Goal: Task Accomplishment & Management: Manage account settings

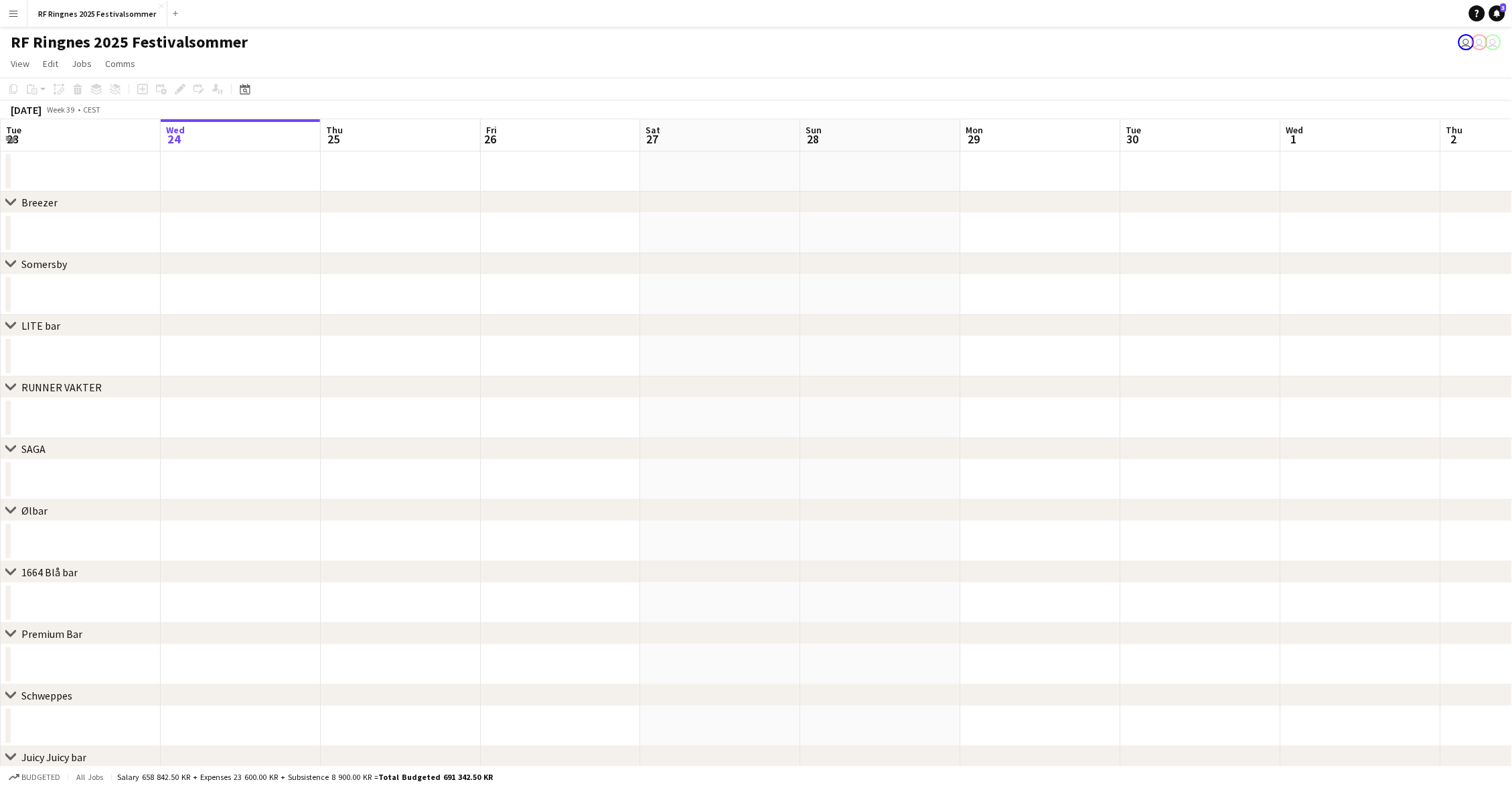
click at [10, 13] on app-icon "Menu" at bounding box center [13, 13] width 10 height 10
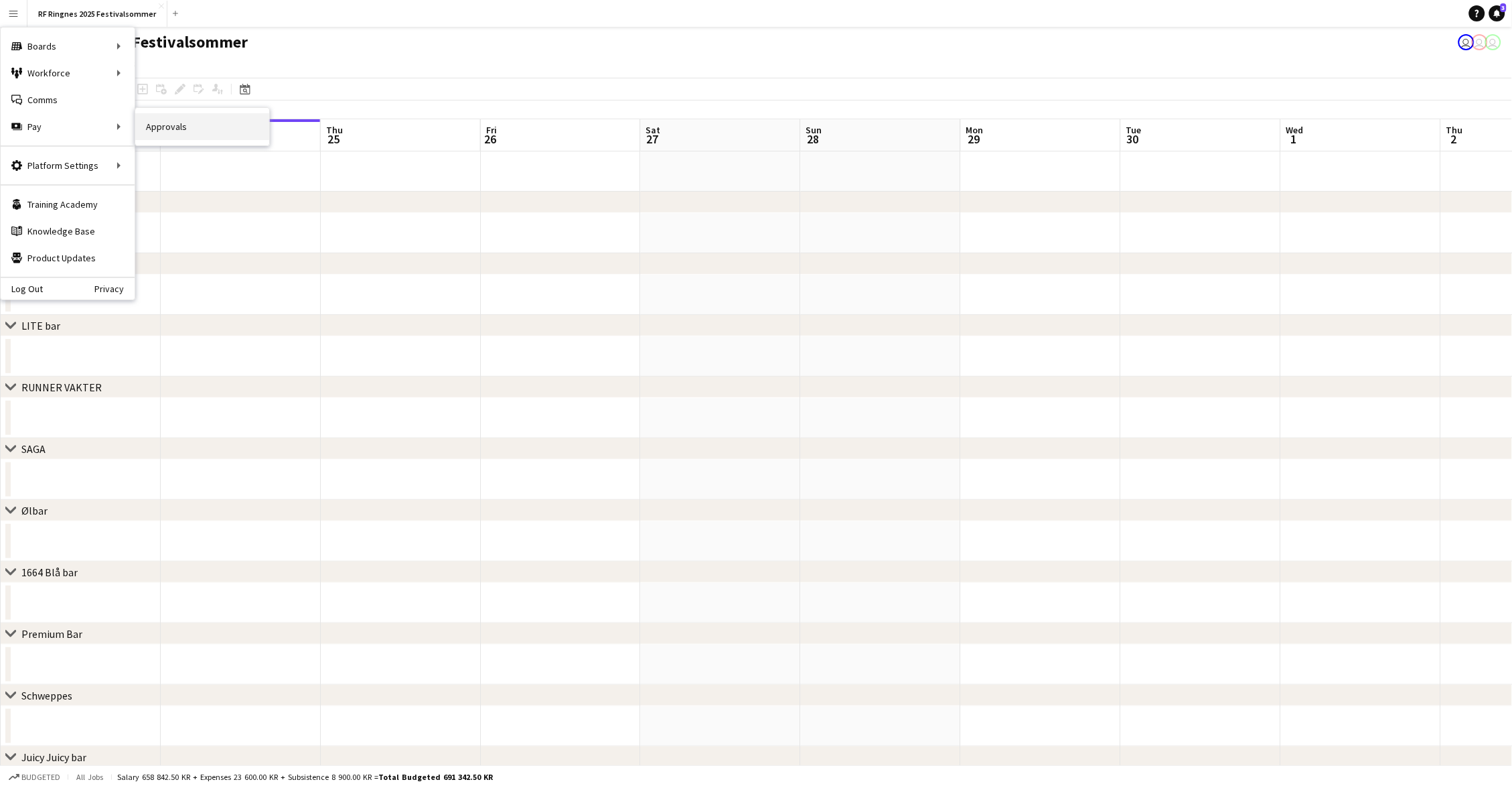
click at [158, 124] on link "Approvals" at bounding box center [202, 127] width 134 height 27
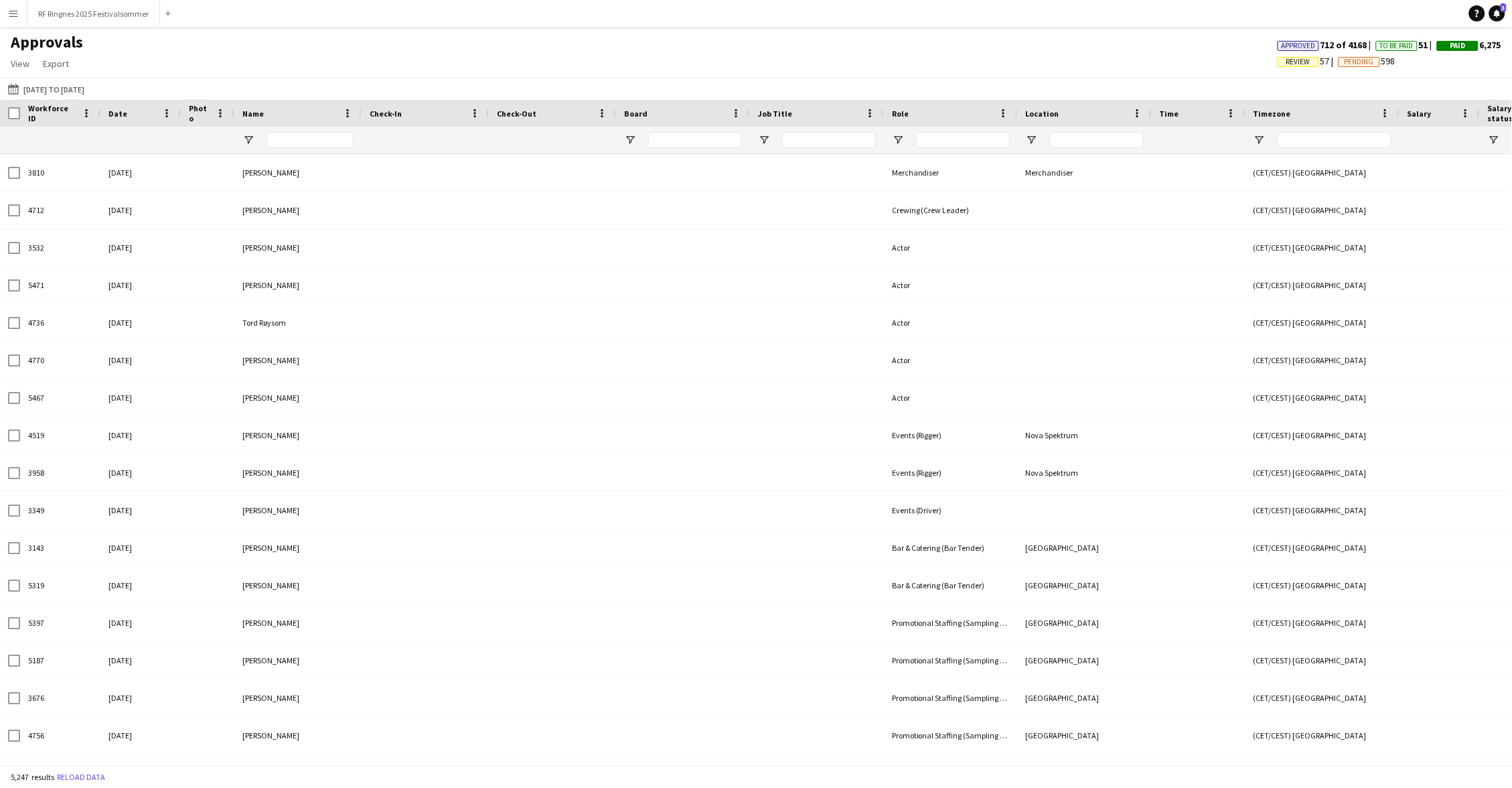
type input "****"
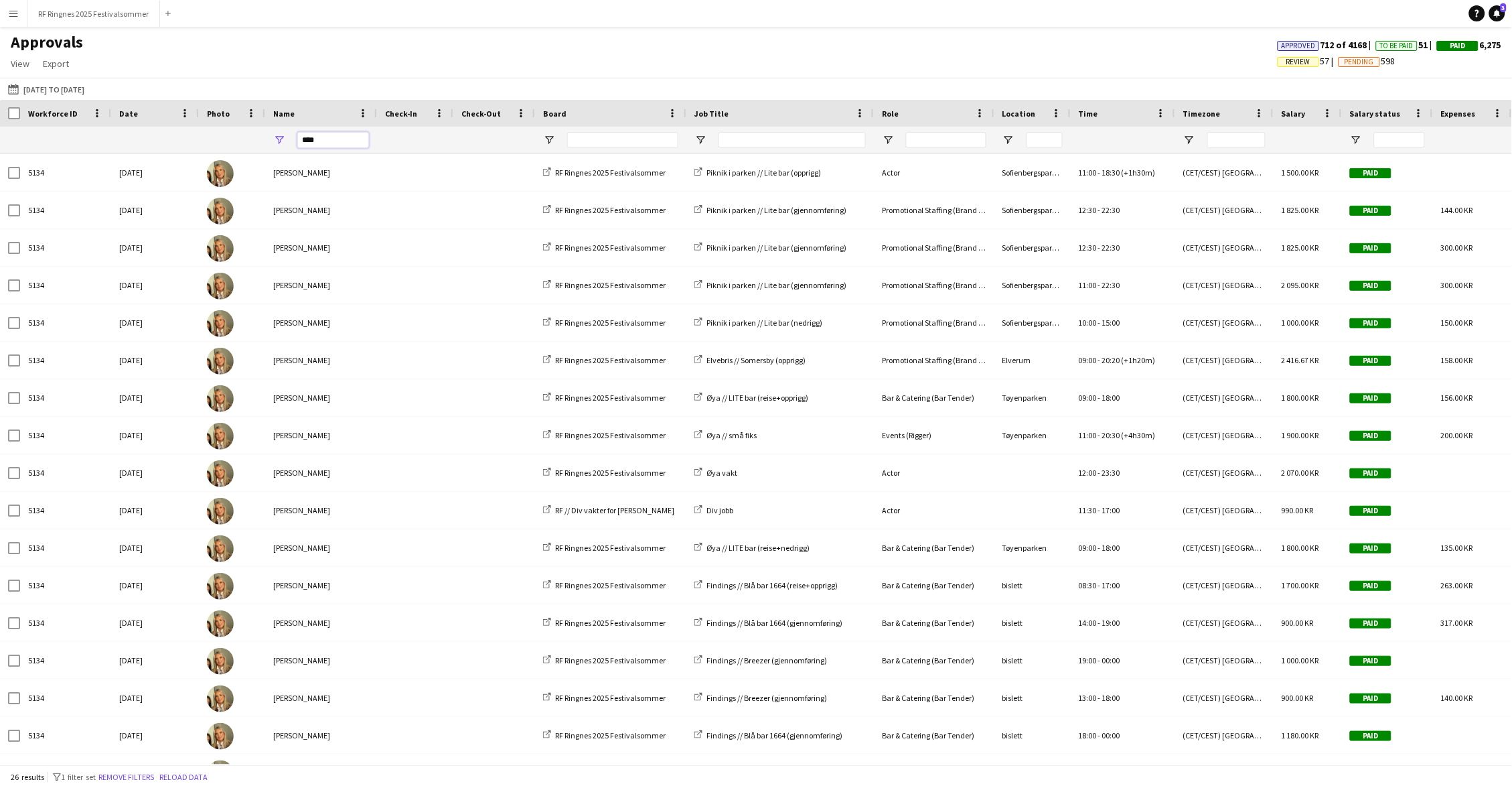
drag, startPoint x: 328, startPoint y: 140, endPoint x: 297, endPoint y: 140, distance: 31.0
click at [298, 140] on input "****" at bounding box center [334, 139] width 72 height 16
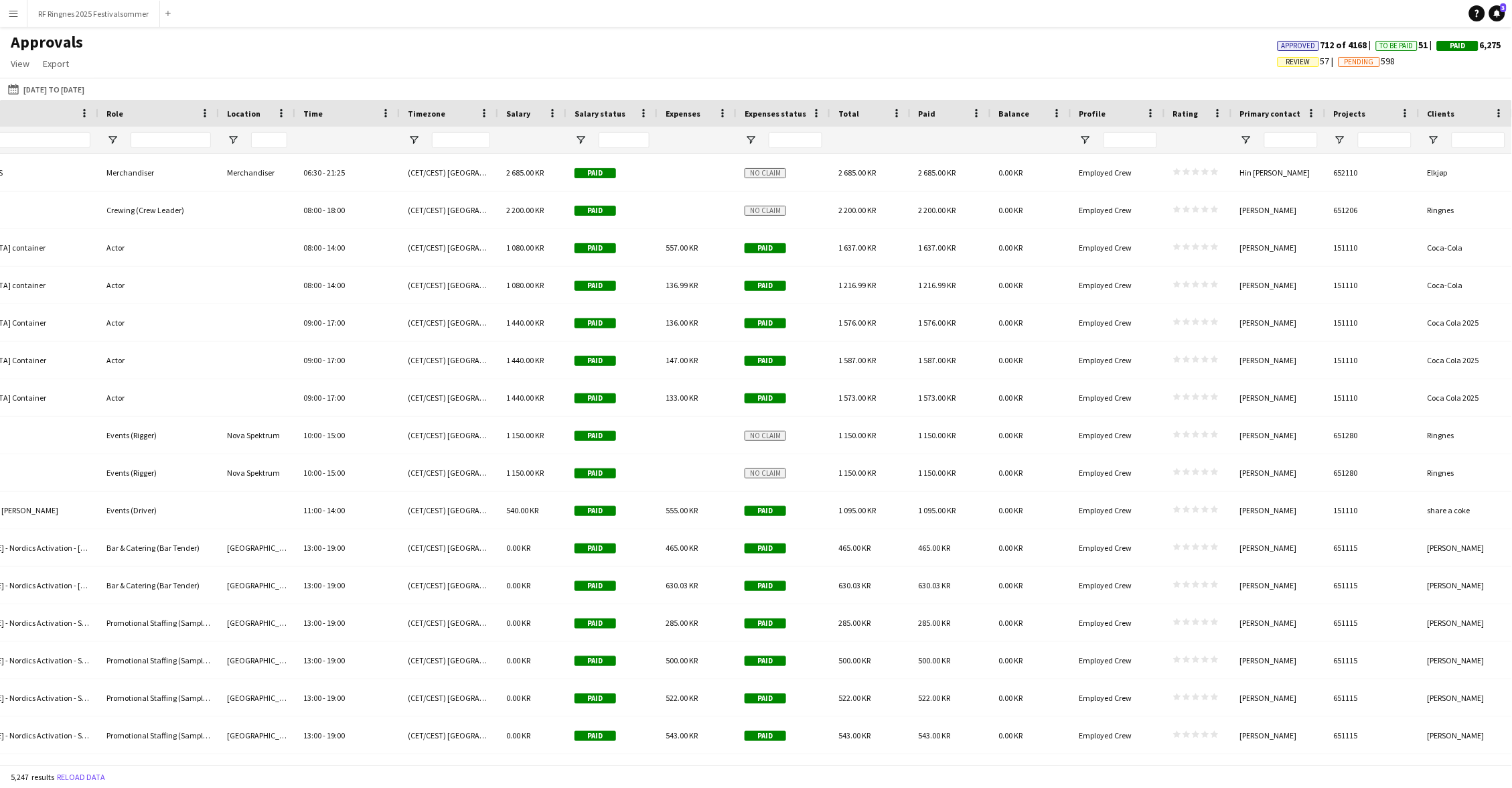
scroll to position [0, 775]
click at [1385, 141] on input "Projects Filter Input" at bounding box center [1385, 139] width 53 height 16
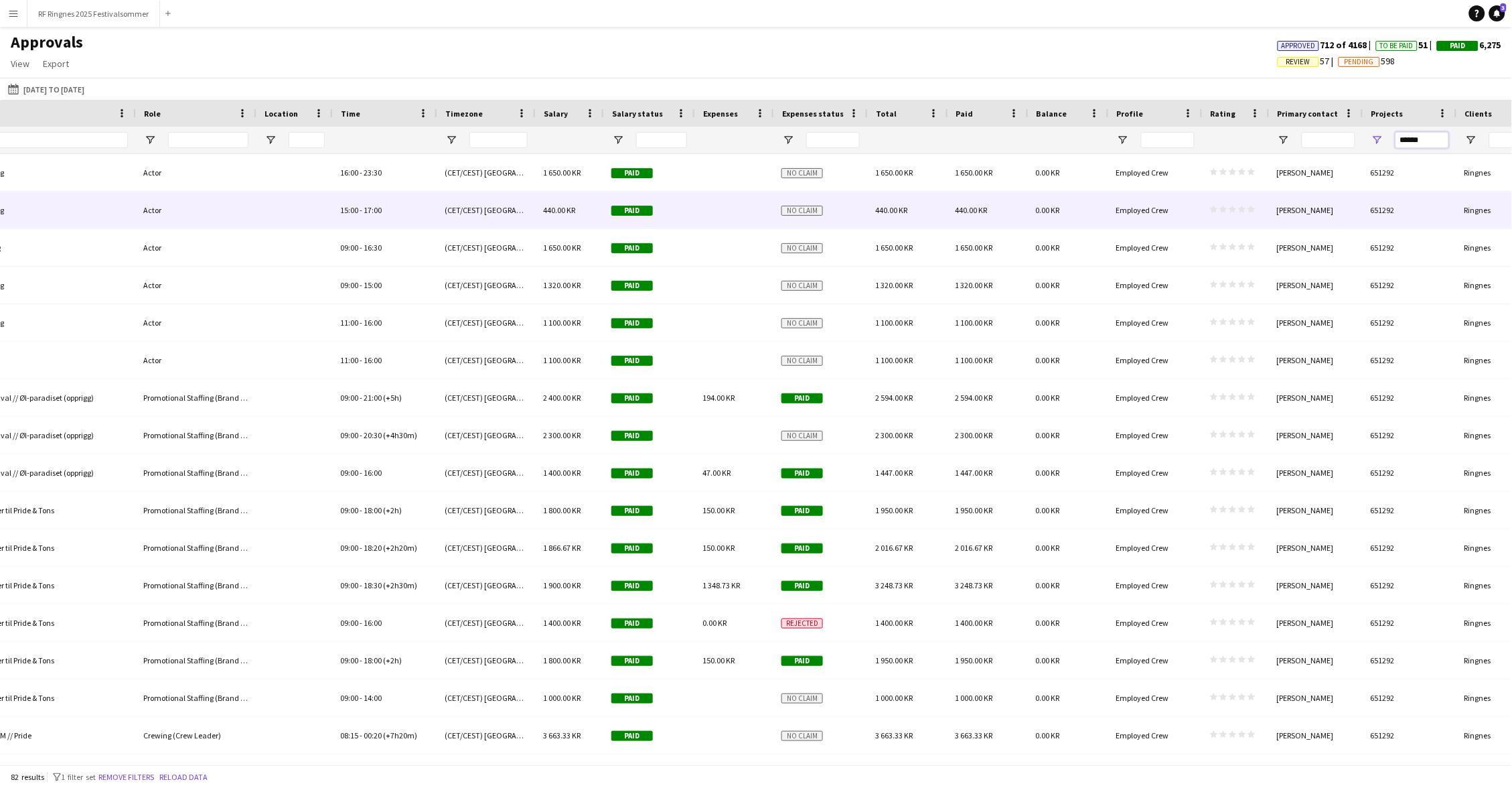
scroll to position [0, 710]
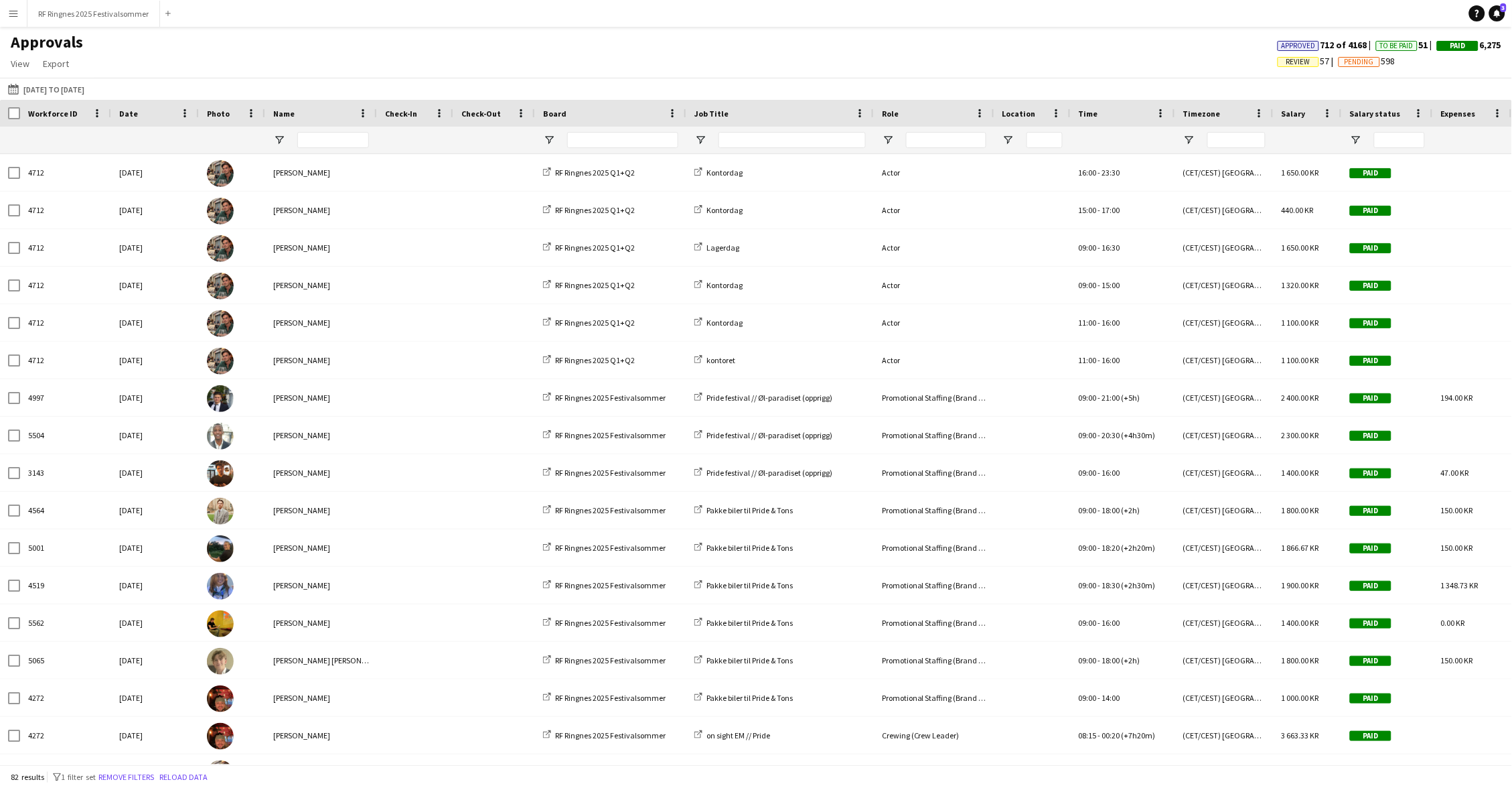
type input "******"
click at [330, 135] on input "Name Filter Input" at bounding box center [334, 139] width 72 height 16
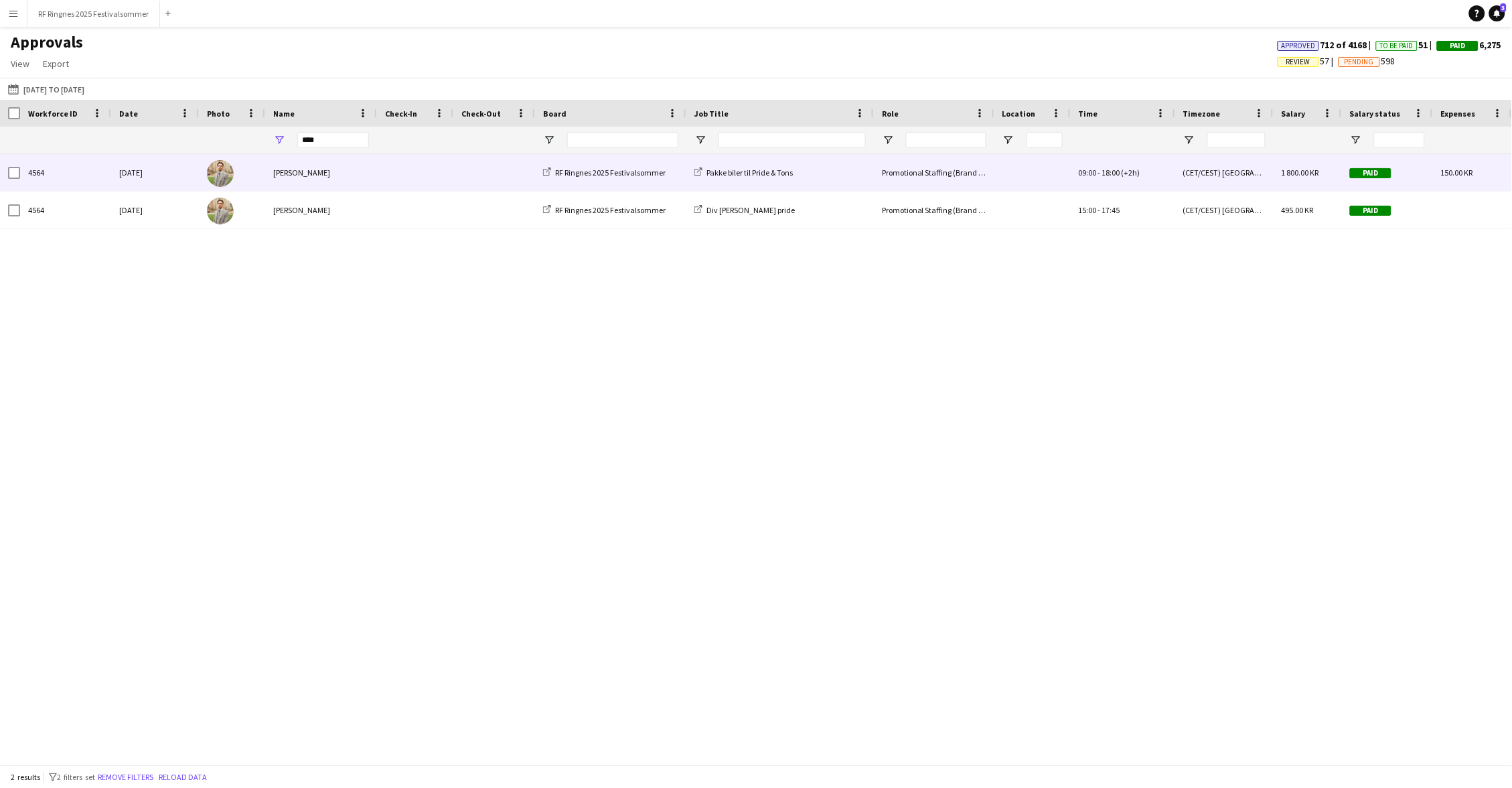
click at [466, 172] on span at bounding box center [495, 172] width 66 height 37
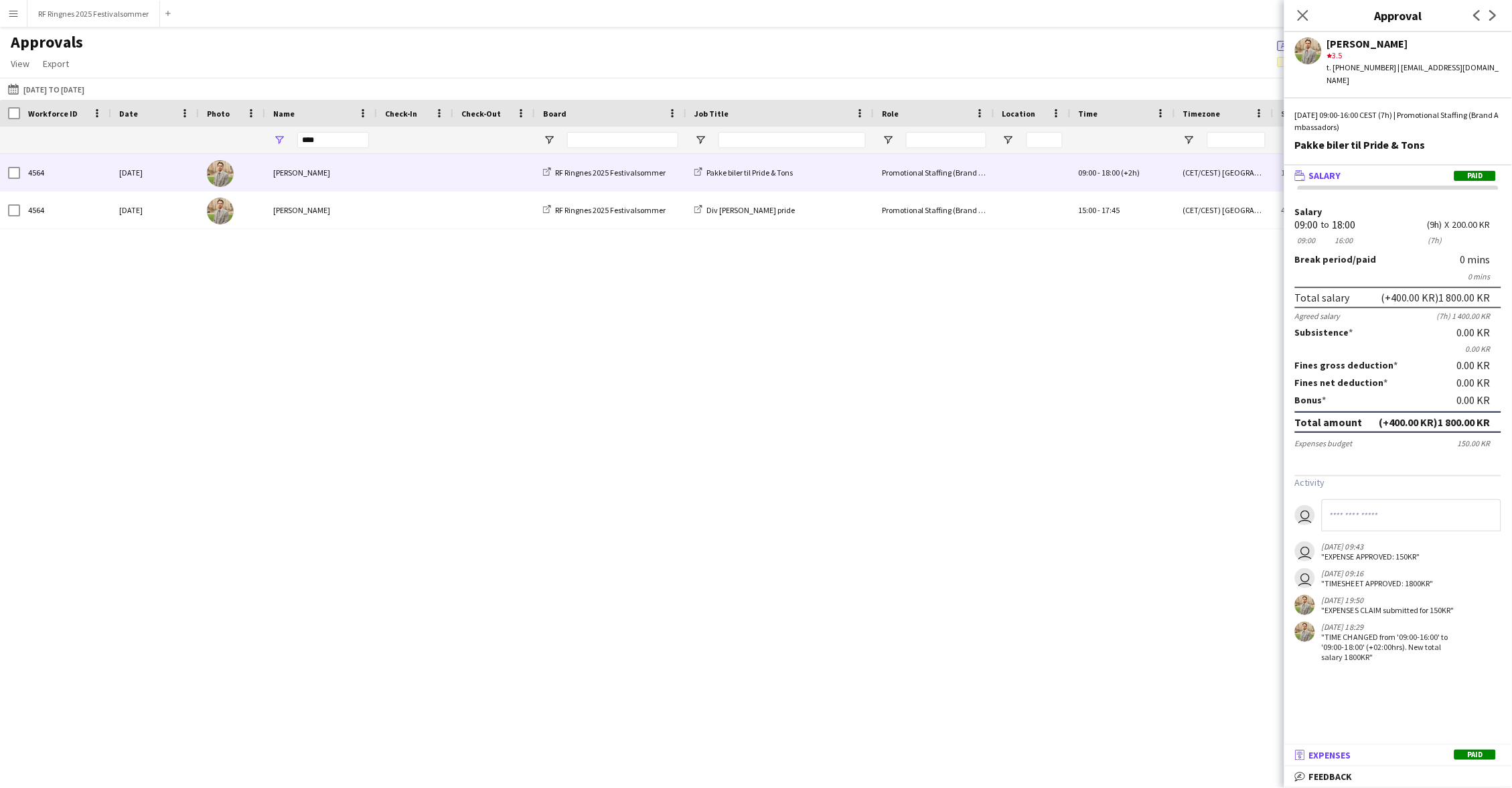
click at [1371, 755] on mat-panel-title "receipt Expenses Paid" at bounding box center [1395, 755] width 223 height 12
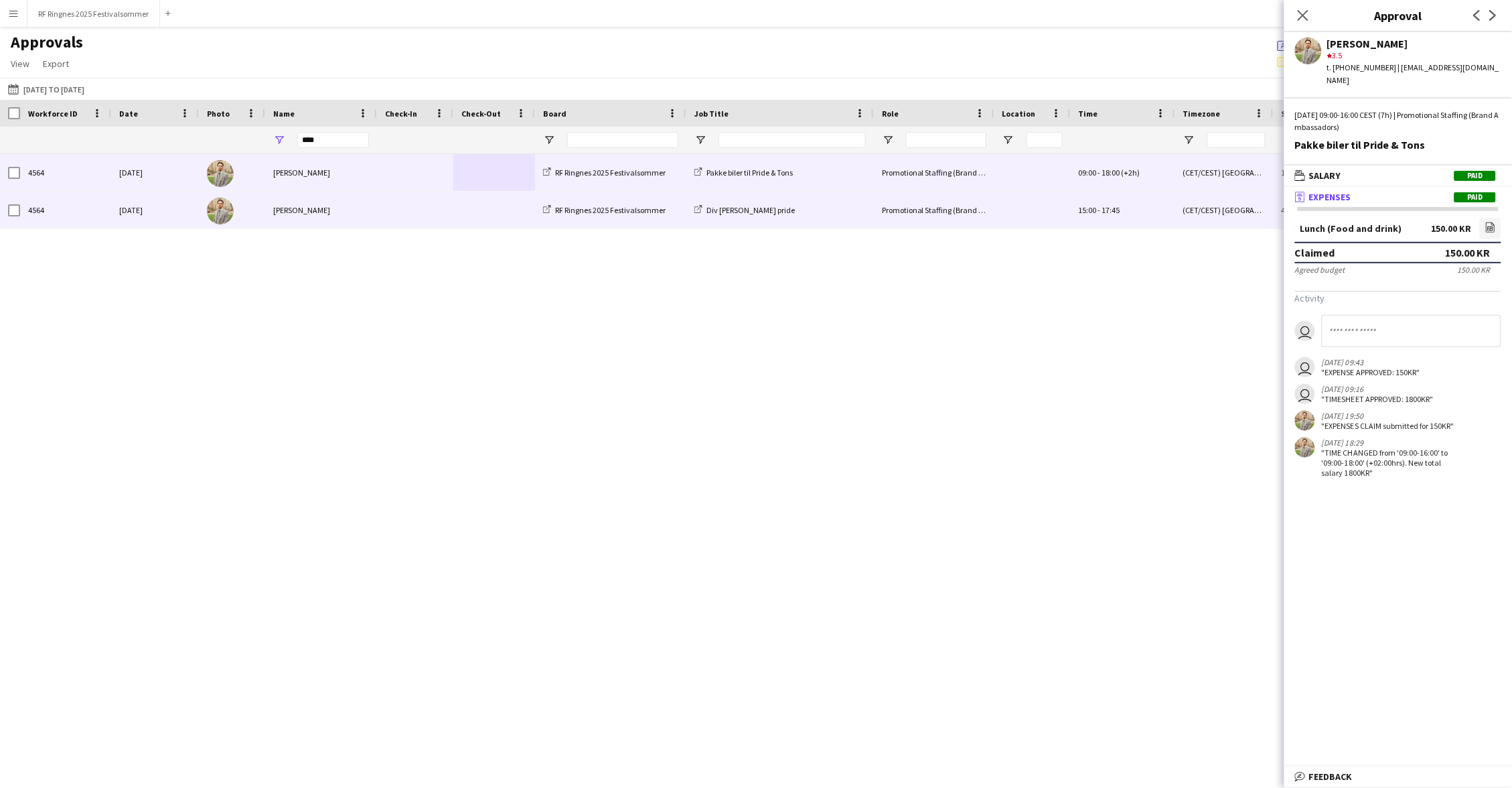
click at [476, 214] on span at bounding box center [495, 210] width 66 height 37
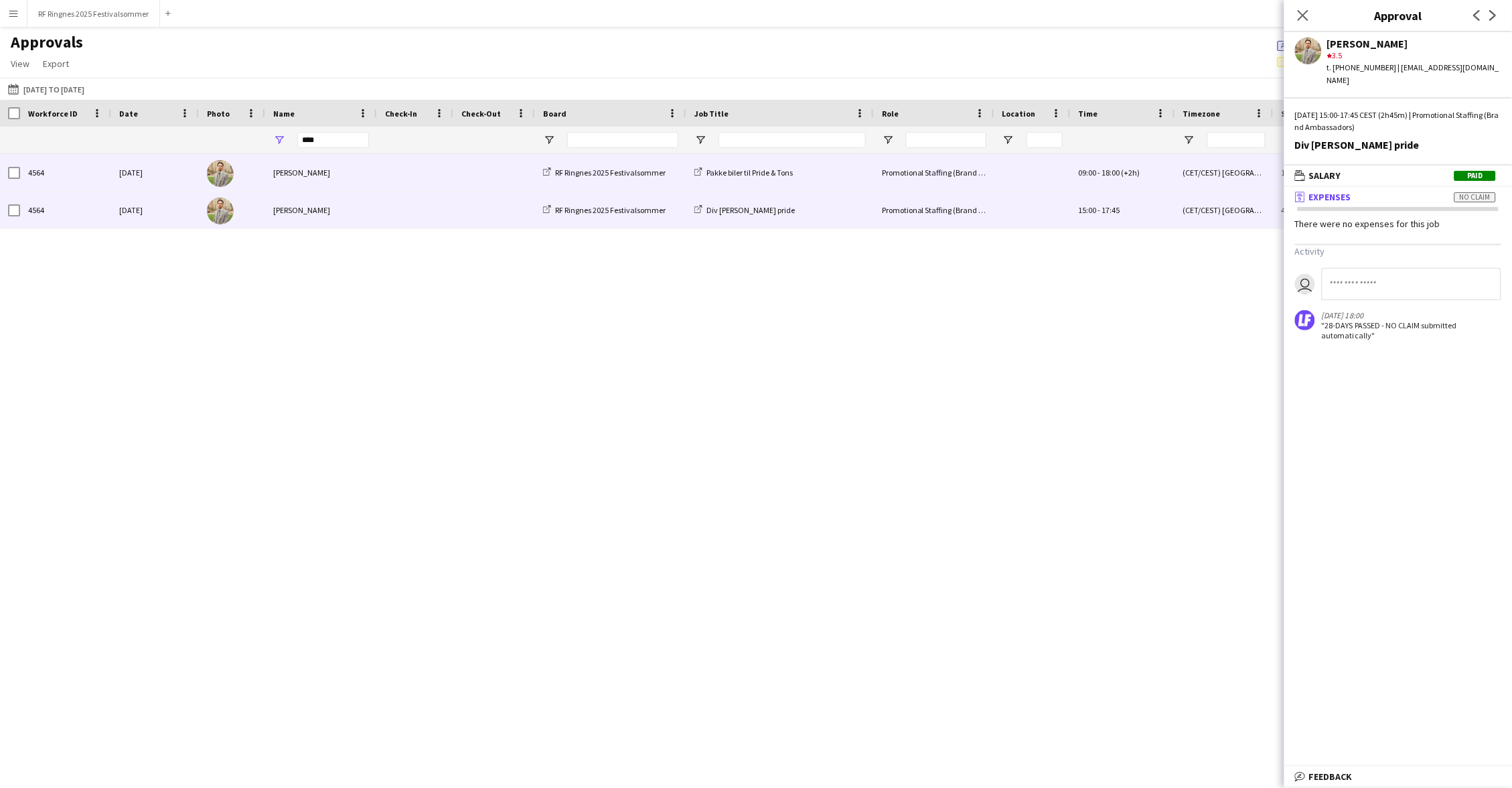
click at [440, 180] on span at bounding box center [415, 172] width 60 height 37
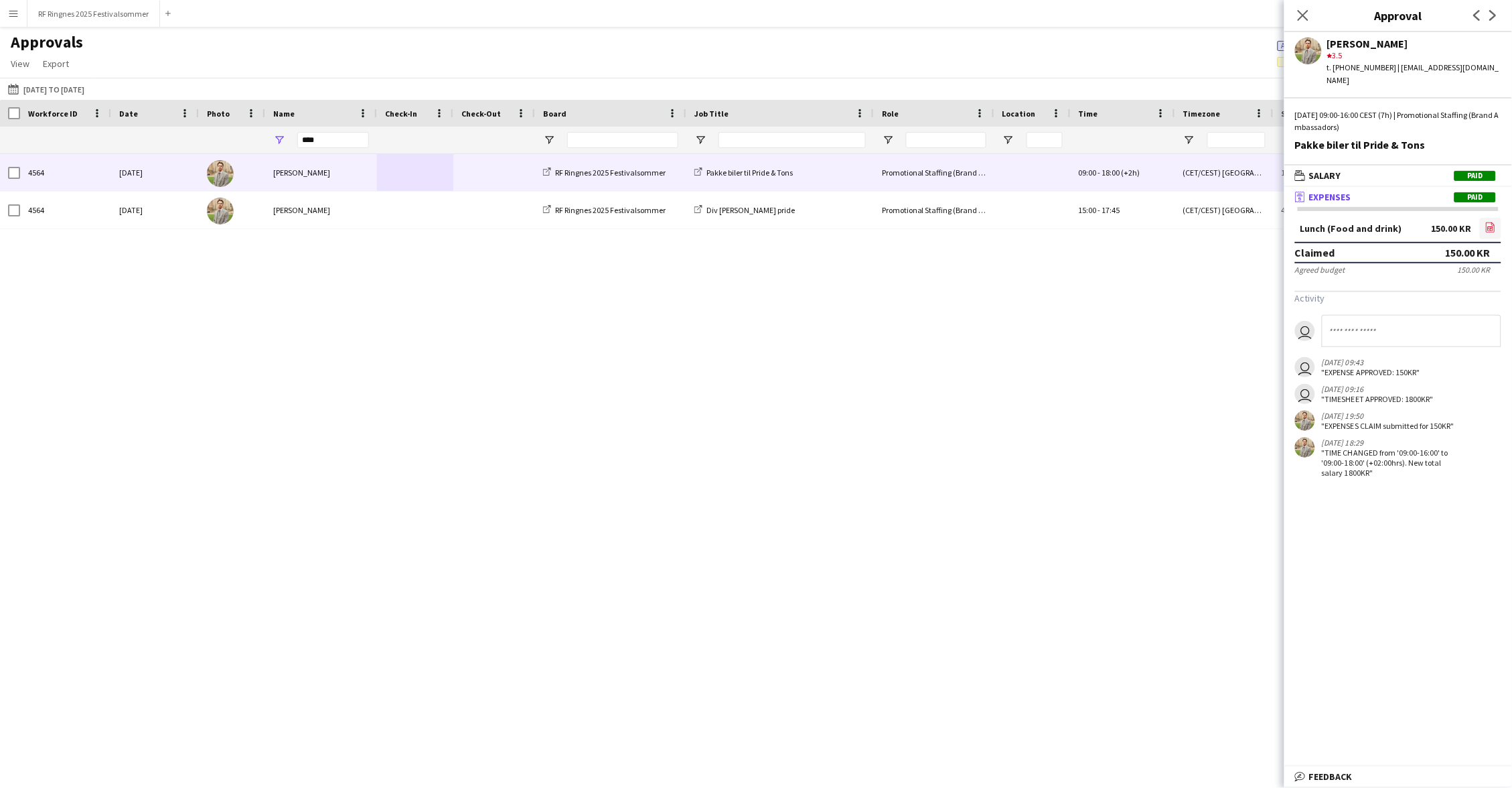
click at [1497, 217] on link "file-image" at bounding box center [1490, 228] width 22 height 22
drag, startPoint x: 331, startPoint y: 139, endPoint x: 287, endPoint y: 139, distance: 44.0
click at [287, 139] on div "****" at bounding box center [321, 140] width 112 height 27
type input "*****"
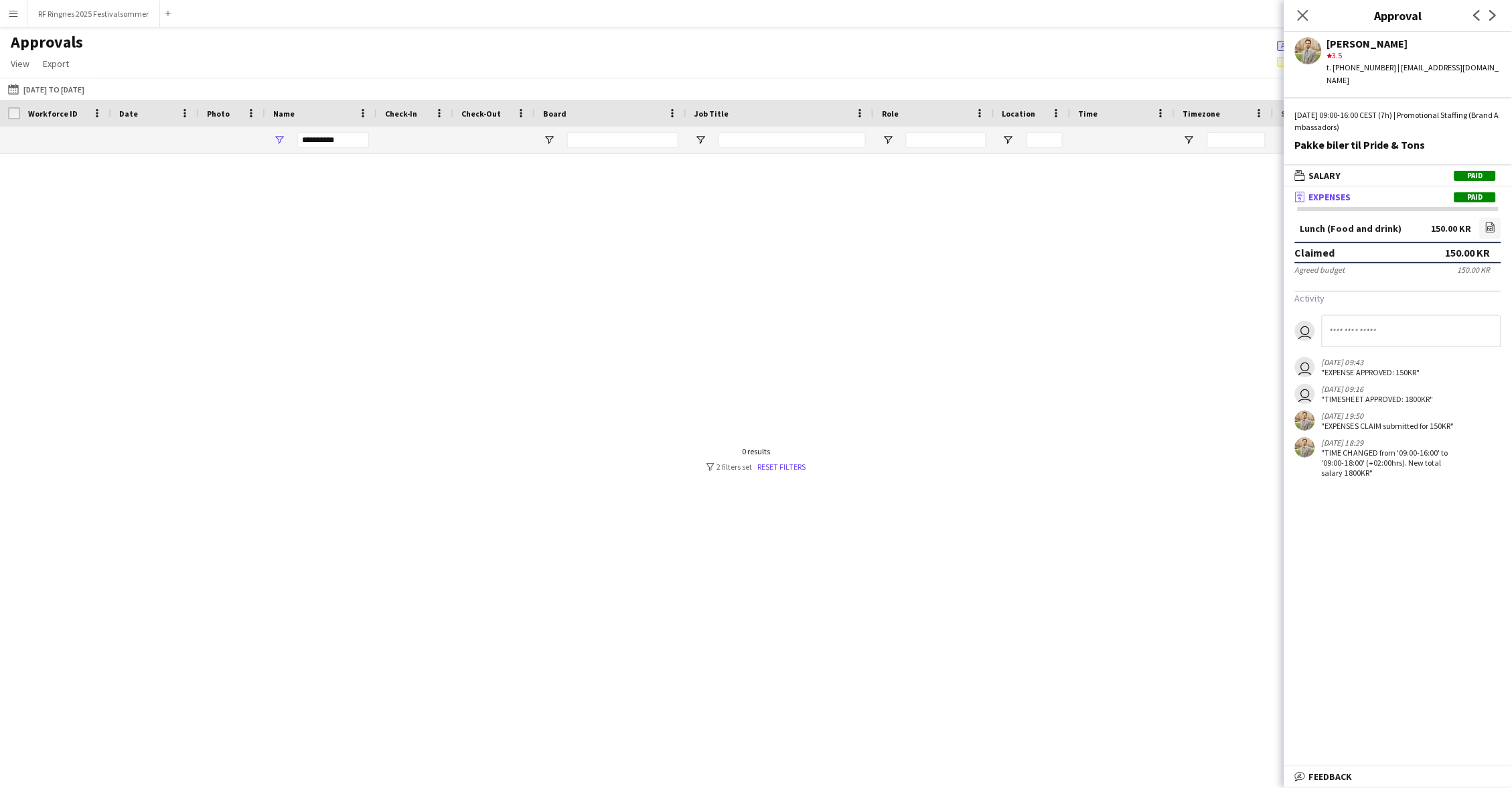
click at [353, 141] on input "**********" at bounding box center [334, 139] width 72 height 16
type input "*****"
click at [354, 133] on input "**********" at bounding box center [334, 139] width 72 height 16
click at [348, 136] on input "**********" at bounding box center [334, 139] width 72 height 16
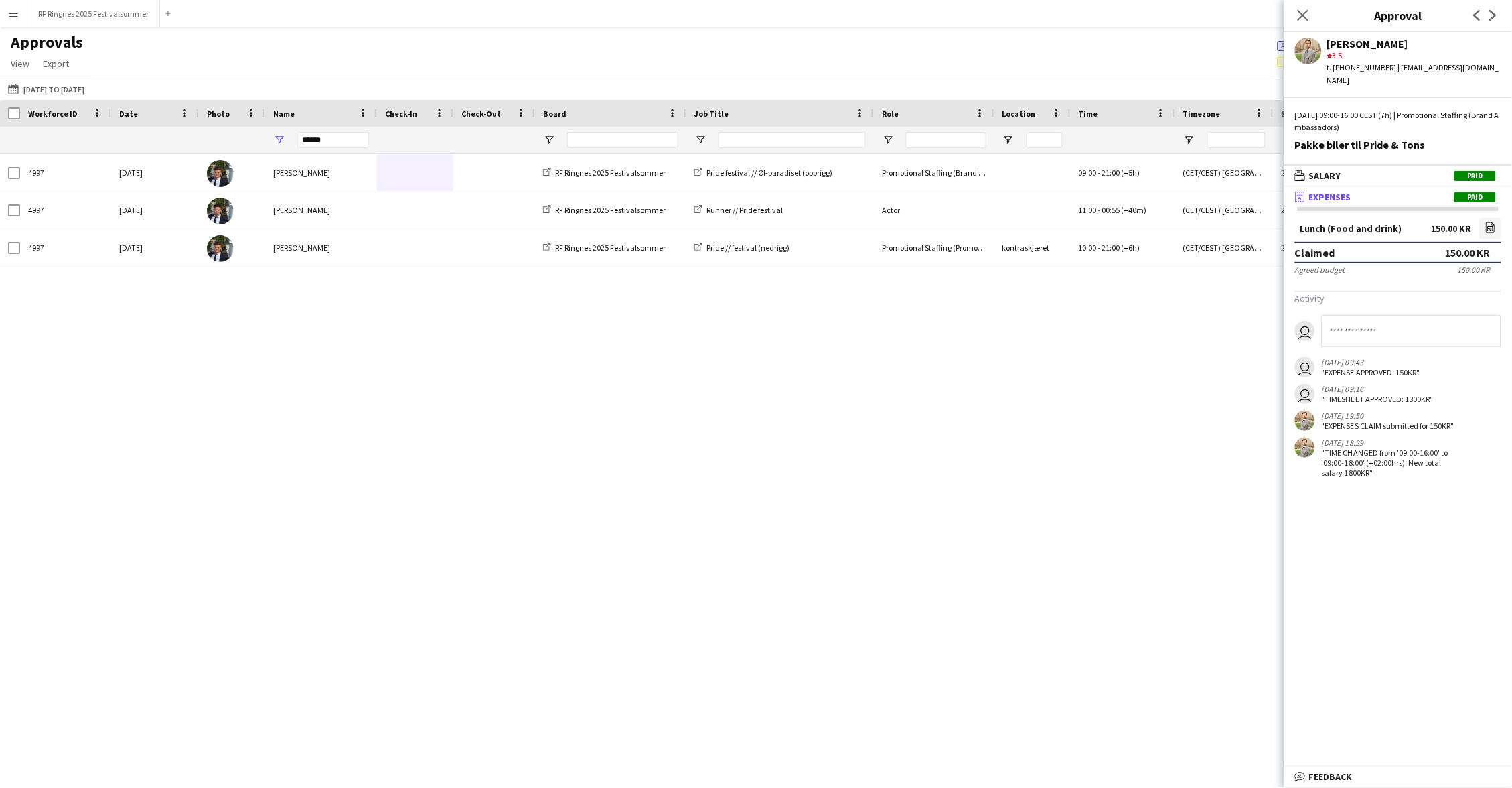
type input "*****"
click at [377, 135] on div at bounding box center [415, 140] width 76 height 27
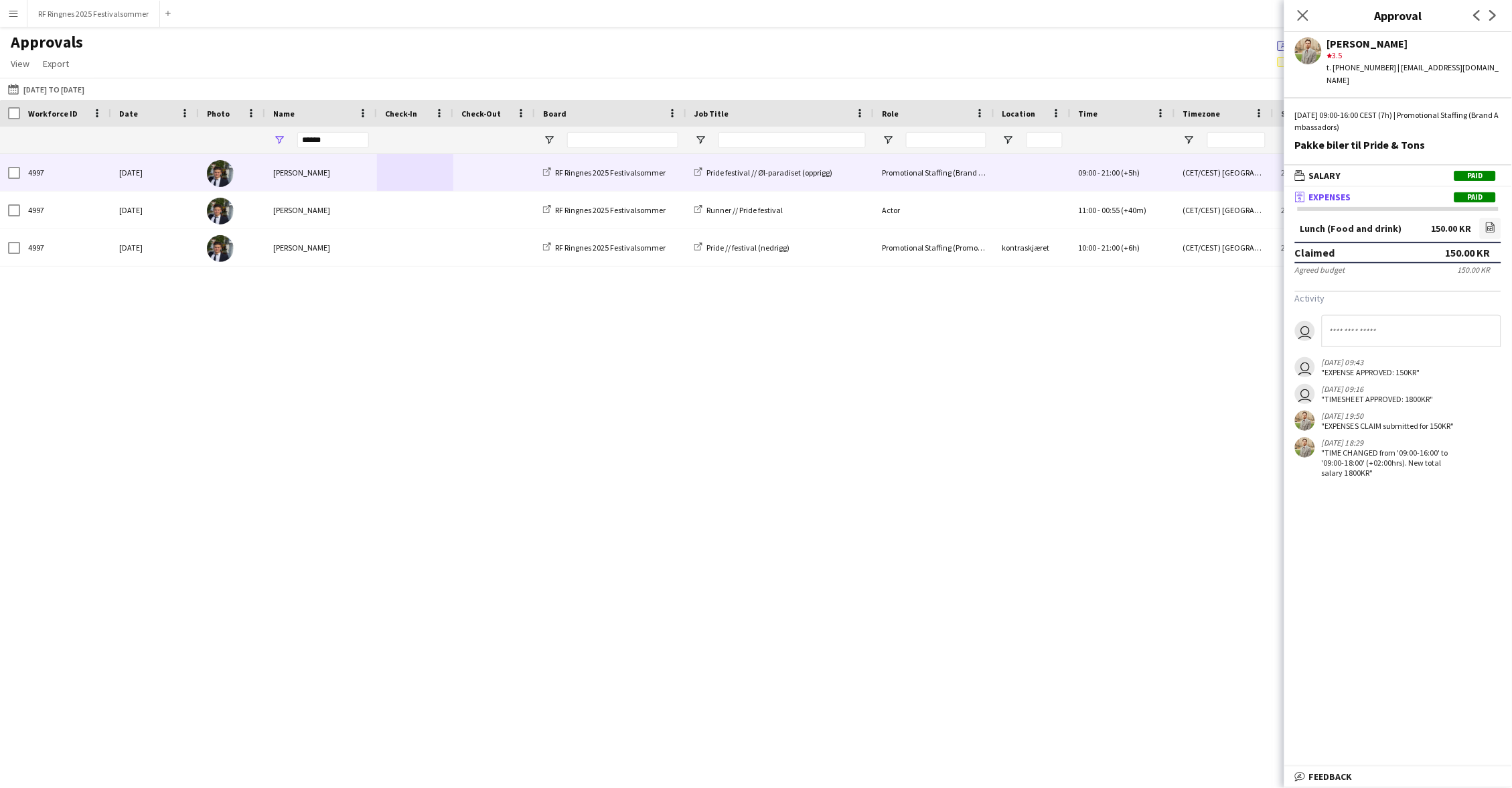
click at [331, 179] on div "[PERSON_NAME]" at bounding box center [321, 172] width 112 height 37
click at [1489, 222] on icon "file-image" at bounding box center [1490, 227] width 10 height 10
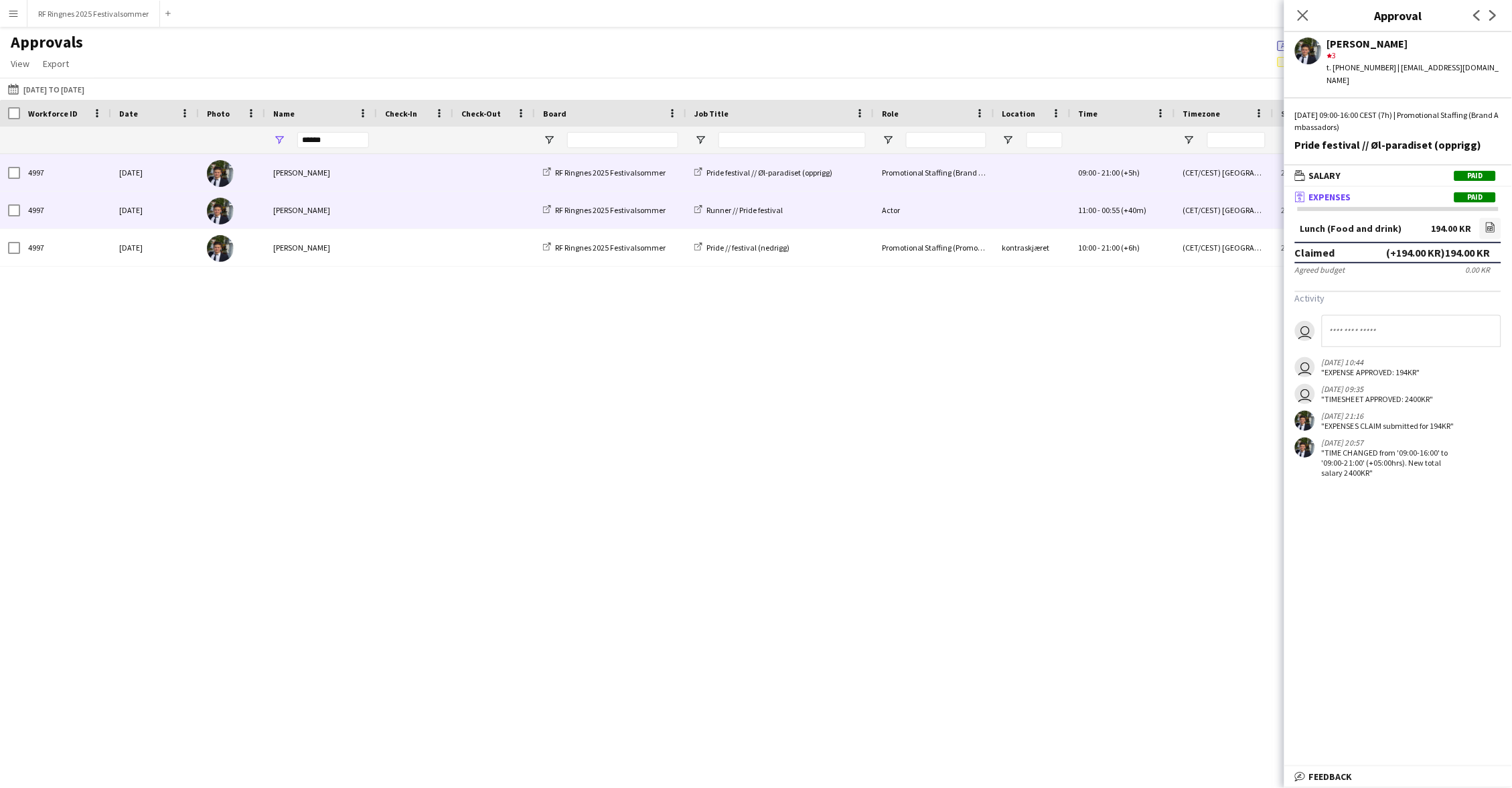
click at [476, 207] on span at bounding box center [495, 210] width 66 height 37
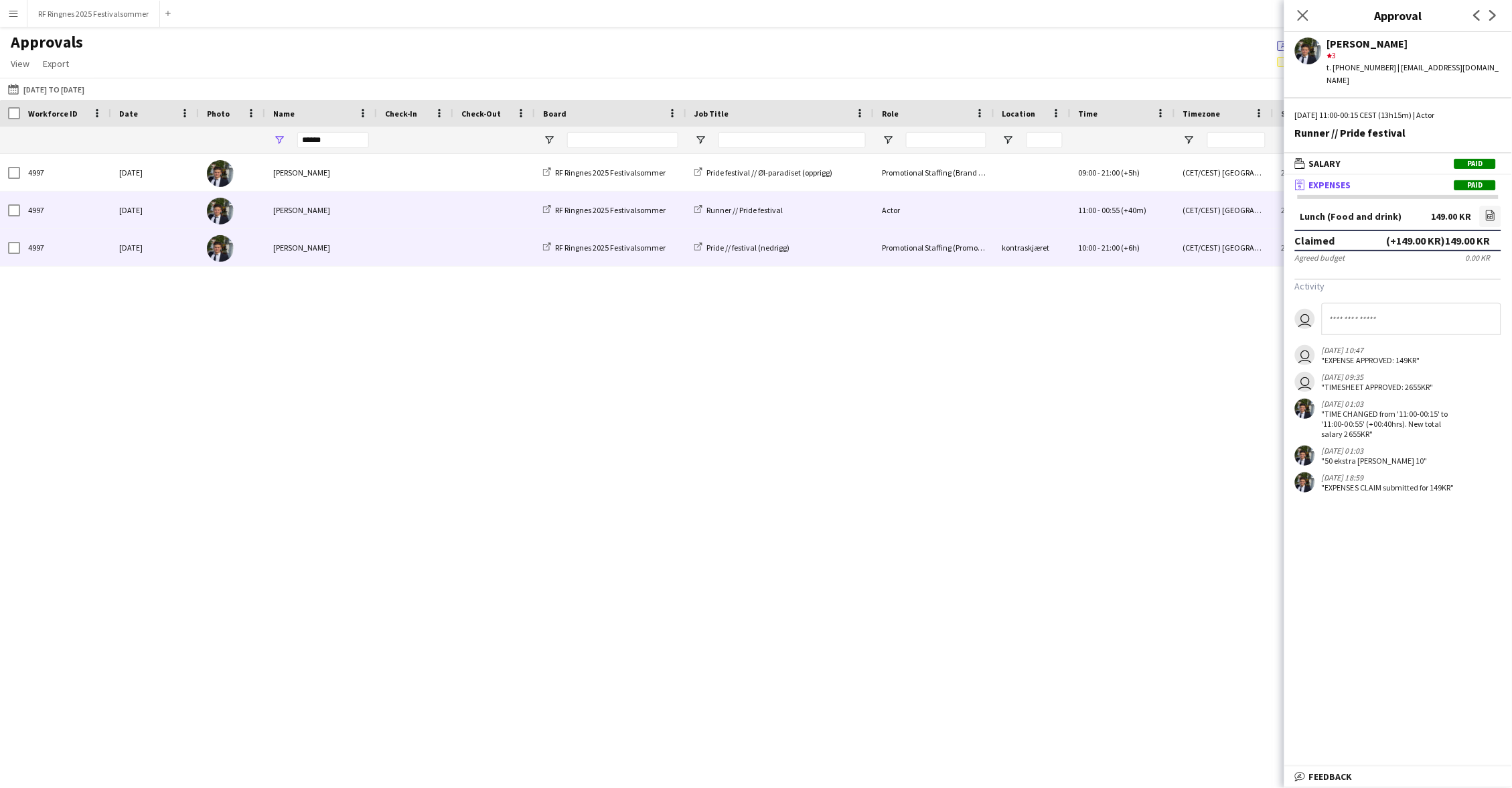
click at [455, 235] on div at bounding box center [494, 247] width 82 height 37
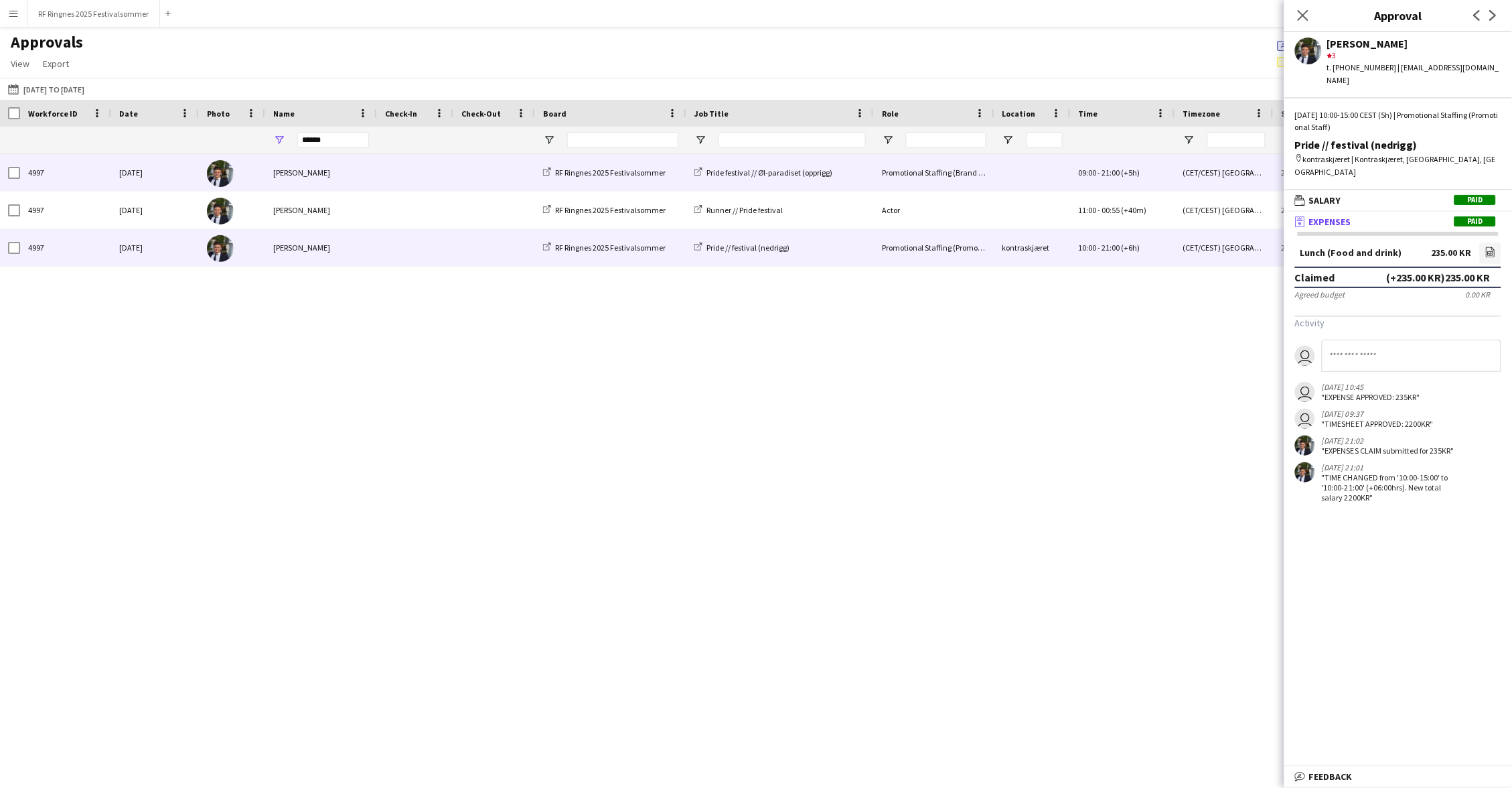
click at [426, 185] on span at bounding box center [415, 172] width 60 height 37
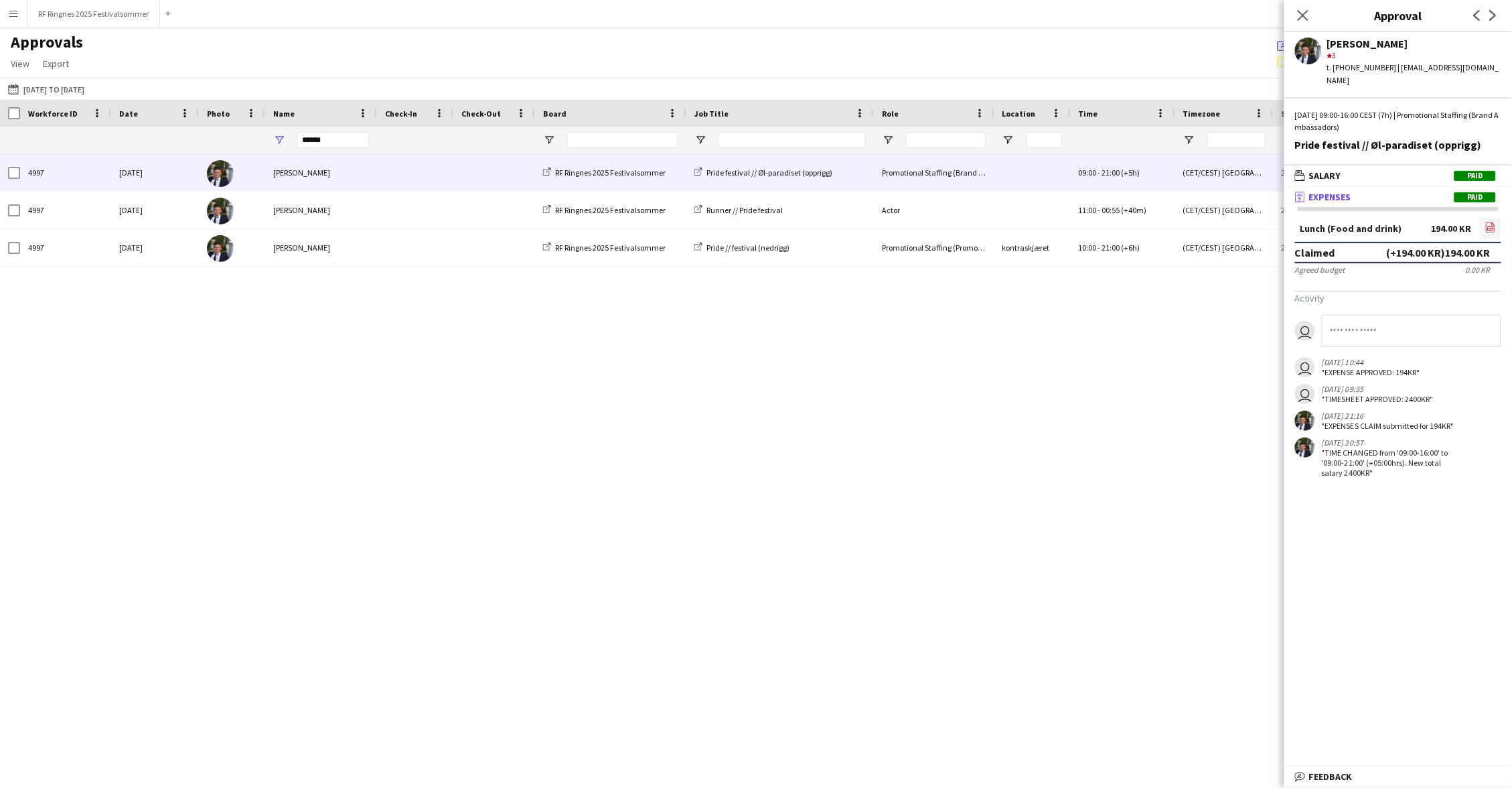
click at [1490, 222] on icon "file-image" at bounding box center [1490, 227] width 10 height 10
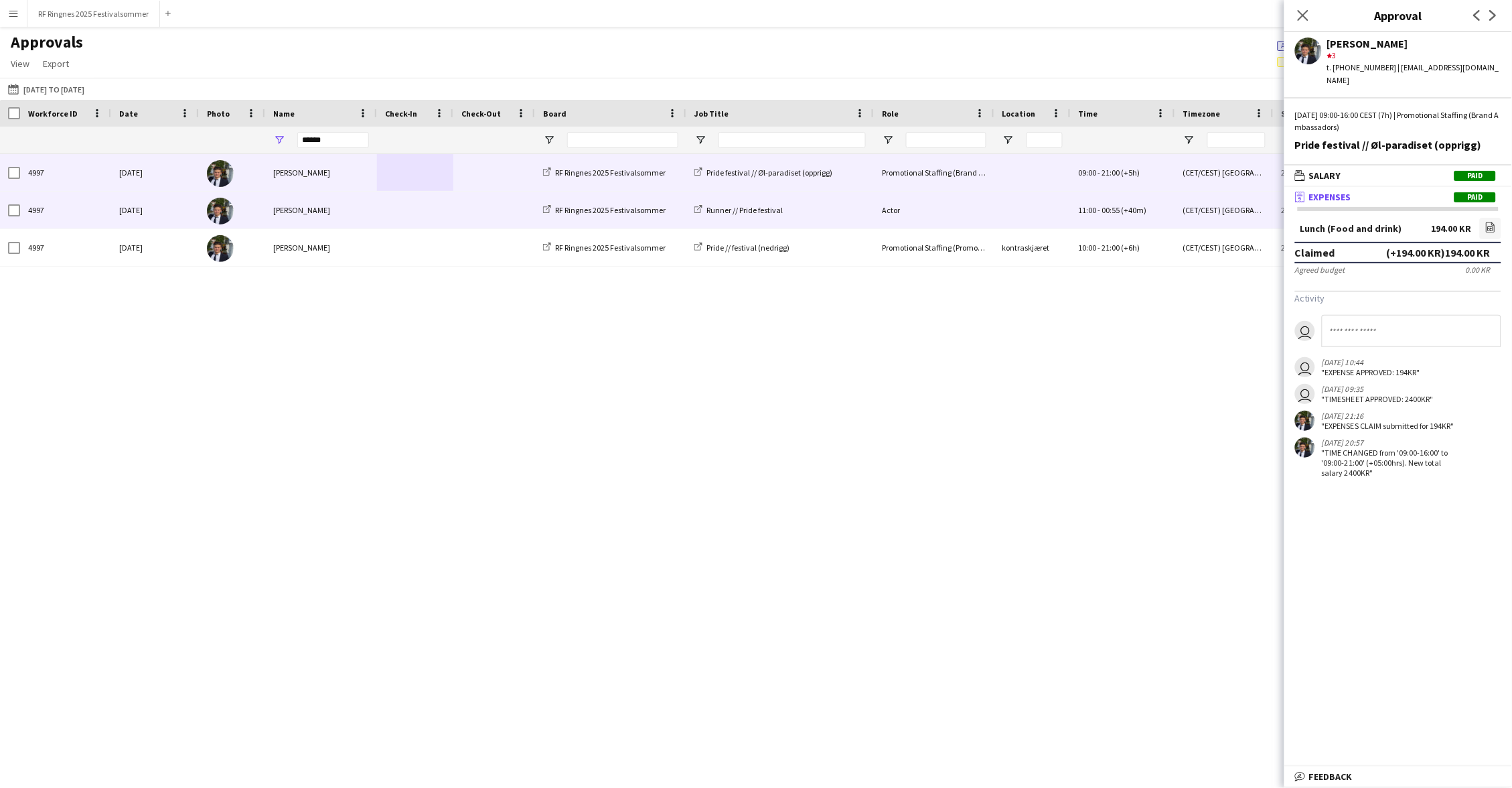
click at [377, 212] on div at bounding box center [415, 210] width 76 height 37
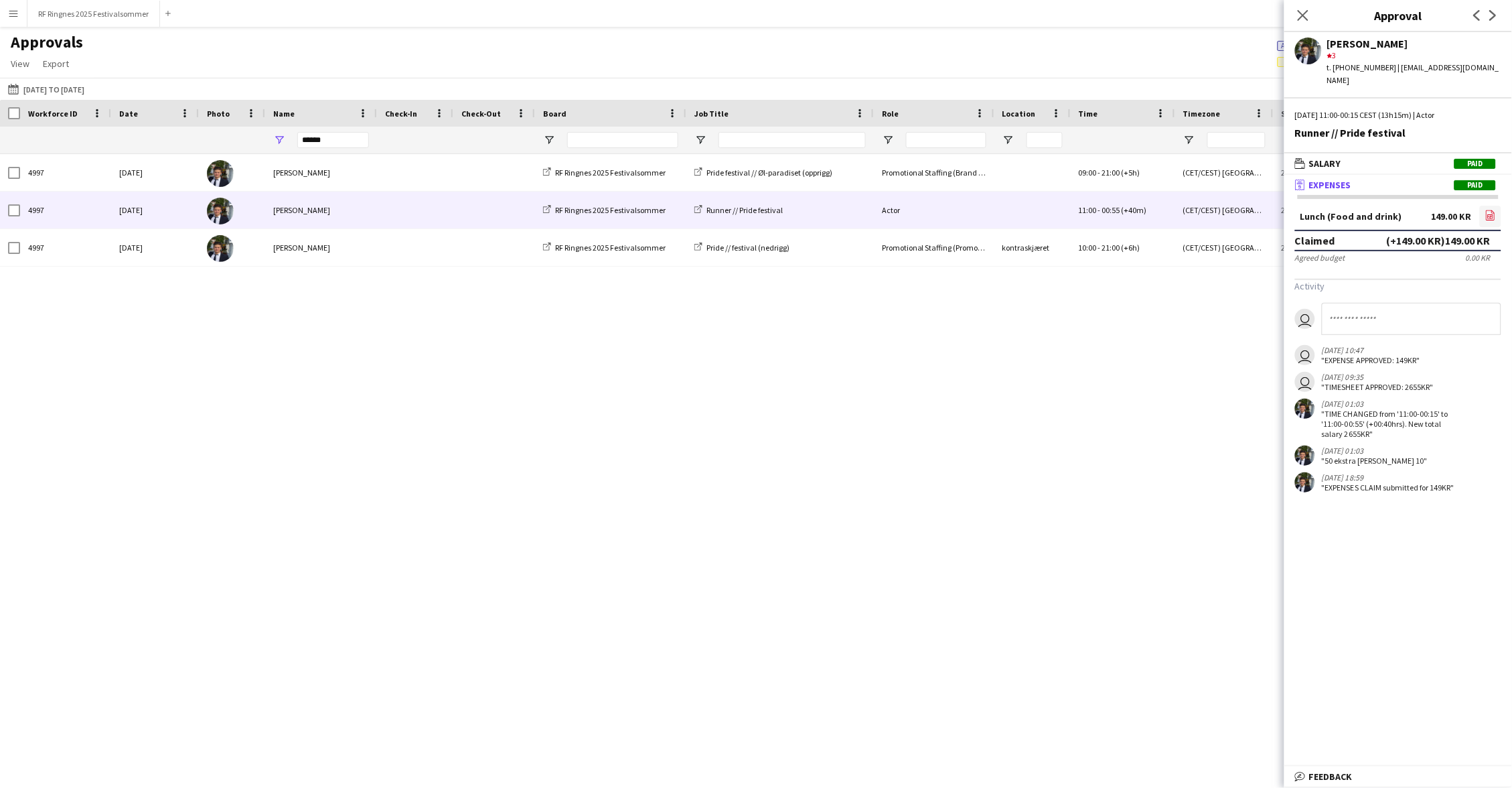
click at [1490, 210] on icon "file-image" at bounding box center [1490, 215] width 10 height 10
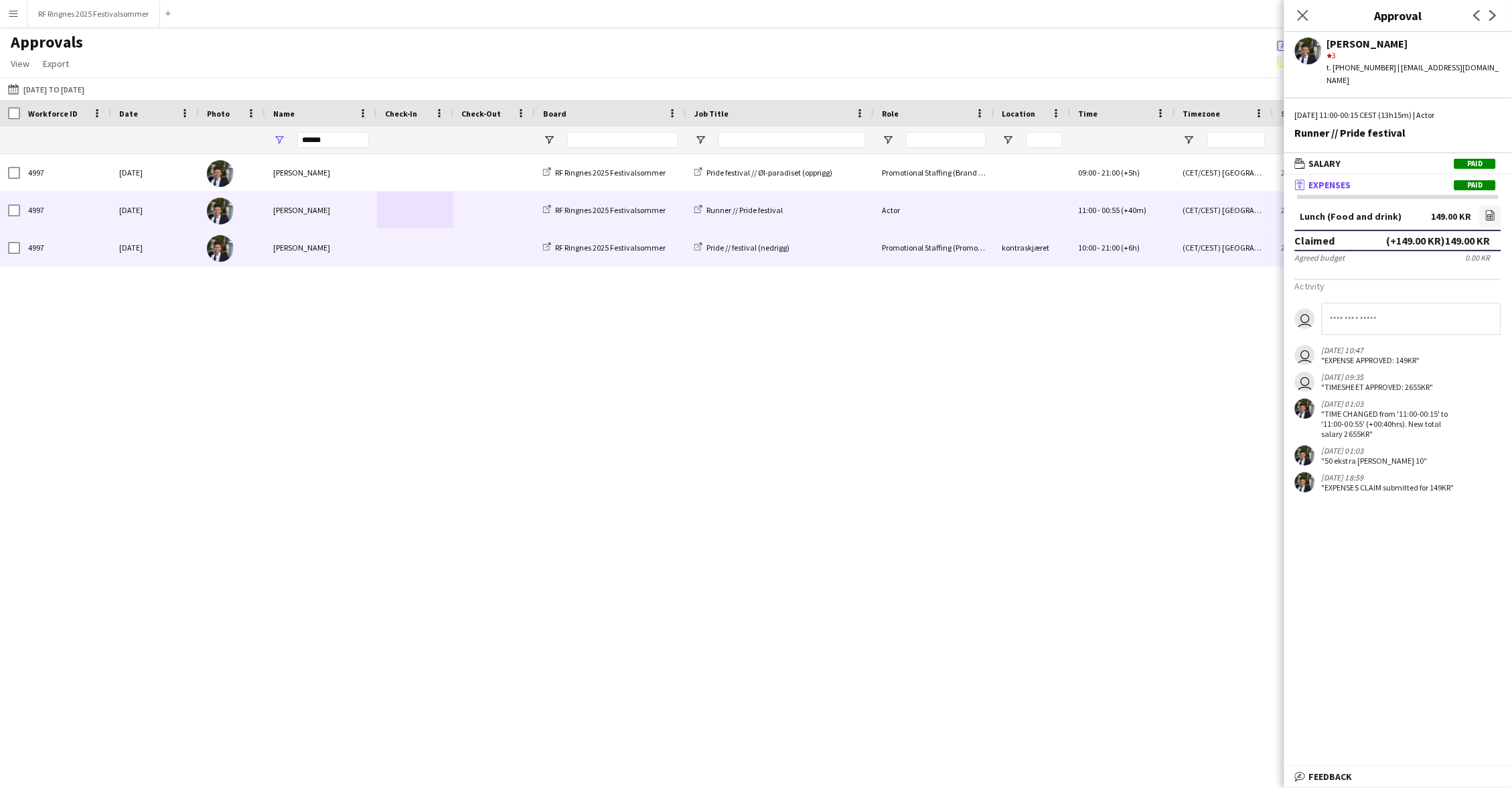
click at [410, 246] on span at bounding box center [415, 247] width 60 height 37
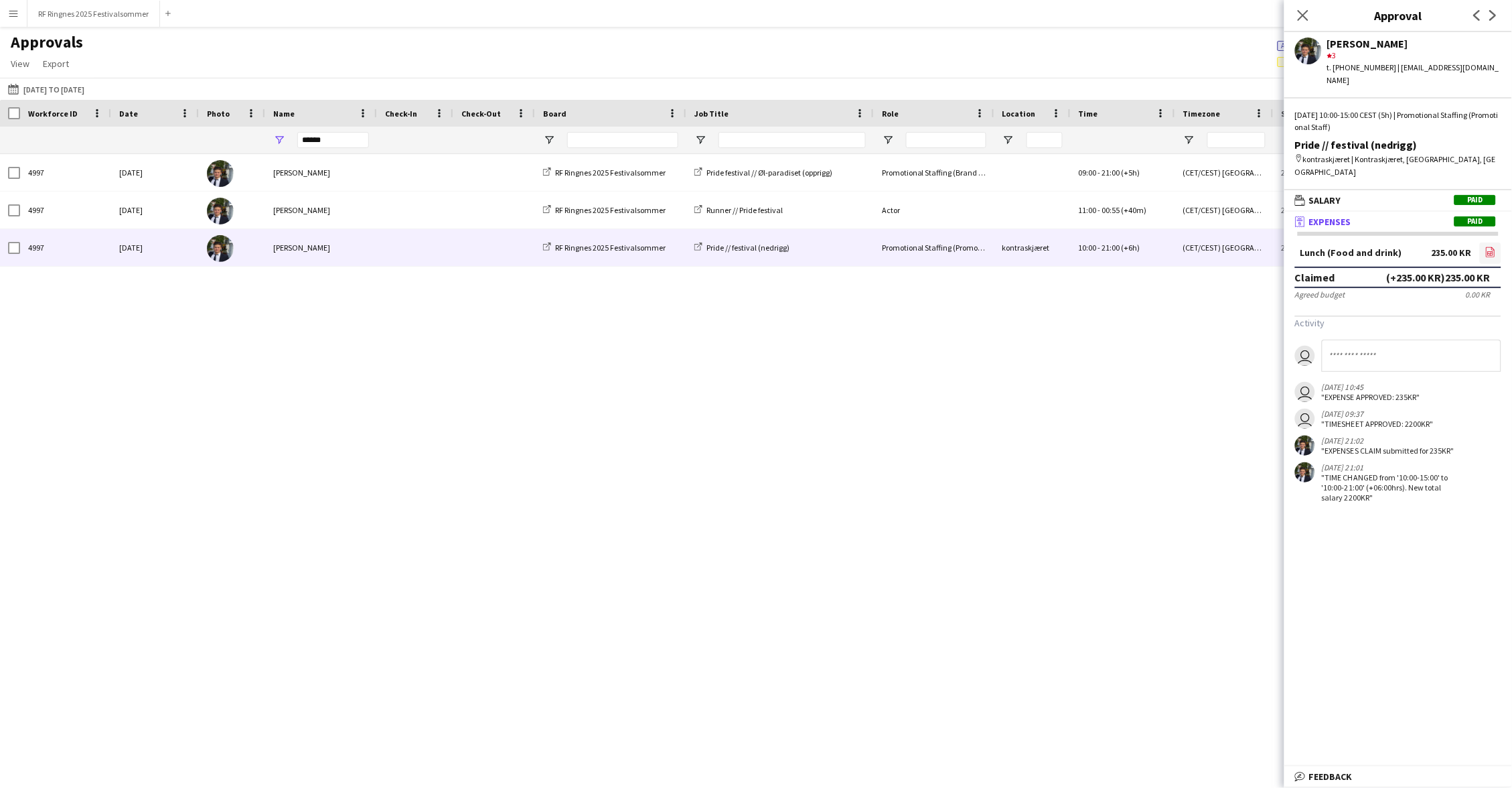
click at [1490, 247] on icon "file-image" at bounding box center [1490, 252] width 10 height 10
drag, startPoint x: 337, startPoint y: 139, endPoint x: 284, endPoint y: 139, distance: 53.0
click at [284, 139] on div "*****" at bounding box center [321, 140] width 112 height 27
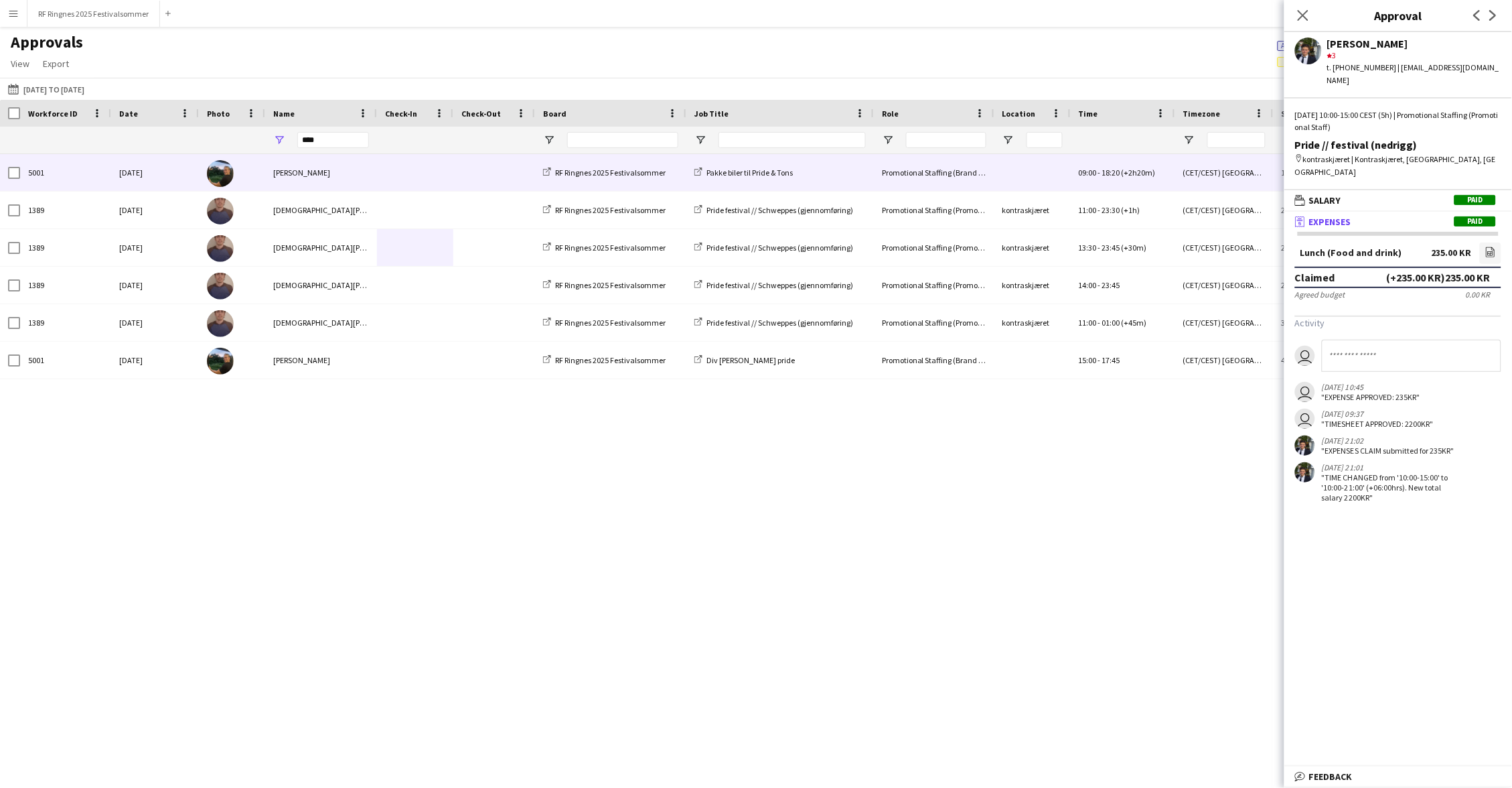
click at [397, 178] on span at bounding box center [415, 172] width 60 height 37
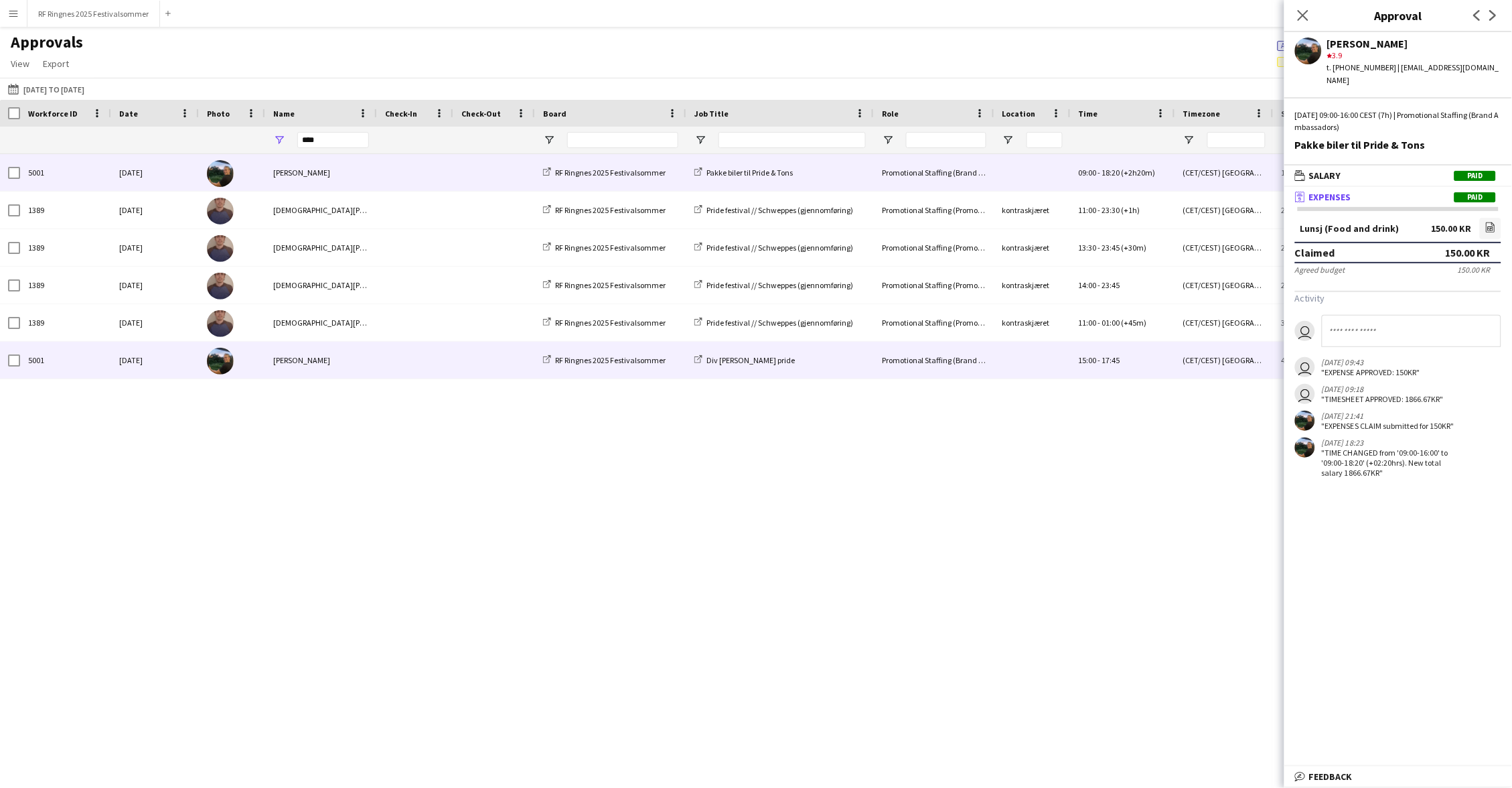
click at [426, 361] on span at bounding box center [415, 360] width 60 height 37
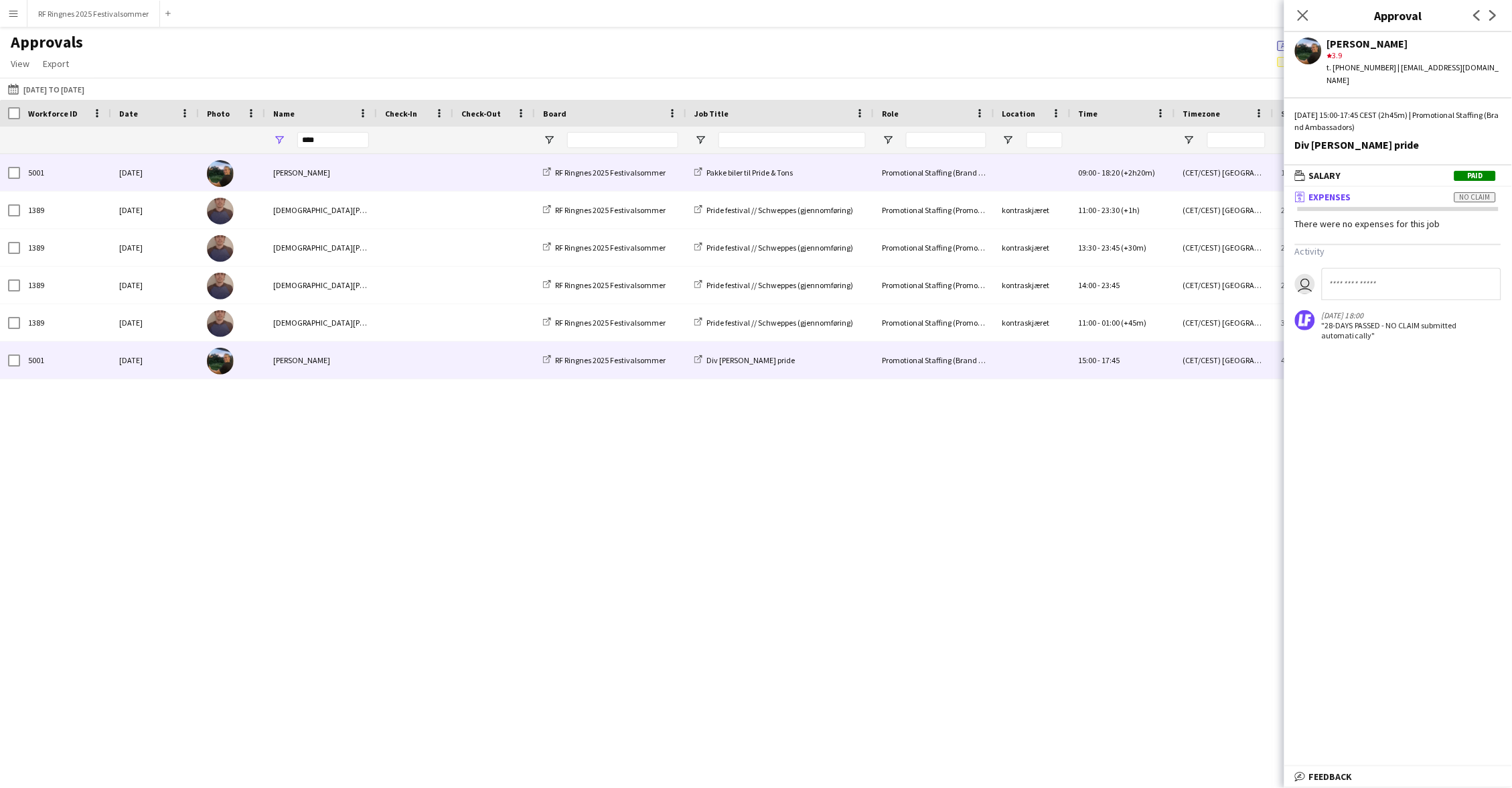
click at [400, 185] on span at bounding box center [415, 172] width 60 height 37
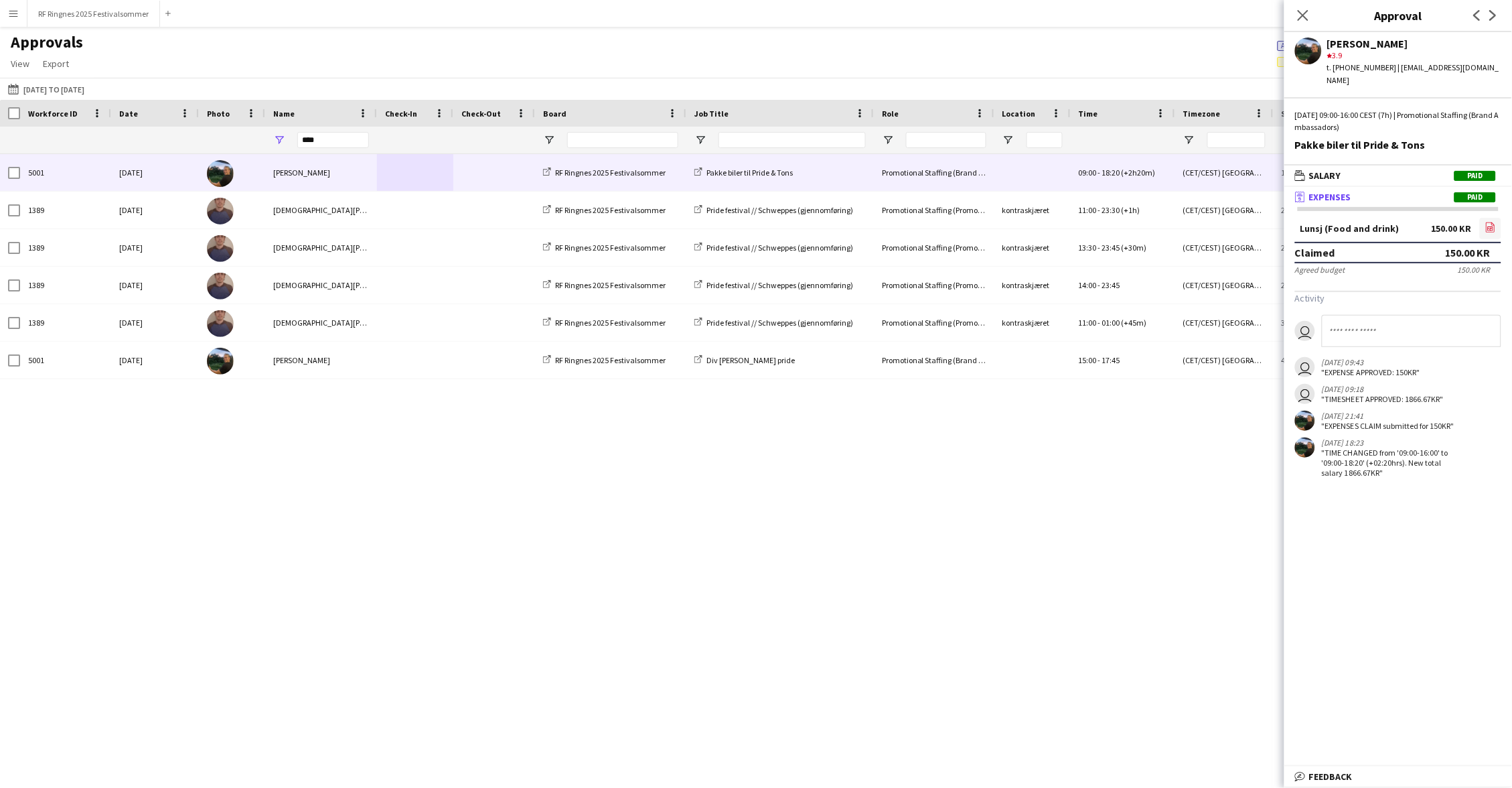
click at [1496, 222] on icon "file-image" at bounding box center [1490, 227] width 10 height 10
drag, startPoint x: 328, startPoint y: 136, endPoint x: 258, endPoint y: 136, distance: 70.0
click at [258, 136] on div at bounding box center [1145, 140] width 2289 height 27
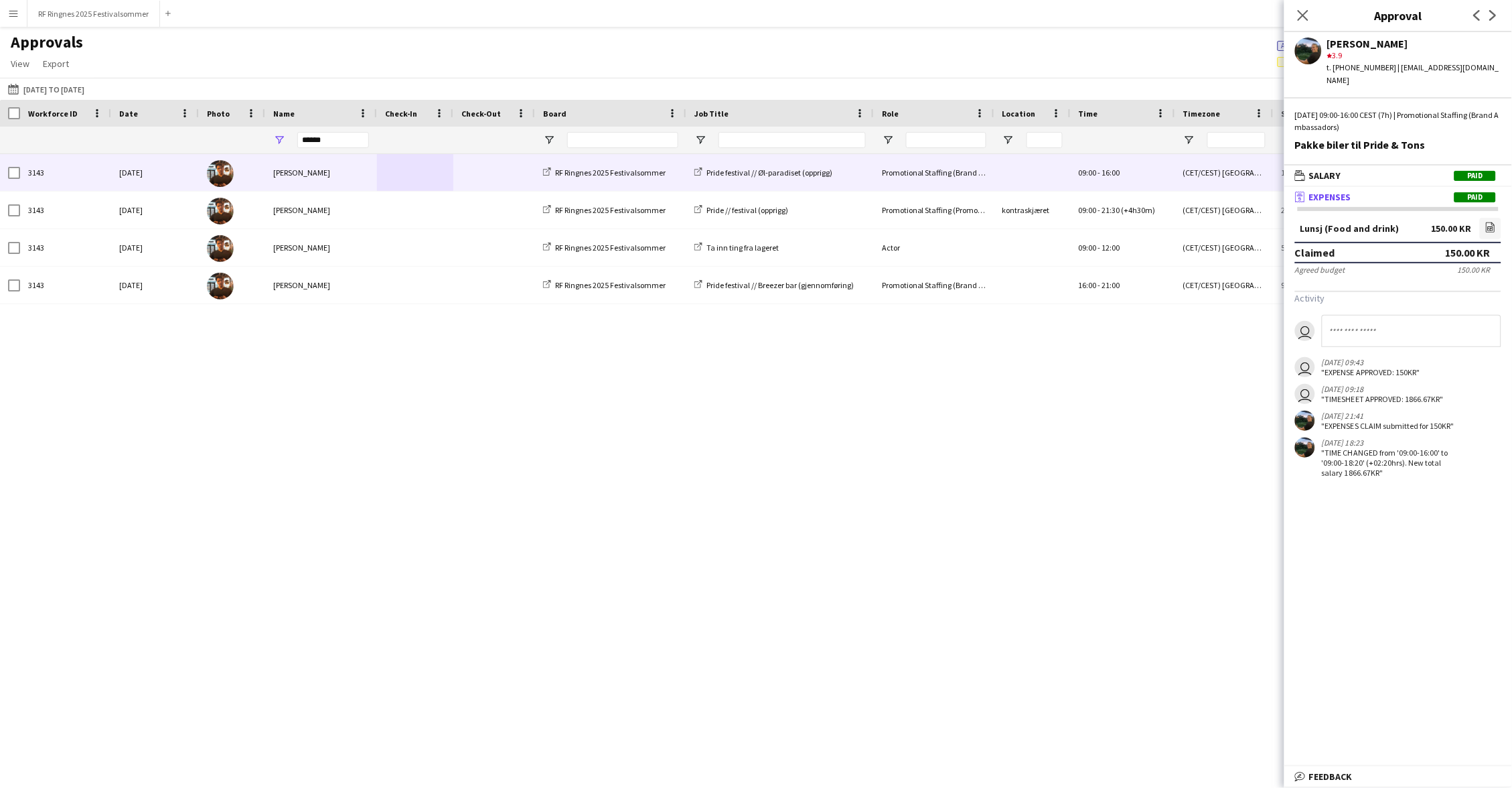
click at [347, 178] on div "[PERSON_NAME]" at bounding box center [321, 172] width 112 height 37
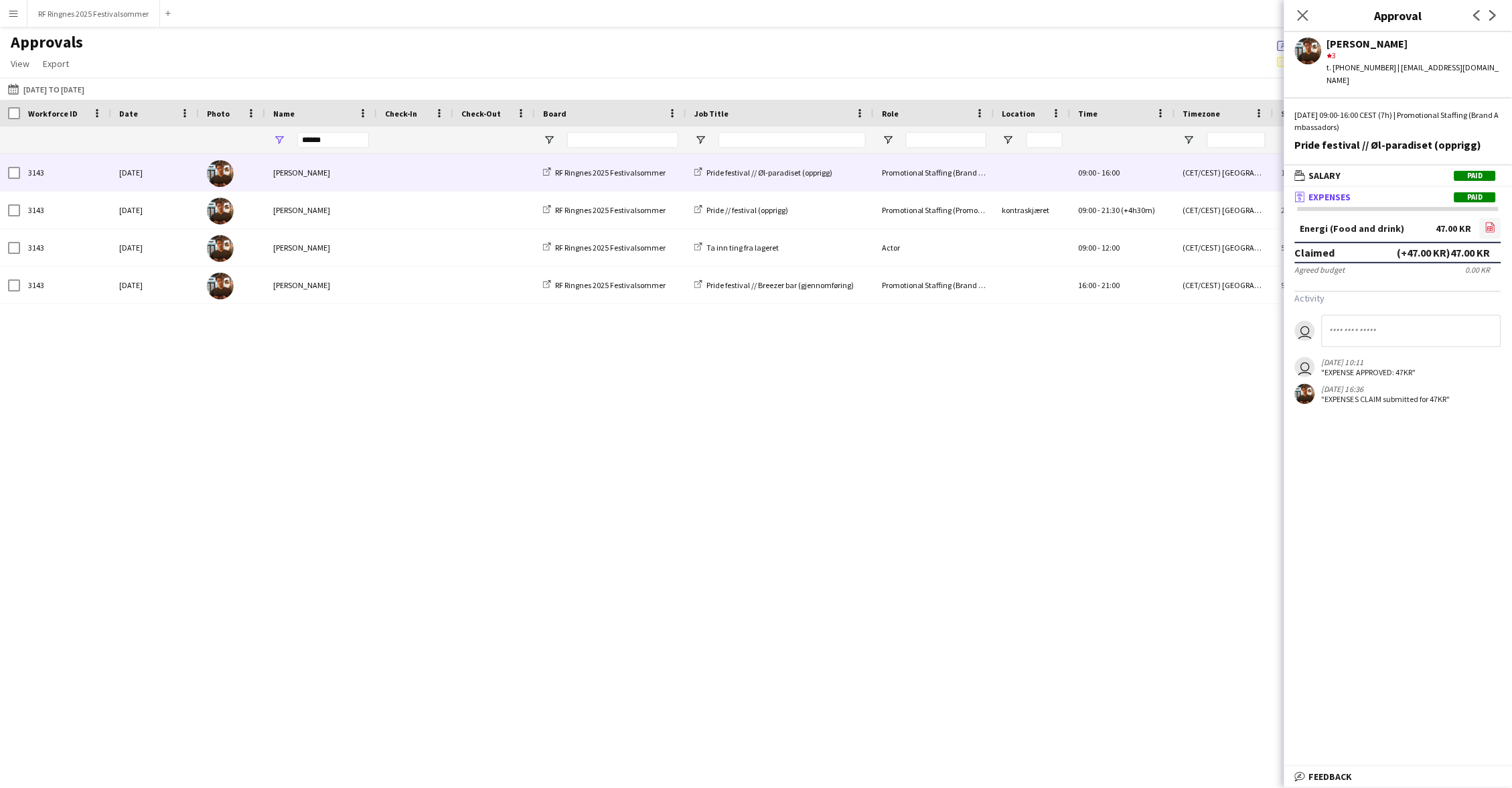
click at [1497, 217] on link "file-image" at bounding box center [1490, 228] width 22 height 22
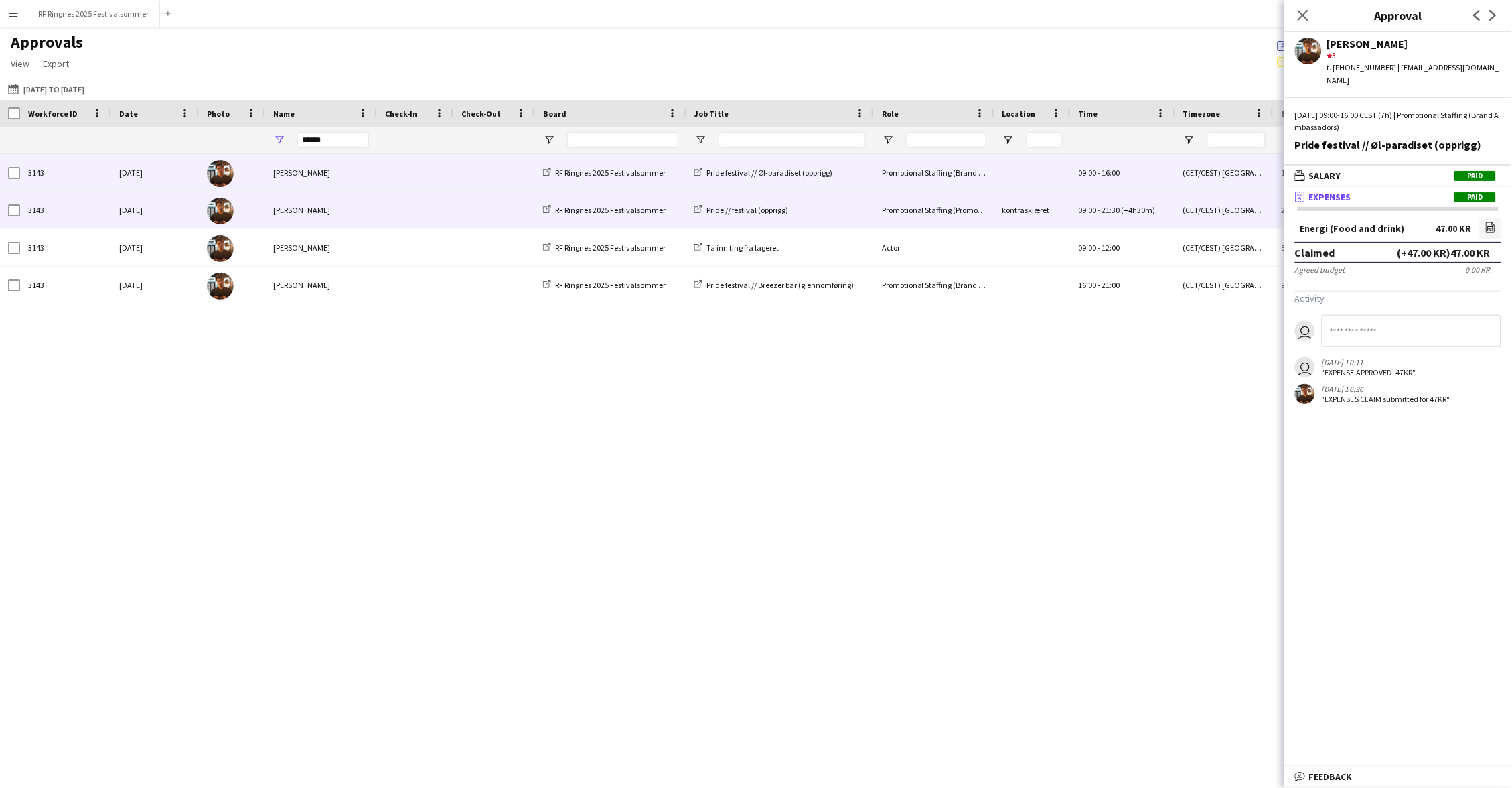
click at [367, 208] on div "[PERSON_NAME]" at bounding box center [321, 210] width 112 height 37
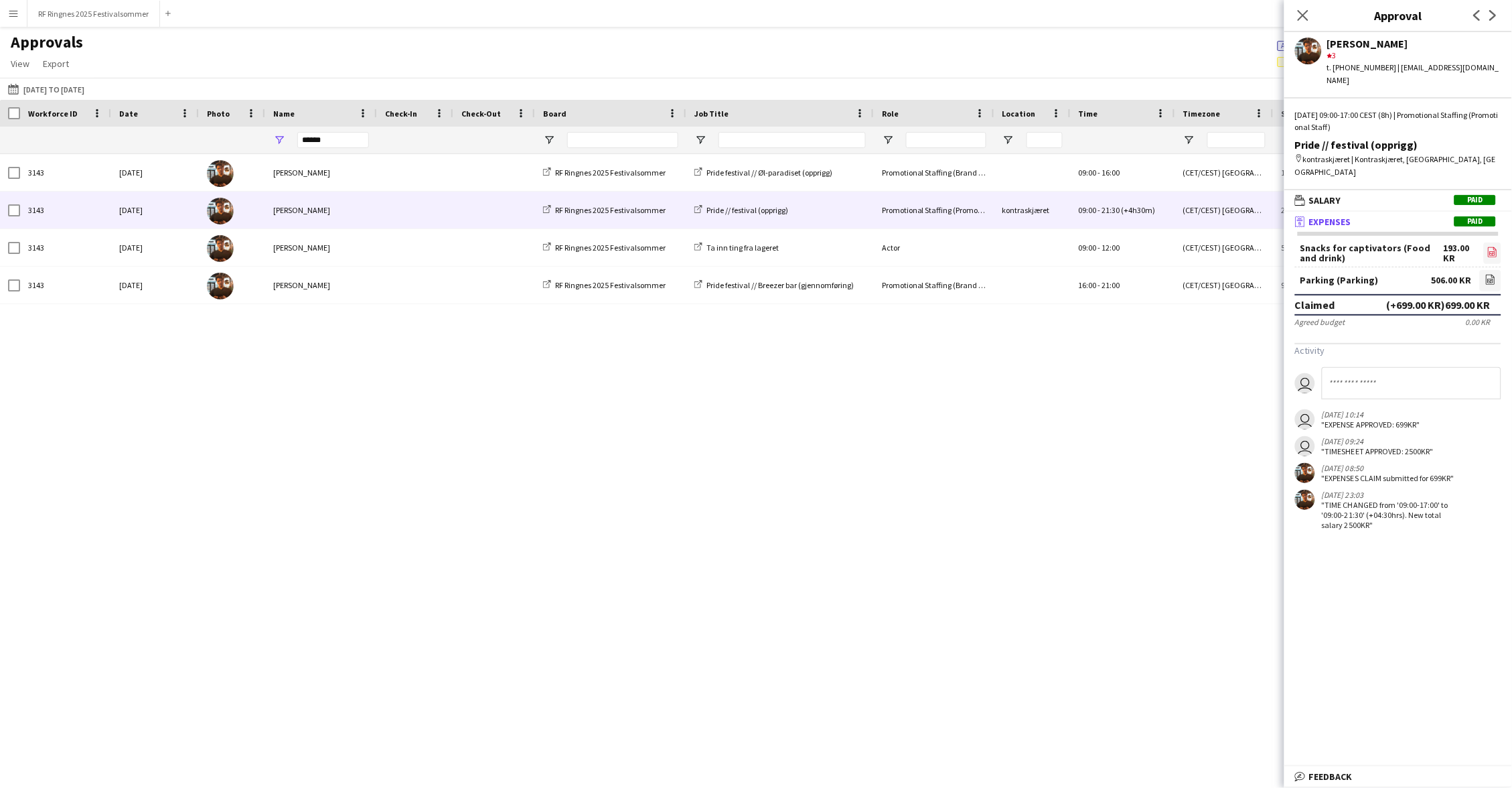
click at [1492, 247] on icon "file-image" at bounding box center [1493, 252] width 10 height 10
click at [1494, 274] on icon "file-image" at bounding box center [1490, 279] width 10 height 10
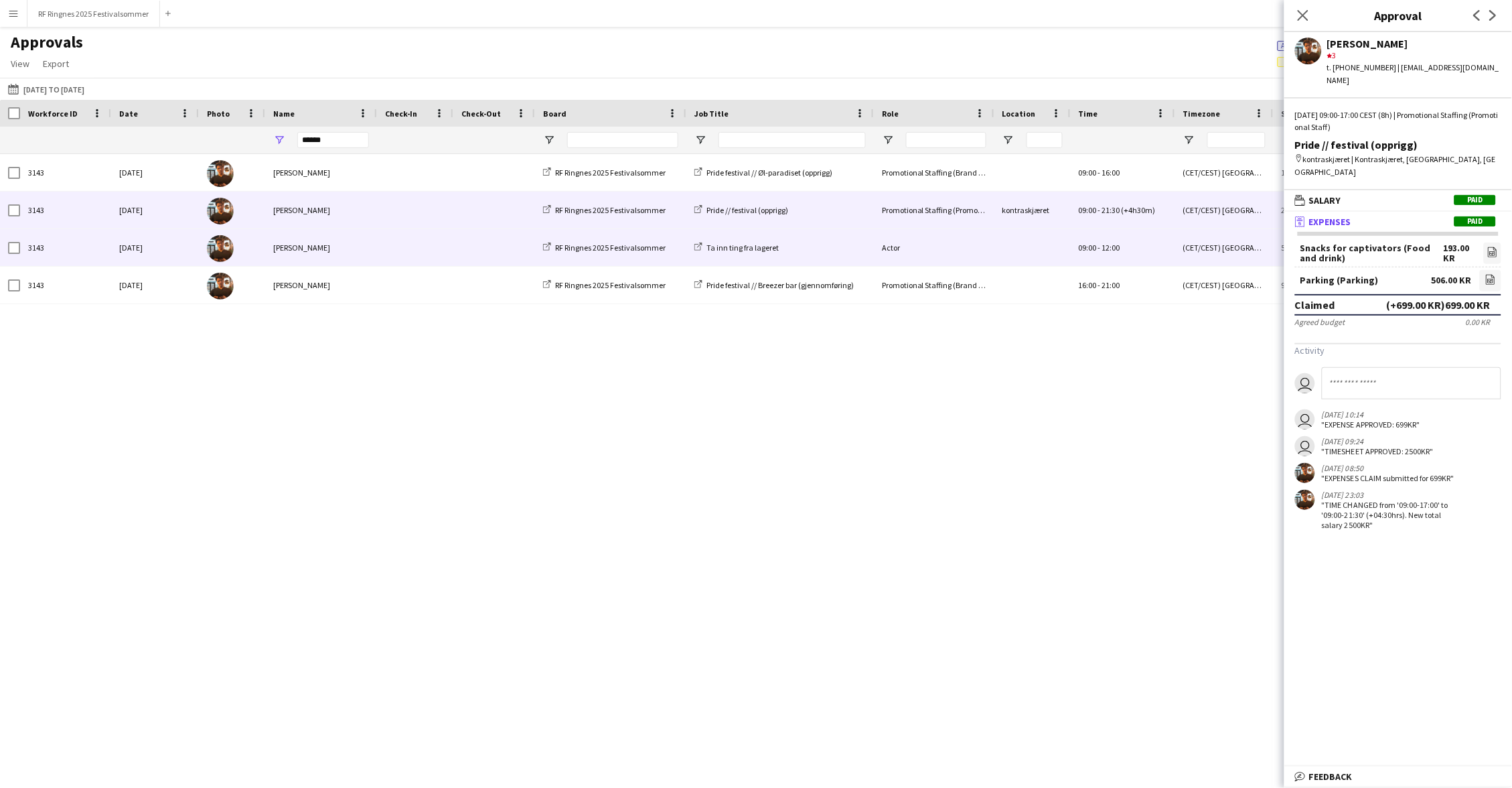
click at [504, 238] on span at bounding box center [495, 247] width 66 height 37
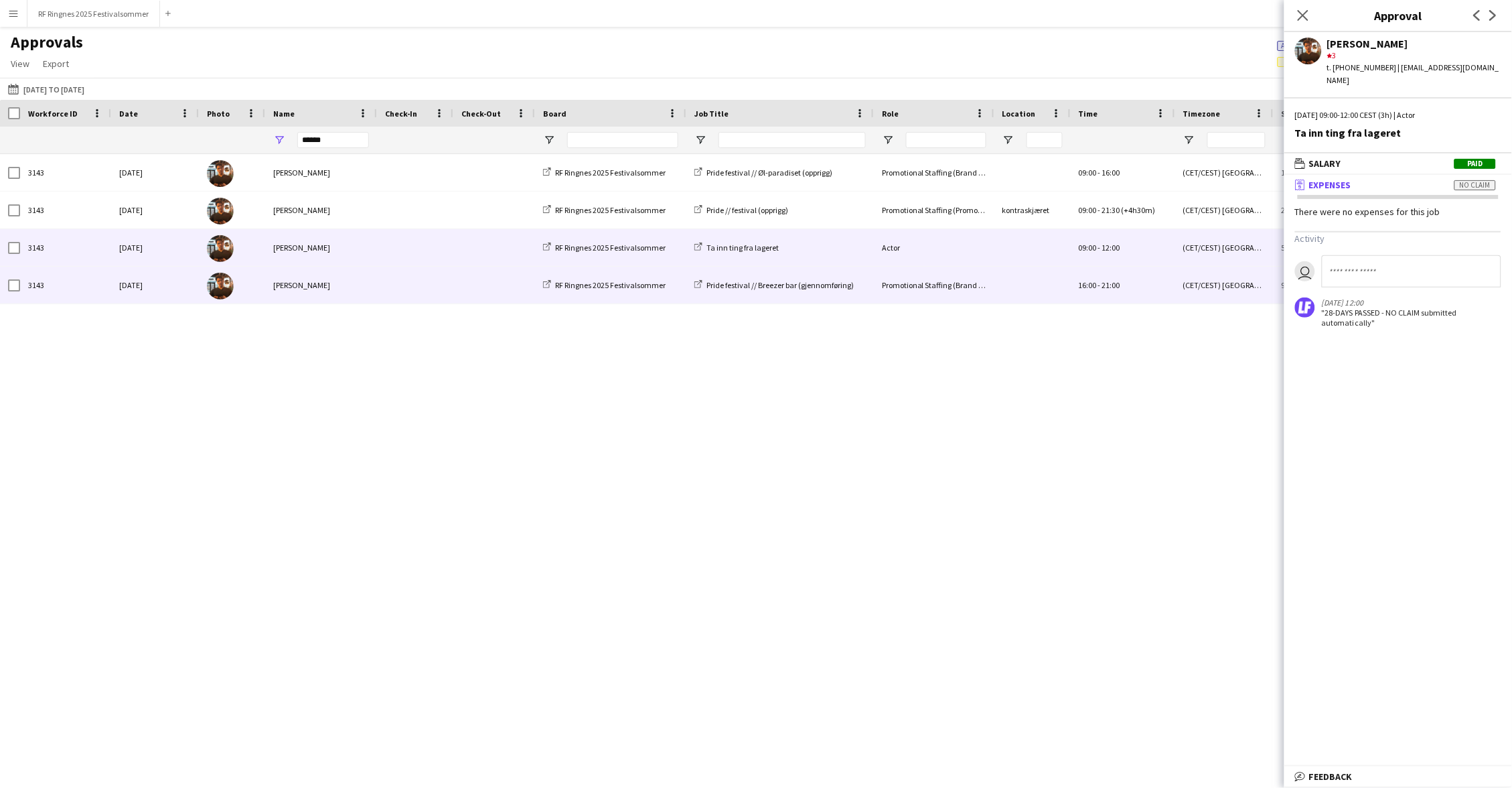
click at [438, 282] on span at bounding box center [415, 285] width 60 height 37
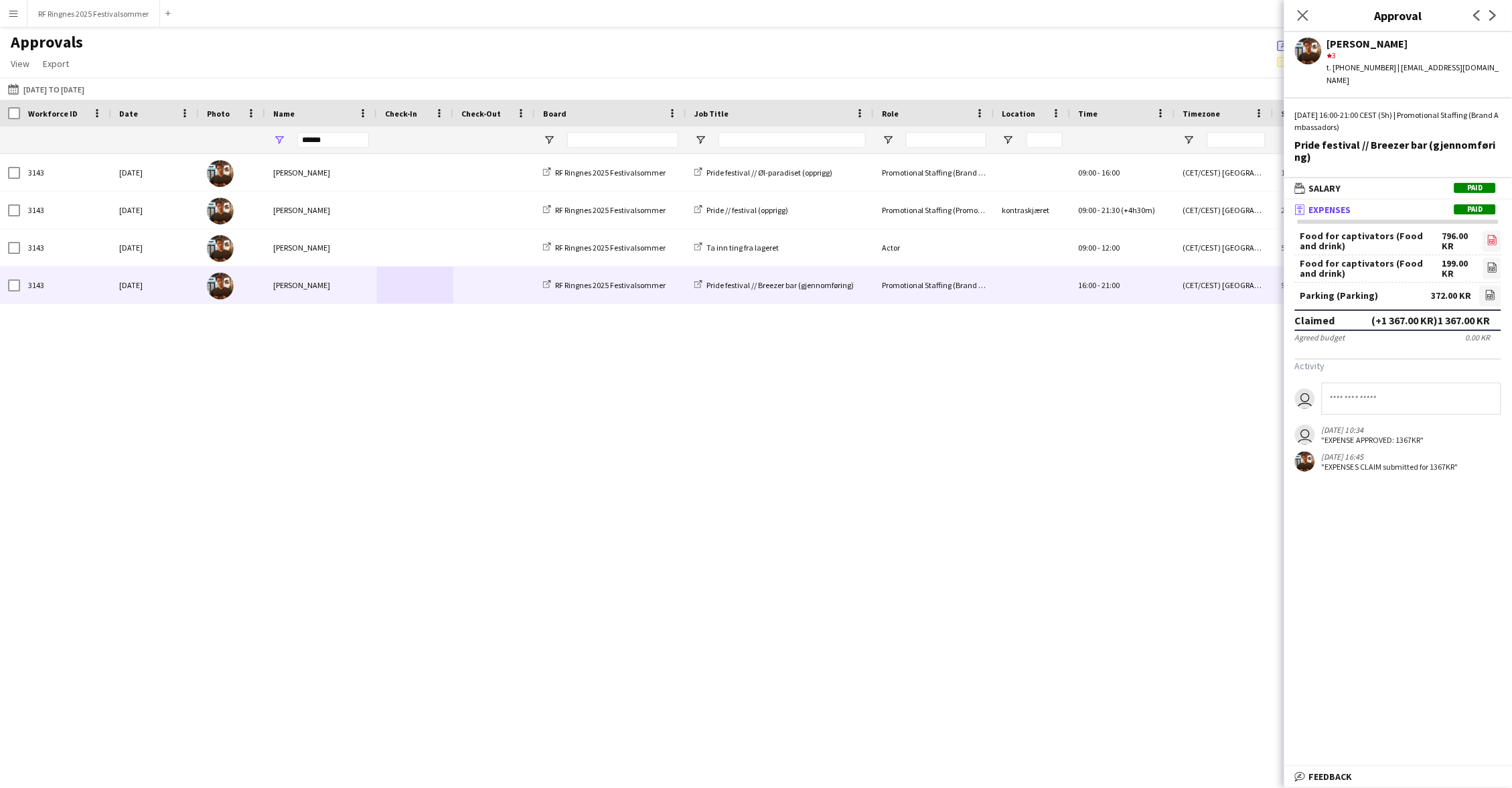
click at [1497, 235] on icon "file-image" at bounding box center [1493, 240] width 10 height 10
click at [1492, 262] on app-icon "file-image" at bounding box center [1493, 268] width 10 height 13
click at [1502, 277] on form "Food for captivators (Food and drink) 796.00 KR file-image Food for captivators…" at bounding box center [1398, 286] width 228 height 112
click at [1490, 286] on link "file-image" at bounding box center [1490, 296] width 22 height 22
drag, startPoint x: 341, startPoint y: 137, endPoint x: 289, endPoint y: 137, distance: 52.0
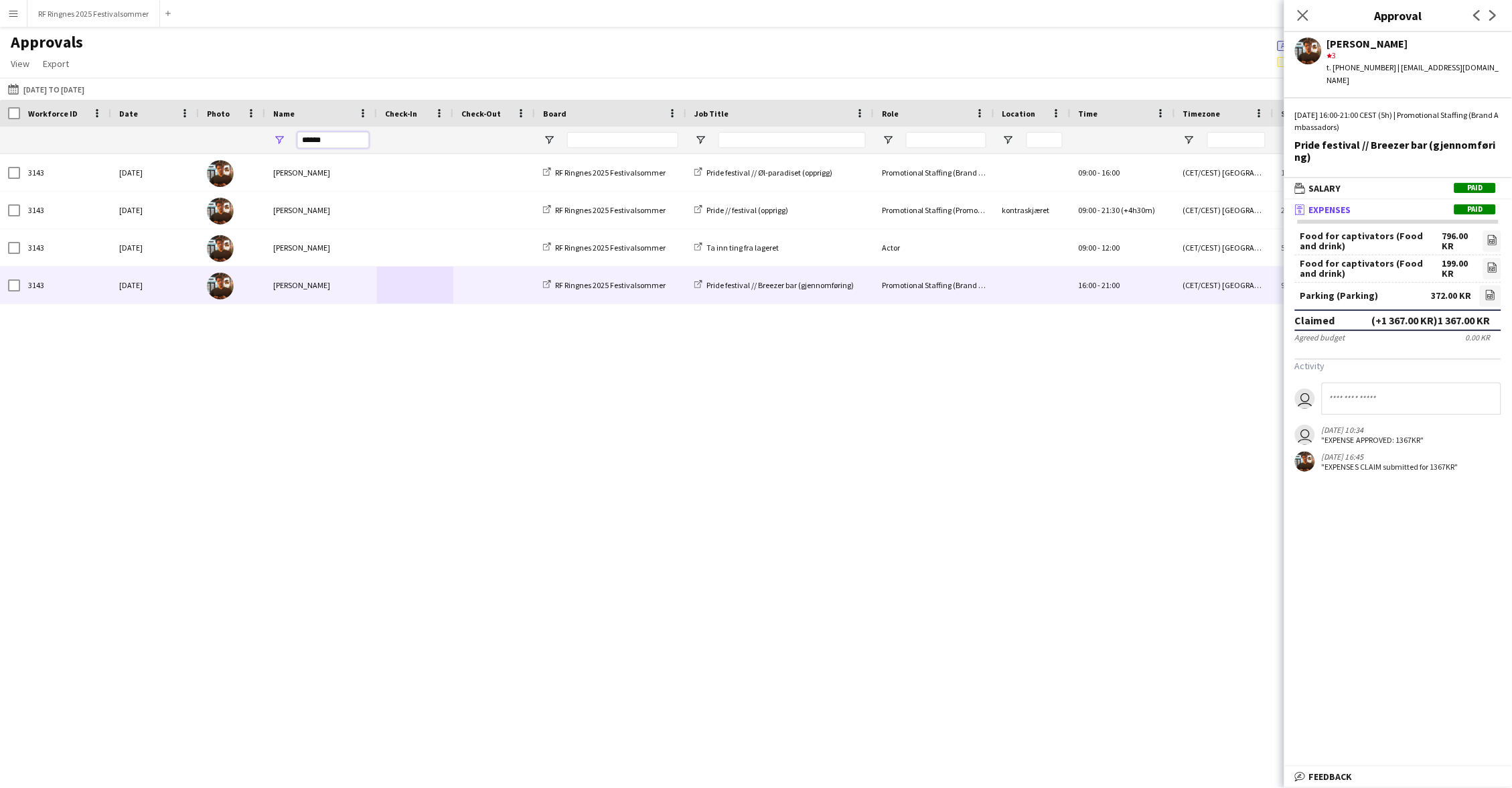
click at [289, 137] on div "******" at bounding box center [321, 140] width 112 height 27
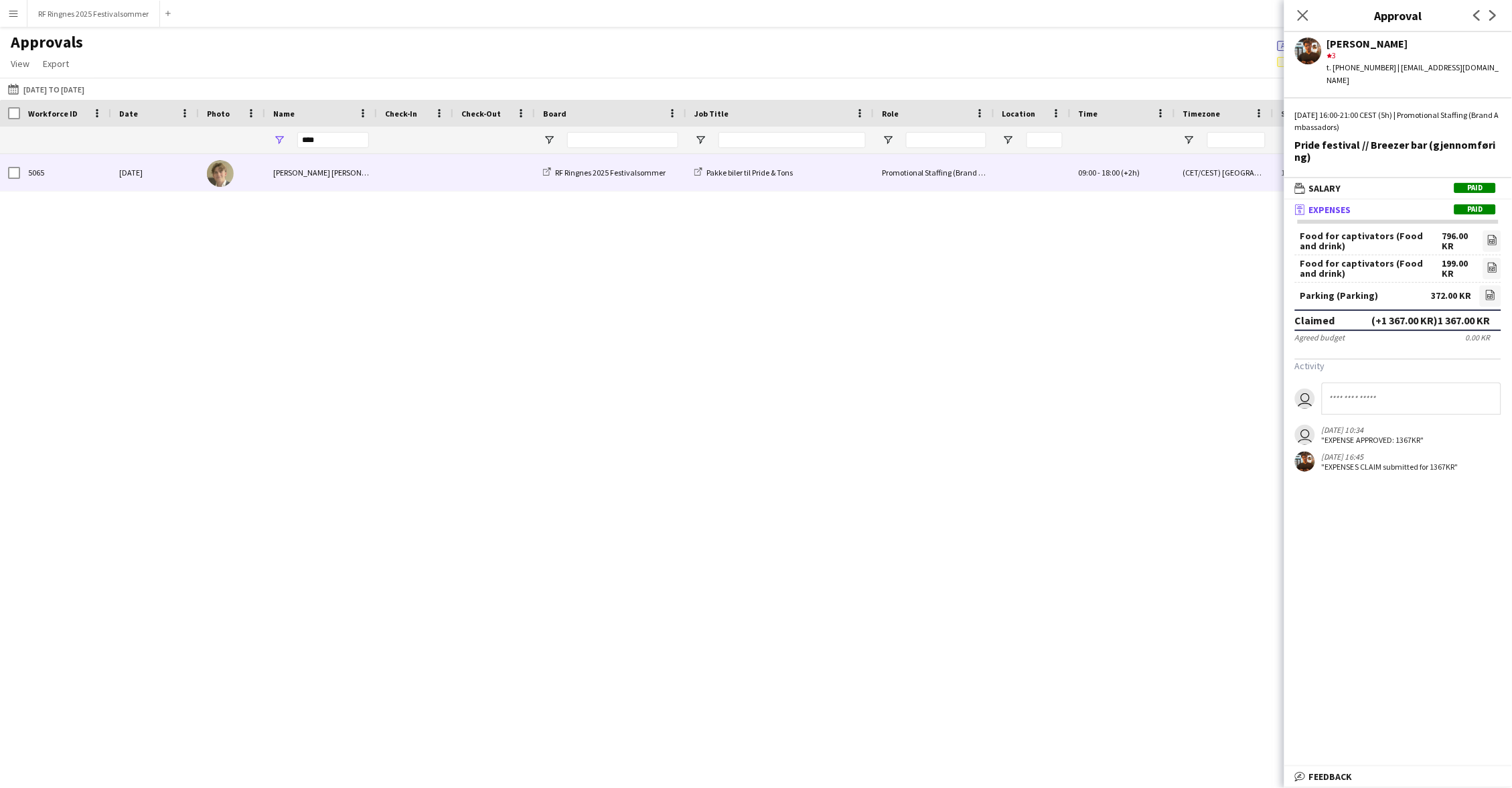
click at [321, 166] on div "[PERSON_NAME] [PERSON_NAME]" at bounding box center [321, 172] width 112 height 37
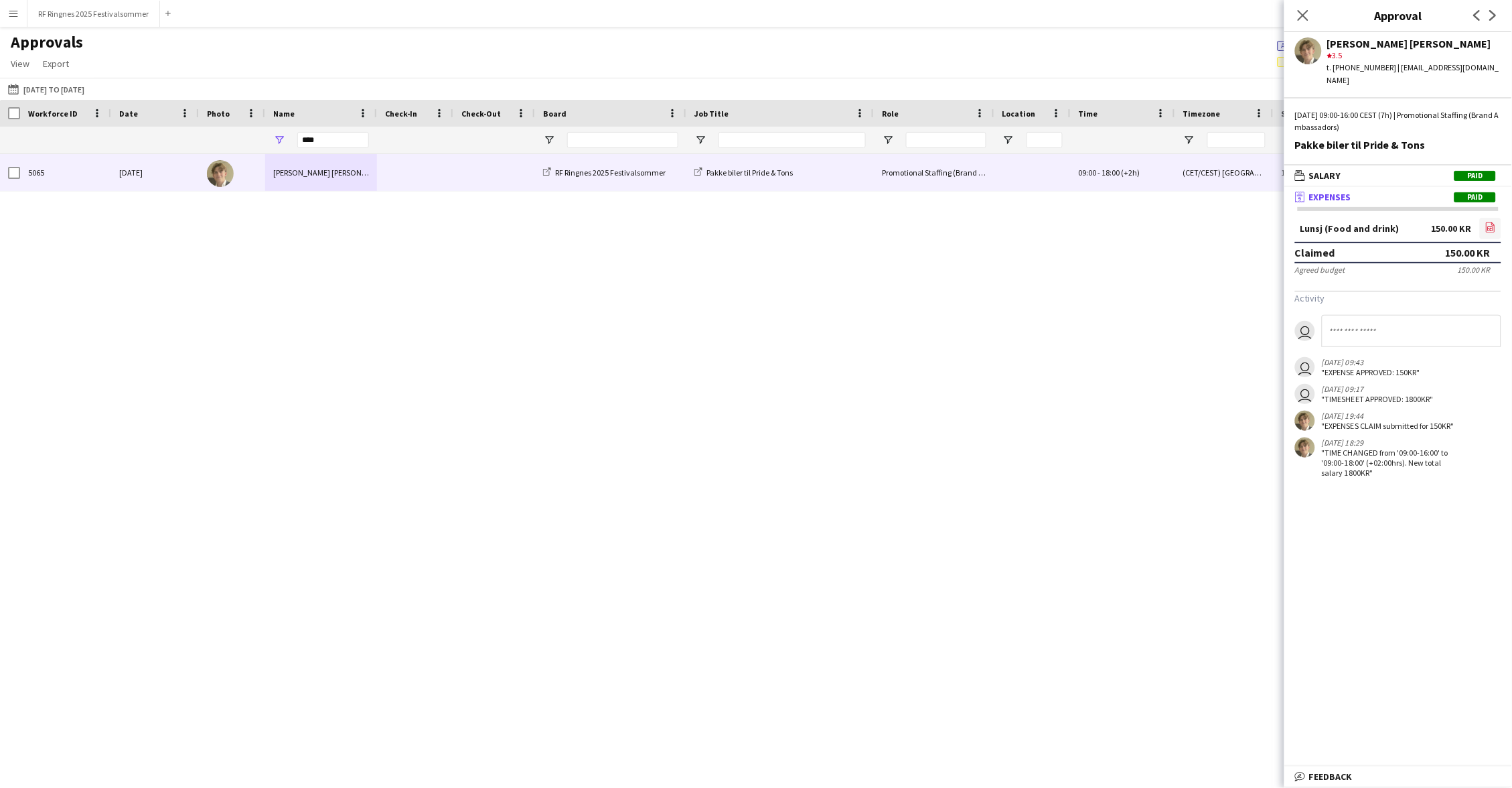
click at [1492, 227] on icon at bounding box center [1490, 229] width 5 height 4
drag, startPoint x: 337, startPoint y: 136, endPoint x: 283, endPoint y: 136, distance: 54.0
click at [283, 136] on div "****" at bounding box center [321, 140] width 112 height 27
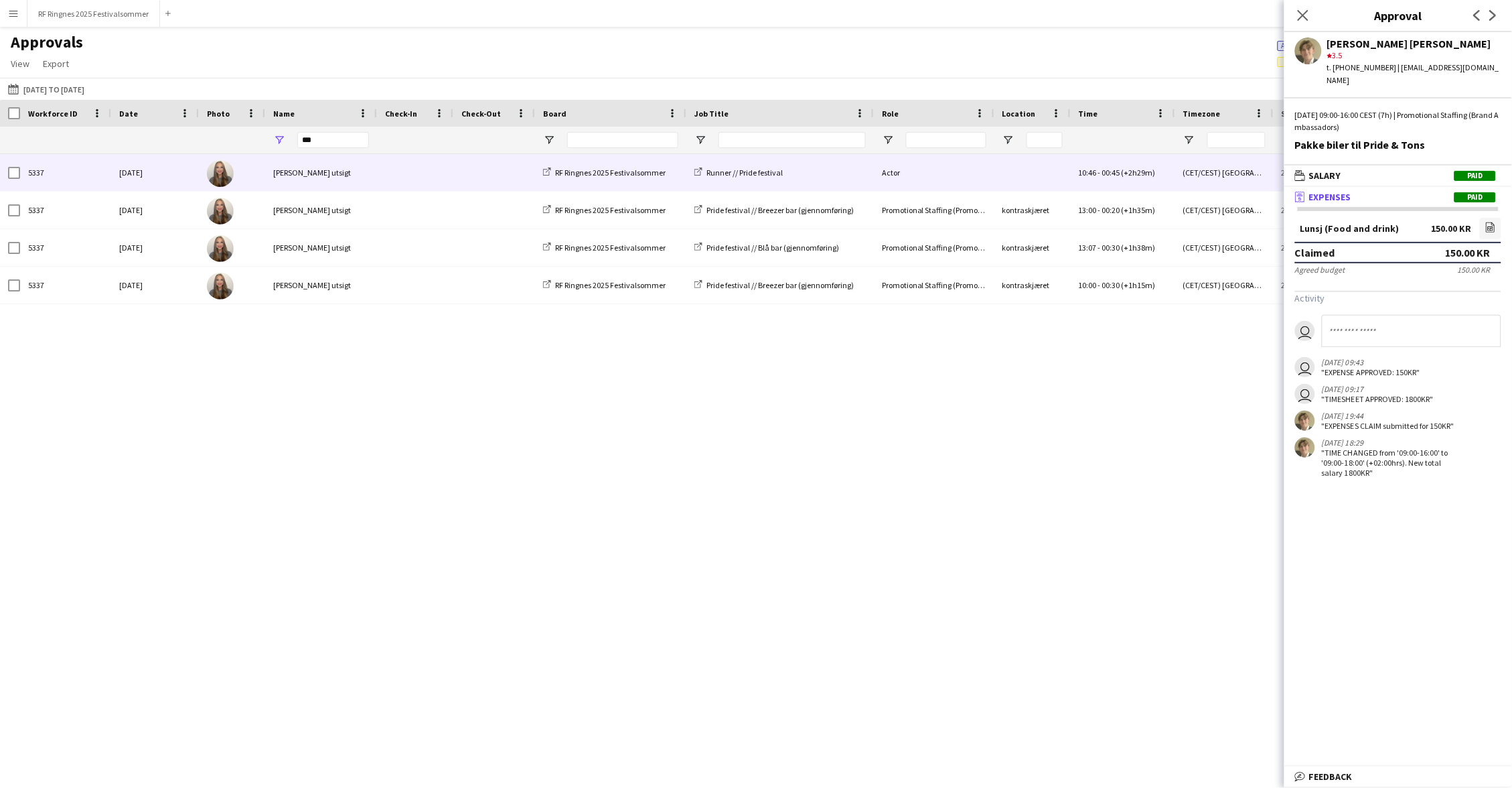
click at [487, 176] on span at bounding box center [495, 172] width 66 height 37
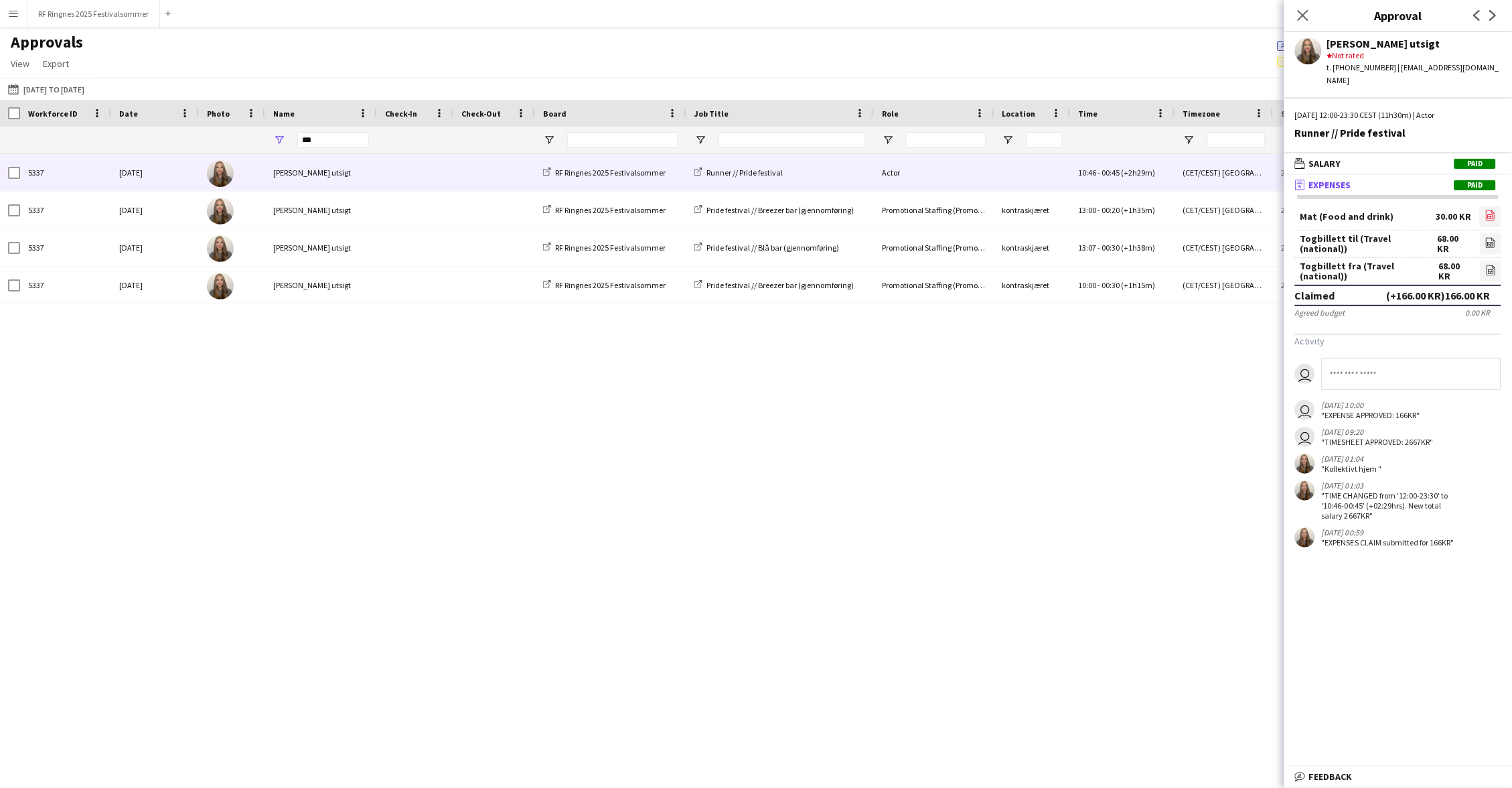
click at [1489, 214] on icon at bounding box center [1490, 216] width 5 height 4
click at [1497, 233] on link "file-image" at bounding box center [1491, 244] width 21 height 22
click at [1486, 265] on icon "file-image" at bounding box center [1491, 270] width 10 height 10
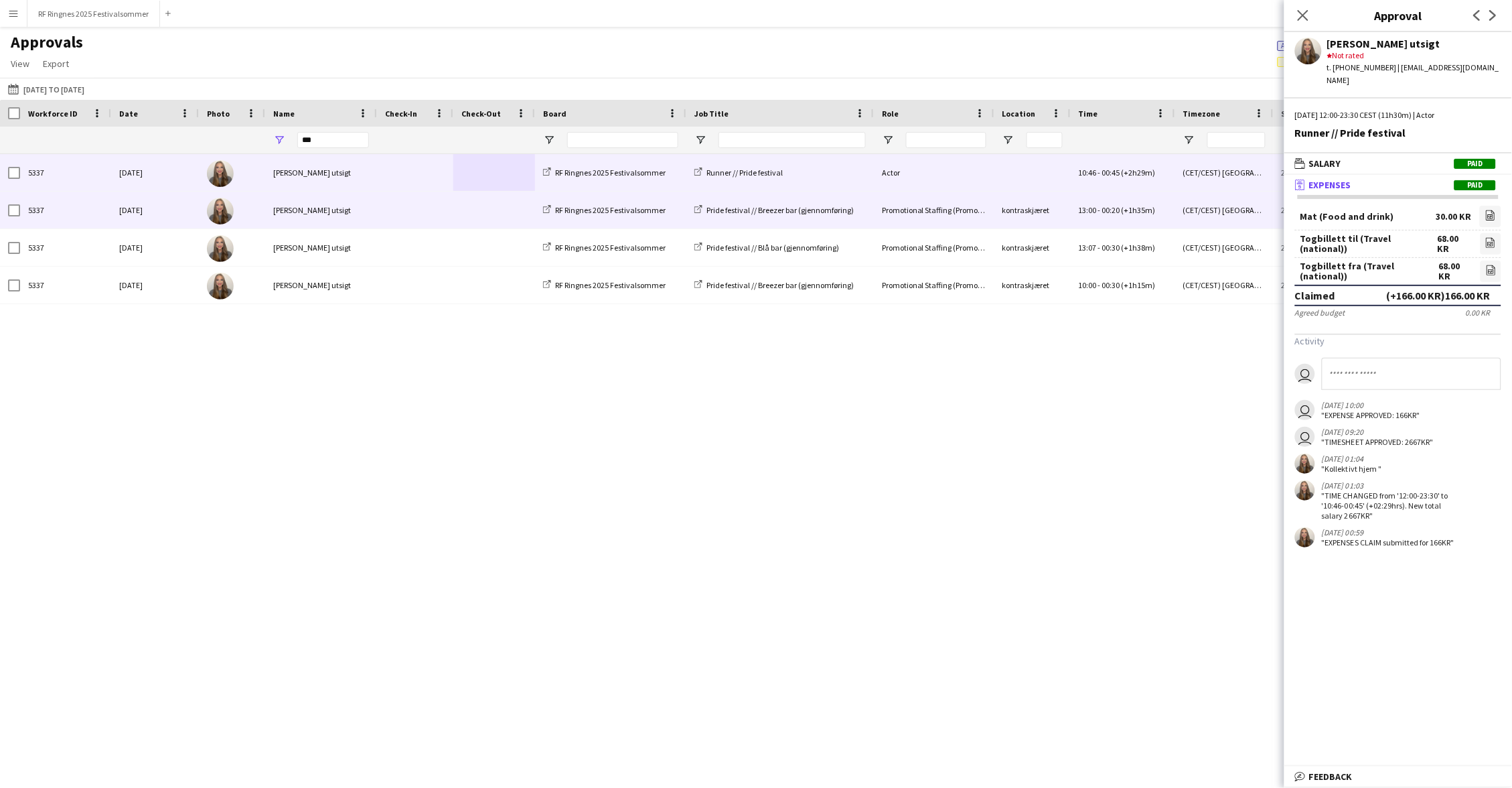
click at [361, 217] on div "[PERSON_NAME] utsigt" at bounding box center [321, 210] width 112 height 37
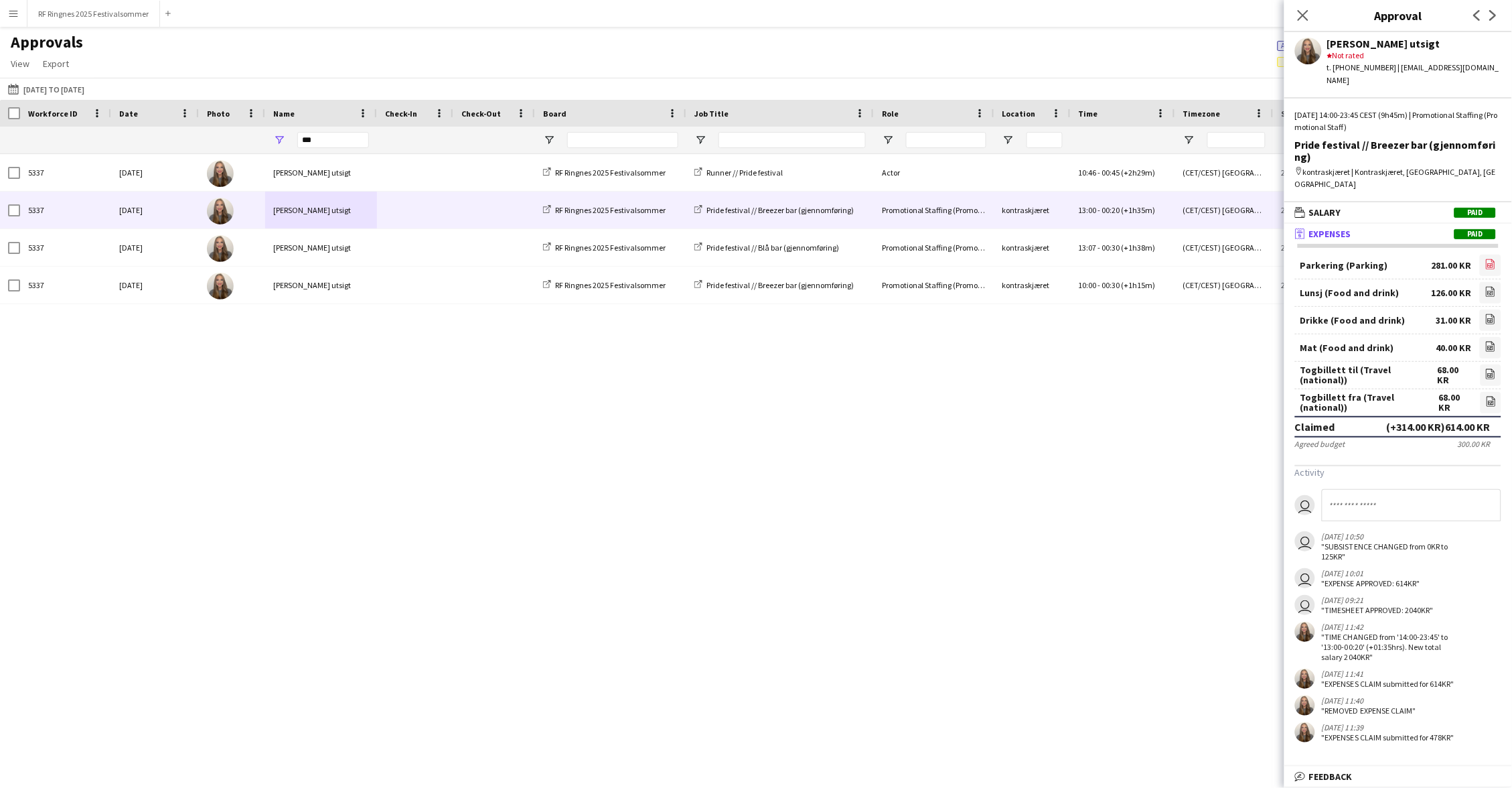
click at [1495, 254] on link "file-image" at bounding box center [1490, 265] width 22 height 22
click at [1492, 291] on icon at bounding box center [1490, 292] width 5 height 4
click at [1493, 313] on icon "file-image" at bounding box center [1490, 319] width 10 height 10
click at [1493, 341] on icon "file-image" at bounding box center [1490, 346] width 10 height 10
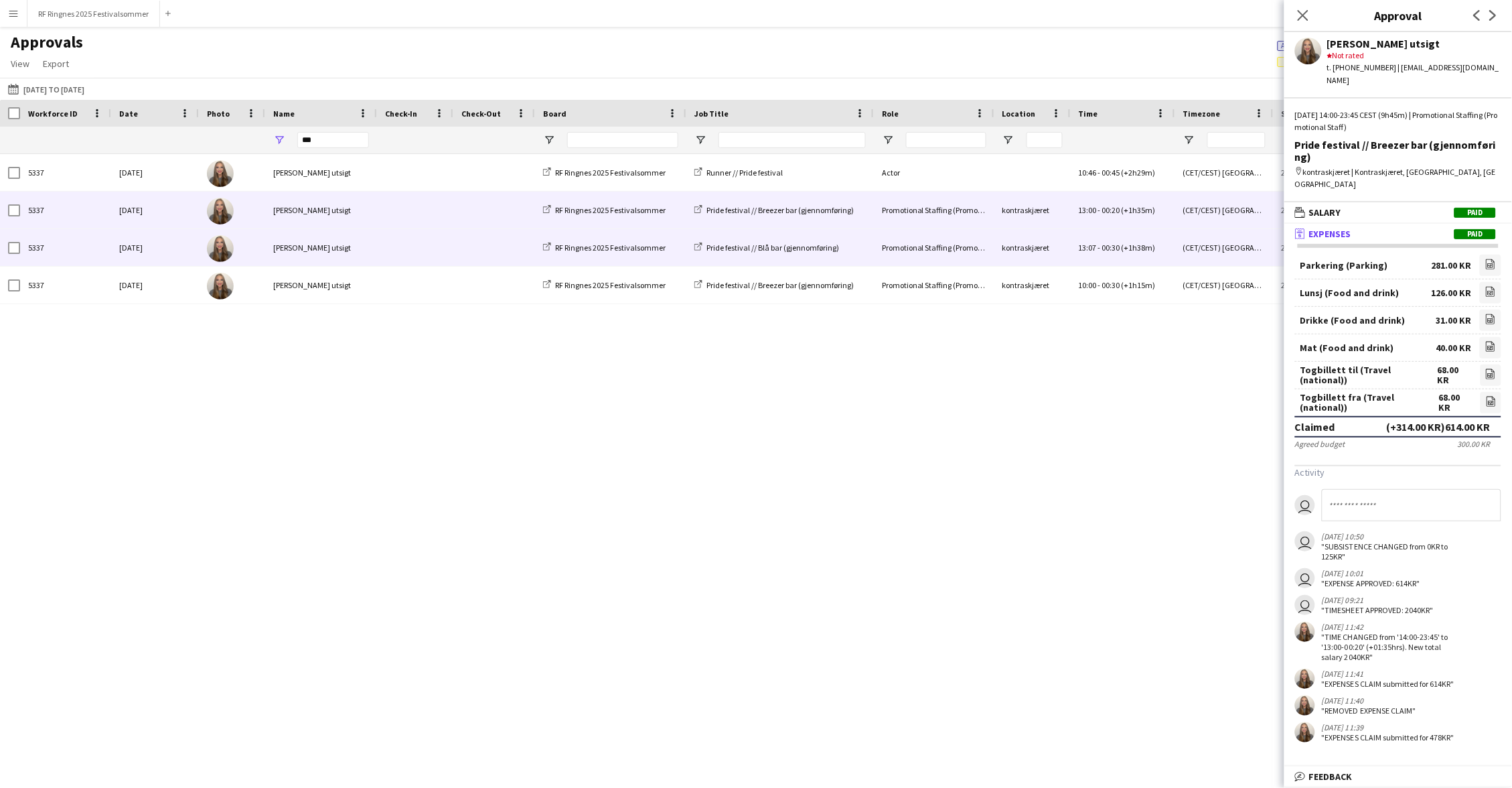
click at [400, 247] on span at bounding box center [415, 247] width 60 height 37
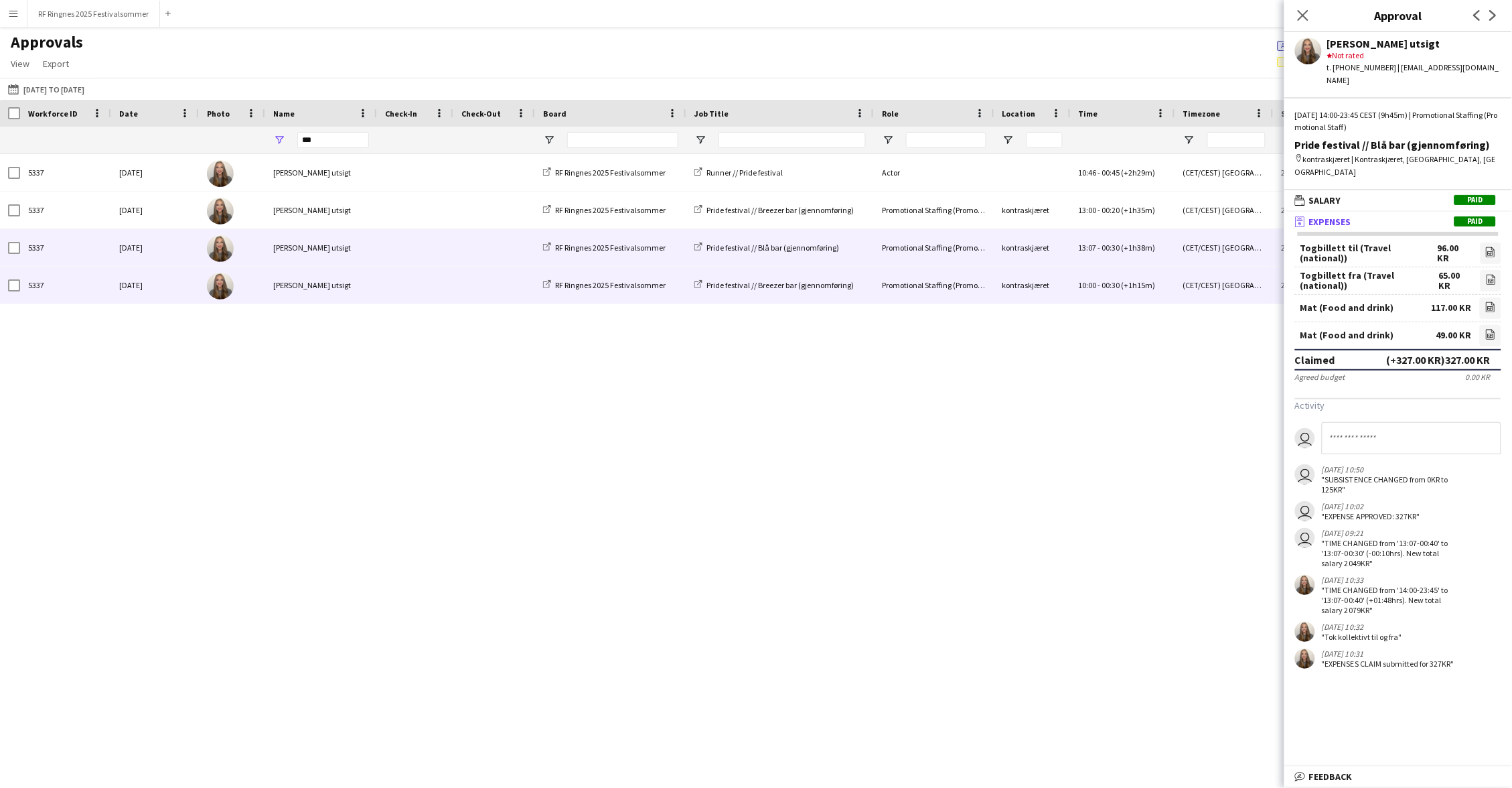
click at [392, 273] on span at bounding box center [415, 285] width 60 height 37
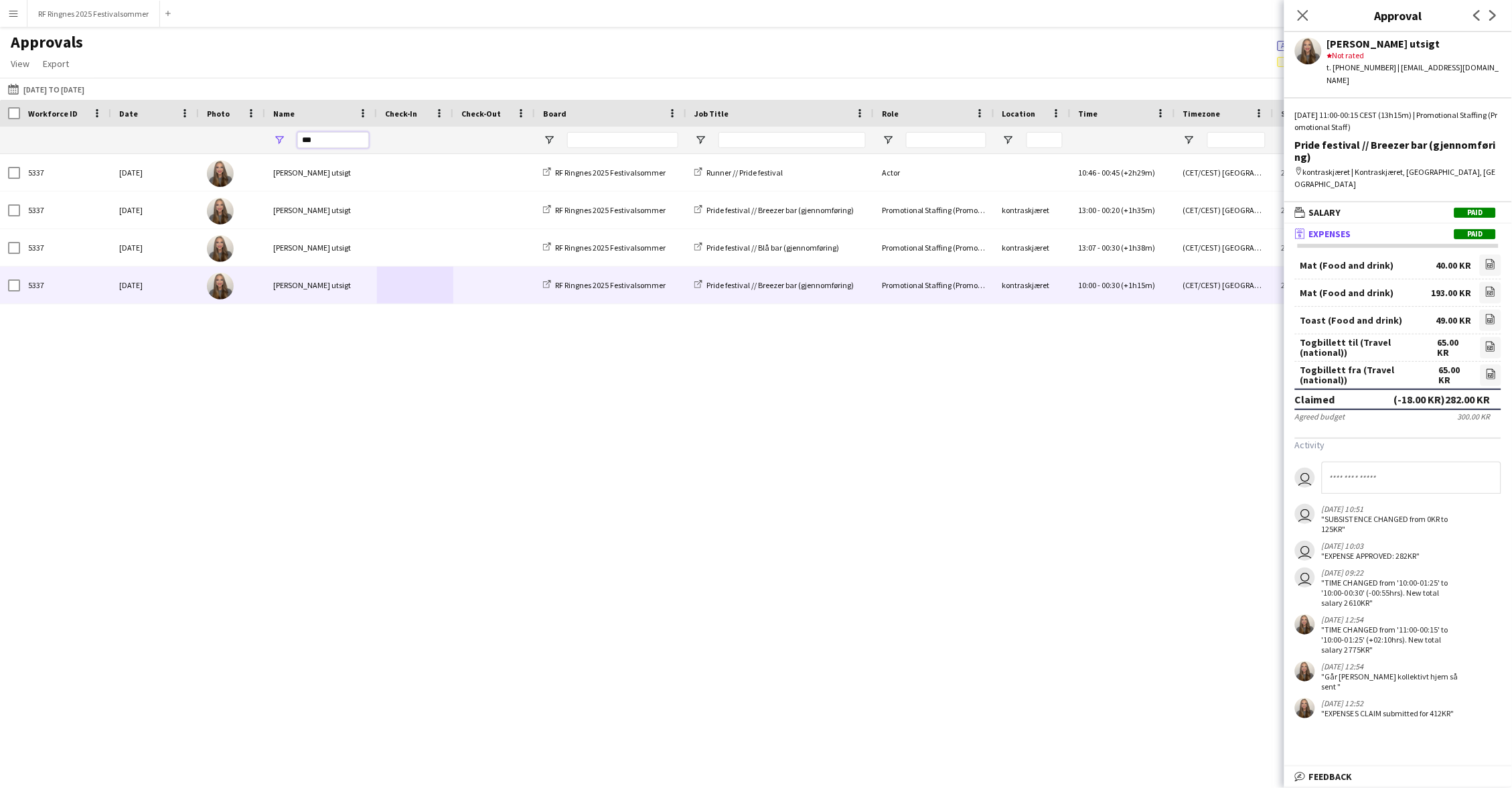
drag, startPoint x: 328, startPoint y: 139, endPoint x: 297, endPoint y: 139, distance: 31.0
click at [298, 139] on input "***" at bounding box center [334, 139] width 72 height 16
type input "****"
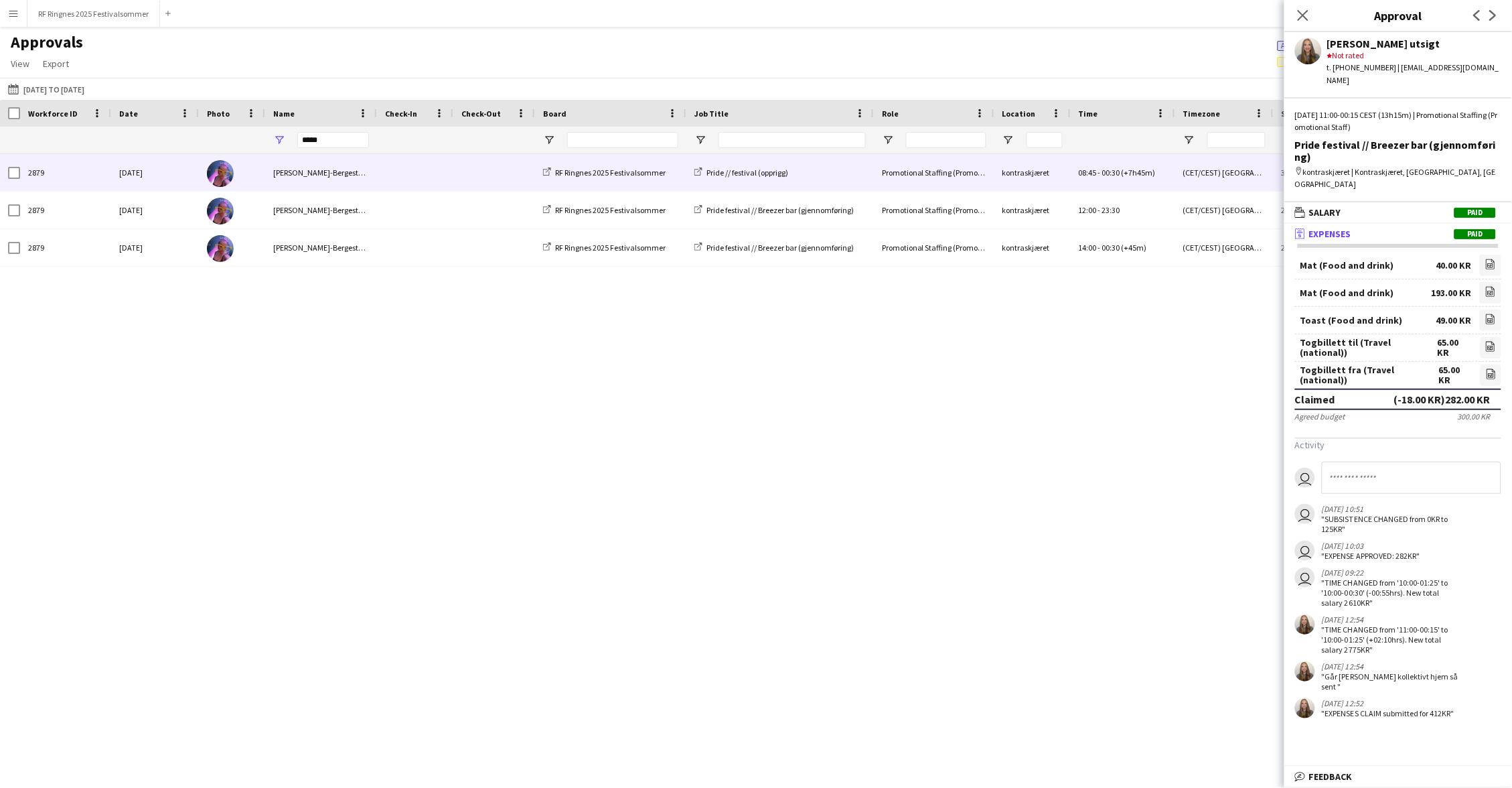
click at [474, 168] on span at bounding box center [495, 172] width 66 height 37
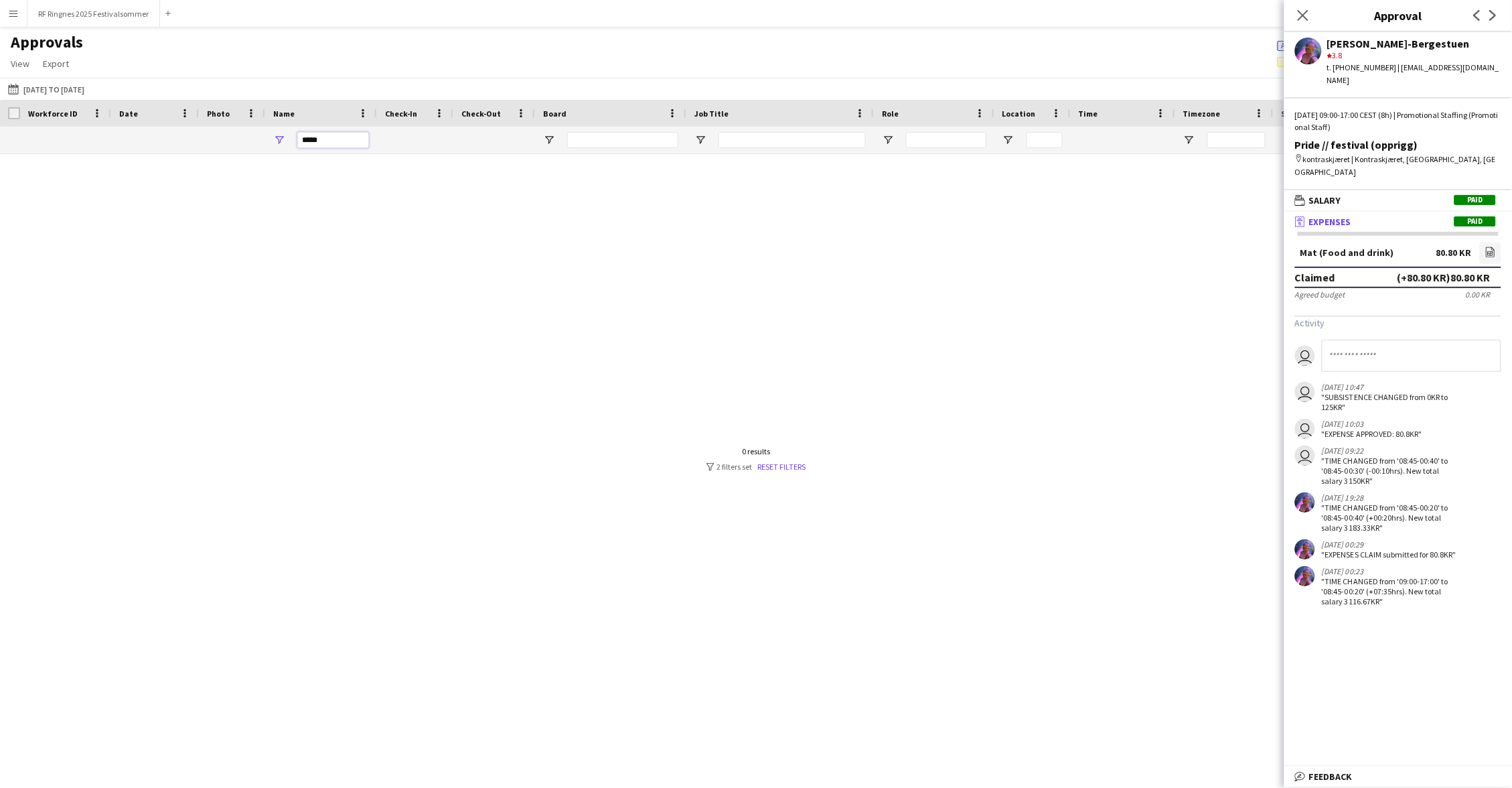
click at [321, 136] on input "*****" at bounding box center [334, 139] width 72 height 16
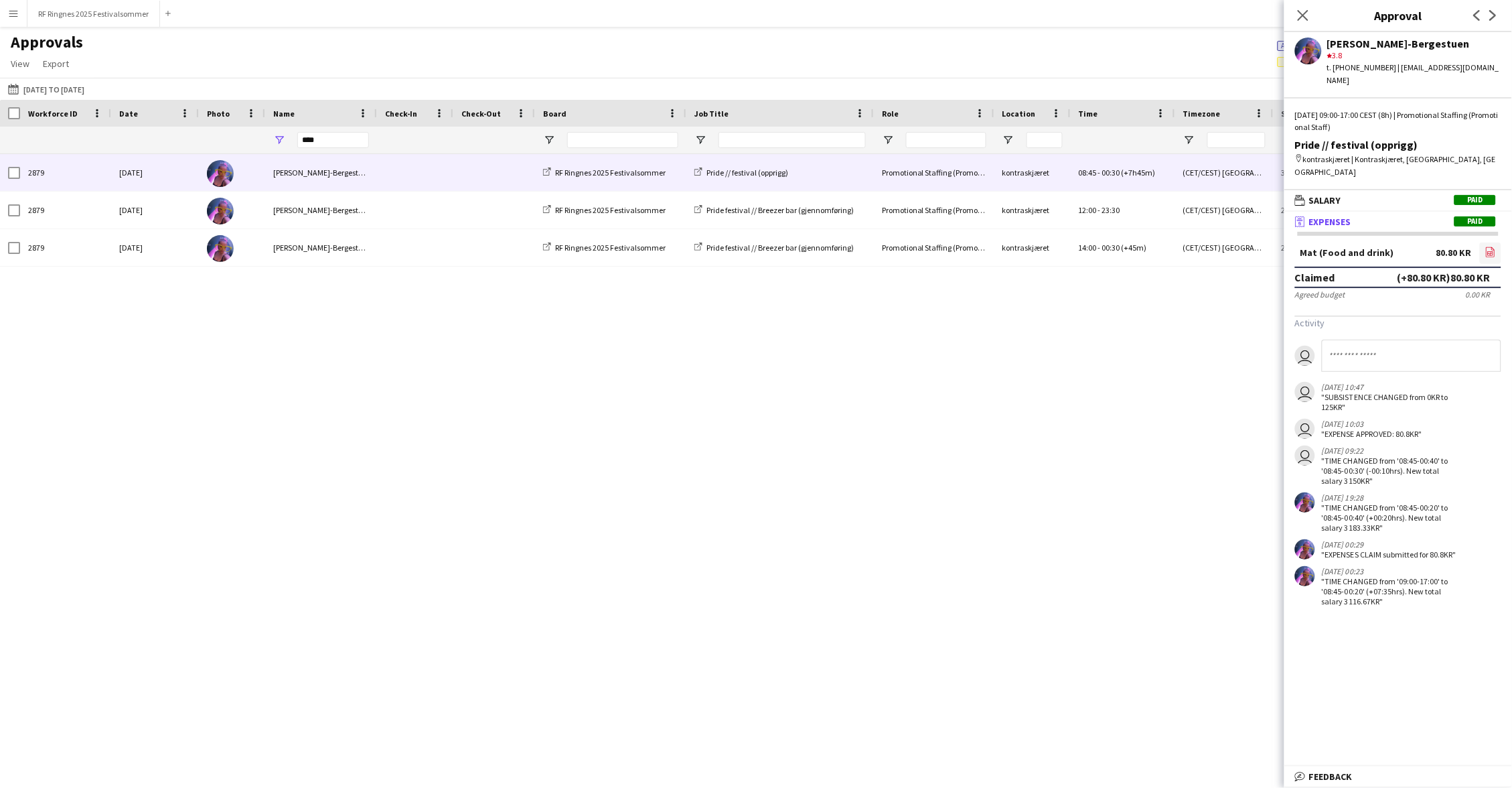
click at [1495, 247] on icon at bounding box center [1491, 252] width 9 height 10
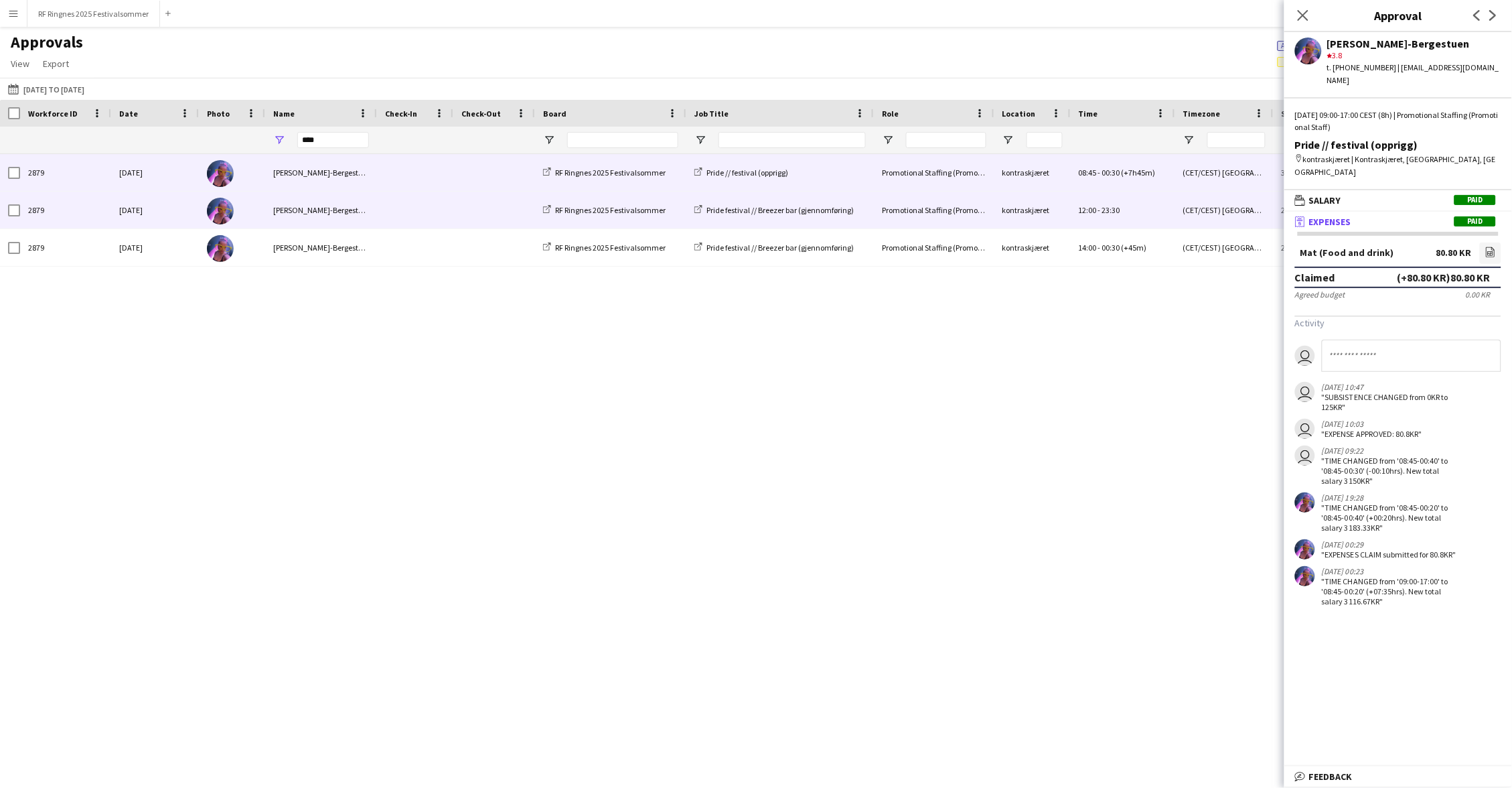
click at [394, 211] on span at bounding box center [415, 210] width 60 height 37
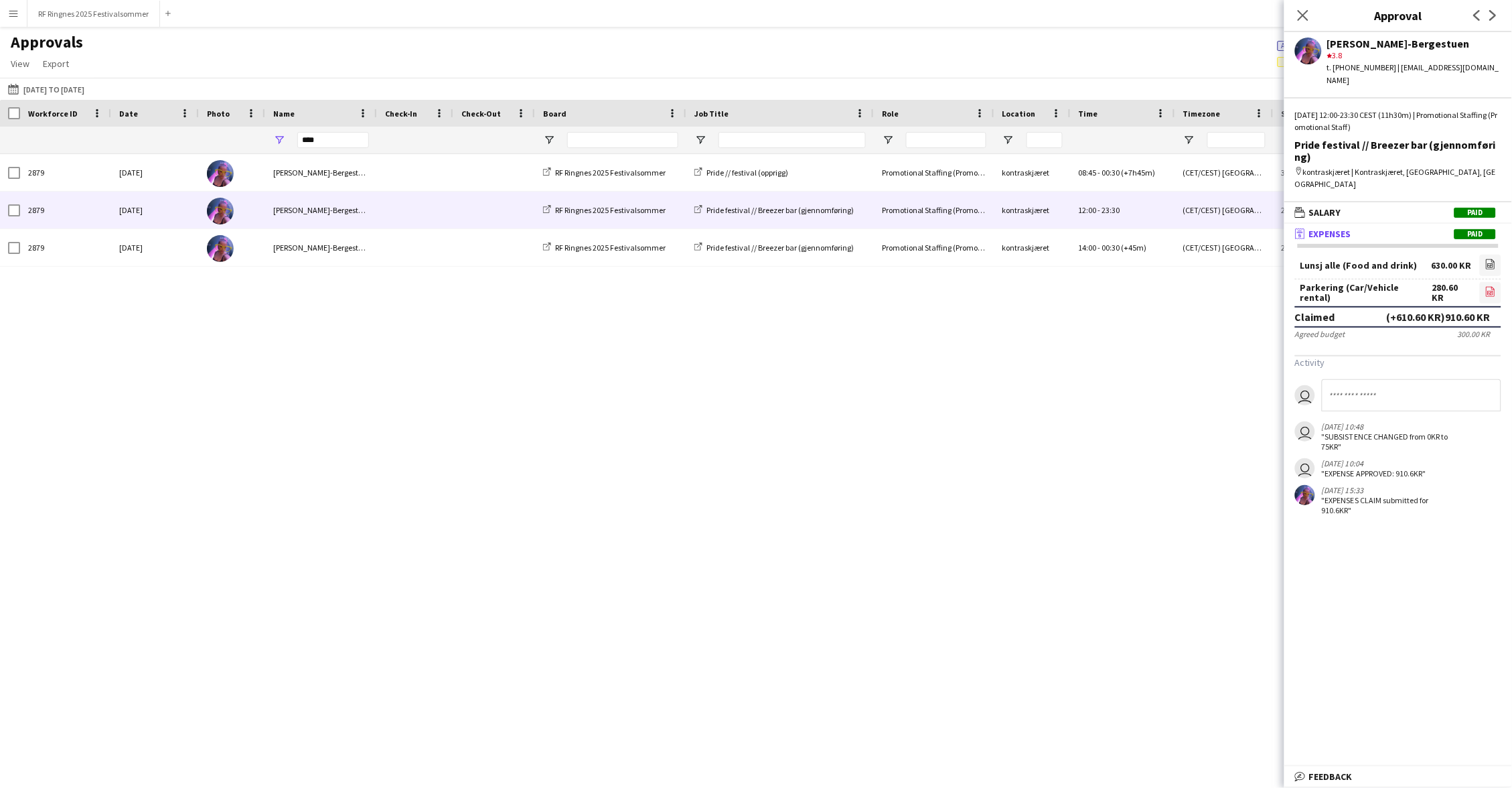
click at [1494, 286] on icon at bounding box center [1491, 291] width 9 height 10
click at [1494, 259] on icon "file-image" at bounding box center [1490, 264] width 10 height 10
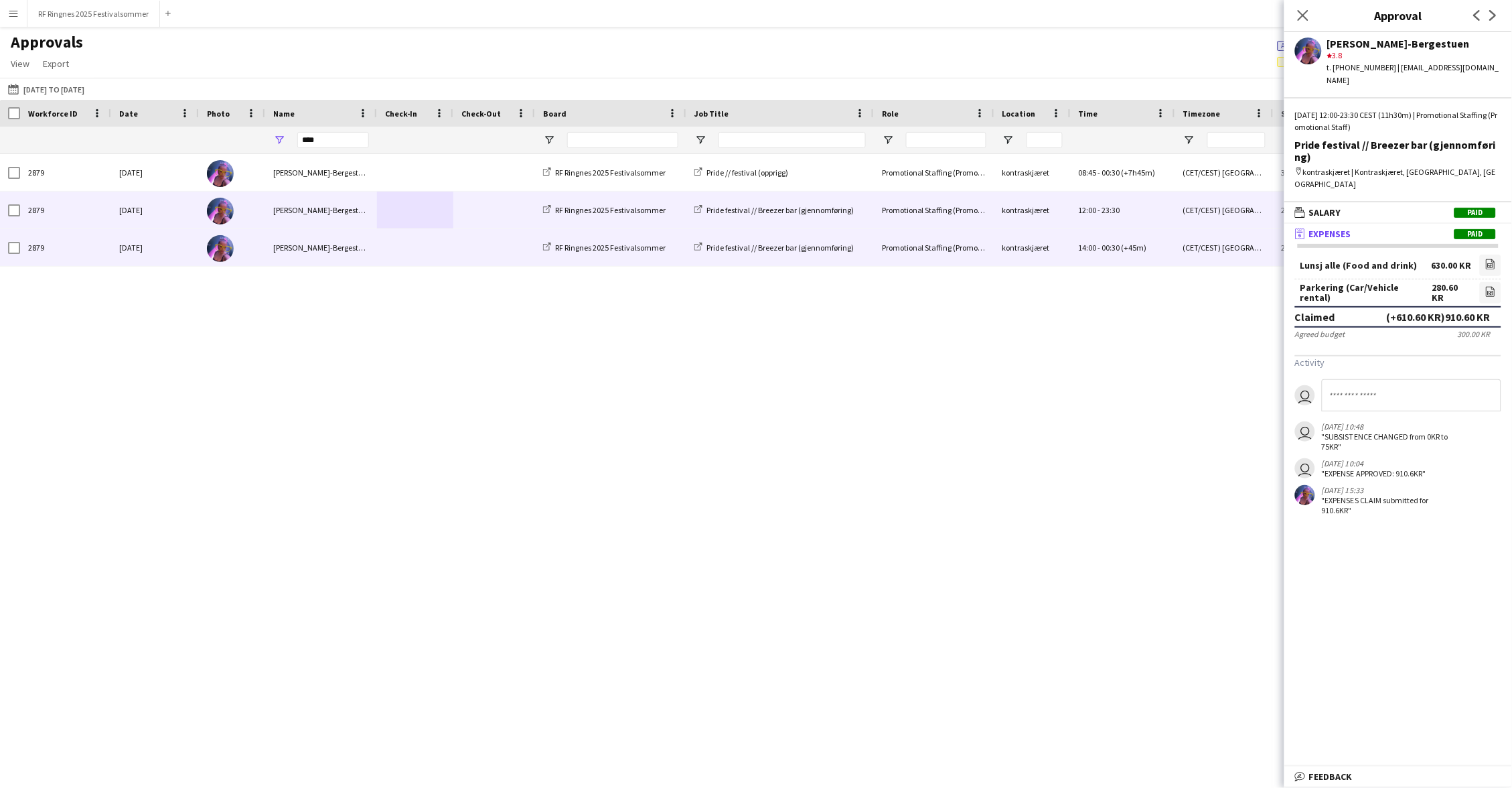
click at [462, 243] on span at bounding box center [495, 247] width 66 height 37
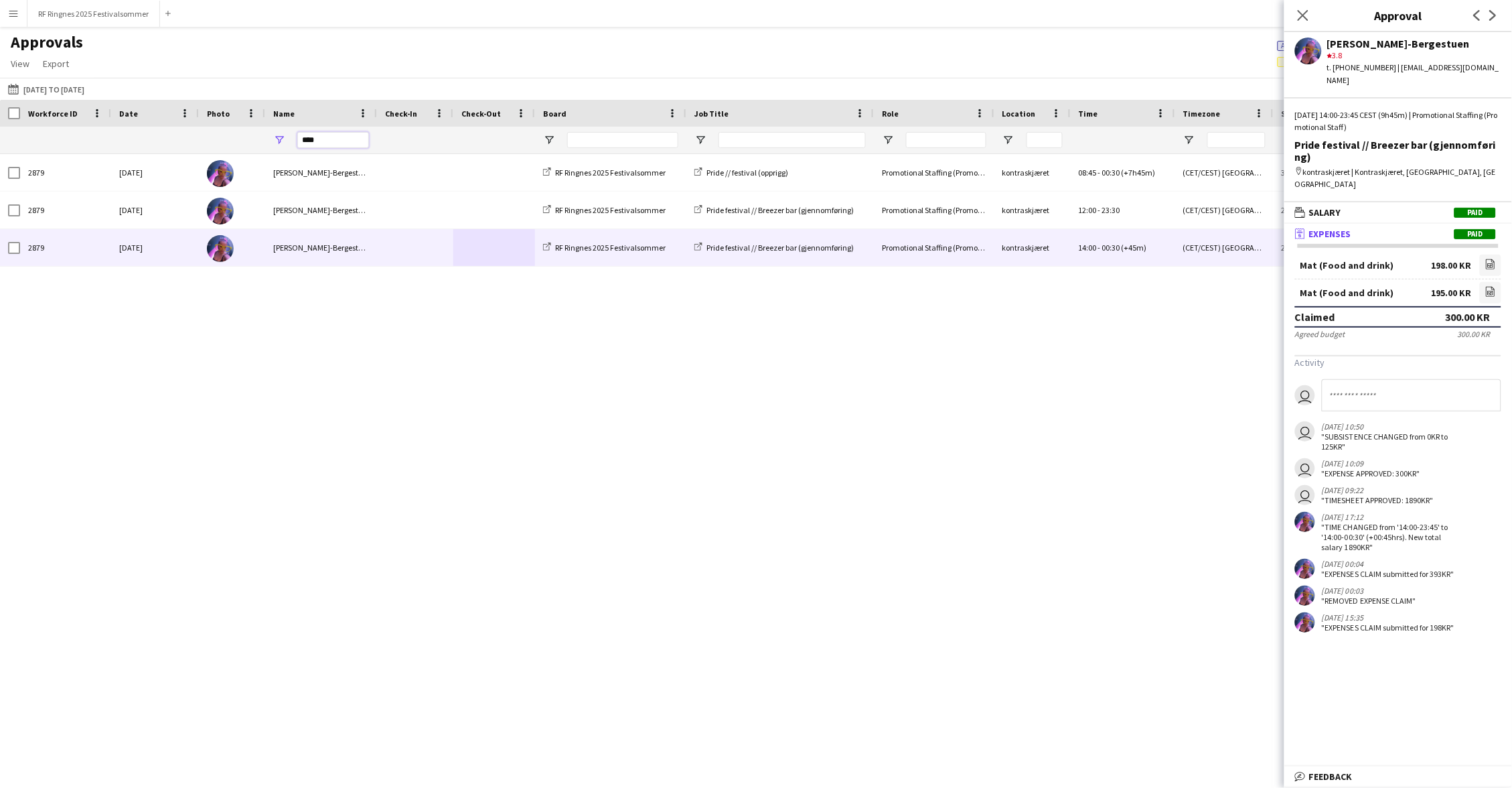
drag, startPoint x: 317, startPoint y: 136, endPoint x: 273, endPoint y: 136, distance: 44.0
click at [273, 136] on div "****" at bounding box center [321, 140] width 112 height 27
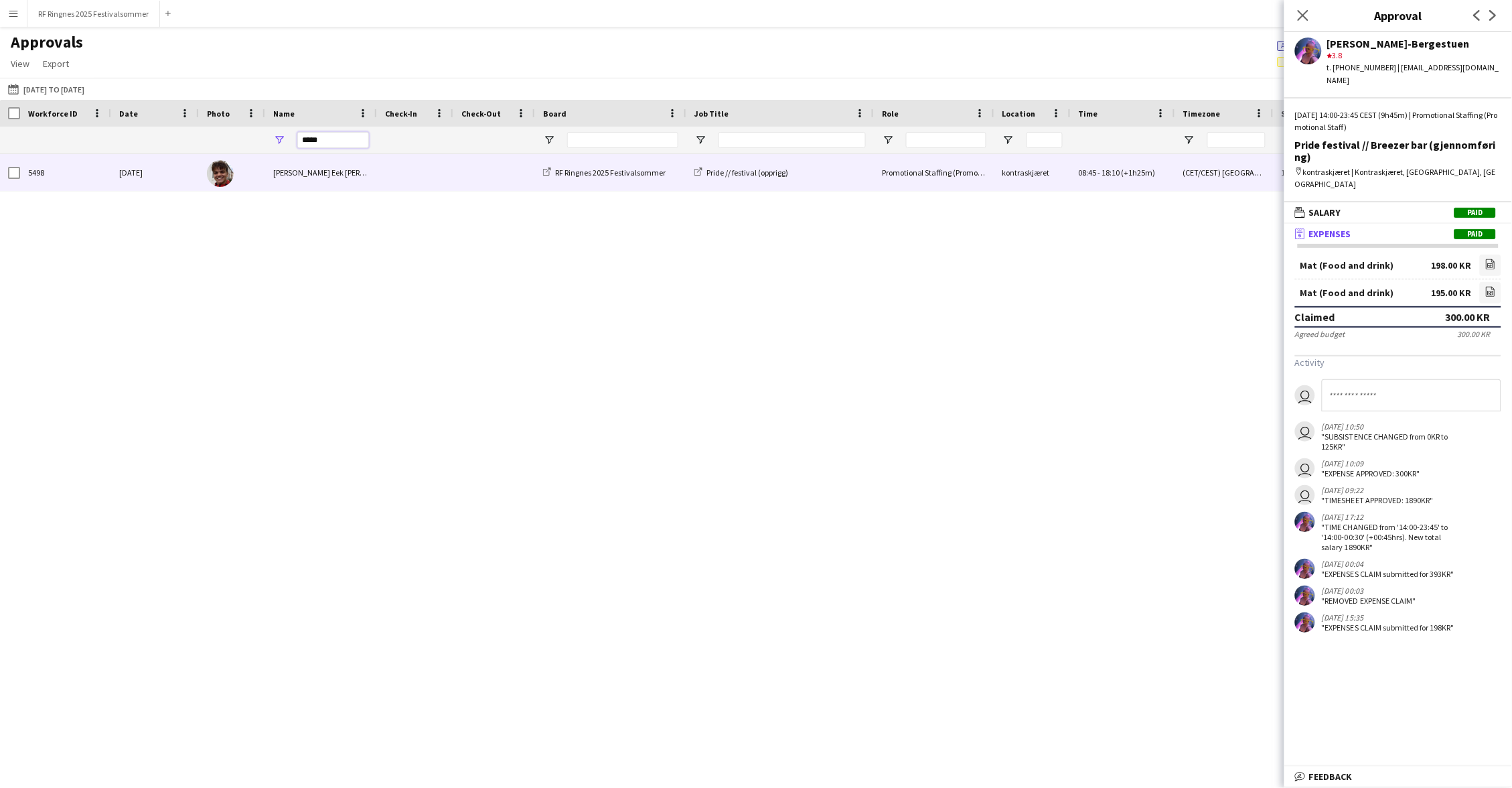
type input "*****"
click at [352, 164] on div "[PERSON_NAME] Eek [PERSON_NAME]" at bounding box center [321, 172] width 112 height 37
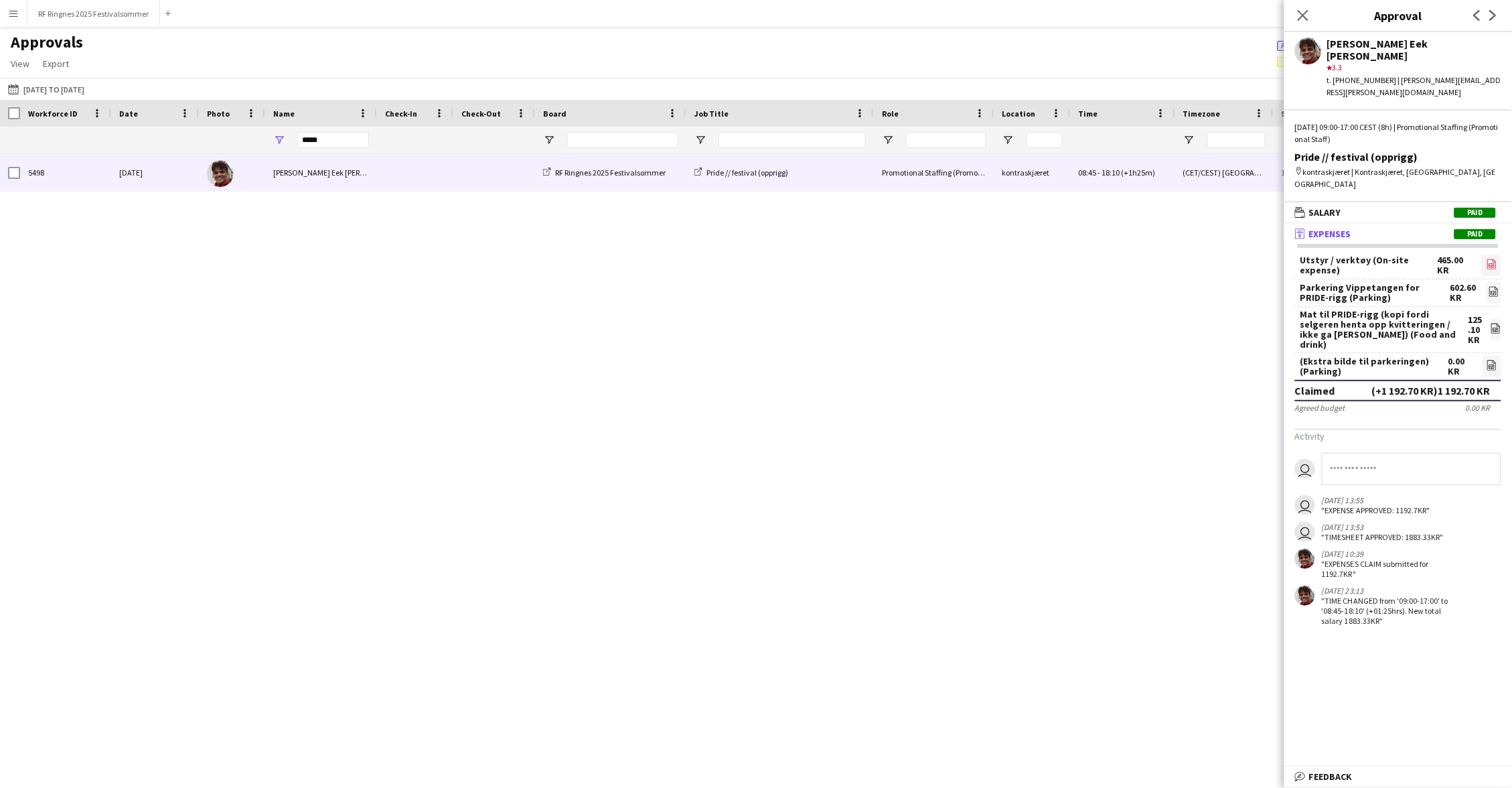
click at [1494, 259] on icon at bounding box center [1492, 264] width 9 height 10
click at [1499, 286] on icon "file-image" at bounding box center [1494, 291] width 10 height 10
click at [1493, 360] on icon "file-image" at bounding box center [1492, 365] width 10 height 10
drag, startPoint x: 338, startPoint y: 135, endPoint x: 256, endPoint y: 133, distance: 82.0
click at [256, 135] on div at bounding box center [1145, 140] width 2289 height 27
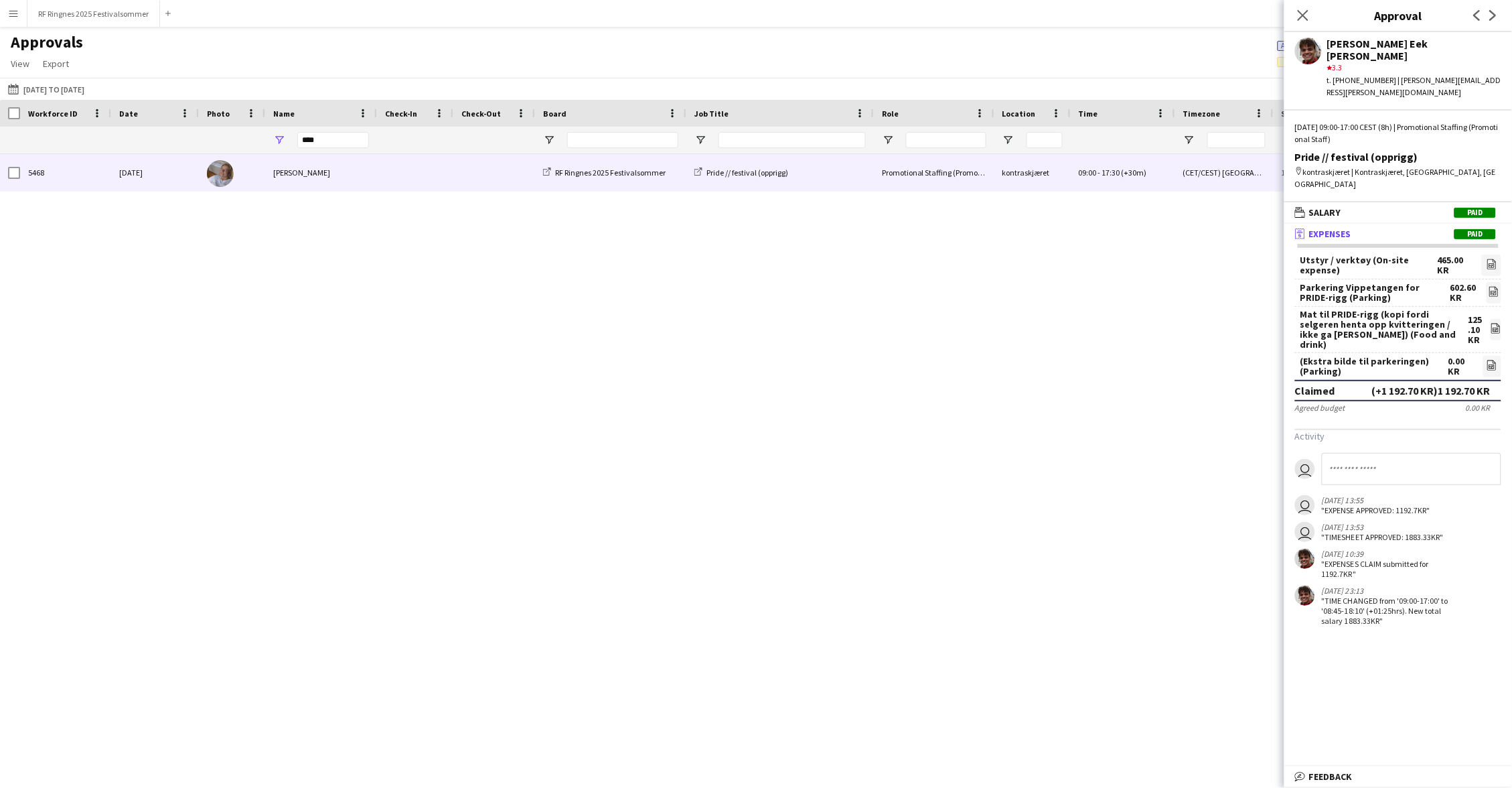
click at [416, 175] on span at bounding box center [415, 172] width 60 height 37
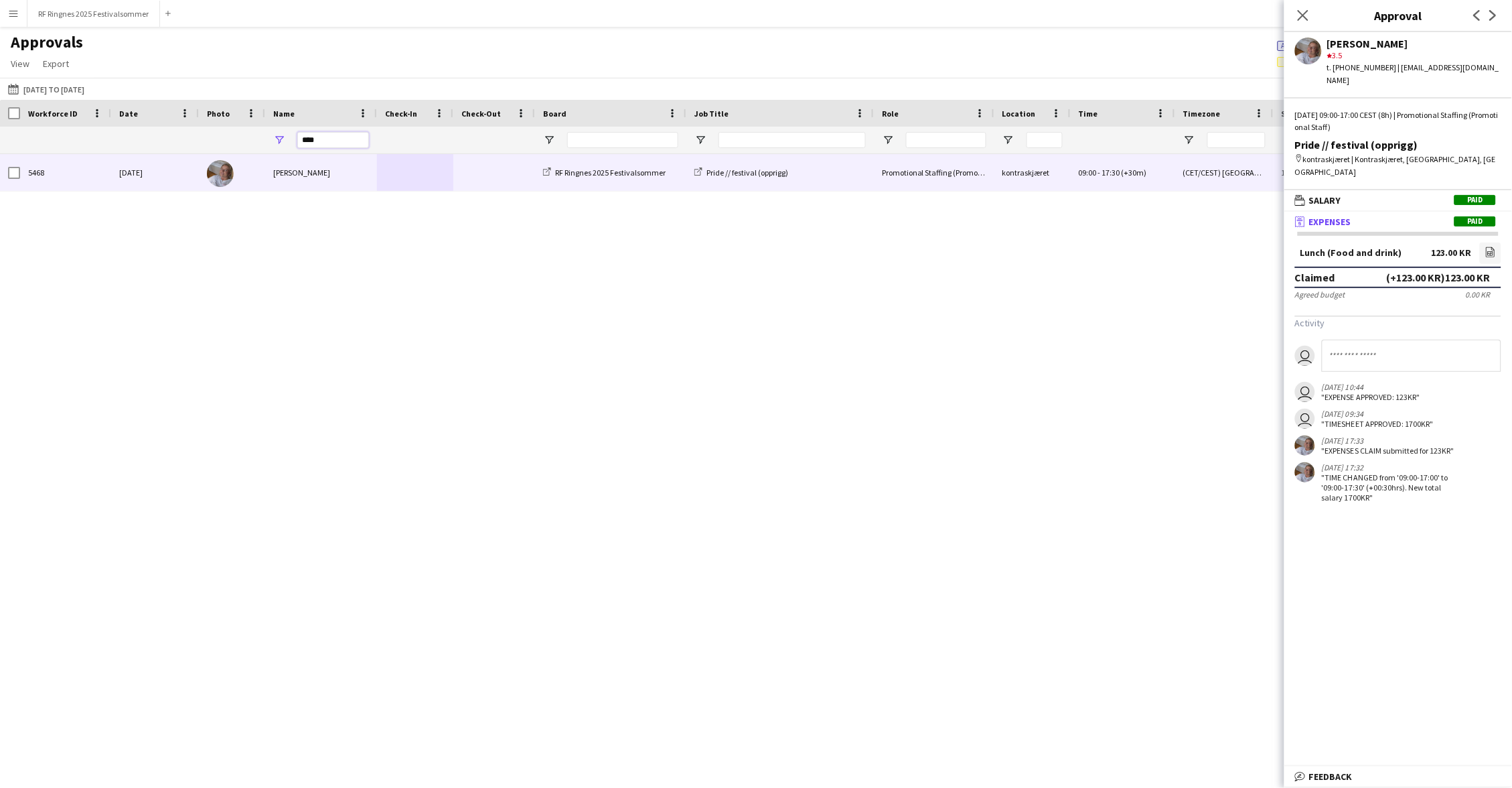
drag, startPoint x: 329, startPoint y: 139, endPoint x: 271, endPoint y: 139, distance: 58.0
click at [271, 139] on div "****" at bounding box center [321, 140] width 112 height 27
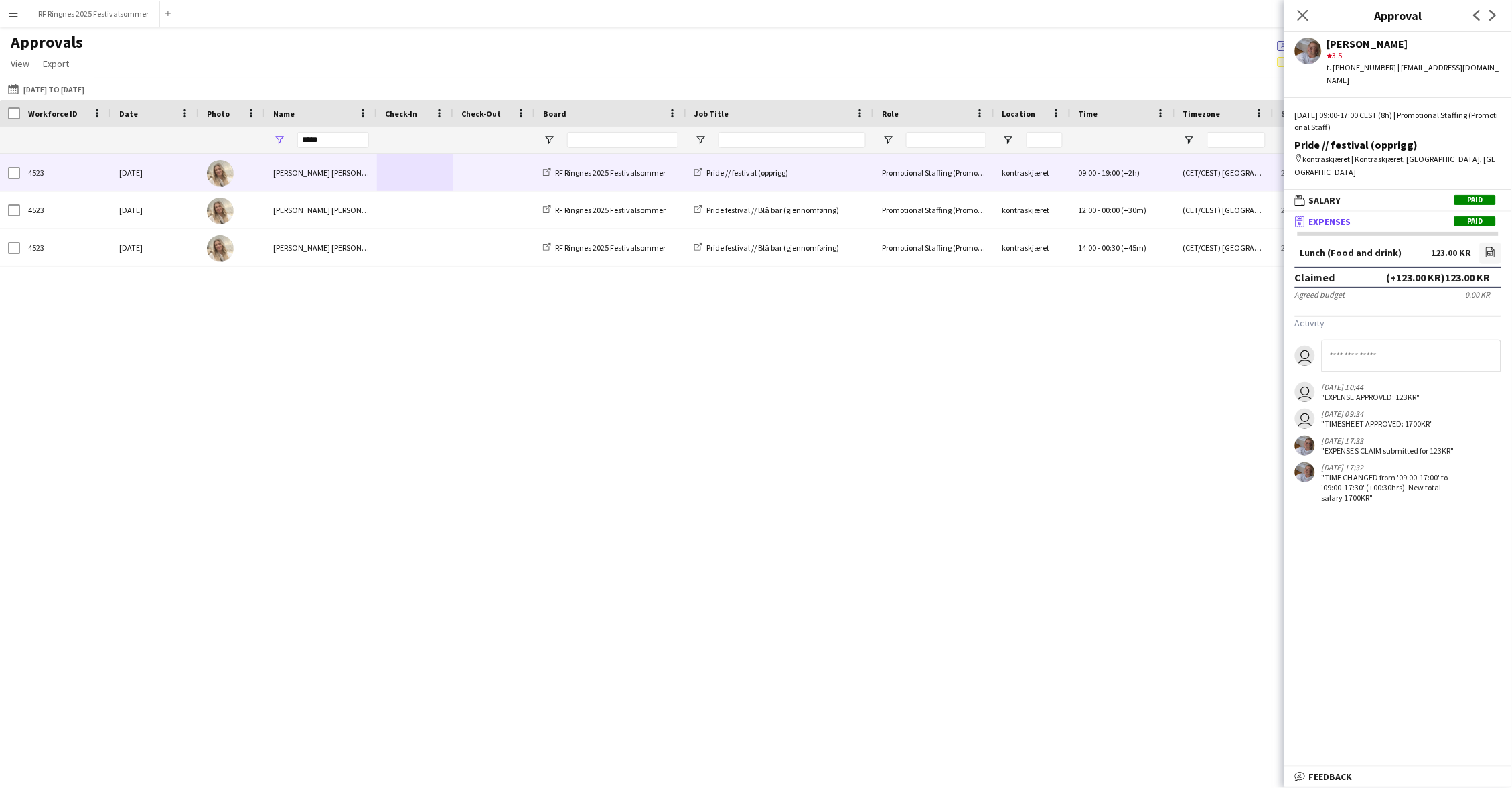
click at [334, 175] on div "[PERSON_NAME] [PERSON_NAME]" at bounding box center [321, 172] width 112 height 37
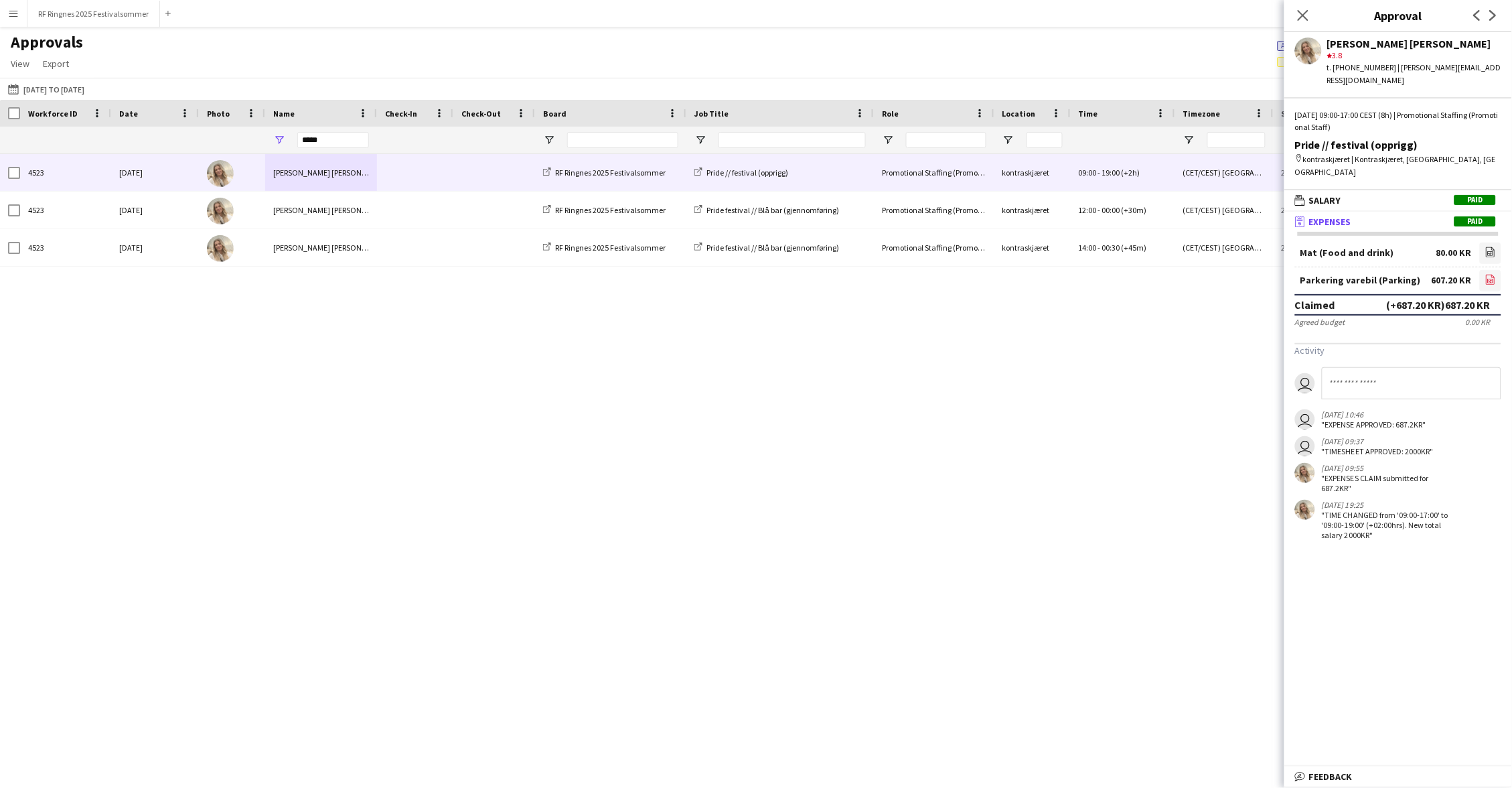
click at [1490, 279] on icon at bounding box center [1490, 280] width 5 height 4
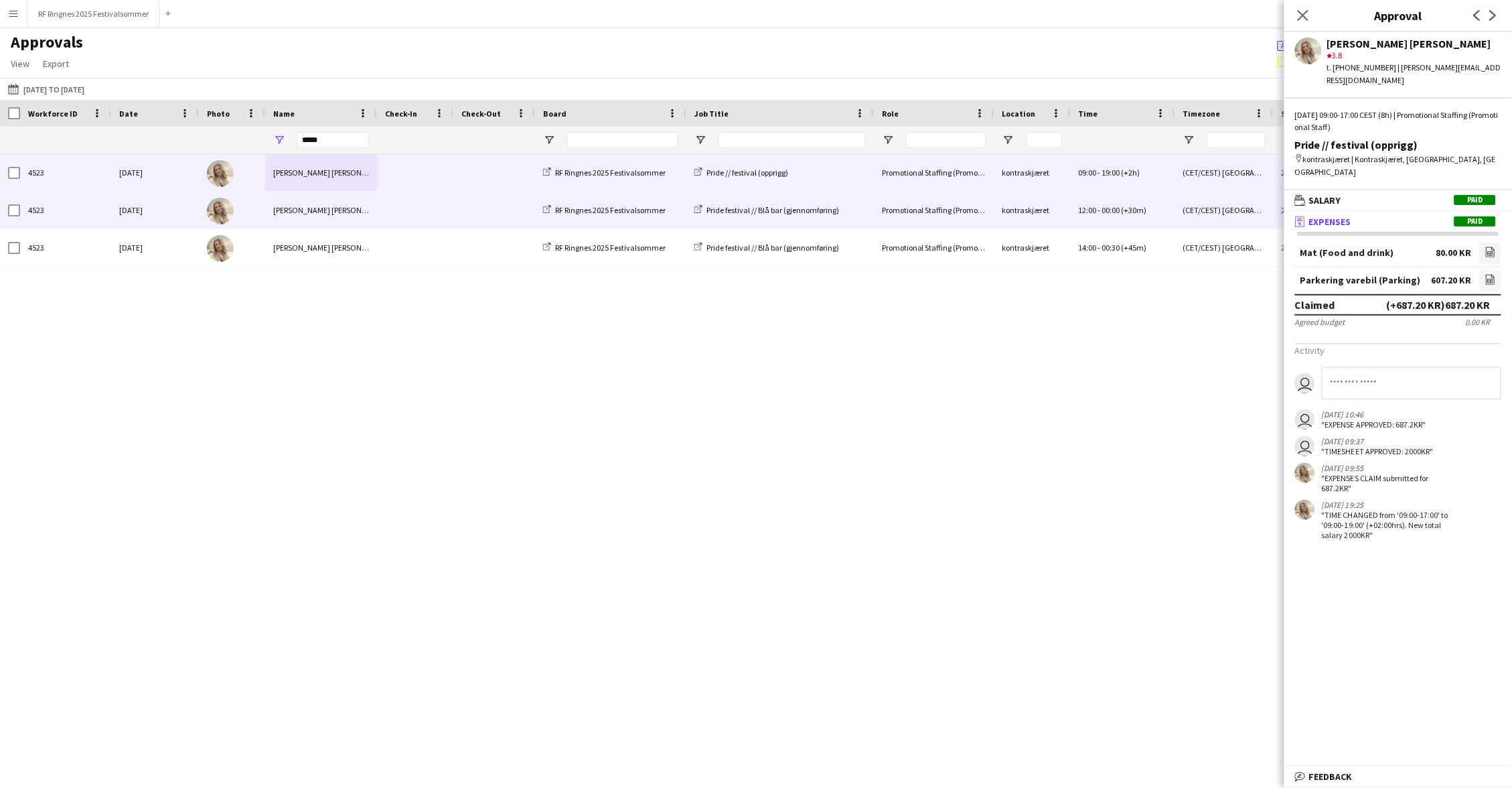
click at [454, 213] on div at bounding box center [494, 210] width 82 height 37
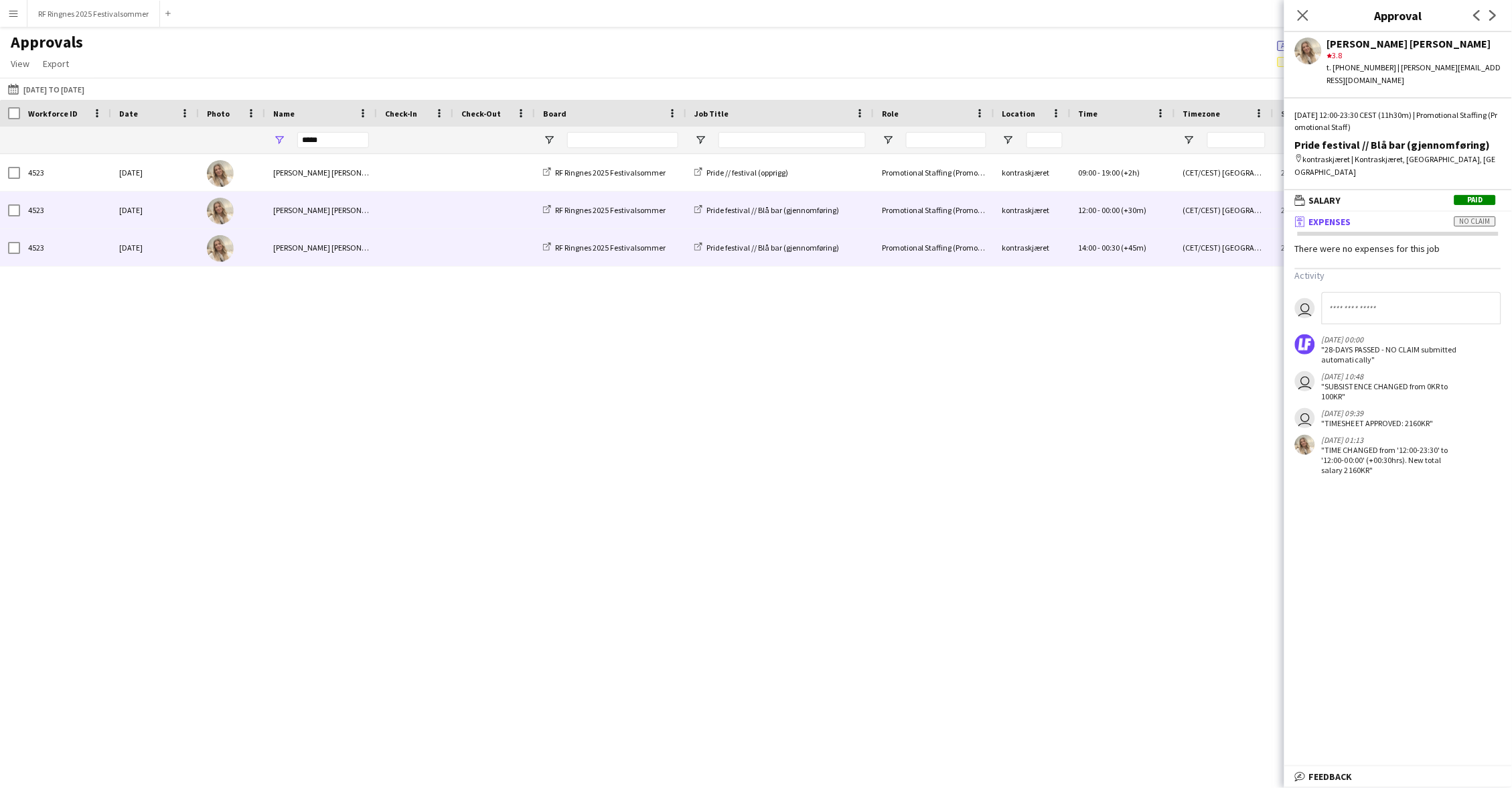
click at [449, 234] on div at bounding box center [415, 247] width 76 height 37
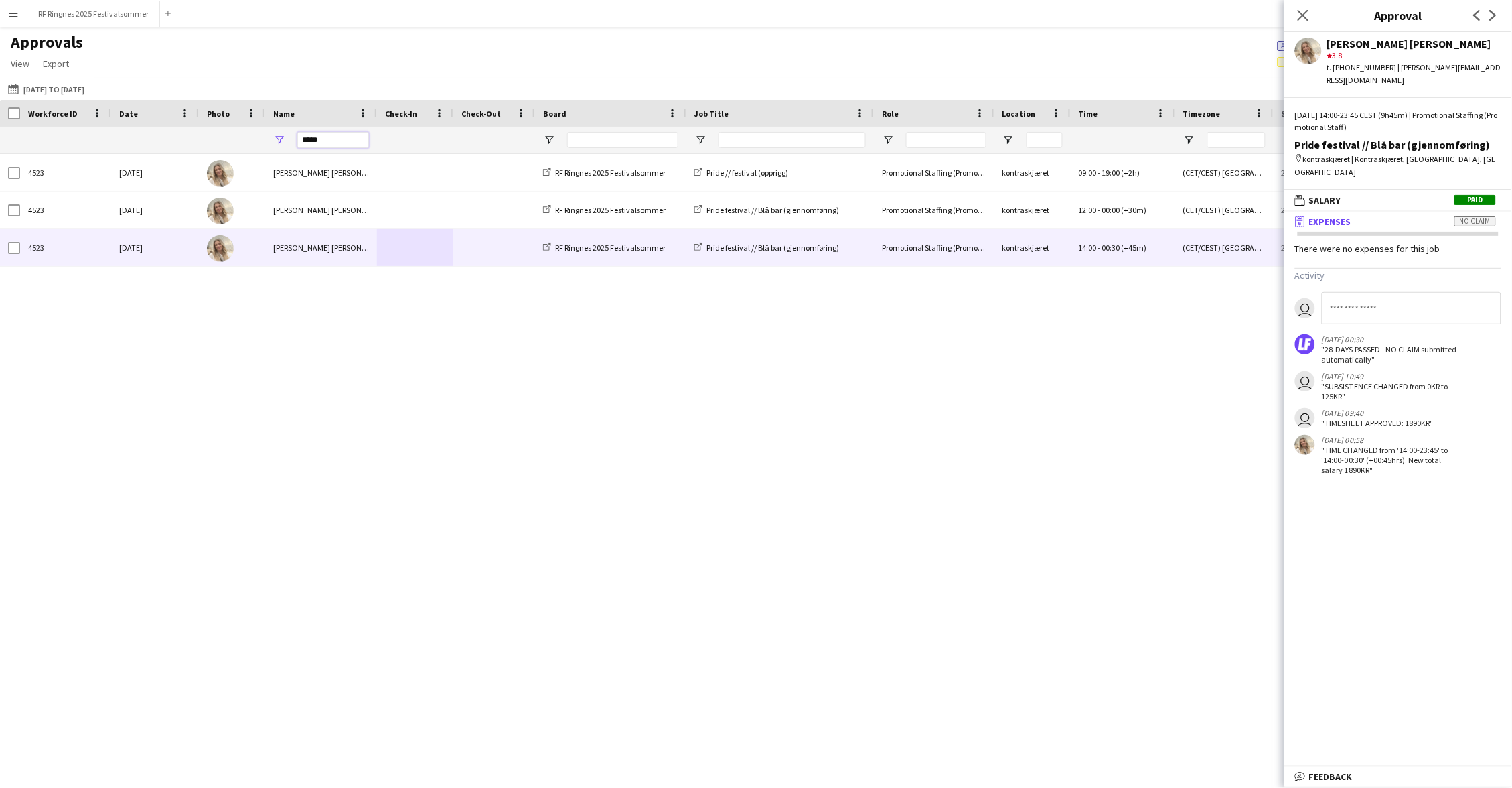
drag, startPoint x: 336, startPoint y: 140, endPoint x: 283, endPoint y: 140, distance: 53.0
click at [283, 140] on div "*****" at bounding box center [321, 140] width 112 height 27
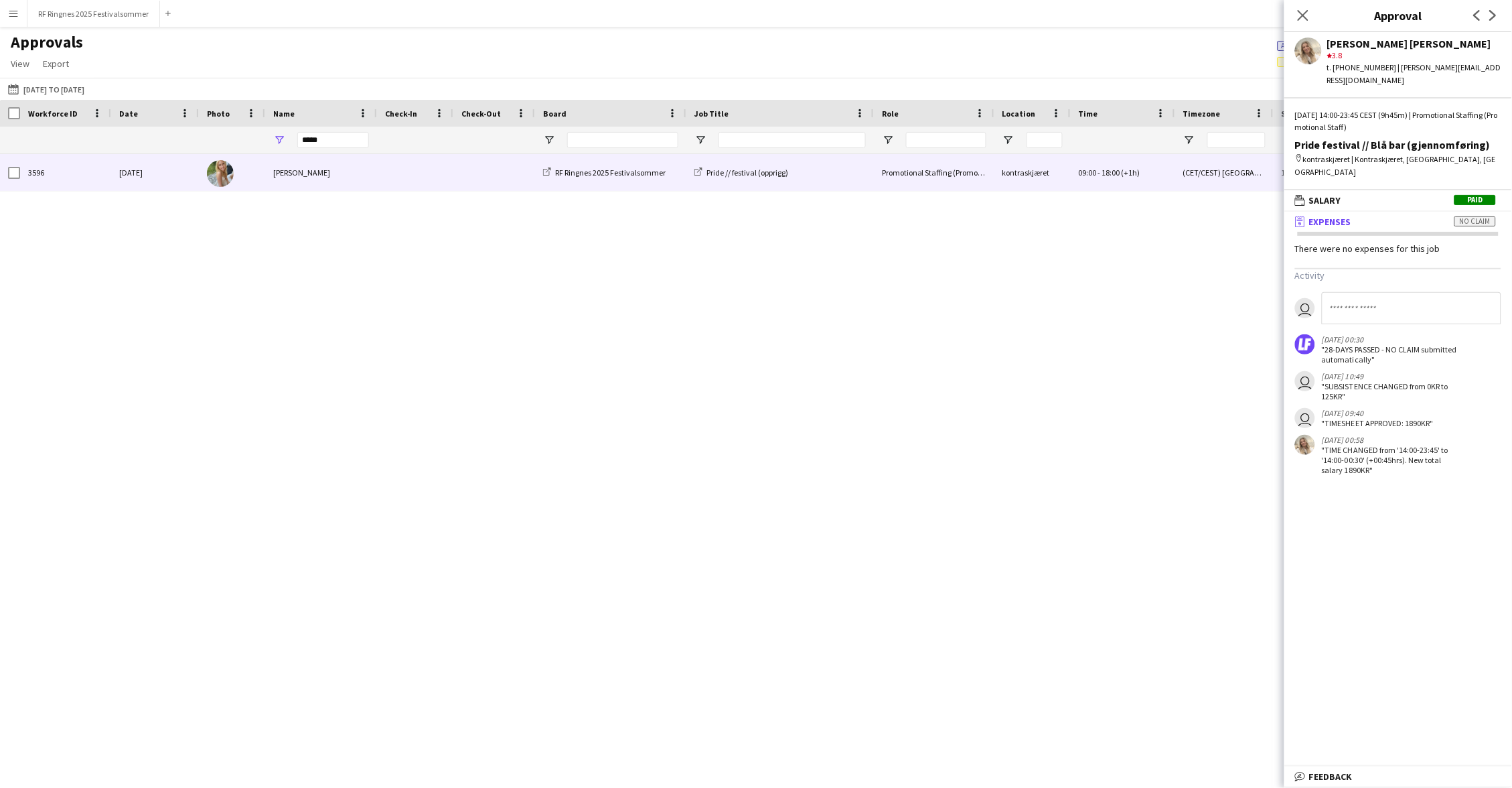
click at [392, 170] on span at bounding box center [415, 172] width 60 height 37
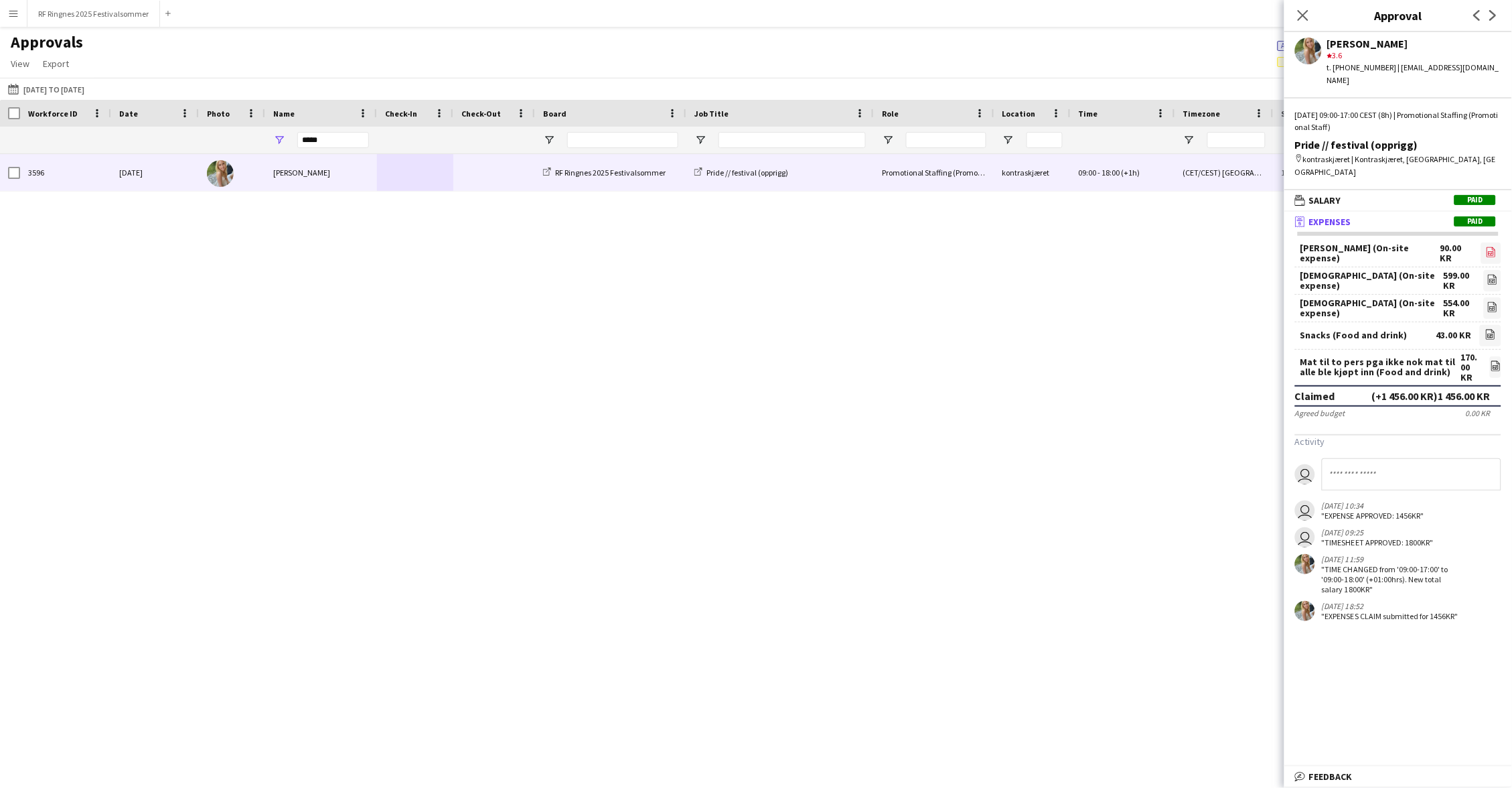
click at [1494, 247] on icon "file-image" at bounding box center [1491, 252] width 10 height 10
click at [1484, 298] on link "file-image" at bounding box center [1493, 308] width 17 height 22
drag, startPoint x: 333, startPoint y: 133, endPoint x: 256, endPoint y: 145, distance: 77.9
click at [256, 145] on div at bounding box center [1145, 140] width 2289 height 27
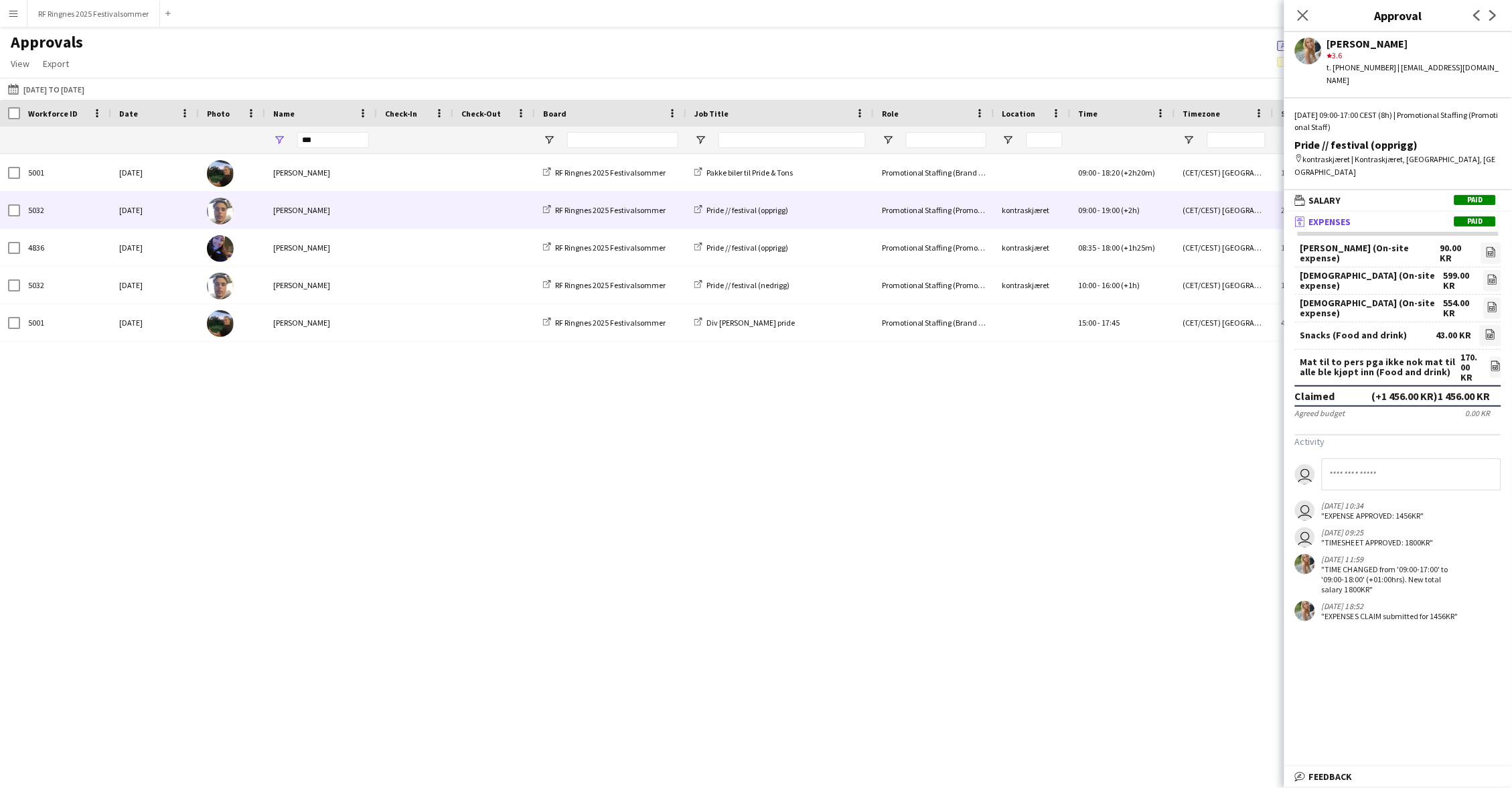
click at [373, 215] on div "[PERSON_NAME]" at bounding box center [321, 210] width 112 height 37
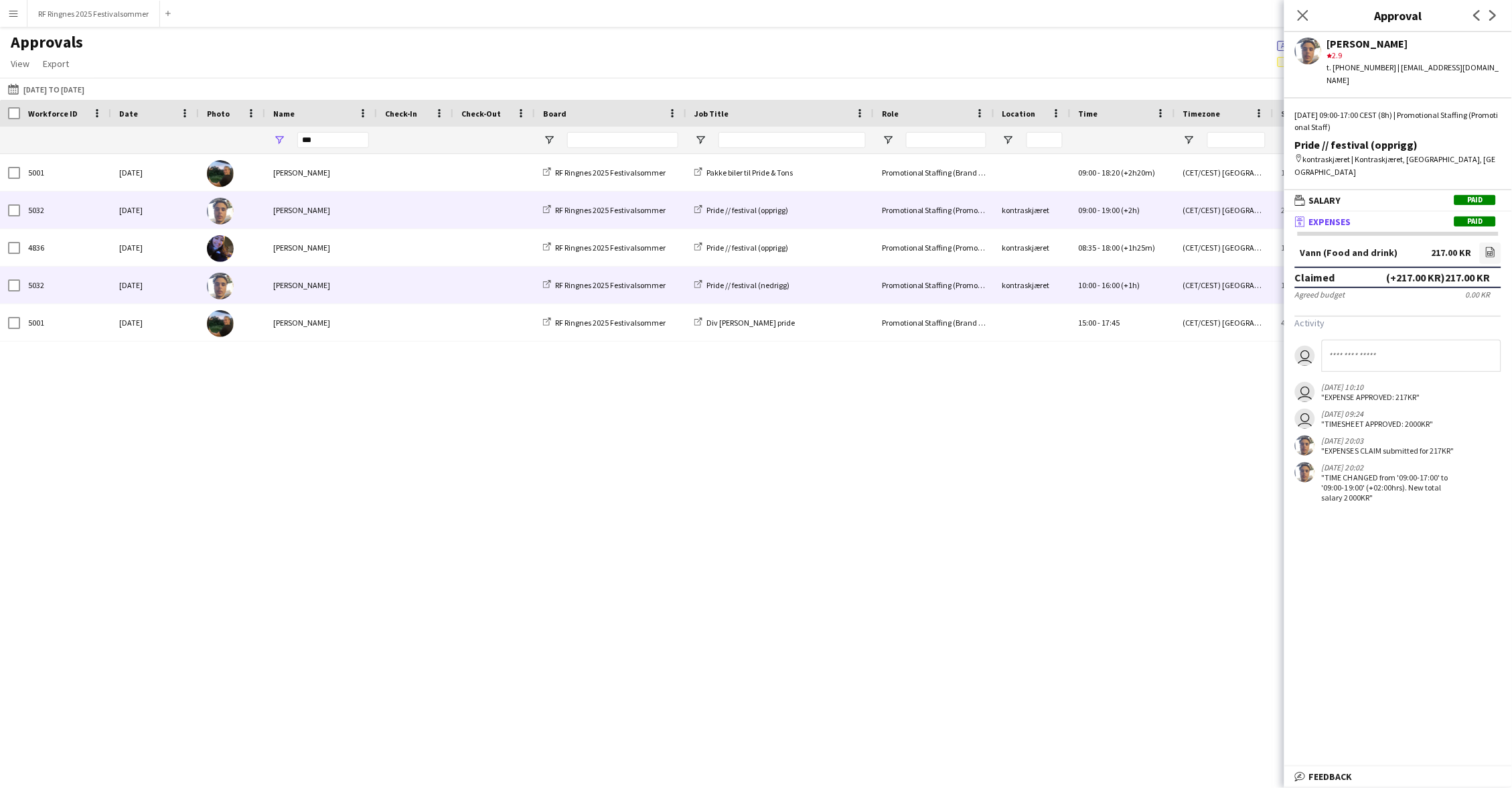
click at [465, 288] on span at bounding box center [495, 285] width 66 height 37
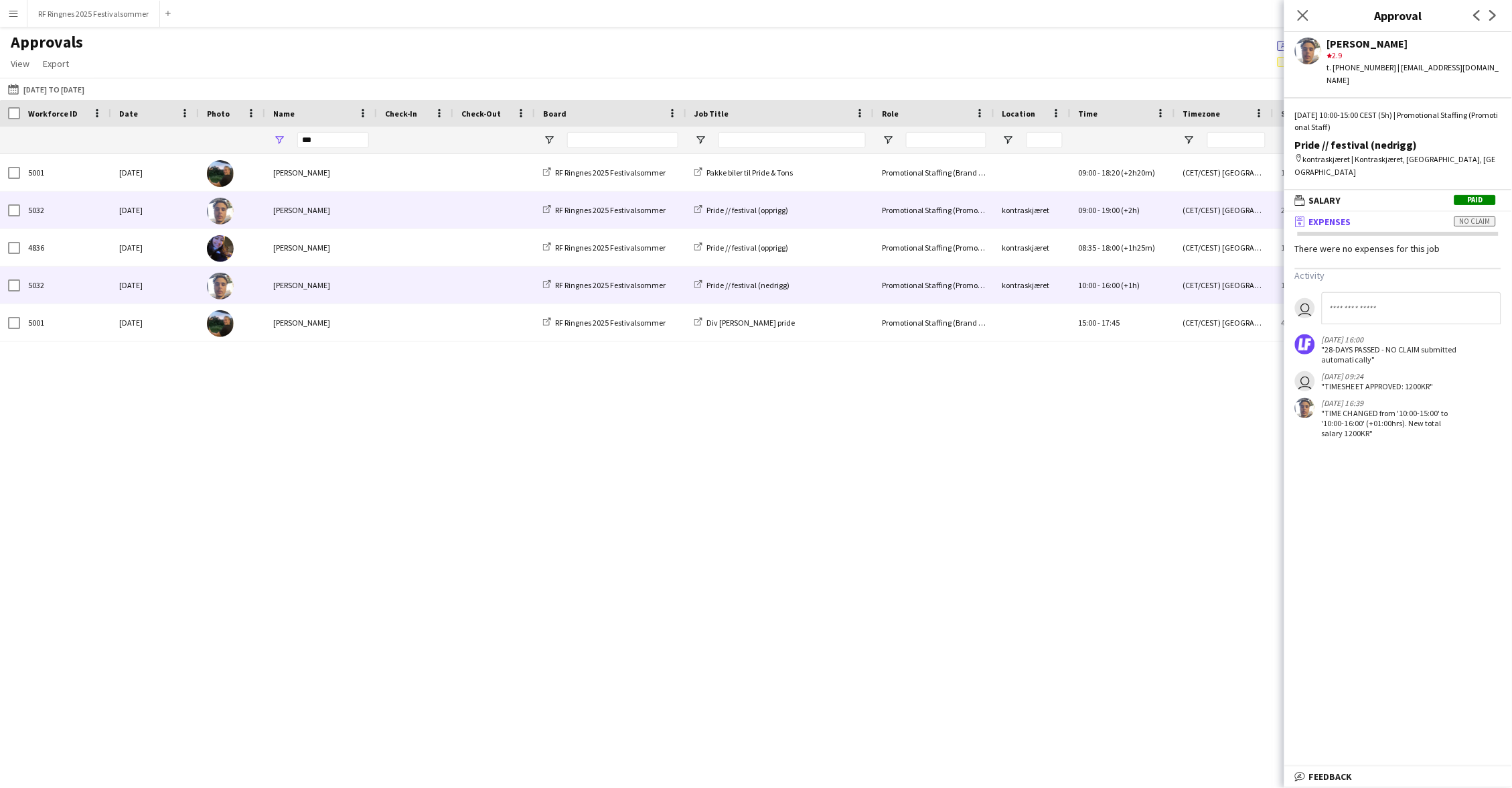
click at [317, 209] on div "[PERSON_NAME]" at bounding box center [321, 210] width 112 height 37
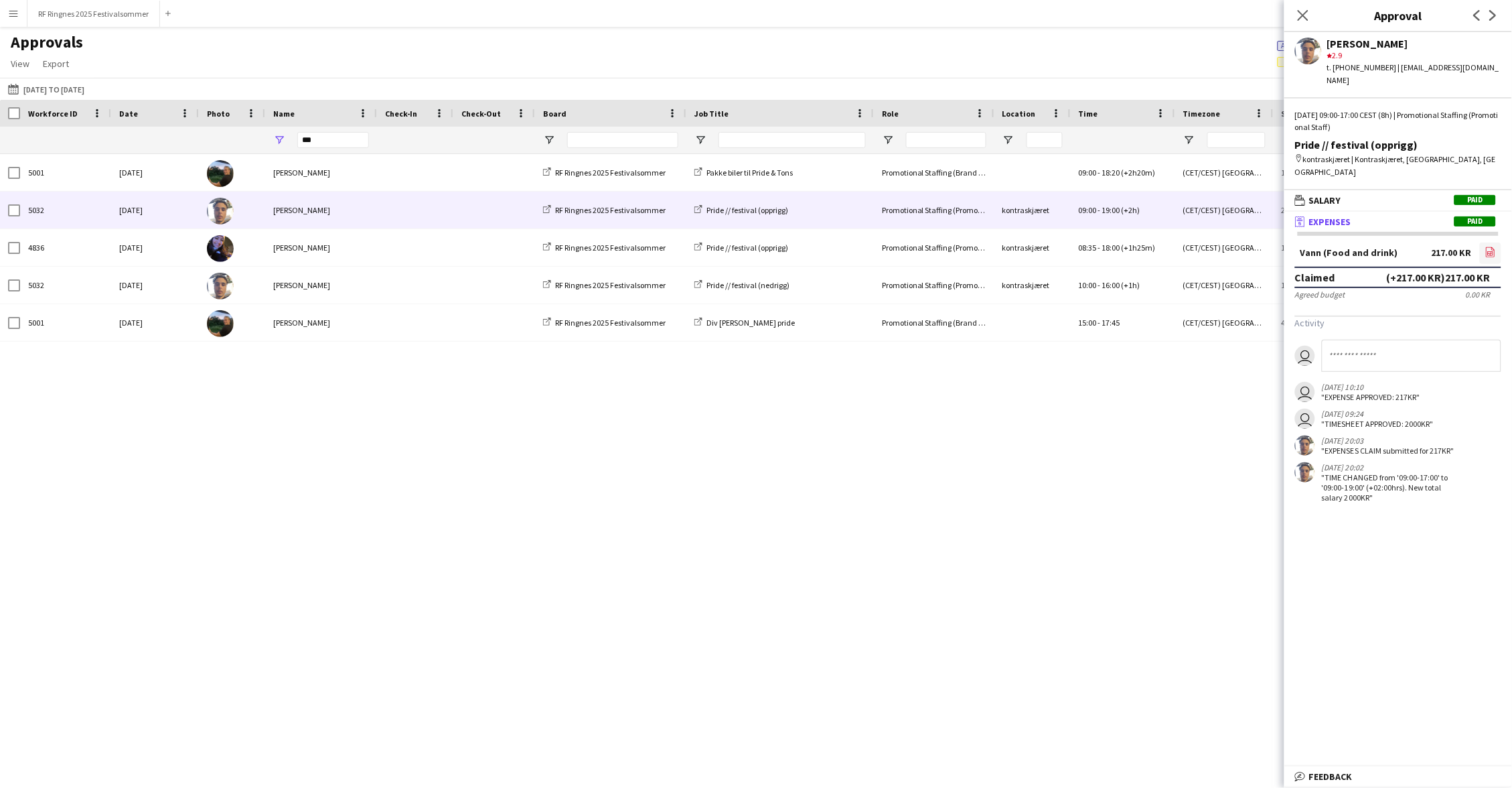
click at [1492, 247] on icon "file-image" at bounding box center [1490, 252] width 10 height 10
drag, startPoint x: 340, startPoint y: 139, endPoint x: 259, endPoint y: 139, distance: 81.0
click at [259, 139] on div at bounding box center [1145, 140] width 2289 height 27
type input "***"
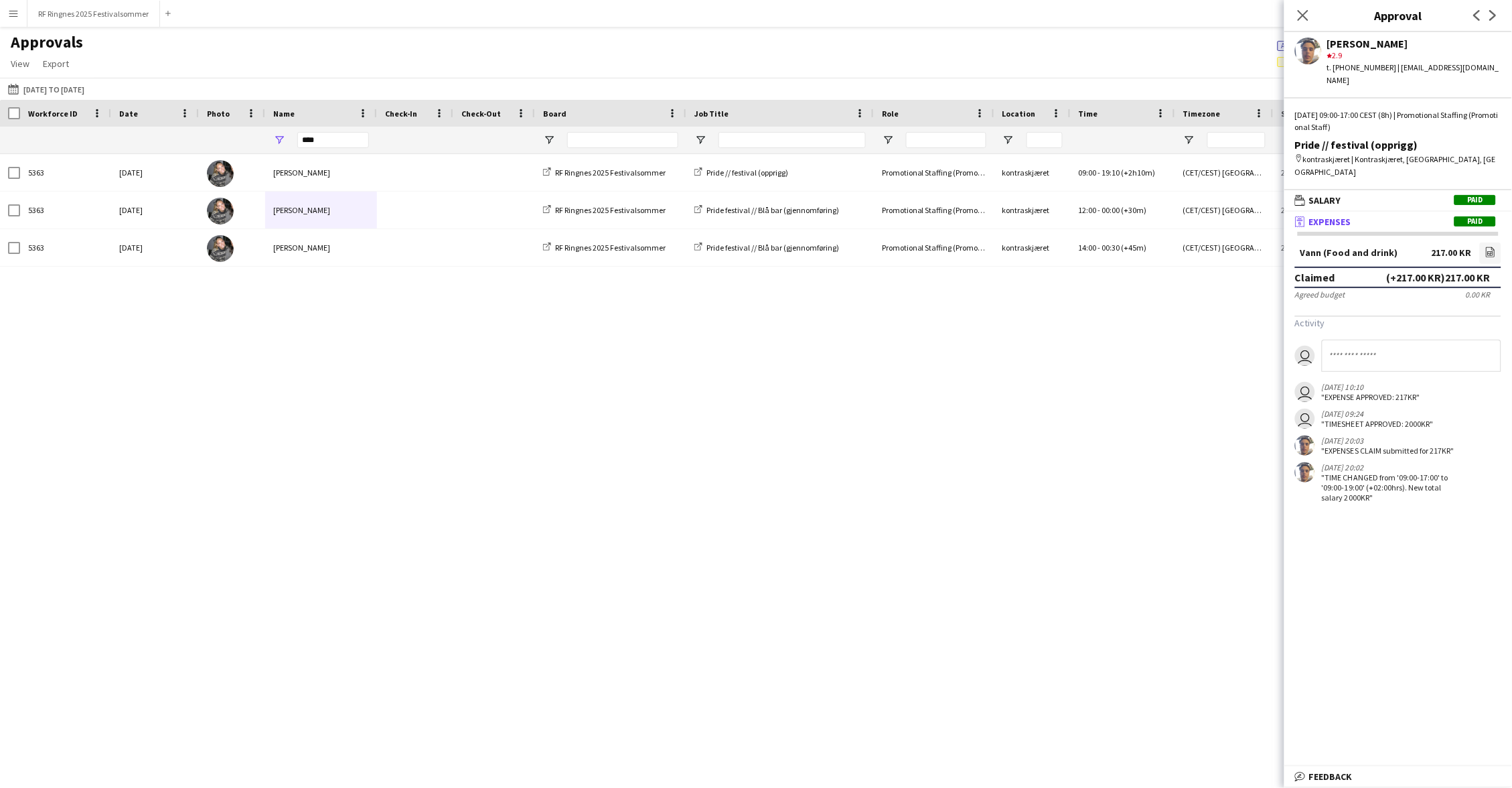
click at [394, 133] on div at bounding box center [415, 140] width 60 height 27
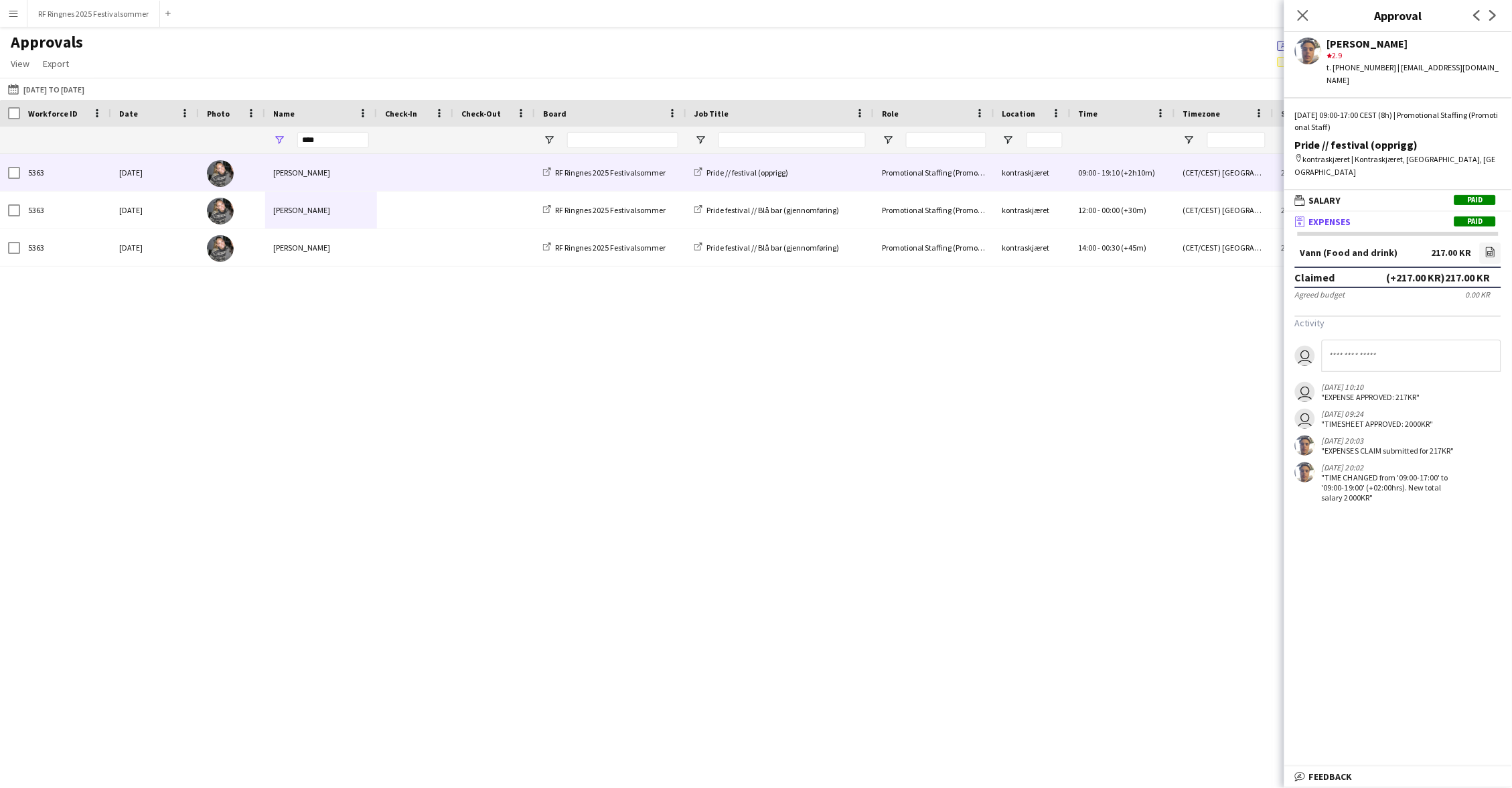
click at [382, 164] on div at bounding box center [415, 172] width 76 height 37
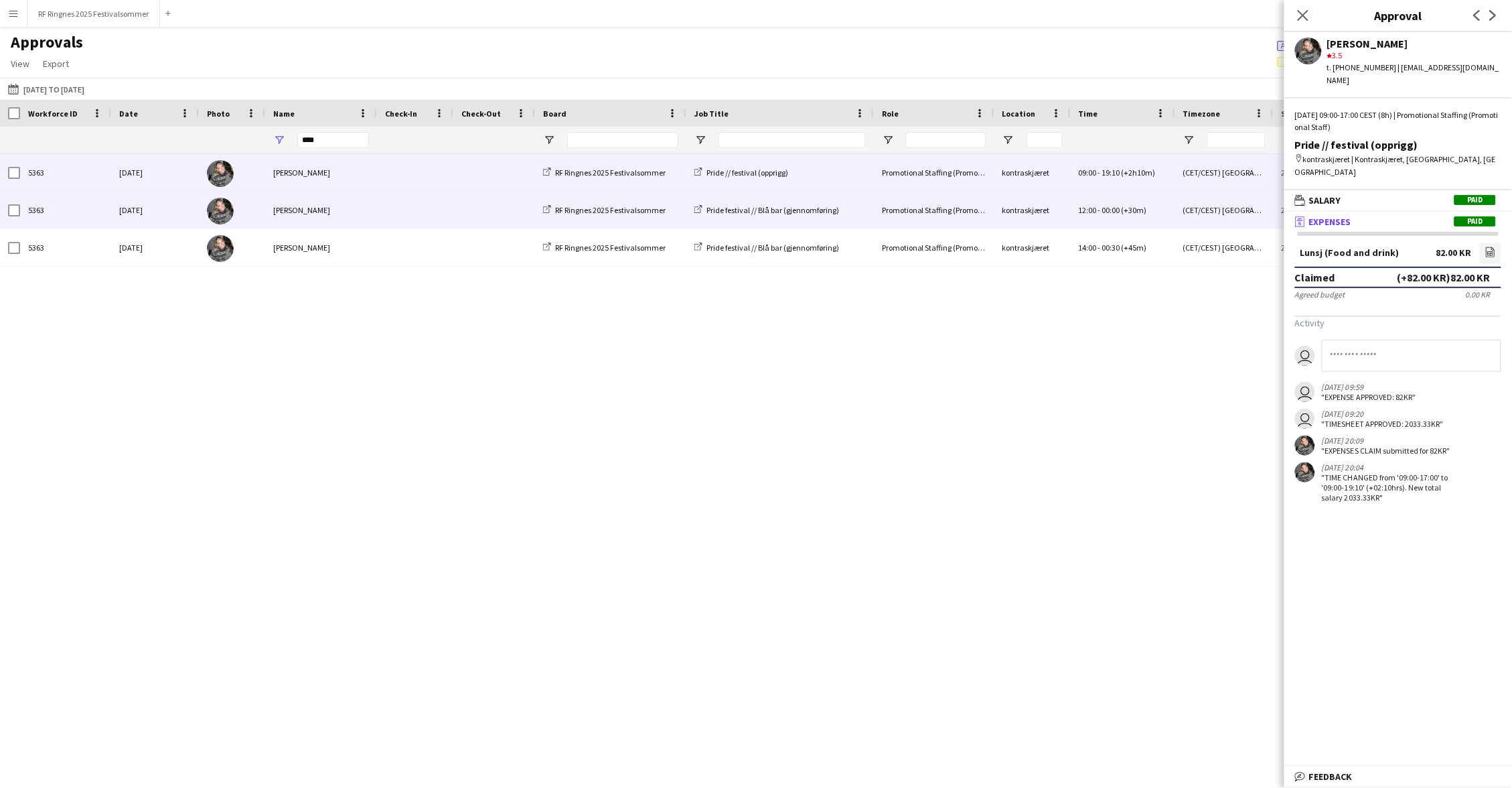
click at [394, 197] on span at bounding box center [415, 210] width 60 height 37
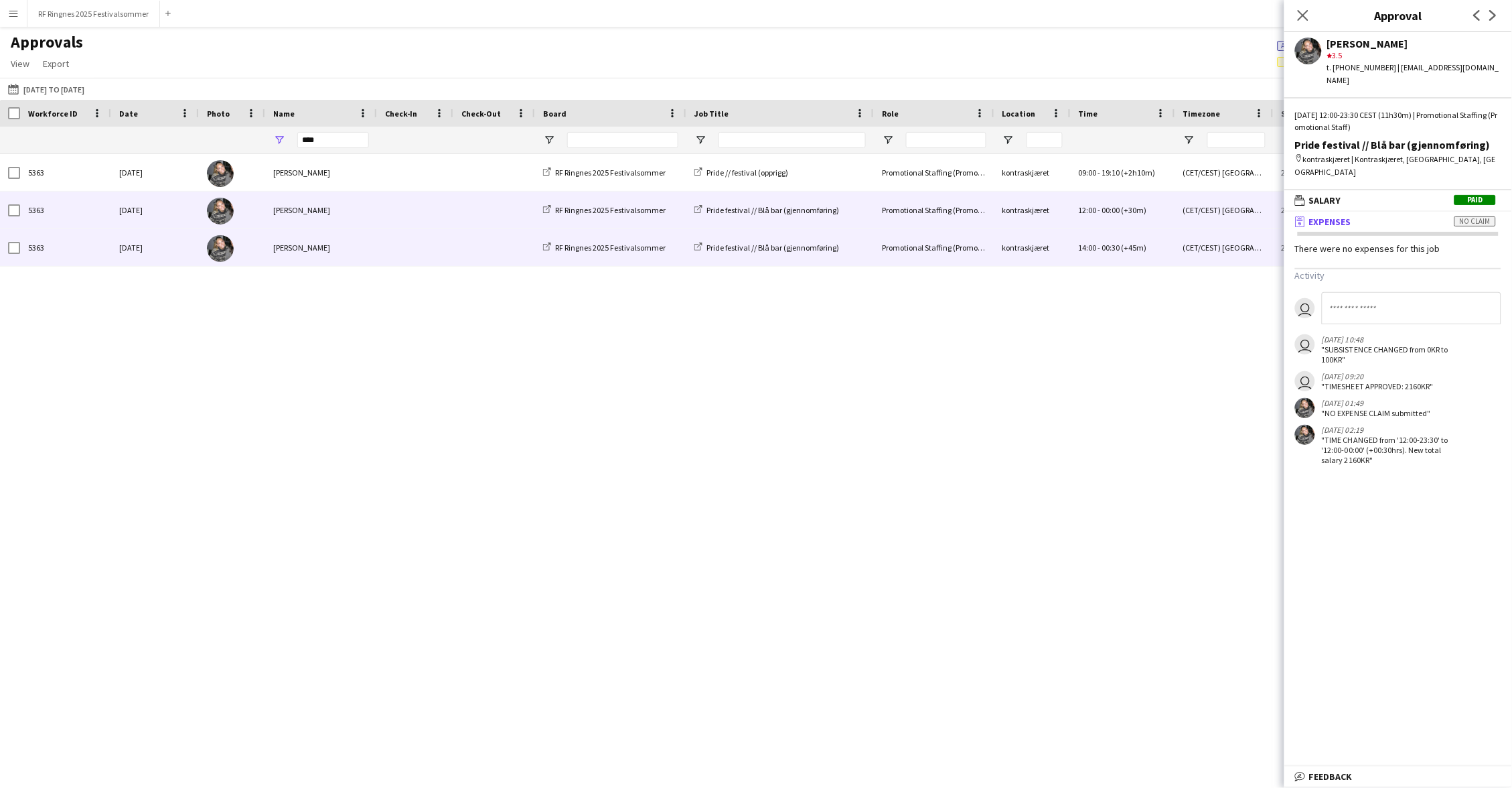
click at [405, 229] on span at bounding box center [415, 247] width 60 height 37
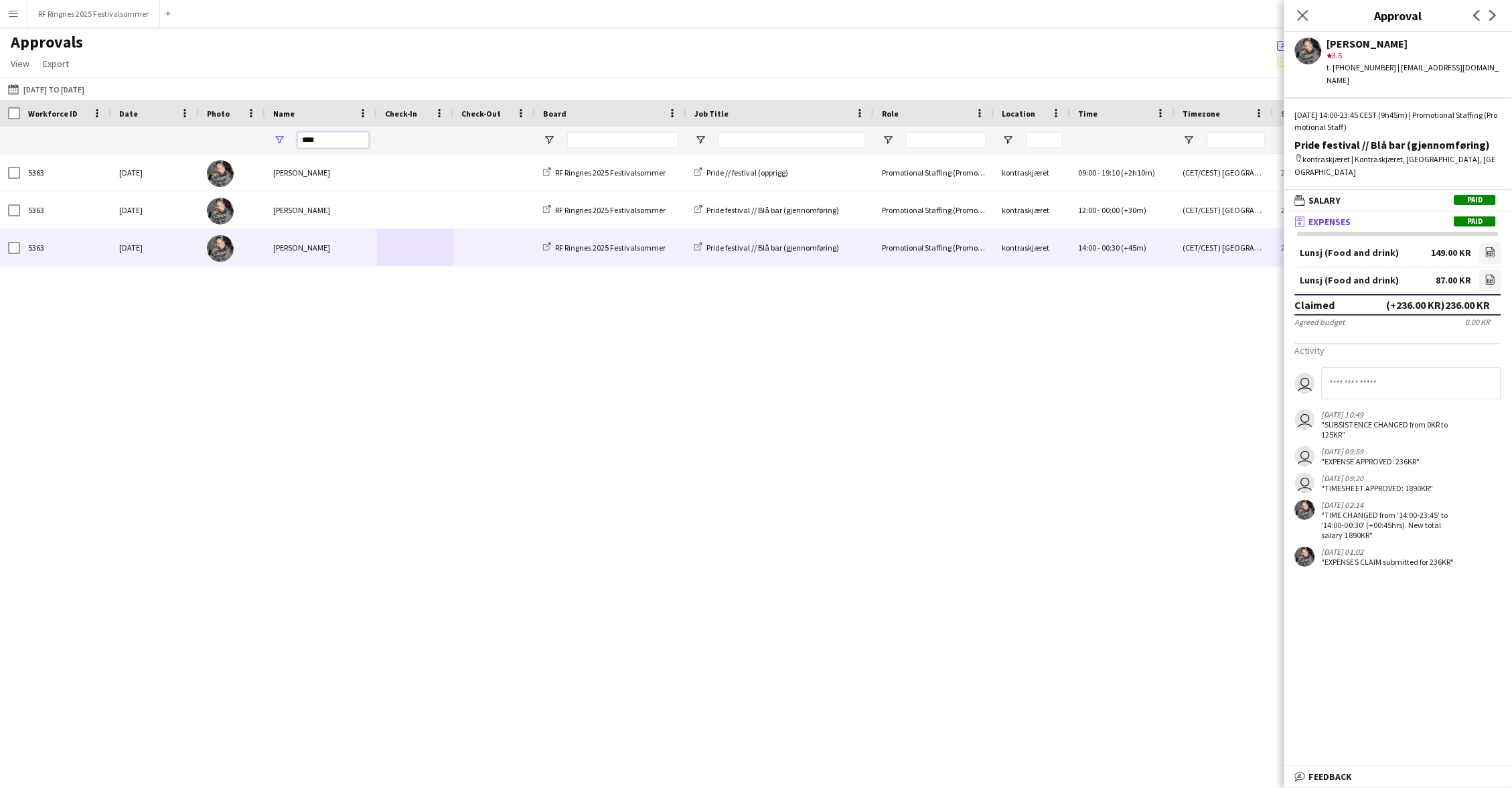
drag, startPoint x: 324, startPoint y: 139, endPoint x: 289, endPoint y: 139, distance: 35.0
click at [289, 139] on div "****" at bounding box center [321, 140] width 112 height 27
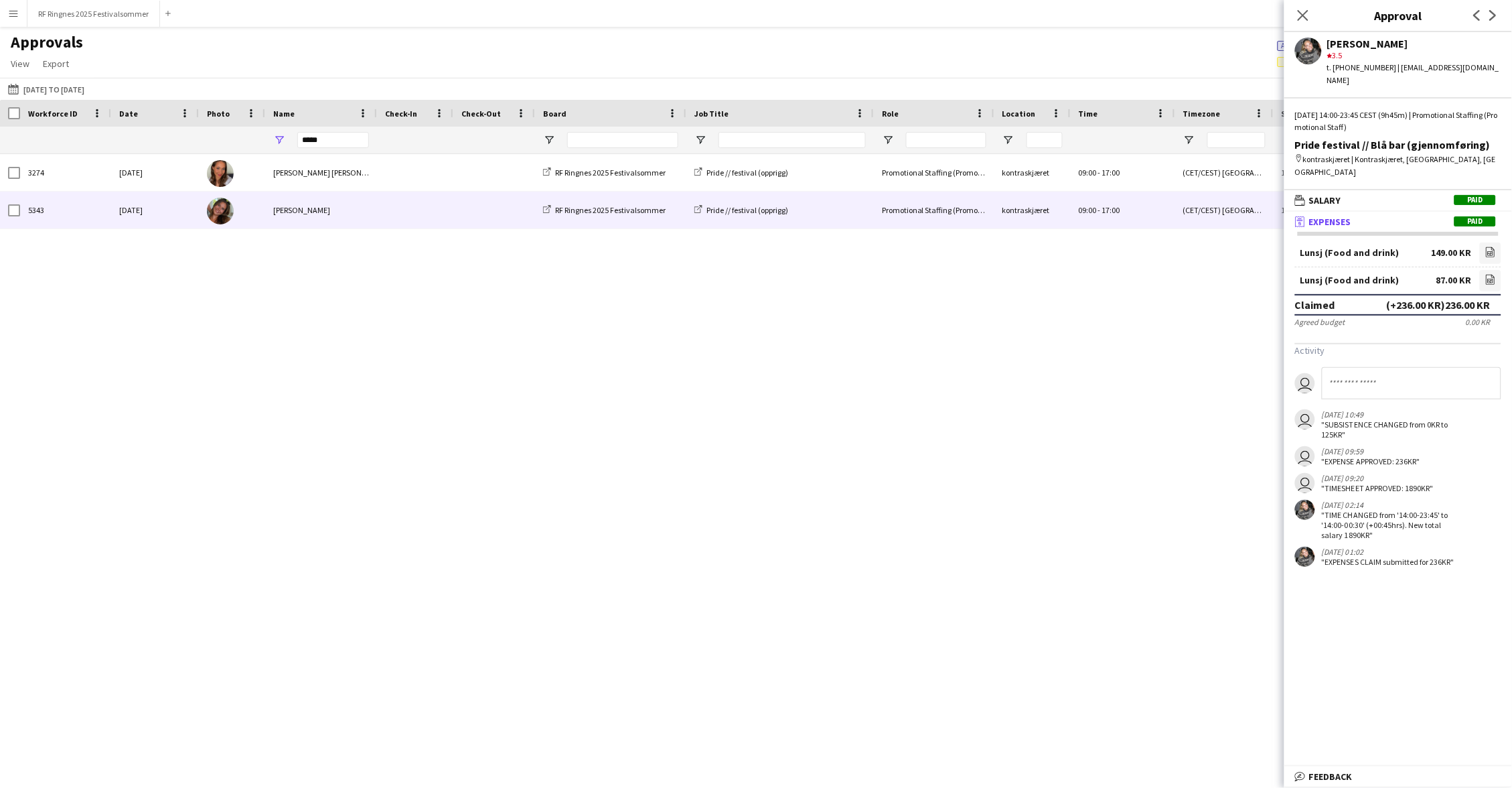
click at [371, 221] on div "[PERSON_NAME]" at bounding box center [321, 210] width 112 height 37
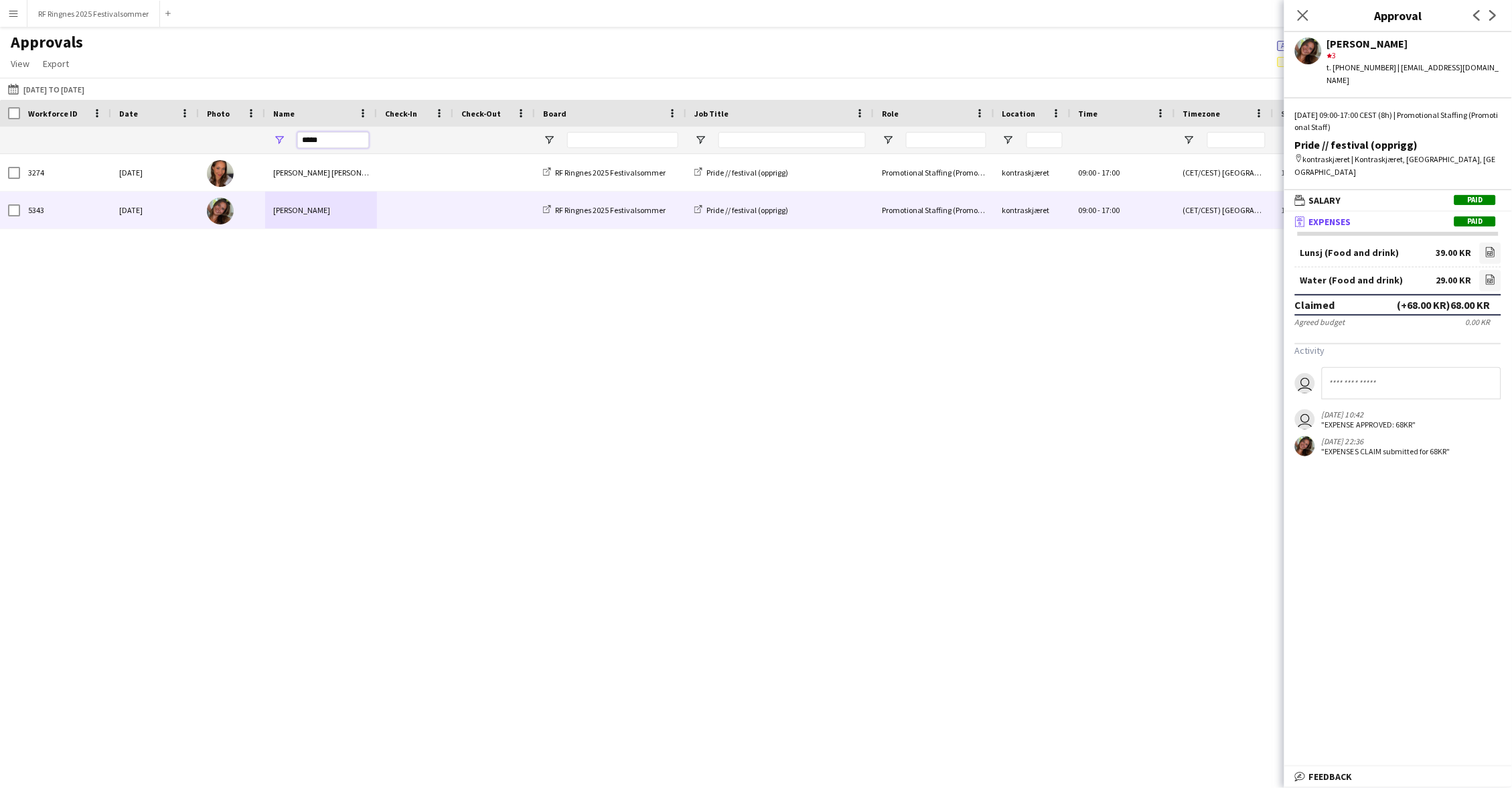
drag, startPoint x: 330, startPoint y: 142, endPoint x: 300, endPoint y: 142, distance: 30.0
click at [300, 142] on input "*****" at bounding box center [334, 139] width 72 height 16
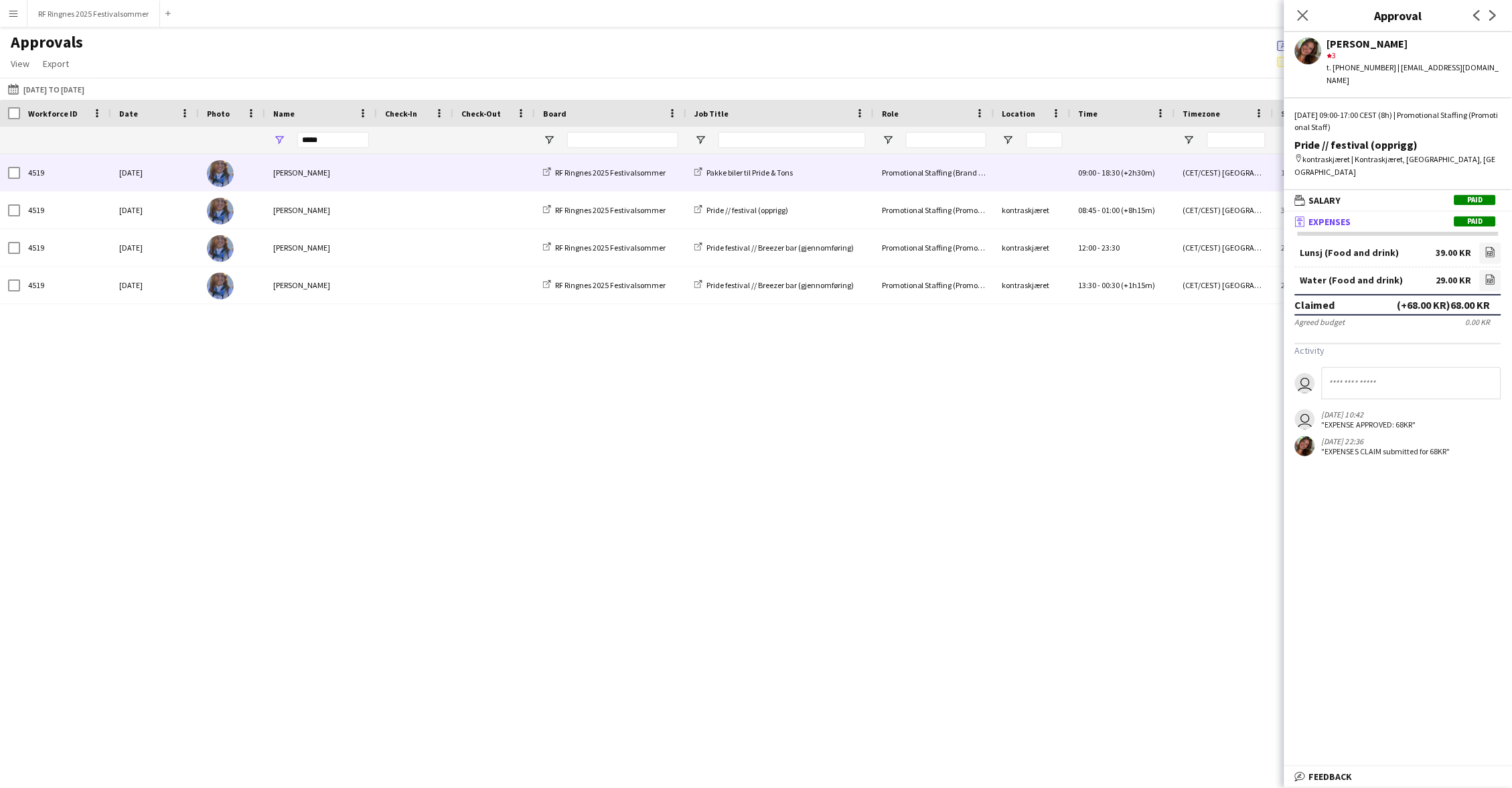
click at [256, 170] on div at bounding box center [232, 172] width 66 height 37
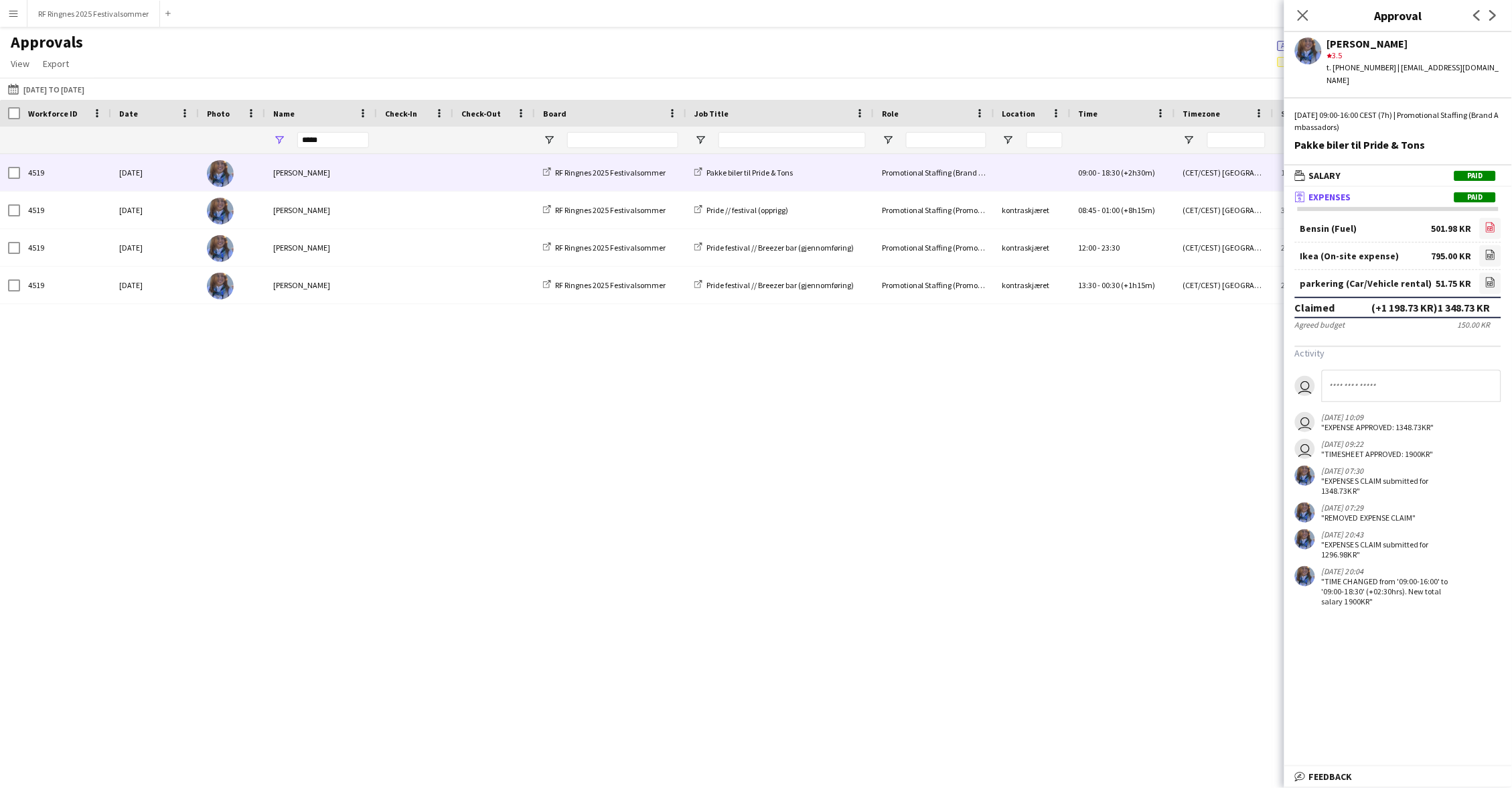
click at [1487, 223] on icon at bounding box center [1491, 227] width 9 height 10
click at [1492, 249] on icon "file-image" at bounding box center [1490, 254] width 10 height 10
click at [1493, 277] on icon "file-image" at bounding box center [1490, 282] width 10 height 10
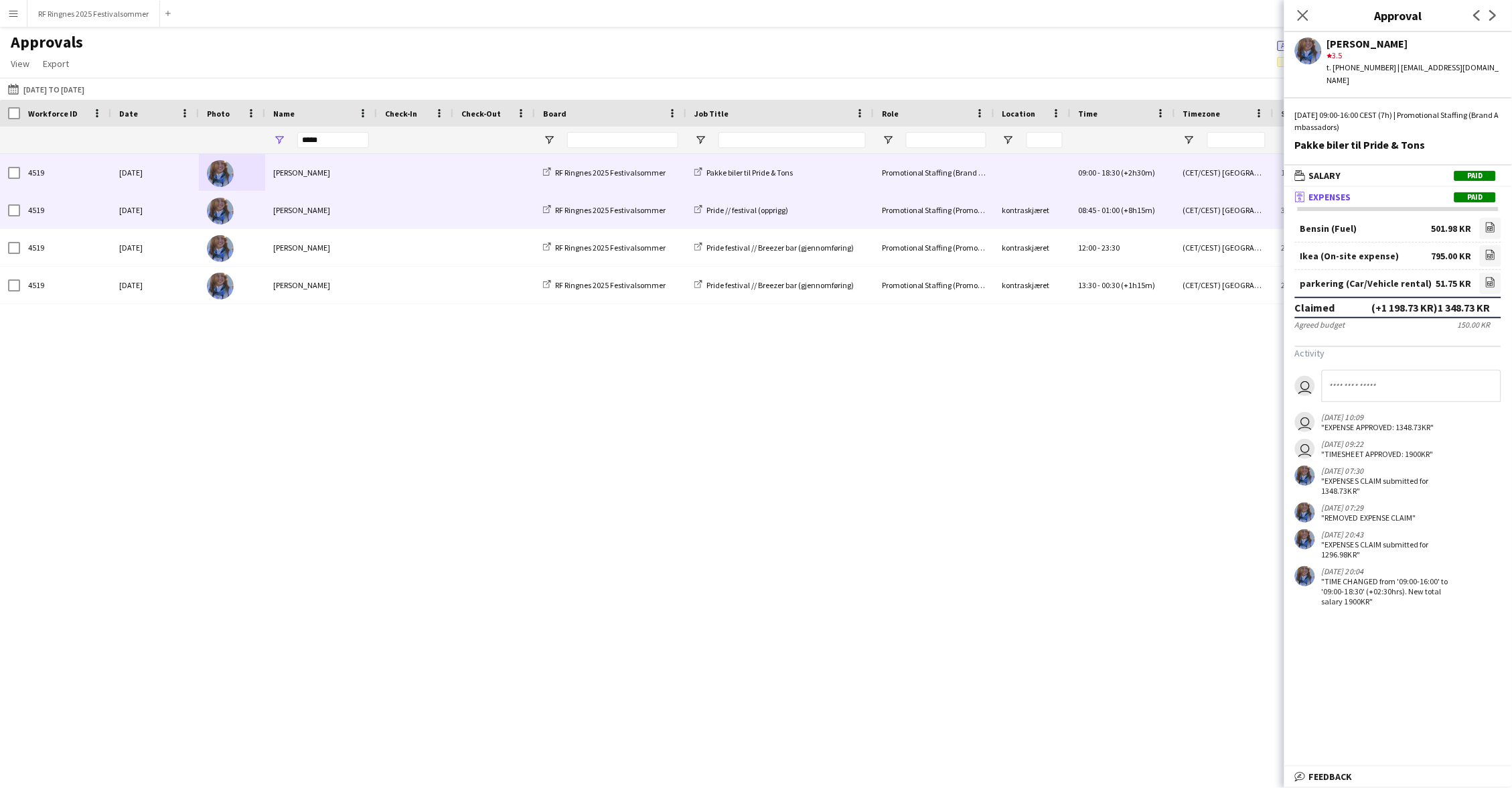
click at [418, 215] on span at bounding box center [415, 210] width 60 height 37
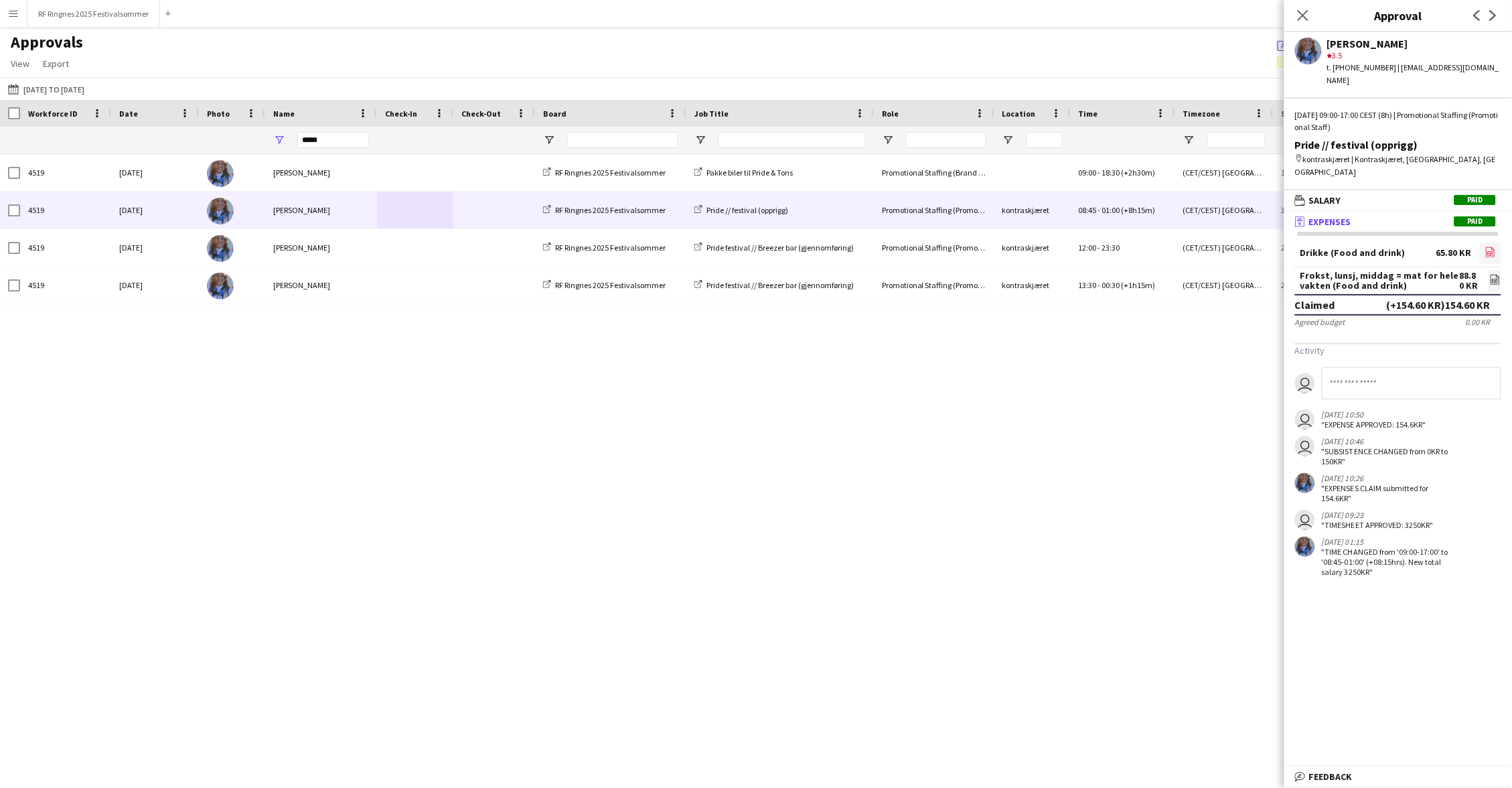
click at [1490, 251] on icon at bounding box center [1490, 253] width 5 height 4
click at [1490, 274] on icon "file-image" at bounding box center [1496, 279] width 10 height 10
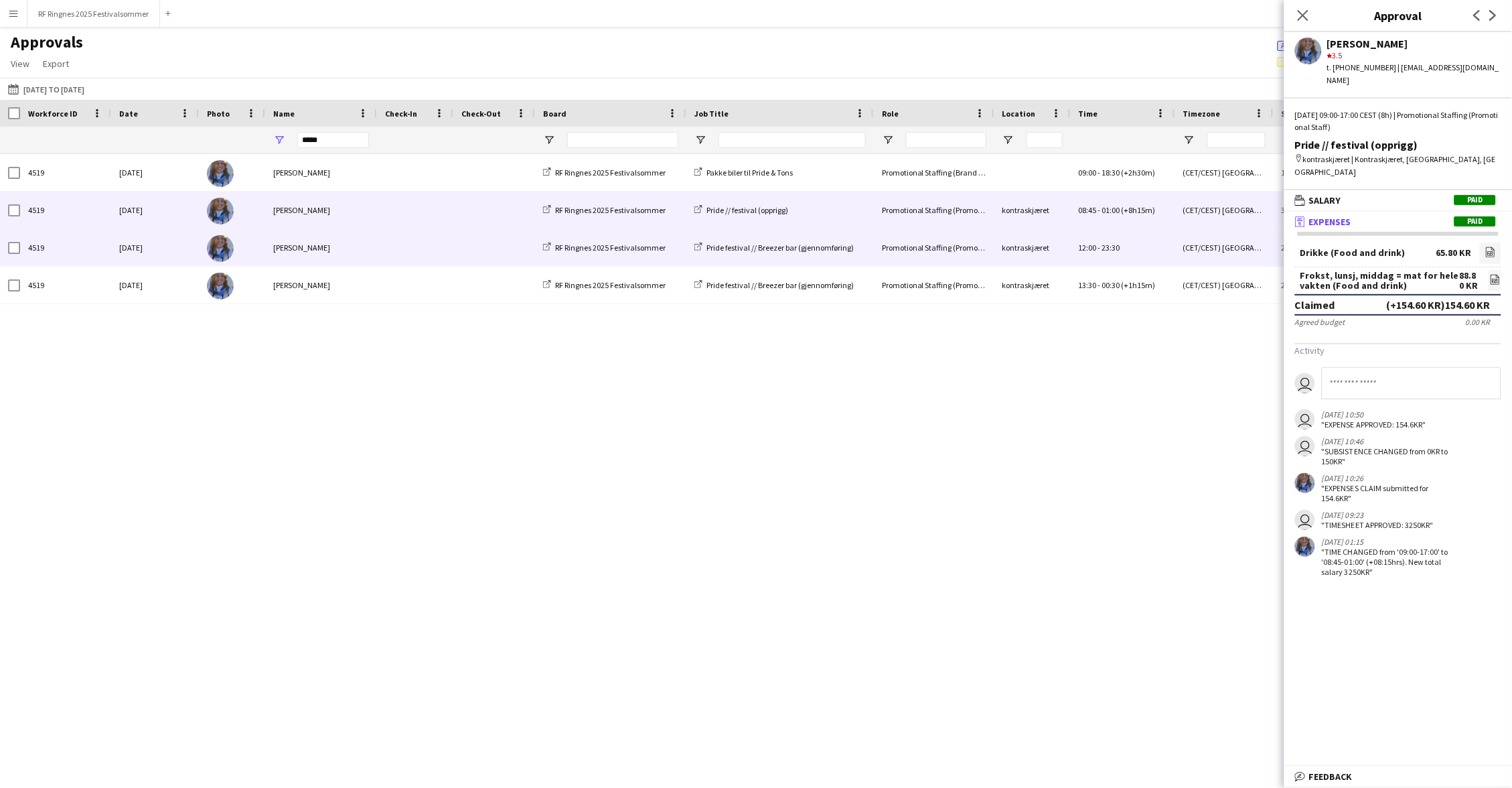
click at [454, 248] on div at bounding box center [494, 247] width 82 height 37
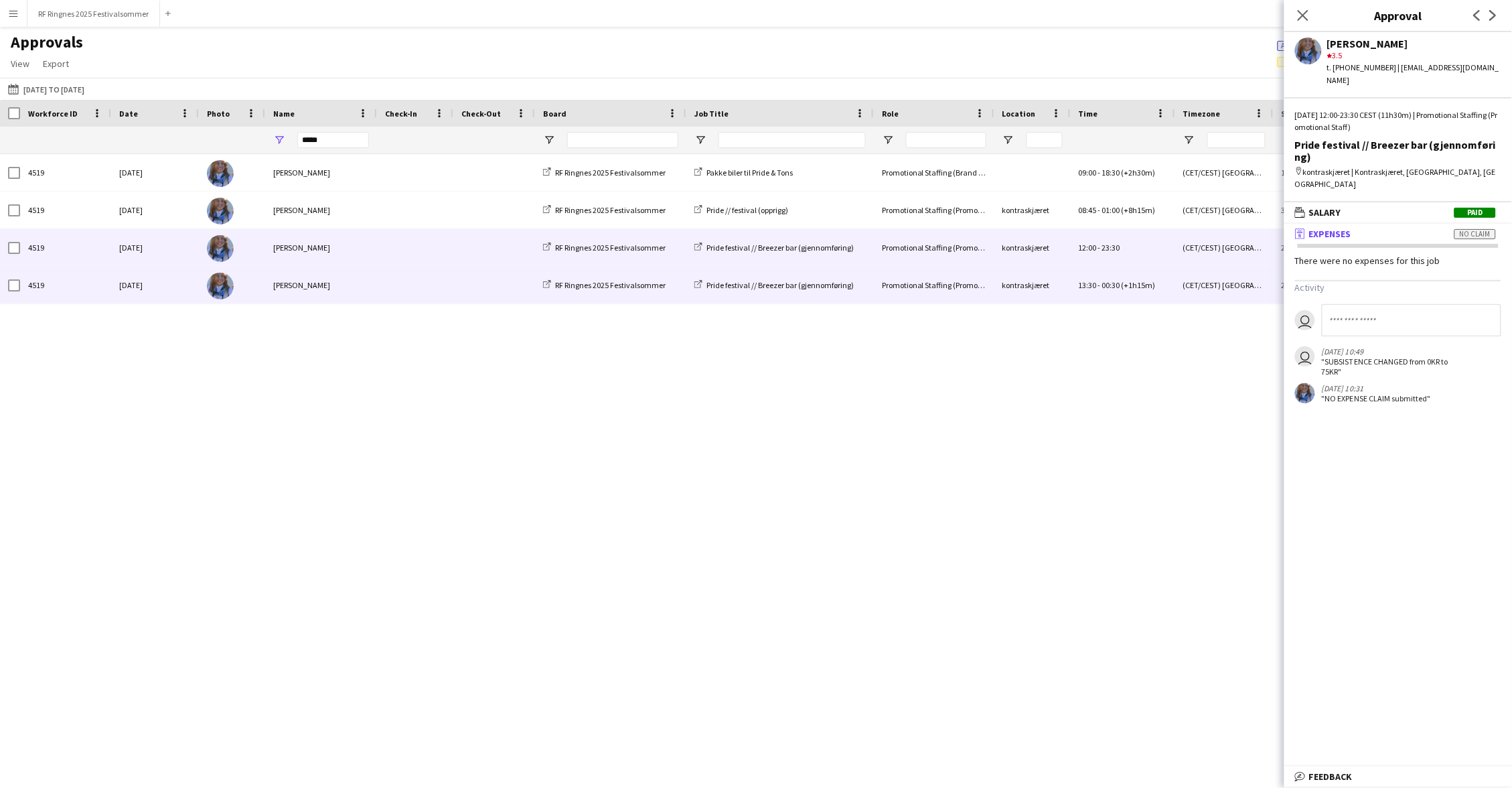
click at [444, 274] on span at bounding box center [415, 285] width 60 height 37
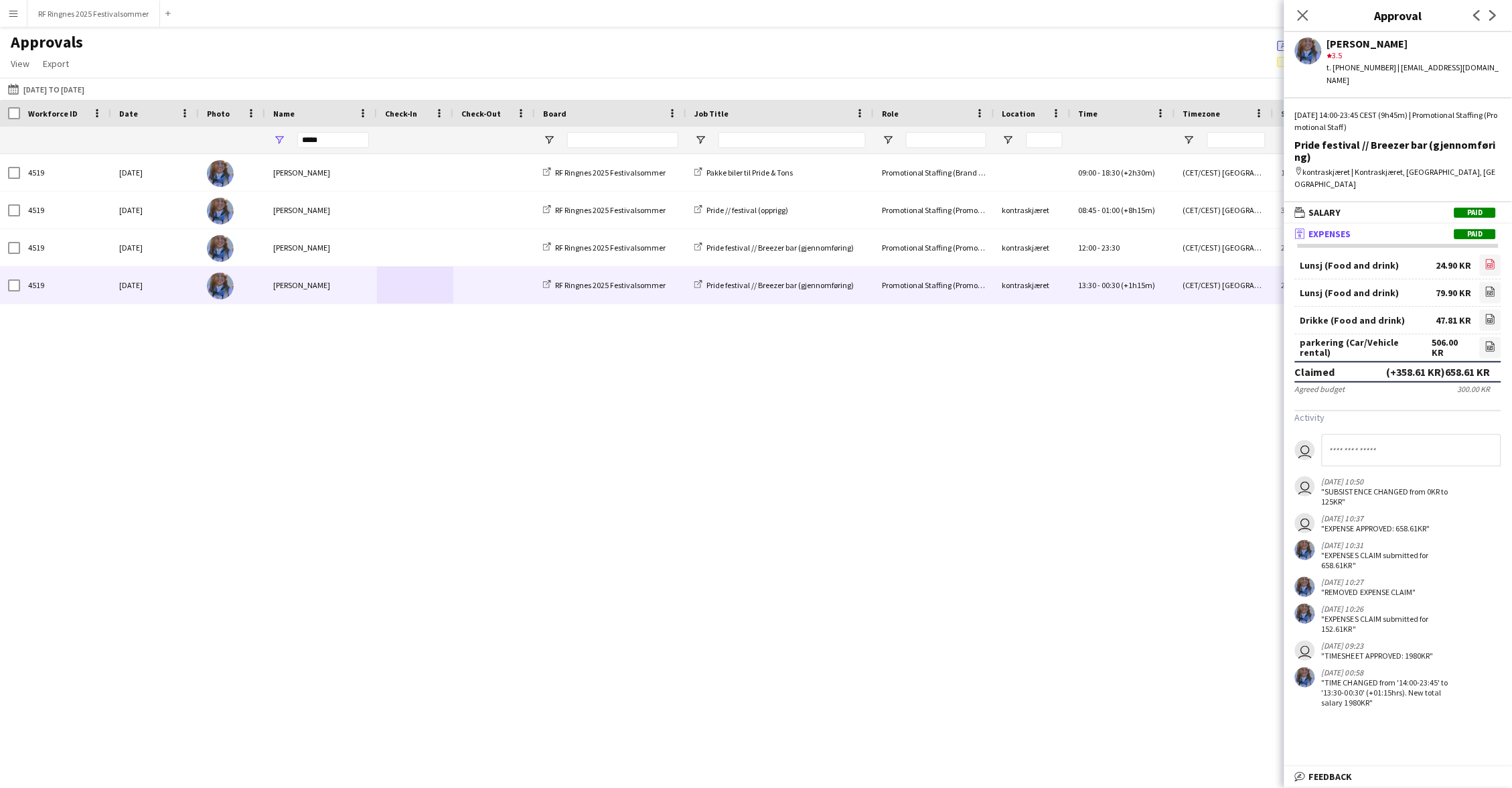
click at [1495, 259] on icon at bounding box center [1491, 264] width 9 height 10
click at [1489, 313] on icon "file-image" at bounding box center [1490, 319] width 10 height 10
click at [1492, 341] on icon "file-image" at bounding box center [1490, 346] width 10 height 10
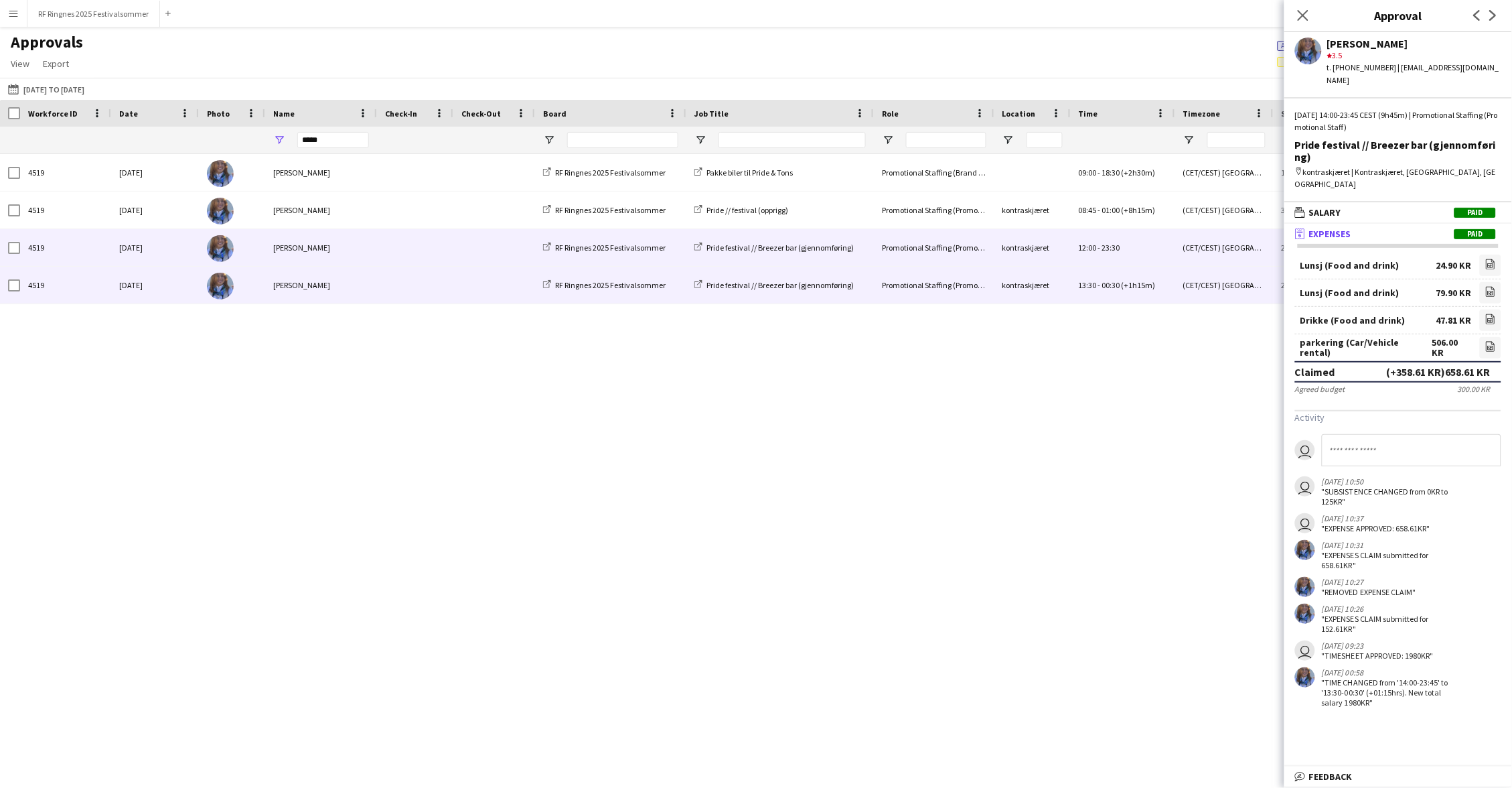
click at [449, 246] on div at bounding box center [415, 247] width 76 height 37
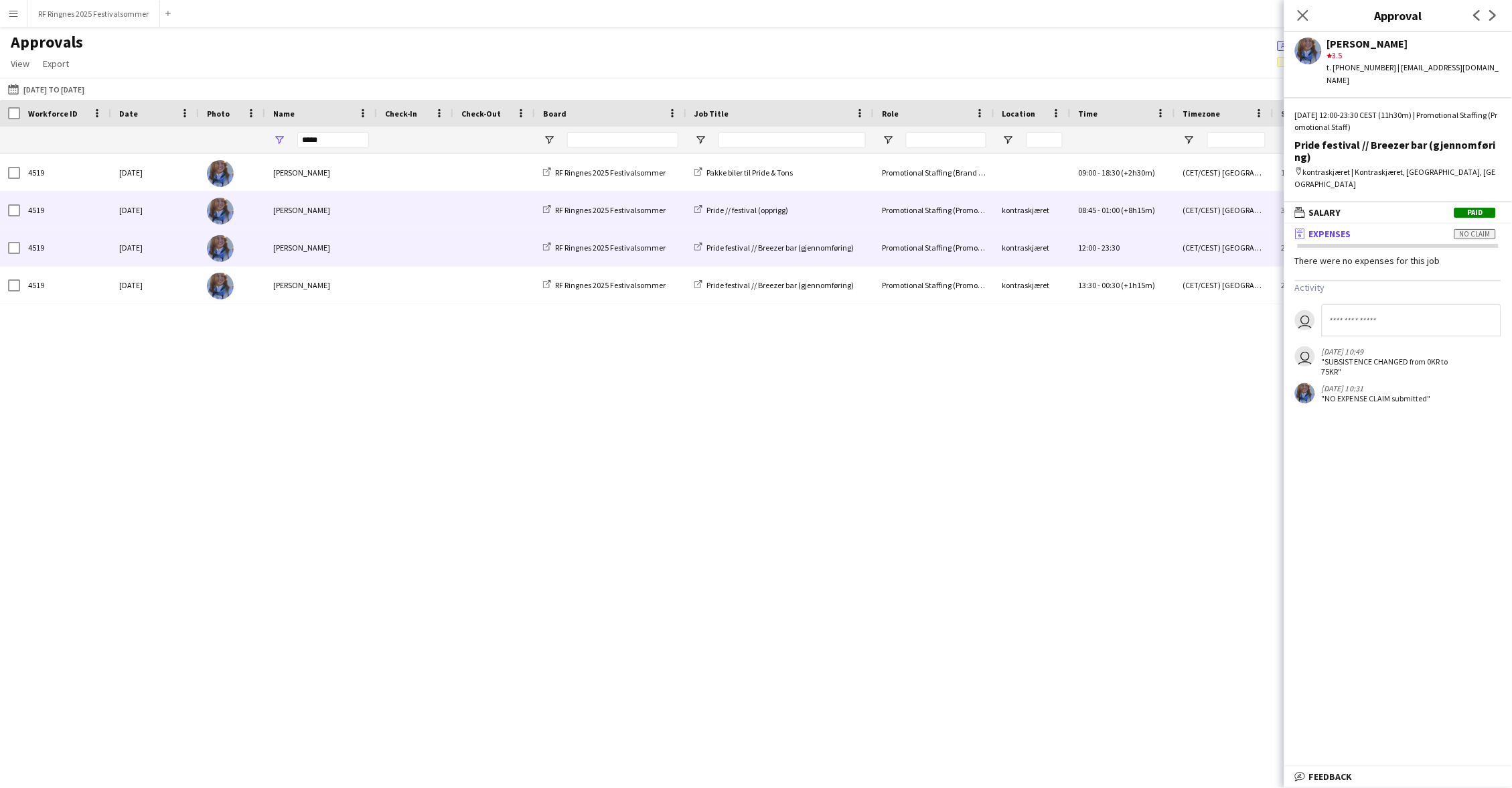
click at [439, 217] on span at bounding box center [415, 210] width 60 height 37
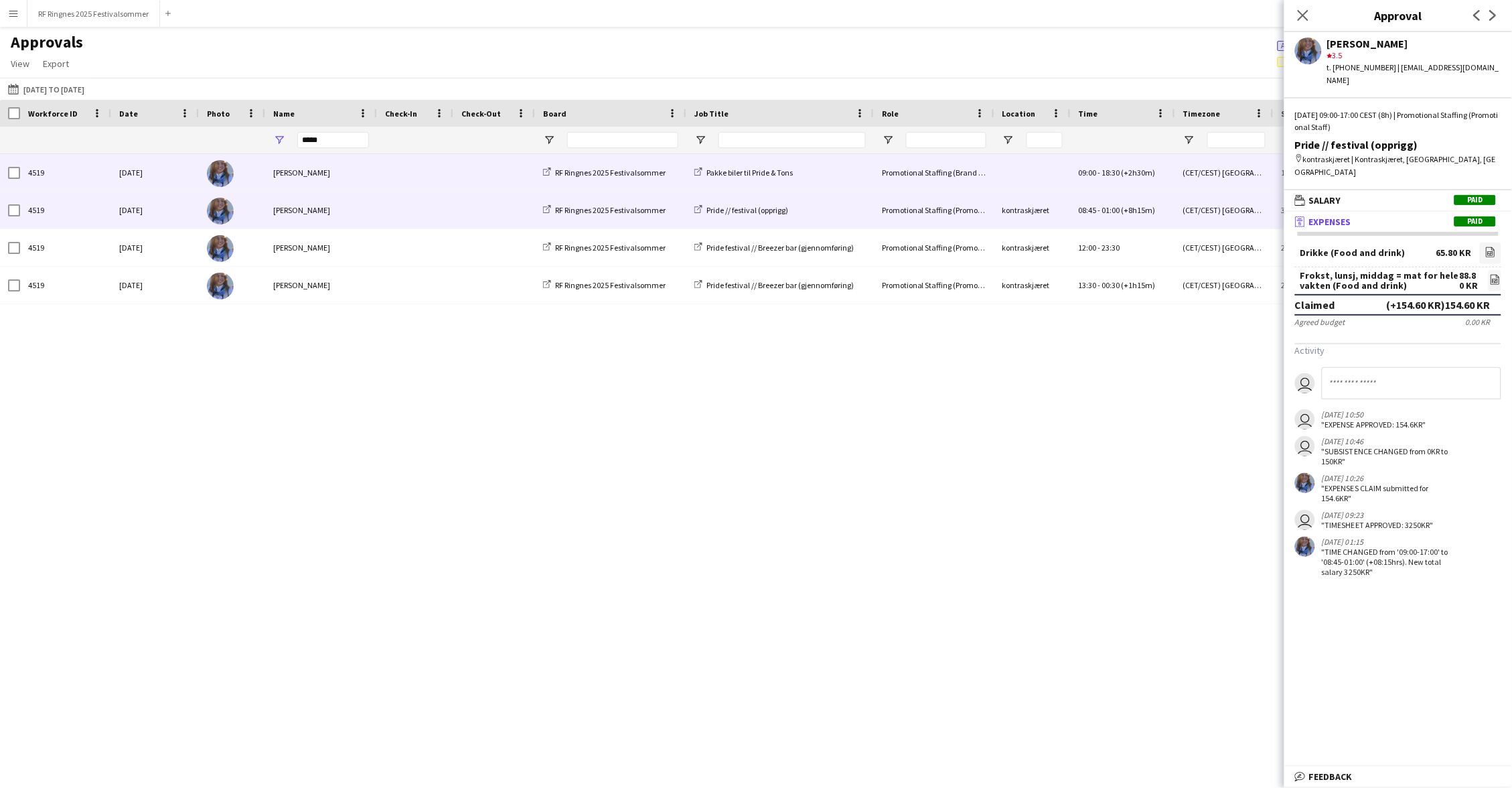
click at [422, 175] on span at bounding box center [415, 172] width 60 height 37
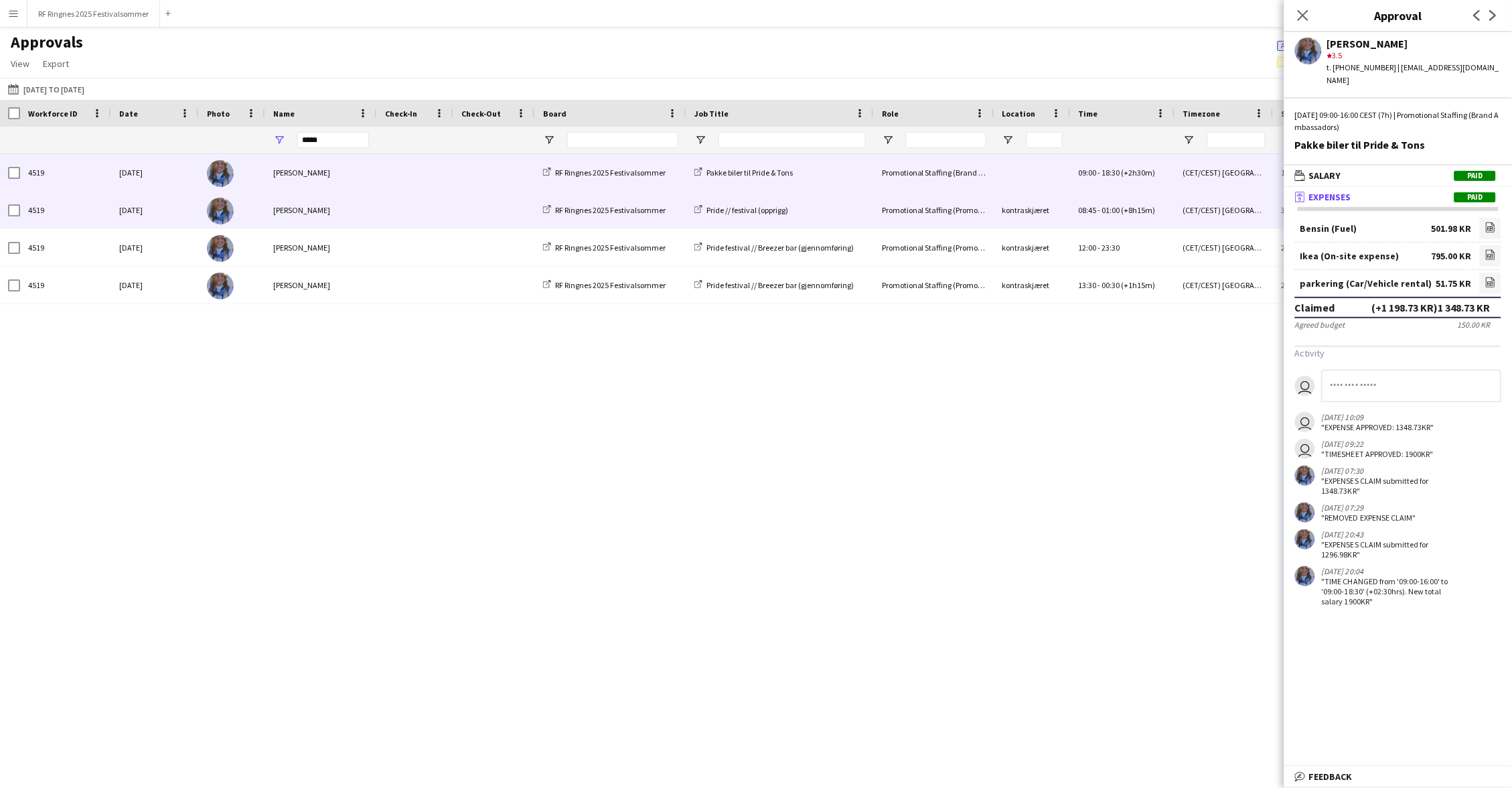
click at [436, 211] on span at bounding box center [415, 210] width 60 height 37
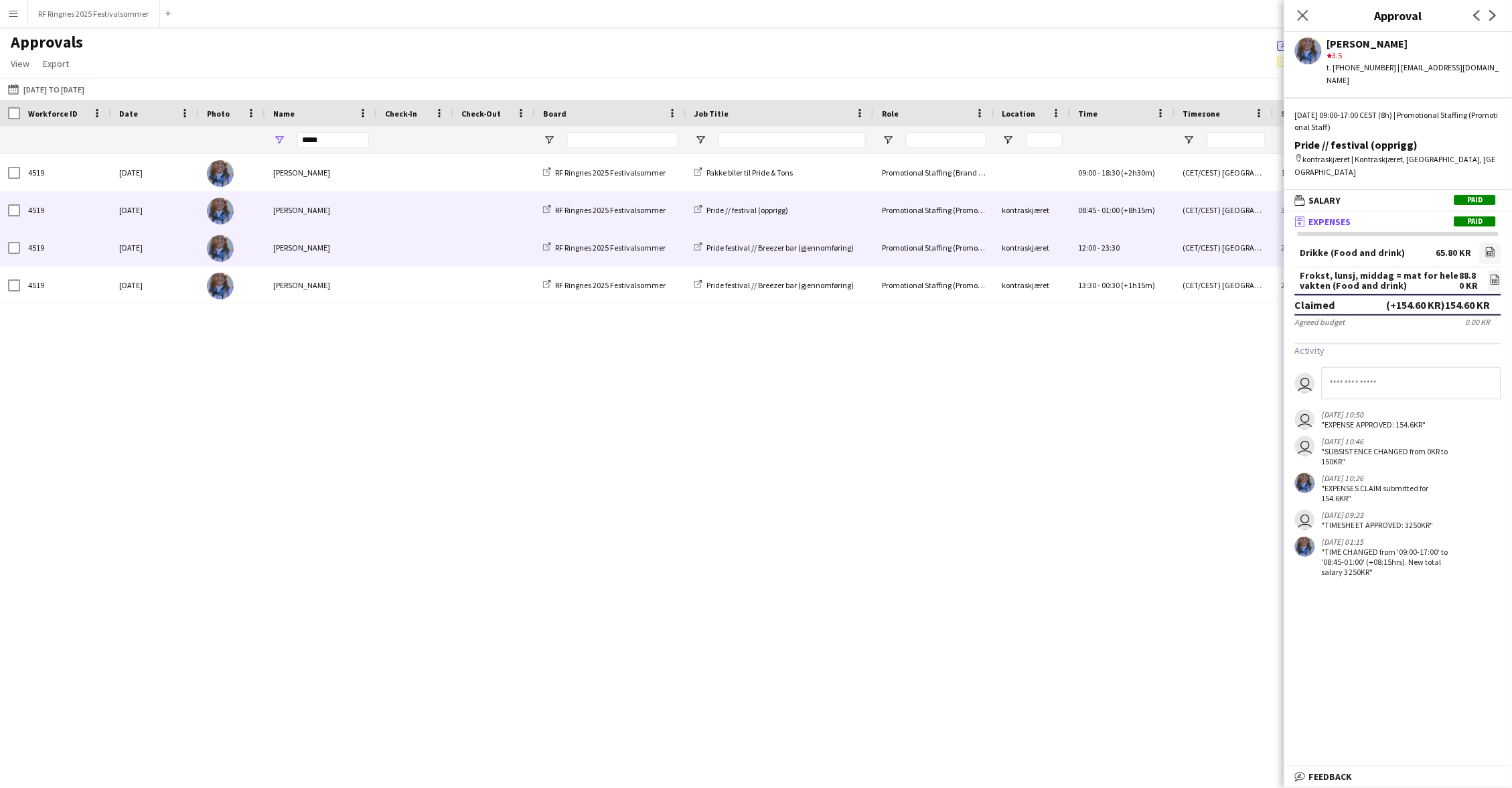
click at [442, 240] on span at bounding box center [415, 247] width 60 height 37
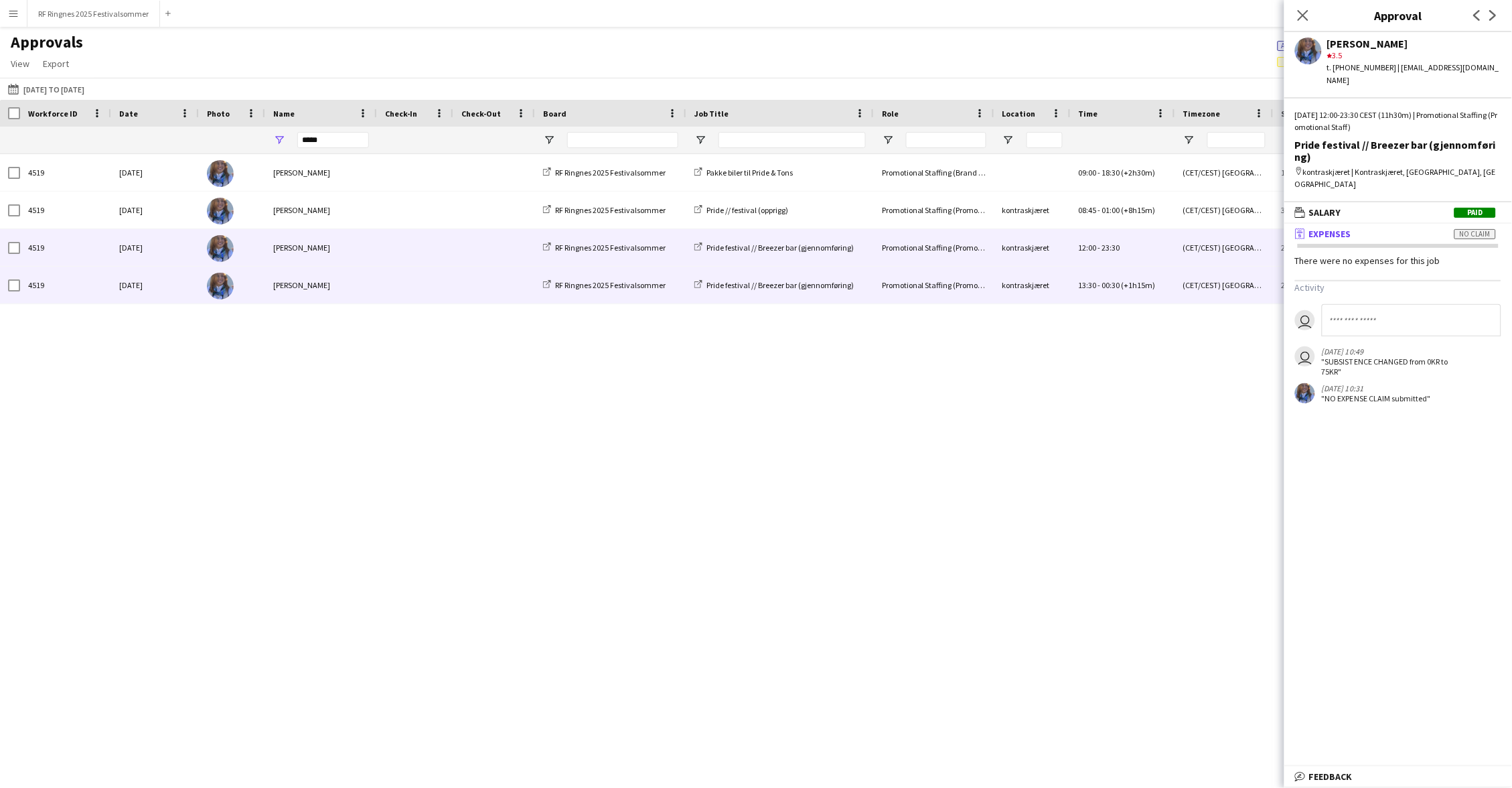
click at [436, 280] on span at bounding box center [415, 285] width 60 height 37
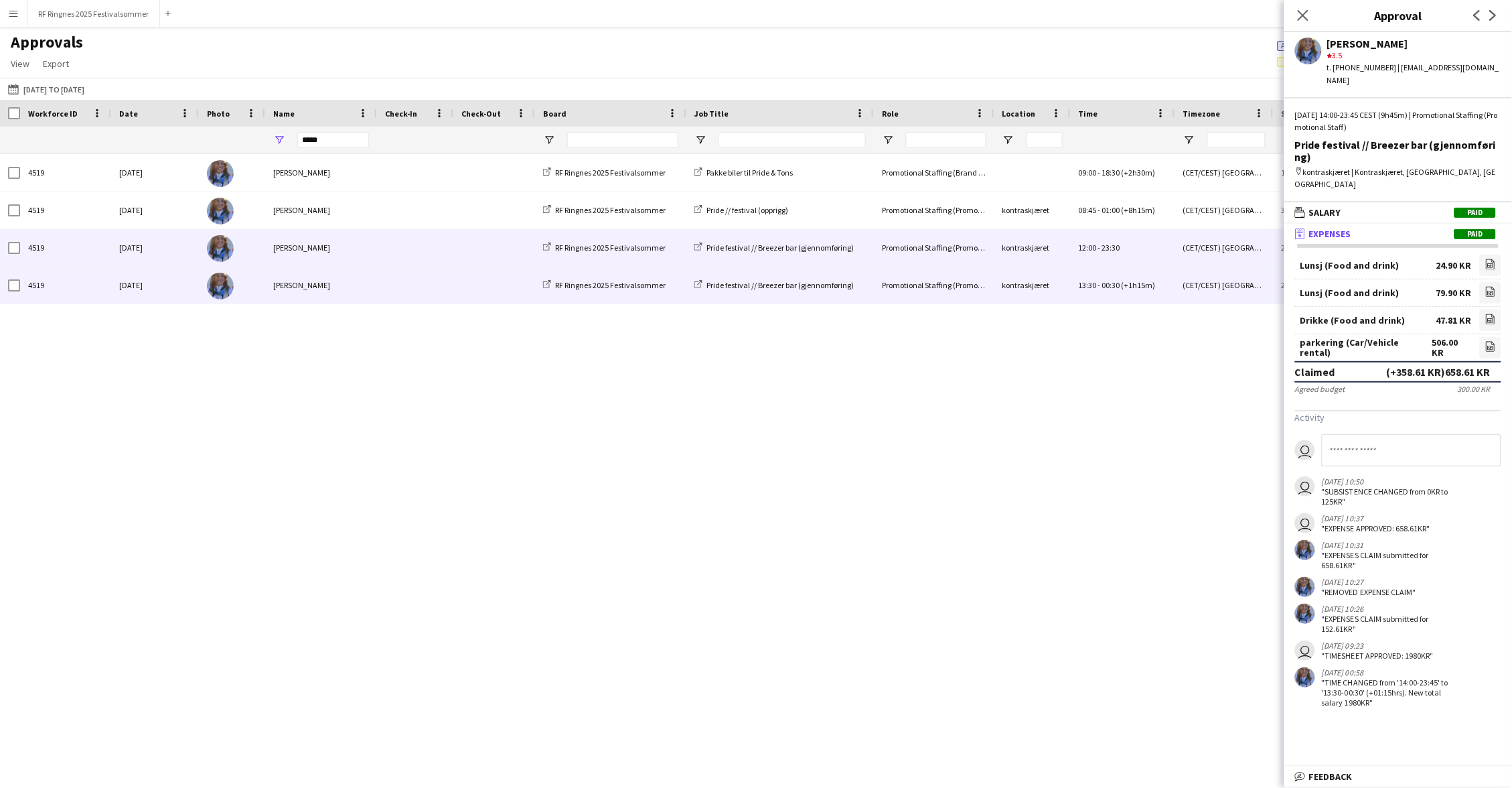
click at [430, 262] on span at bounding box center [415, 247] width 60 height 37
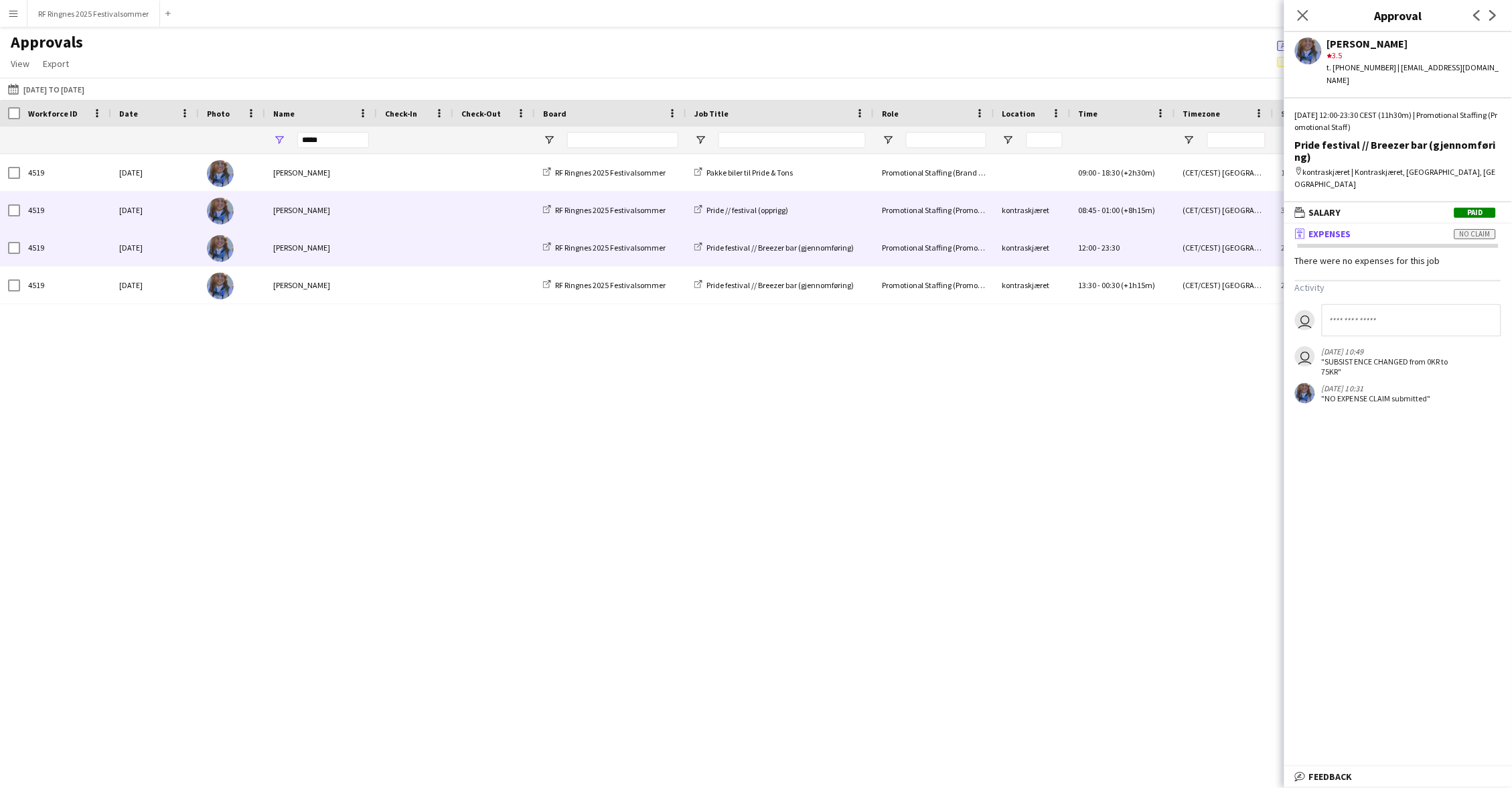
click at [423, 209] on span at bounding box center [415, 210] width 60 height 37
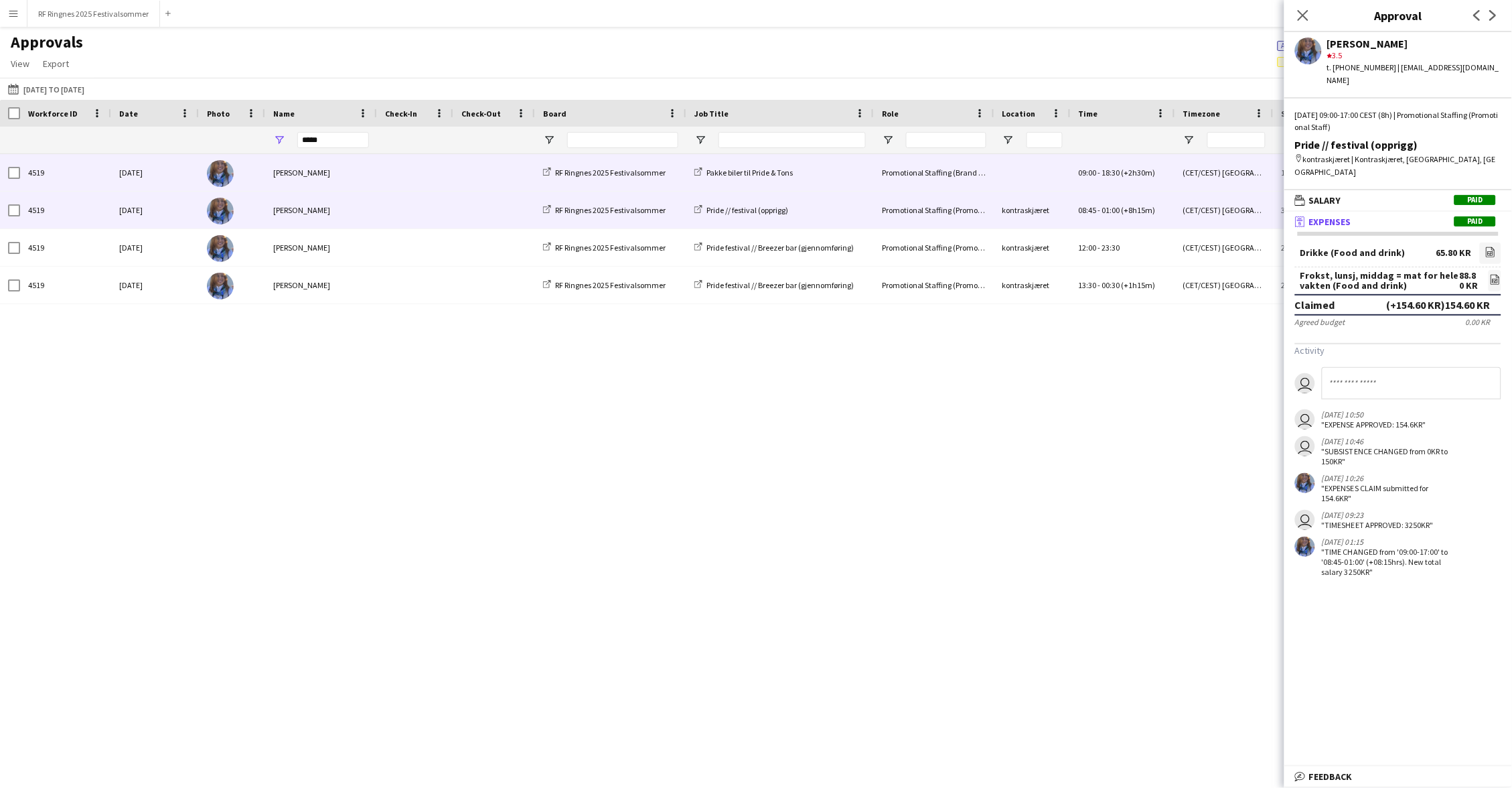
click at [418, 181] on span at bounding box center [415, 172] width 60 height 37
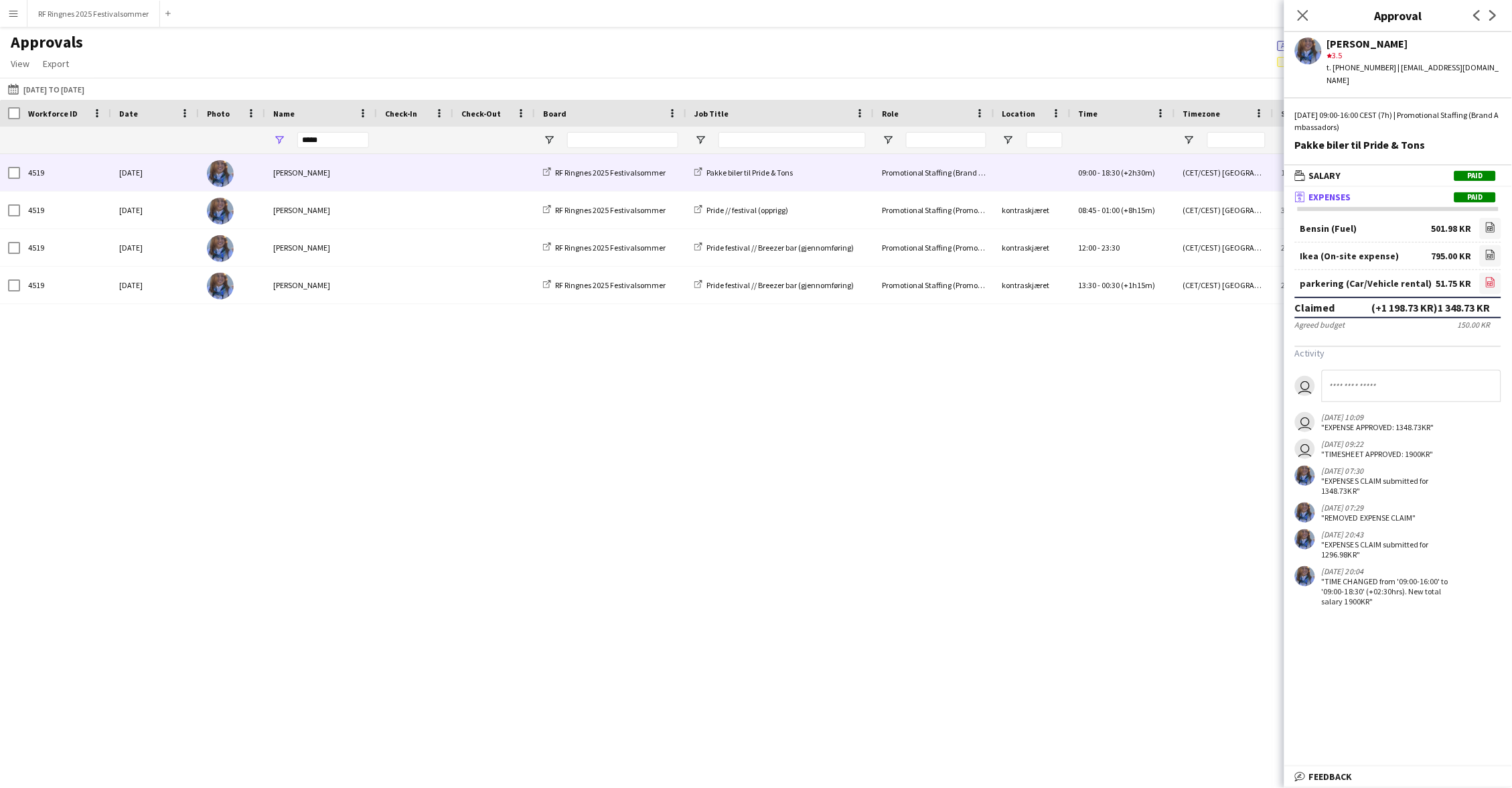
click at [1493, 282] on icon at bounding box center [1490, 283] width 5 height 4
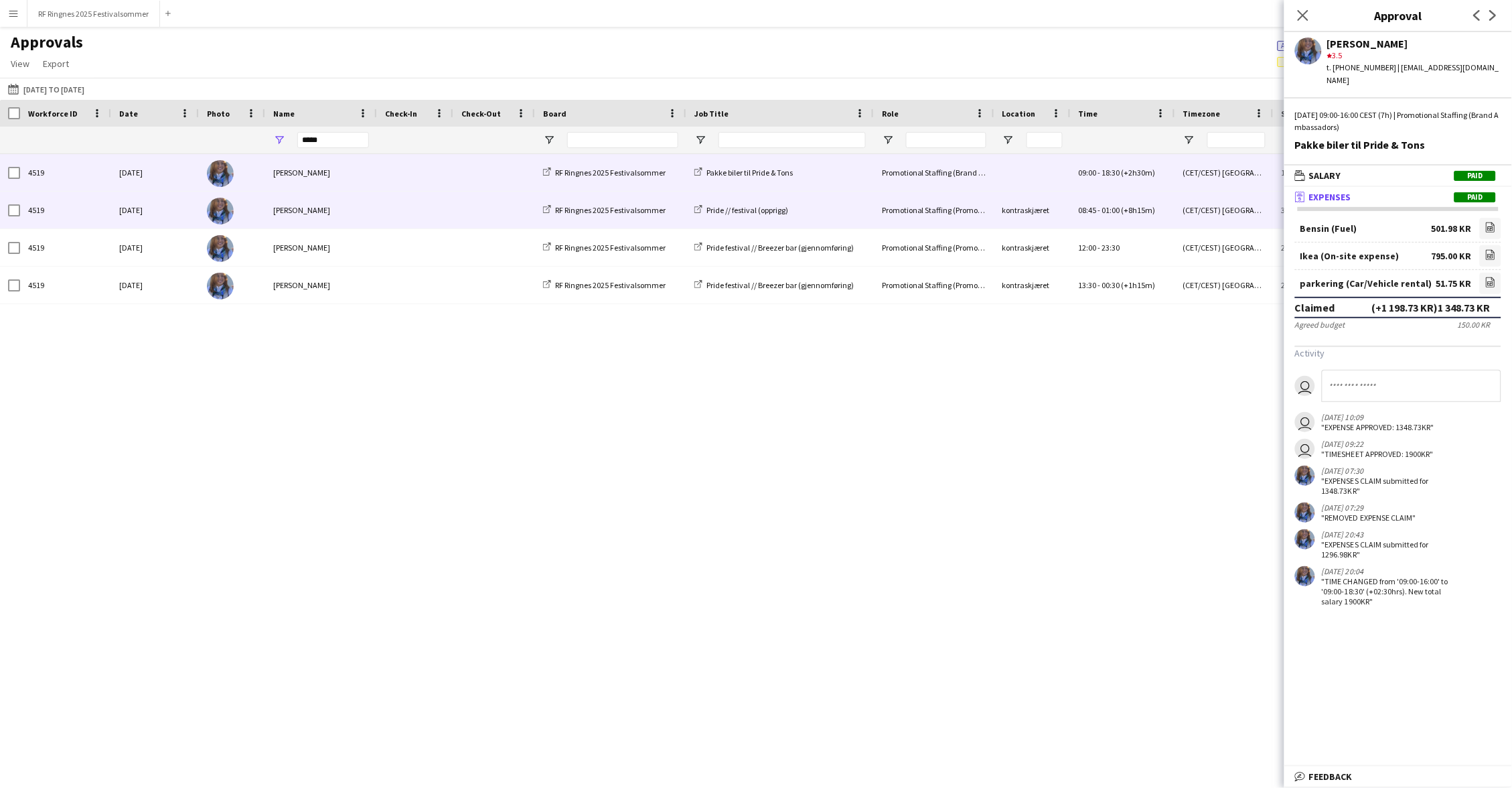
click at [362, 204] on div "[PERSON_NAME]" at bounding box center [321, 210] width 112 height 37
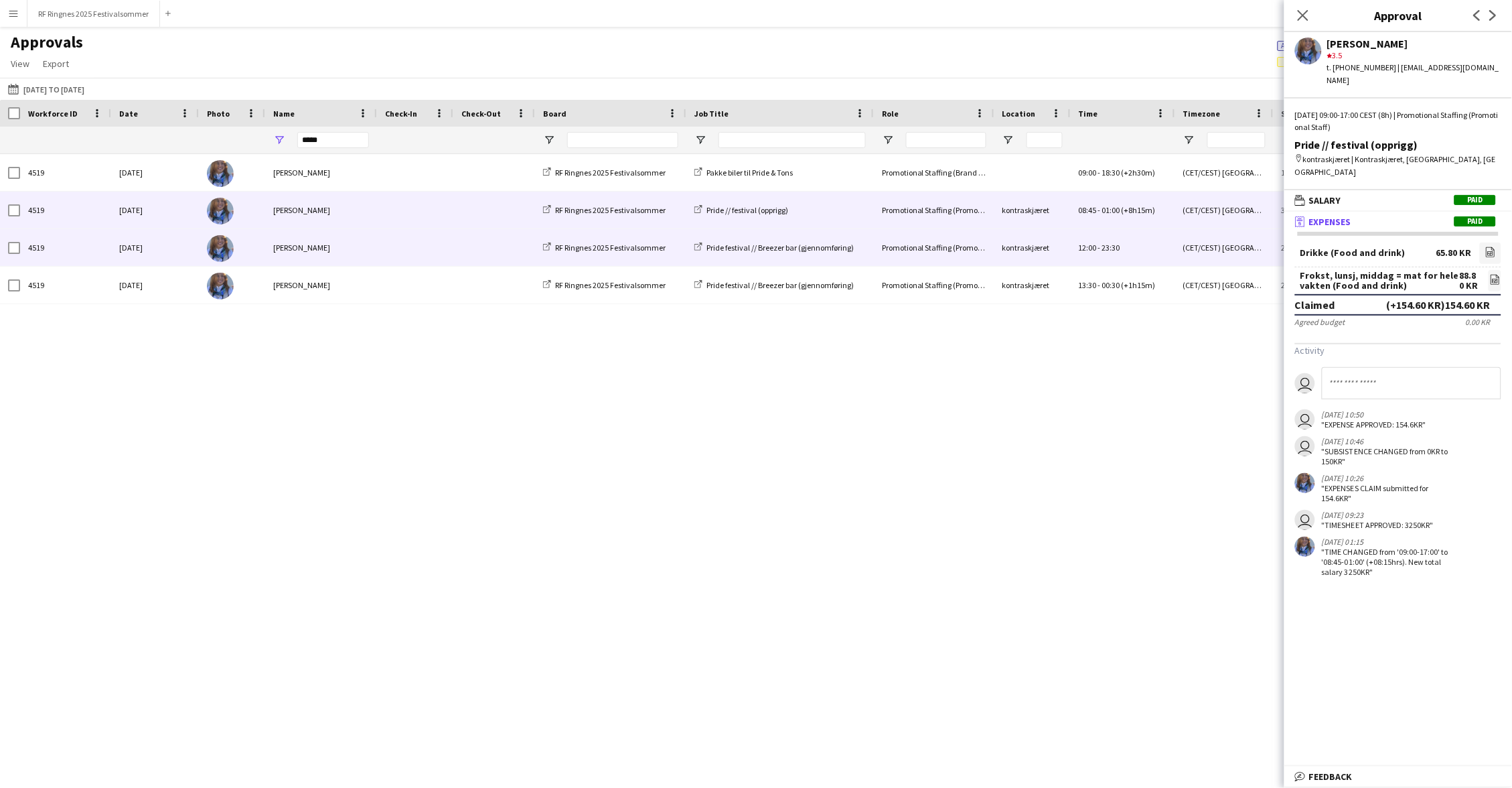
click at [367, 242] on div "[PERSON_NAME]" at bounding box center [321, 247] width 112 height 37
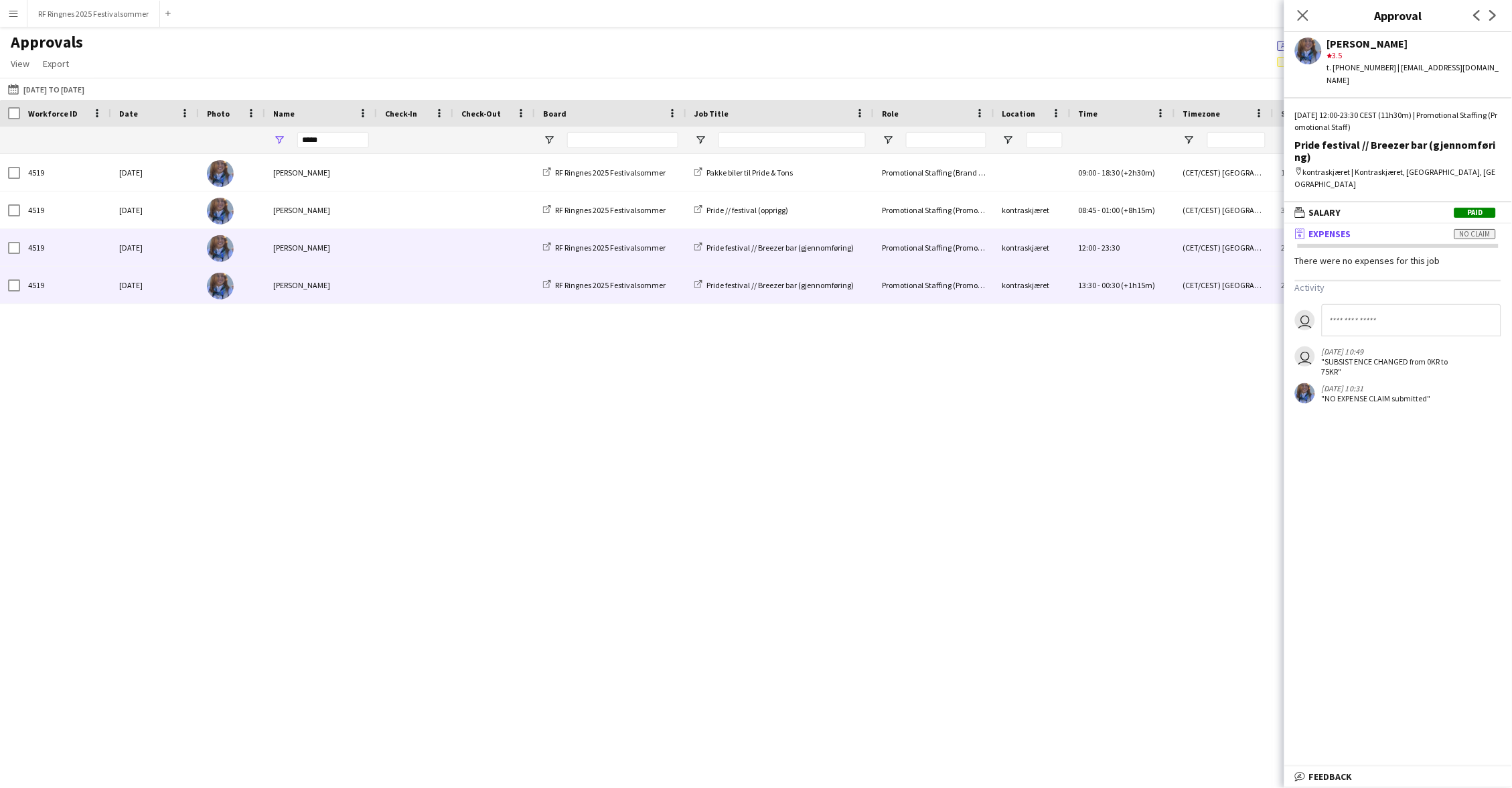
click at [368, 274] on div "[PERSON_NAME]" at bounding box center [321, 285] width 112 height 37
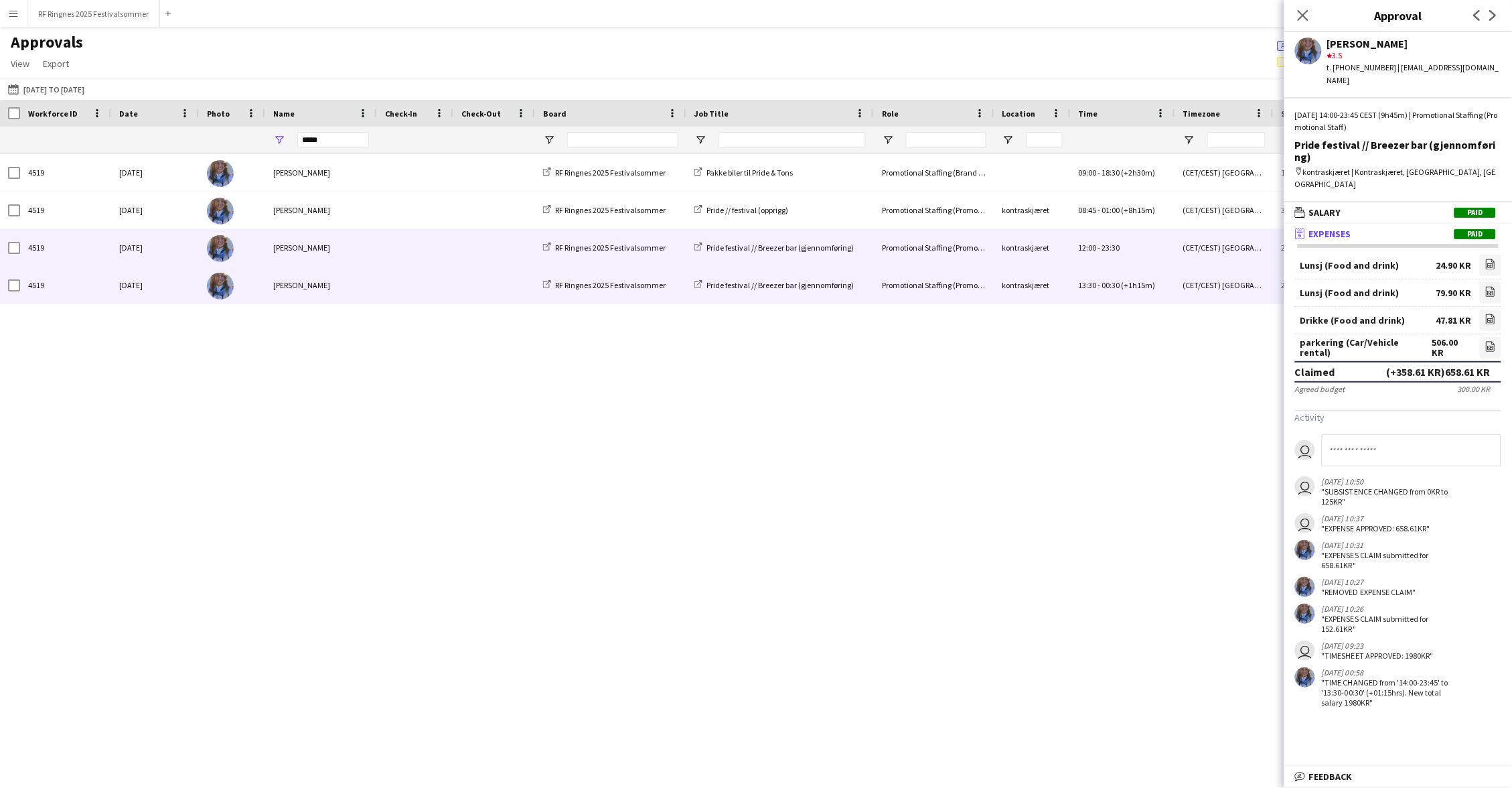
click at [369, 252] on div "[PERSON_NAME]" at bounding box center [321, 247] width 112 height 37
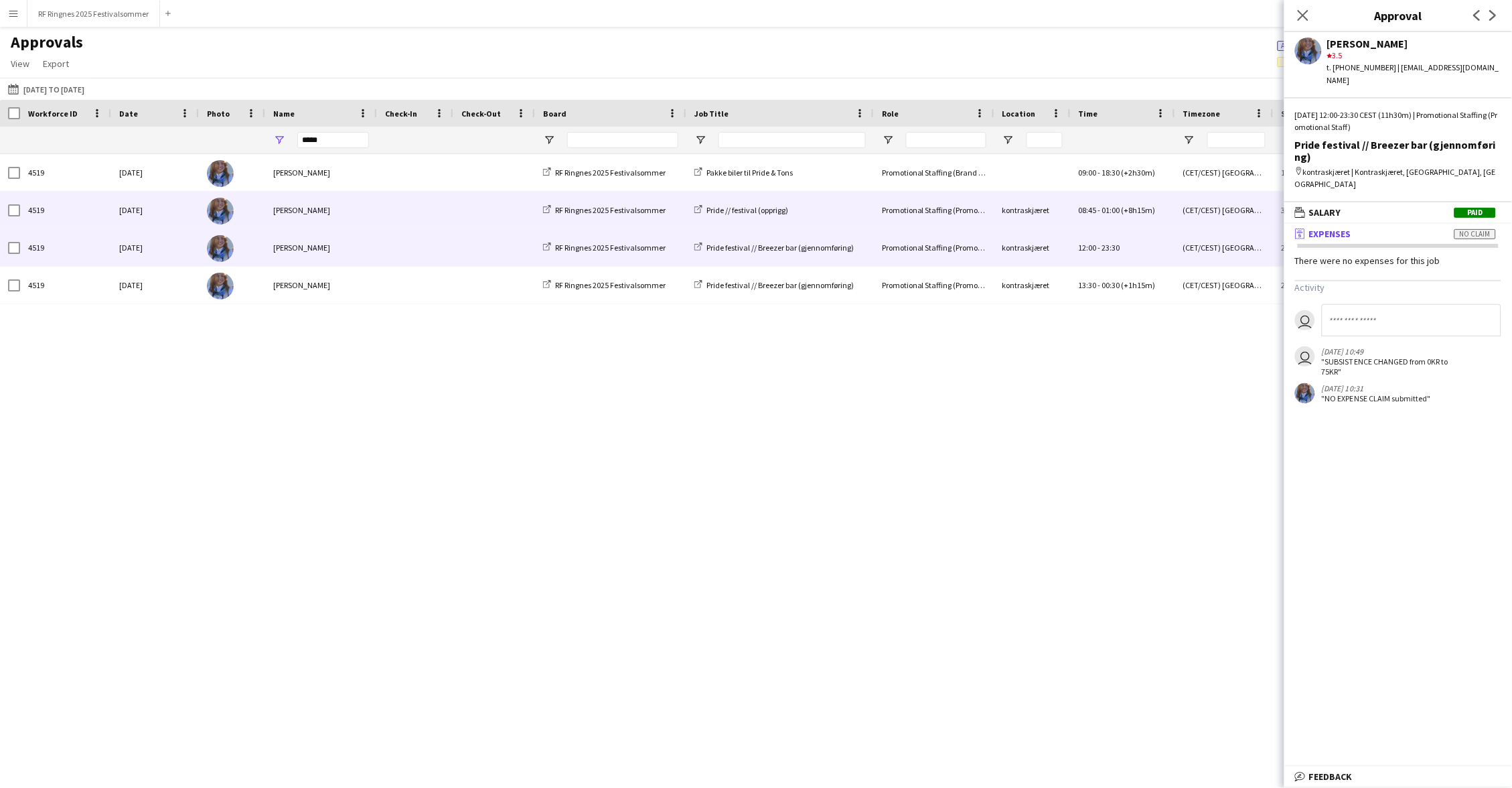
click at [369, 223] on div "[PERSON_NAME]" at bounding box center [321, 210] width 112 height 37
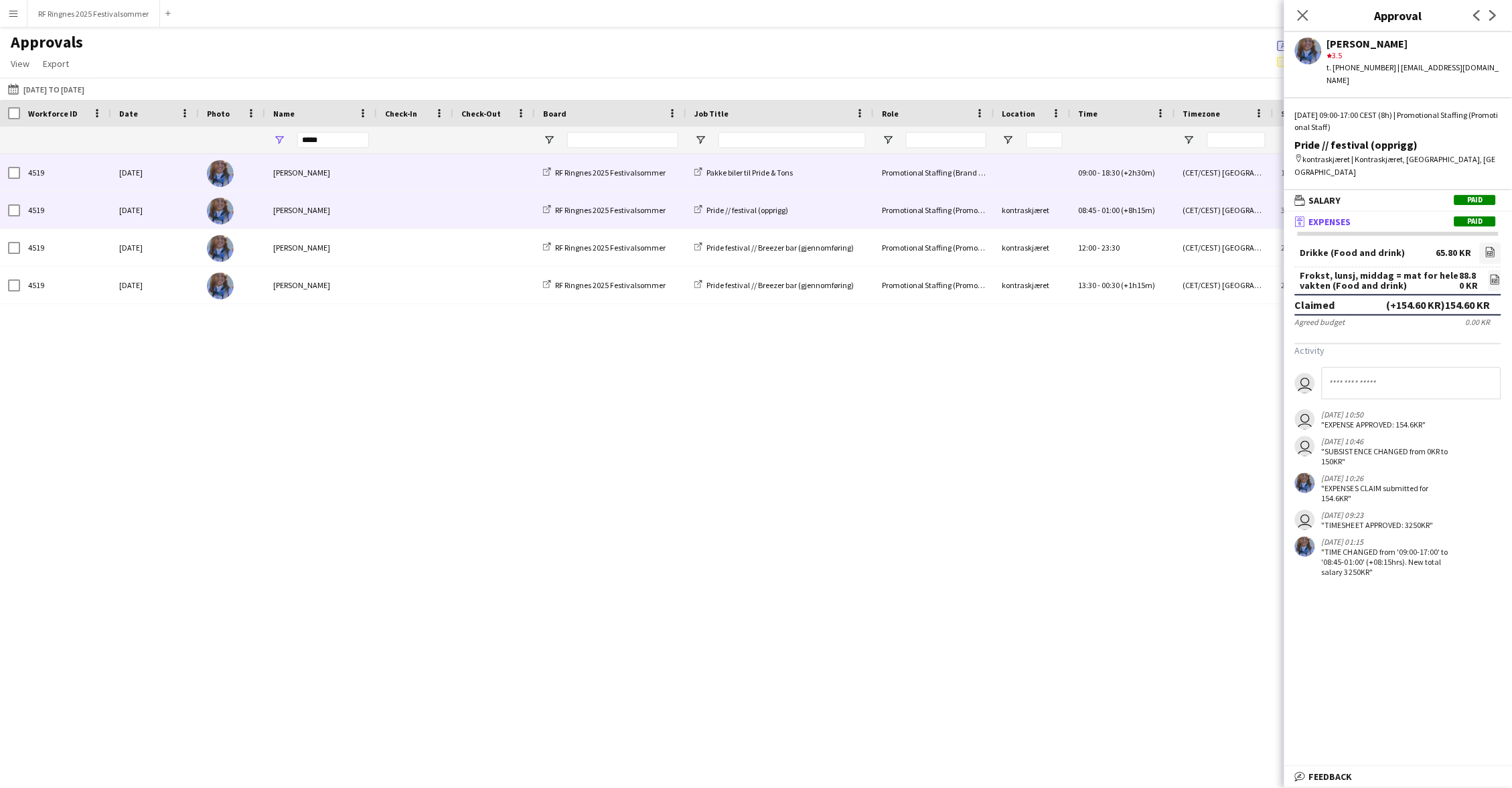
click at [367, 175] on div "[PERSON_NAME]" at bounding box center [321, 172] width 112 height 37
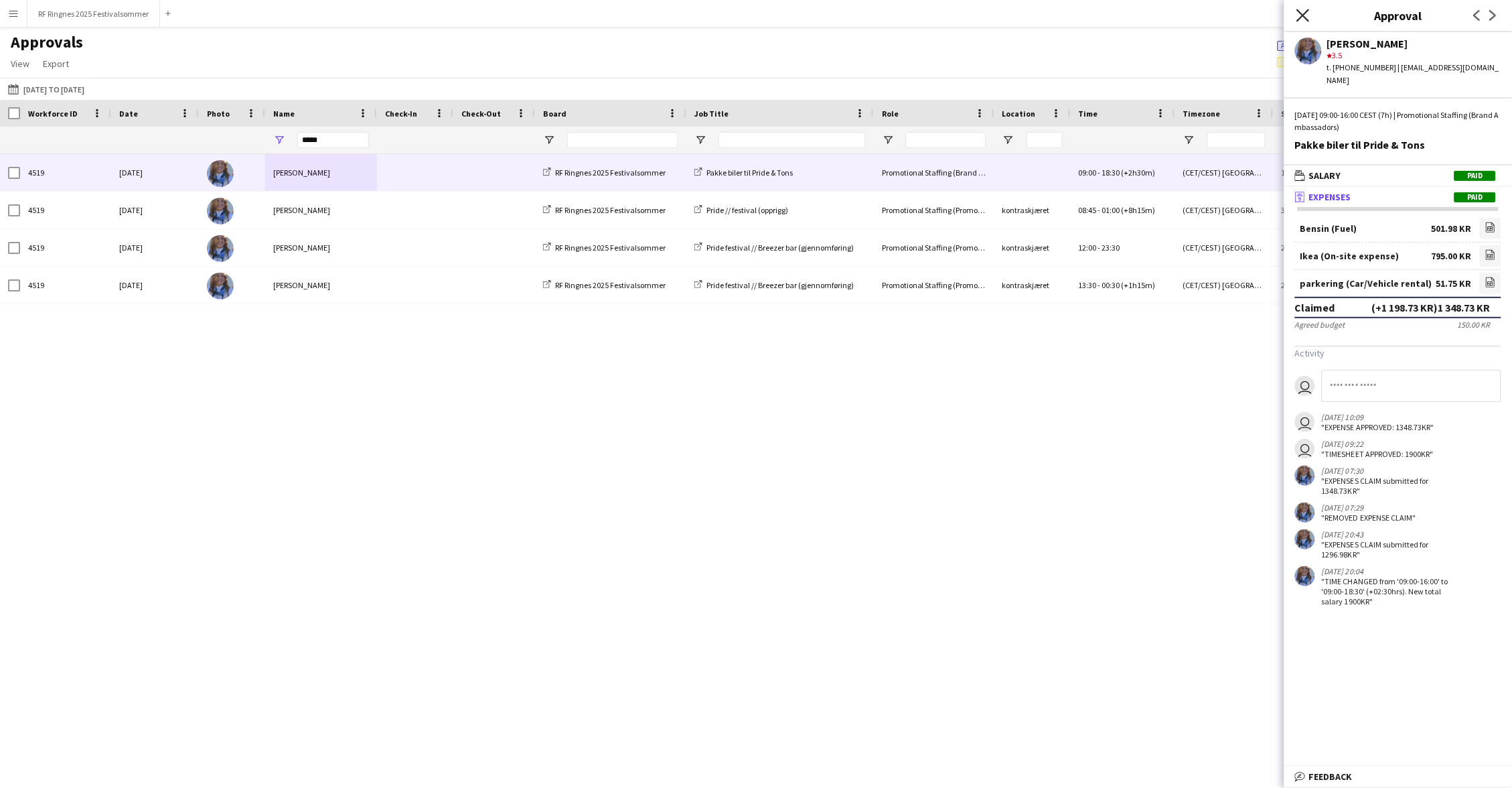
click at [1307, 13] on icon "Close pop-in" at bounding box center [1303, 15] width 13 height 13
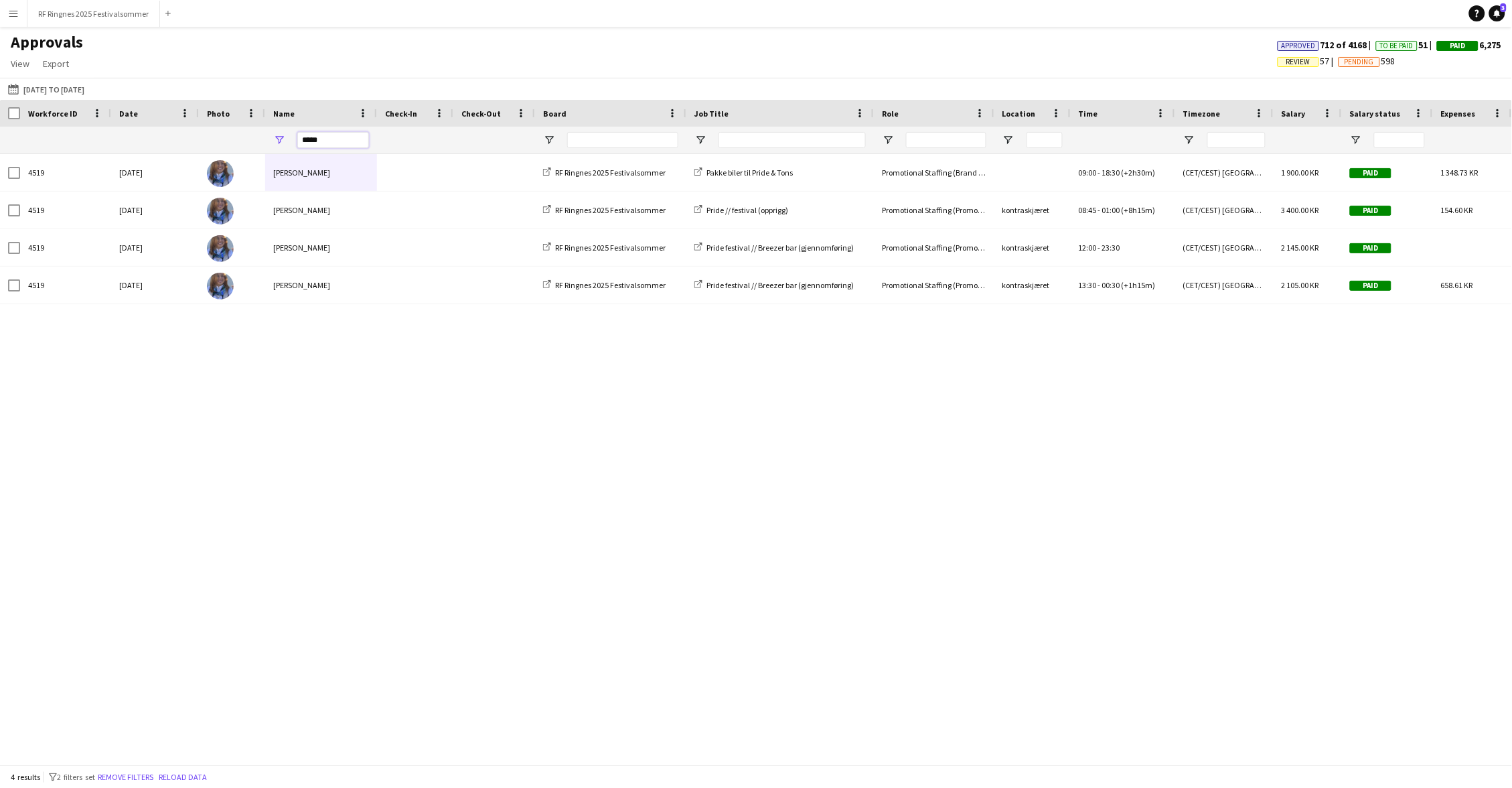
drag, startPoint x: 328, startPoint y: 147, endPoint x: 298, endPoint y: 142, distance: 30.4
click at [298, 142] on input "*****" at bounding box center [334, 139] width 72 height 16
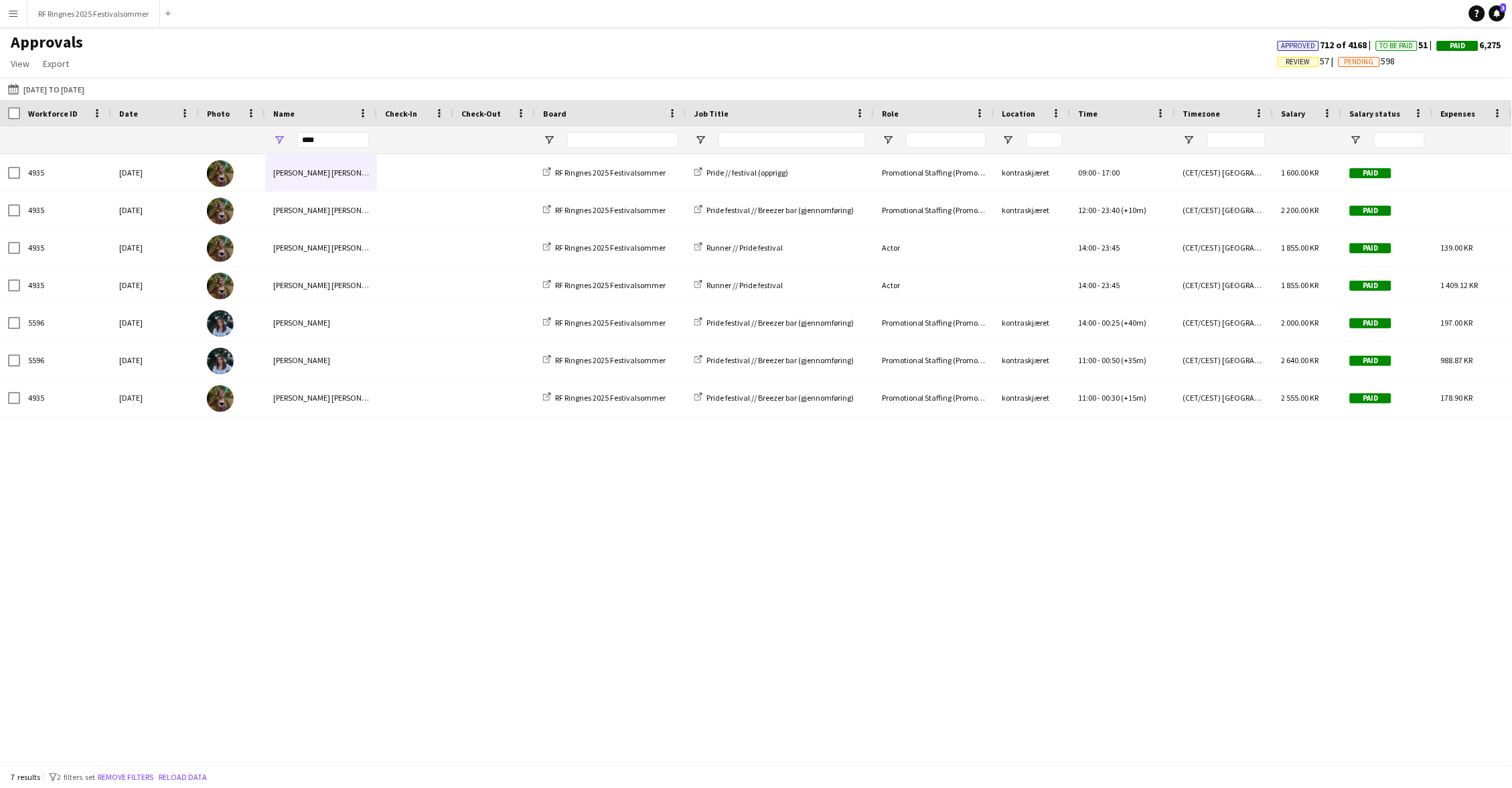
click at [404, 137] on div at bounding box center [415, 140] width 60 height 27
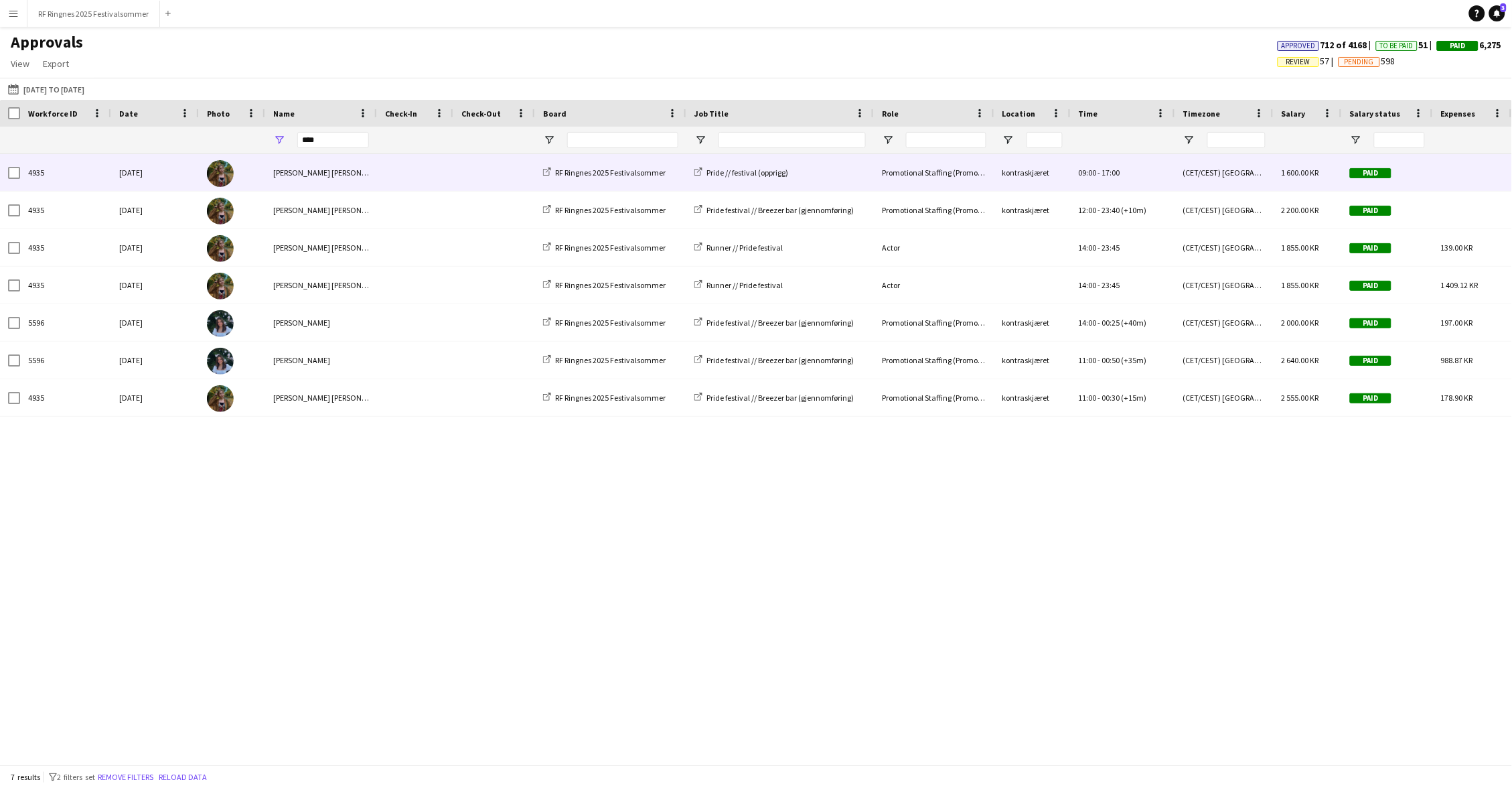
click at [400, 170] on span at bounding box center [415, 172] width 60 height 37
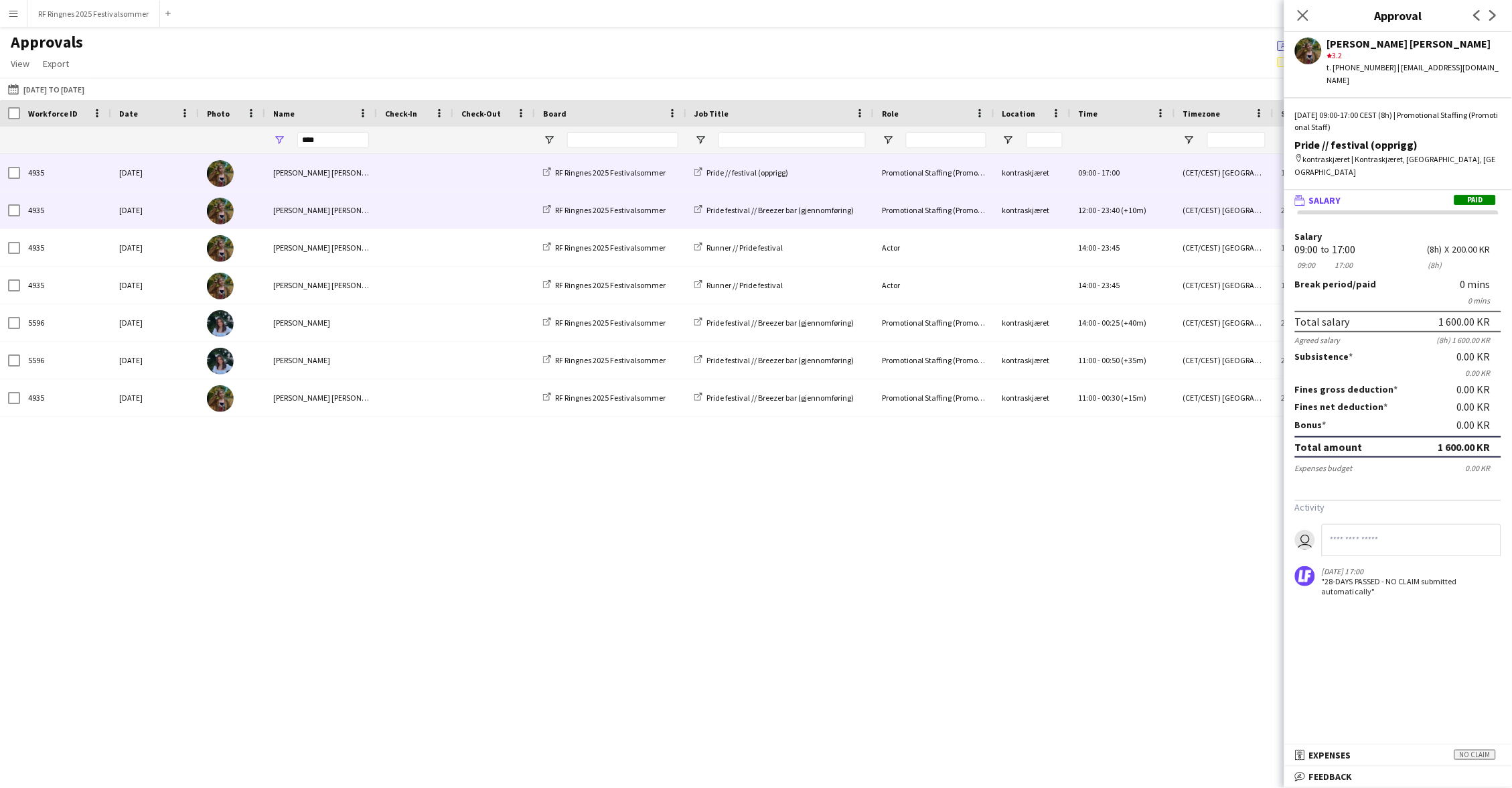
click at [443, 216] on span at bounding box center [415, 210] width 60 height 37
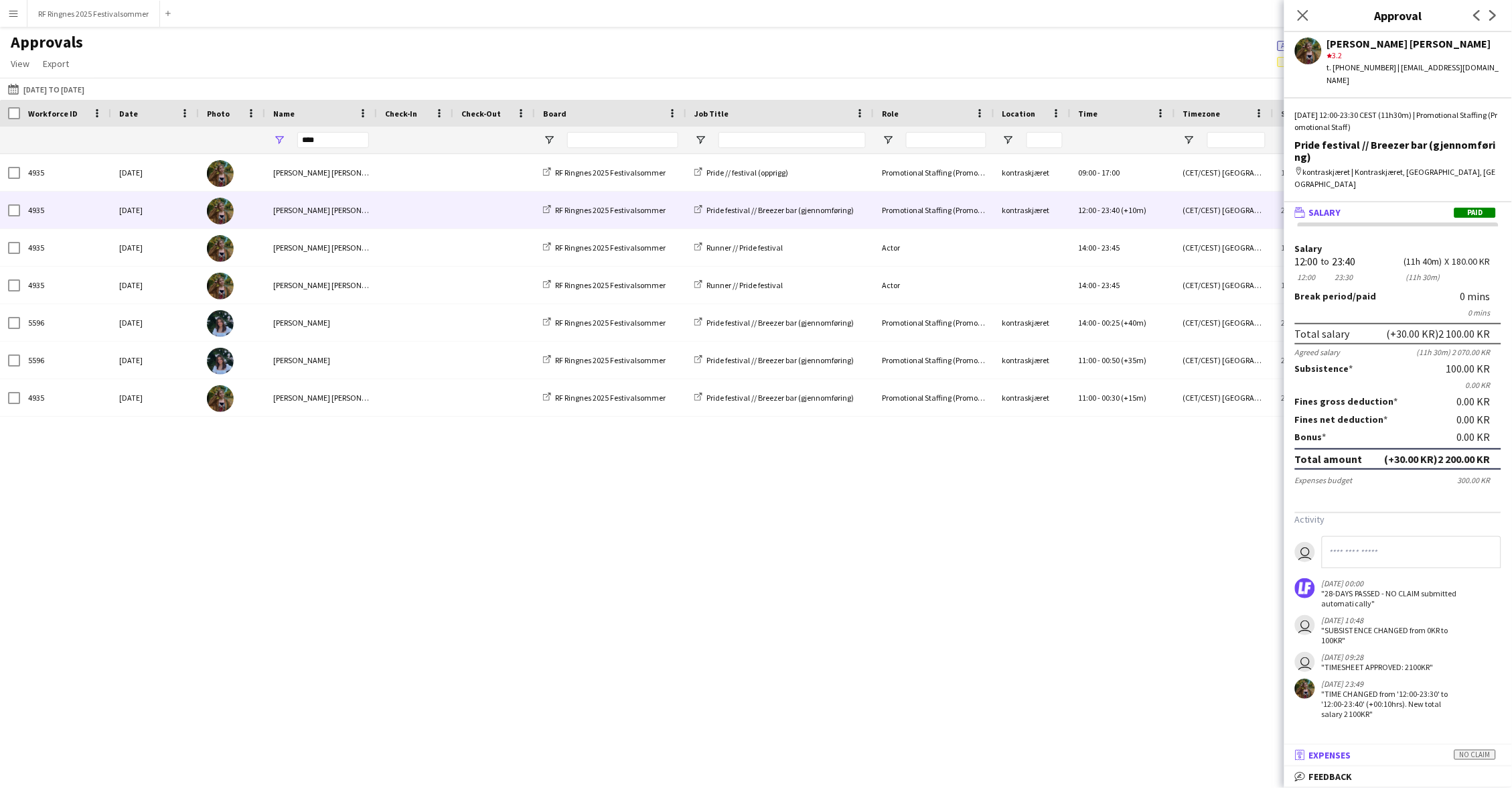
click at [1312, 751] on span "Expenses" at bounding box center [1331, 755] width 42 height 12
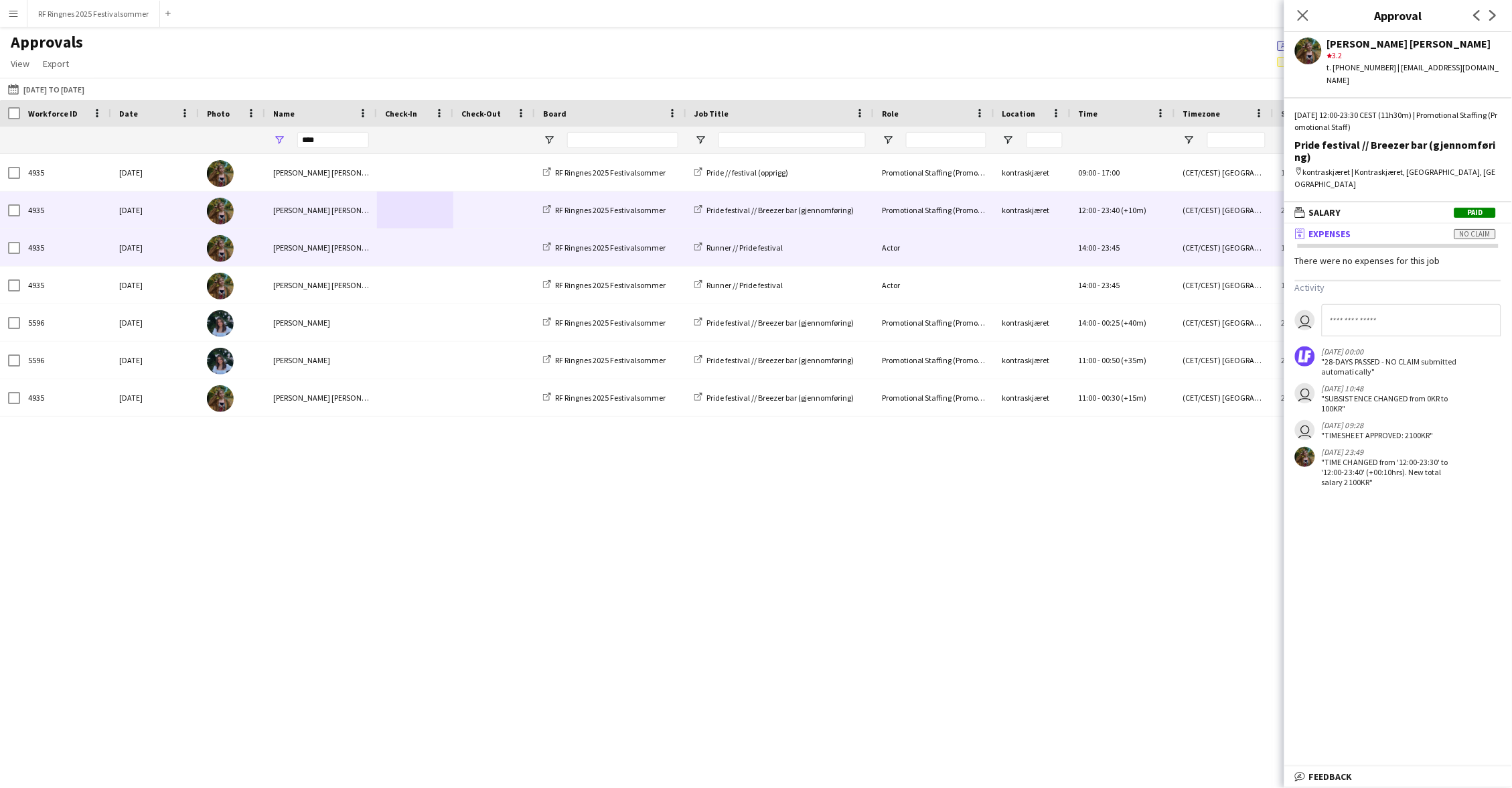
click at [403, 250] on span at bounding box center [415, 247] width 60 height 37
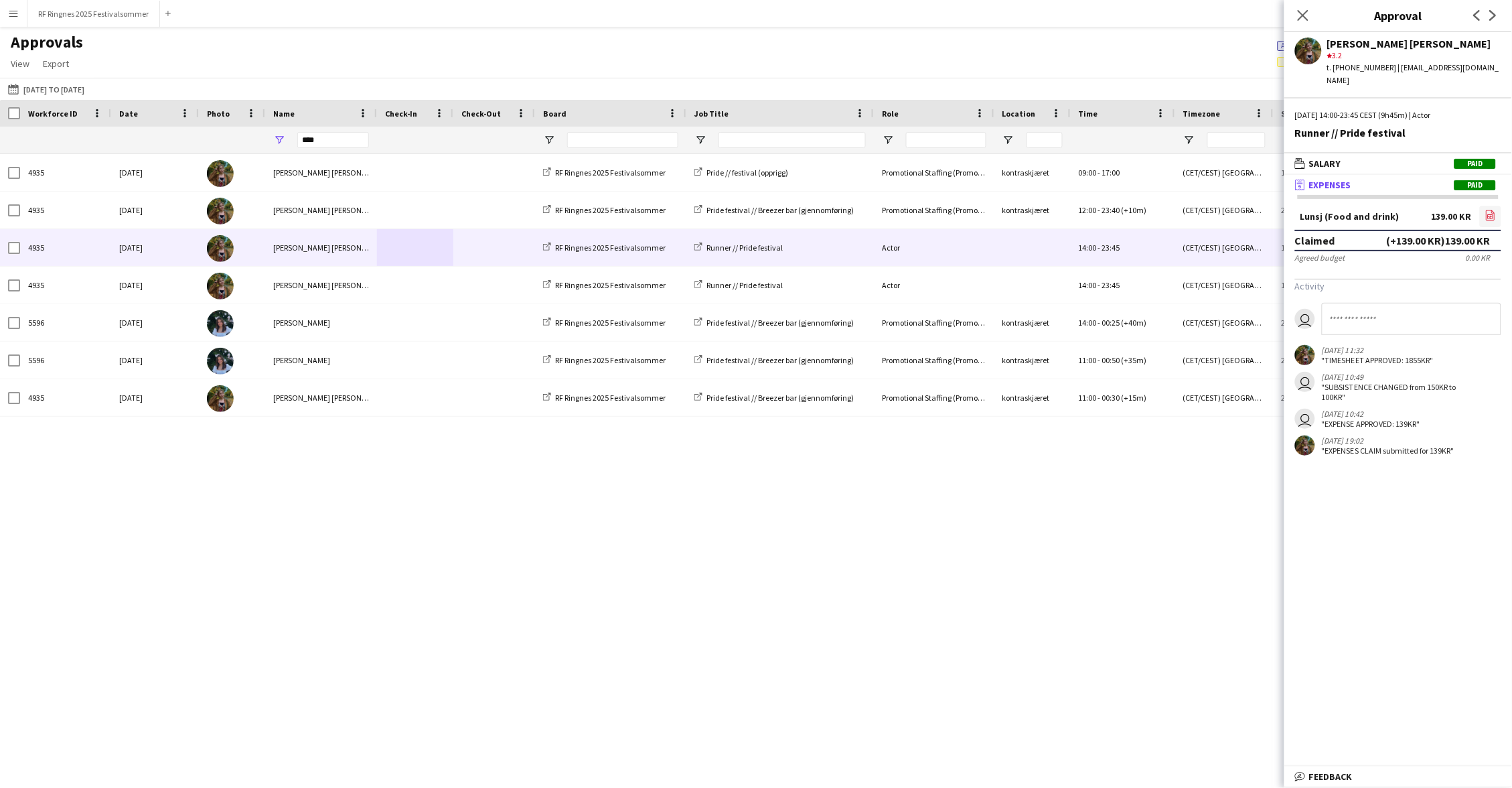
click at [1493, 210] on icon "file-image" at bounding box center [1490, 215] width 10 height 10
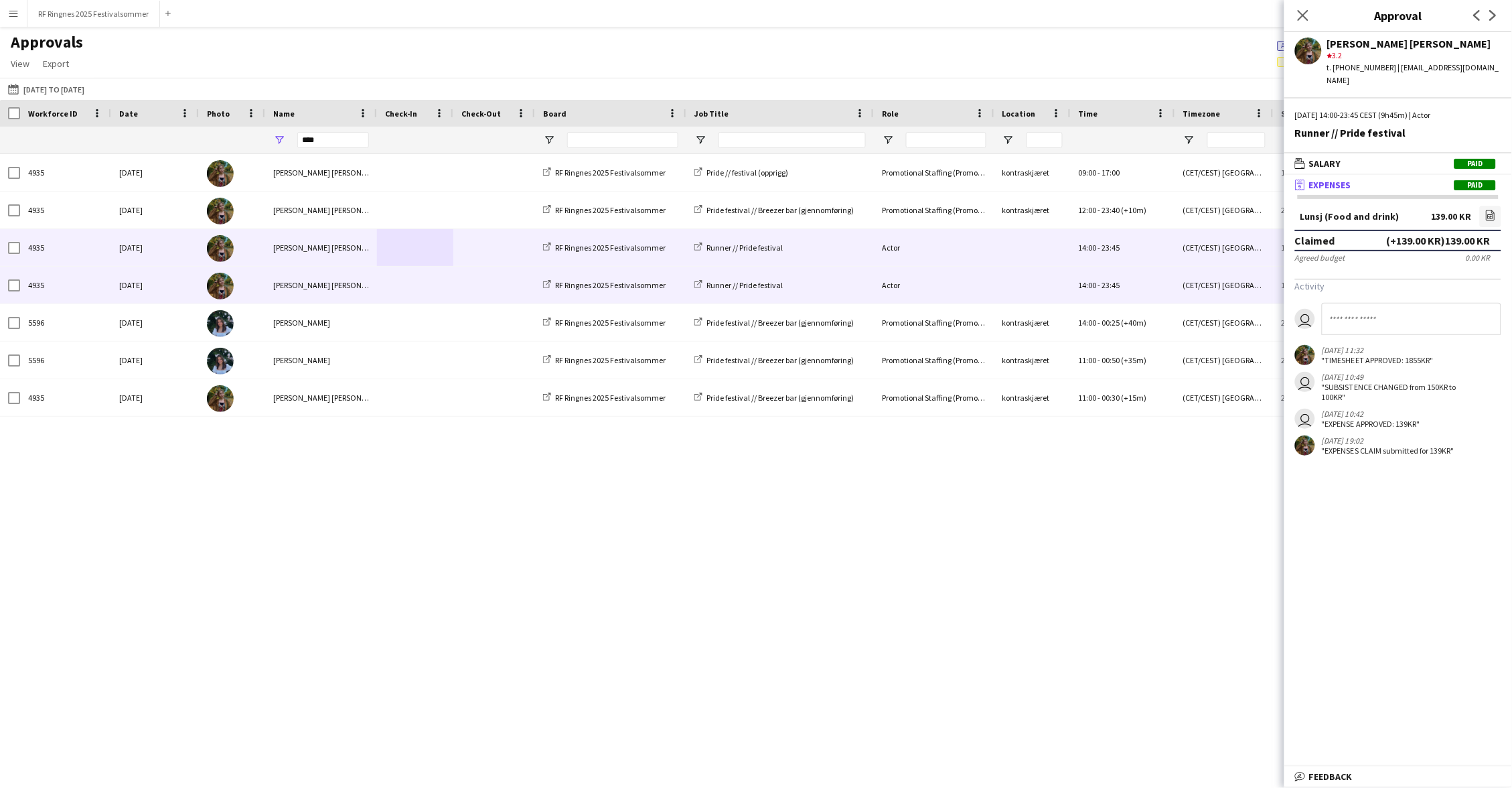
click at [864, 283] on div "Runner // Pride festival" at bounding box center [780, 285] width 187 height 37
click at [849, 286] on div "Runner // Pride festival" at bounding box center [780, 285] width 187 height 37
click at [840, 288] on div "Runner // Pride festival" at bounding box center [780, 285] width 187 height 37
click at [469, 292] on span at bounding box center [495, 285] width 66 height 37
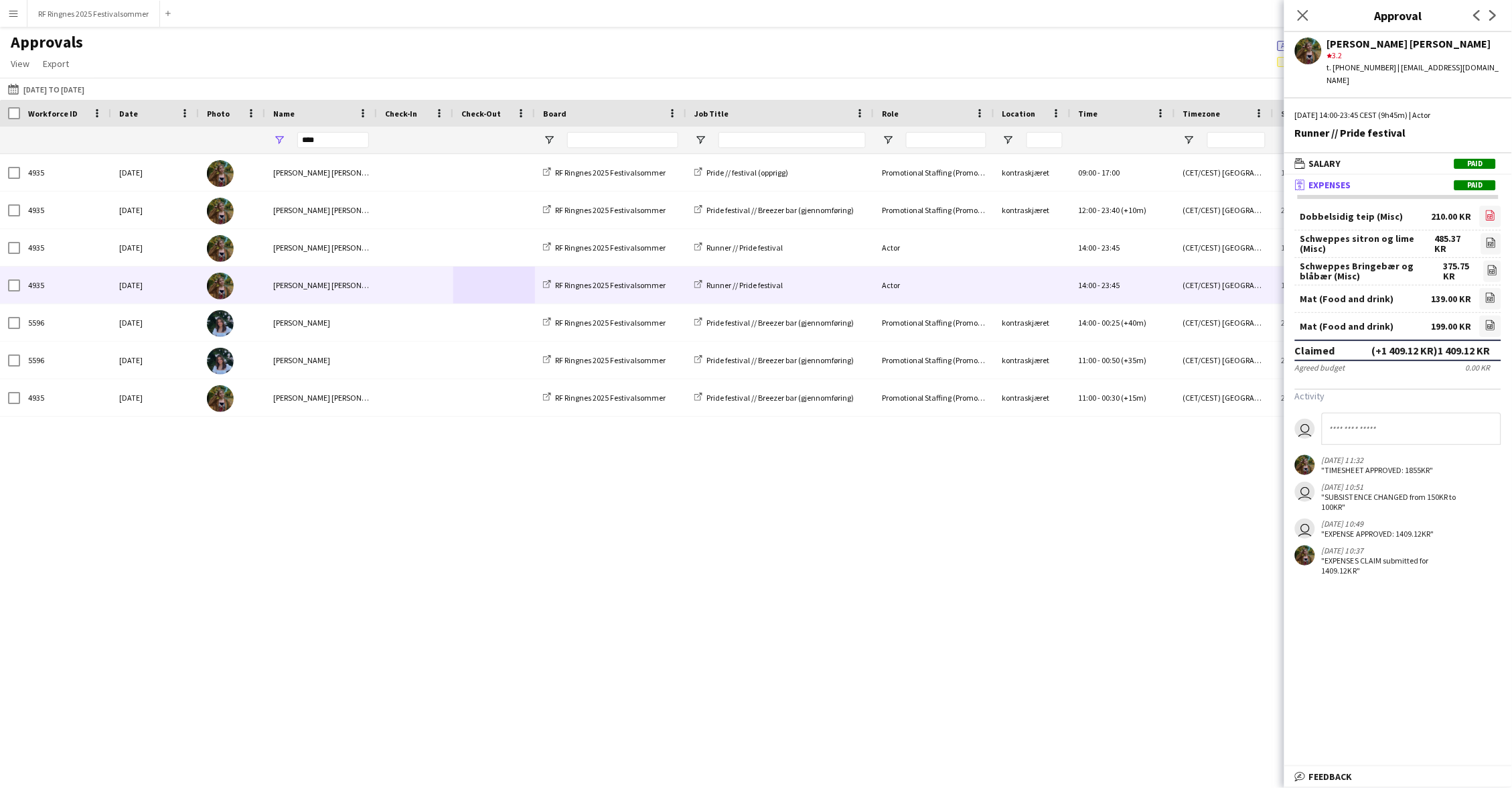
click at [1497, 205] on link "file-image" at bounding box center [1490, 216] width 22 height 22
click at [1495, 238] on icon at bounding box center [1491, 242] width 9 height 10
click at [1494, 265] on icon "file-image" at bounding box center [1493, 270] width 10 height 10
click at [1494, 292] on icon "file-image" at bounding box center [1490, 298] width 10 height 10
click at [1490, 319] on icon "file-image" at bounding box center [1490, 325] width 10 height 10
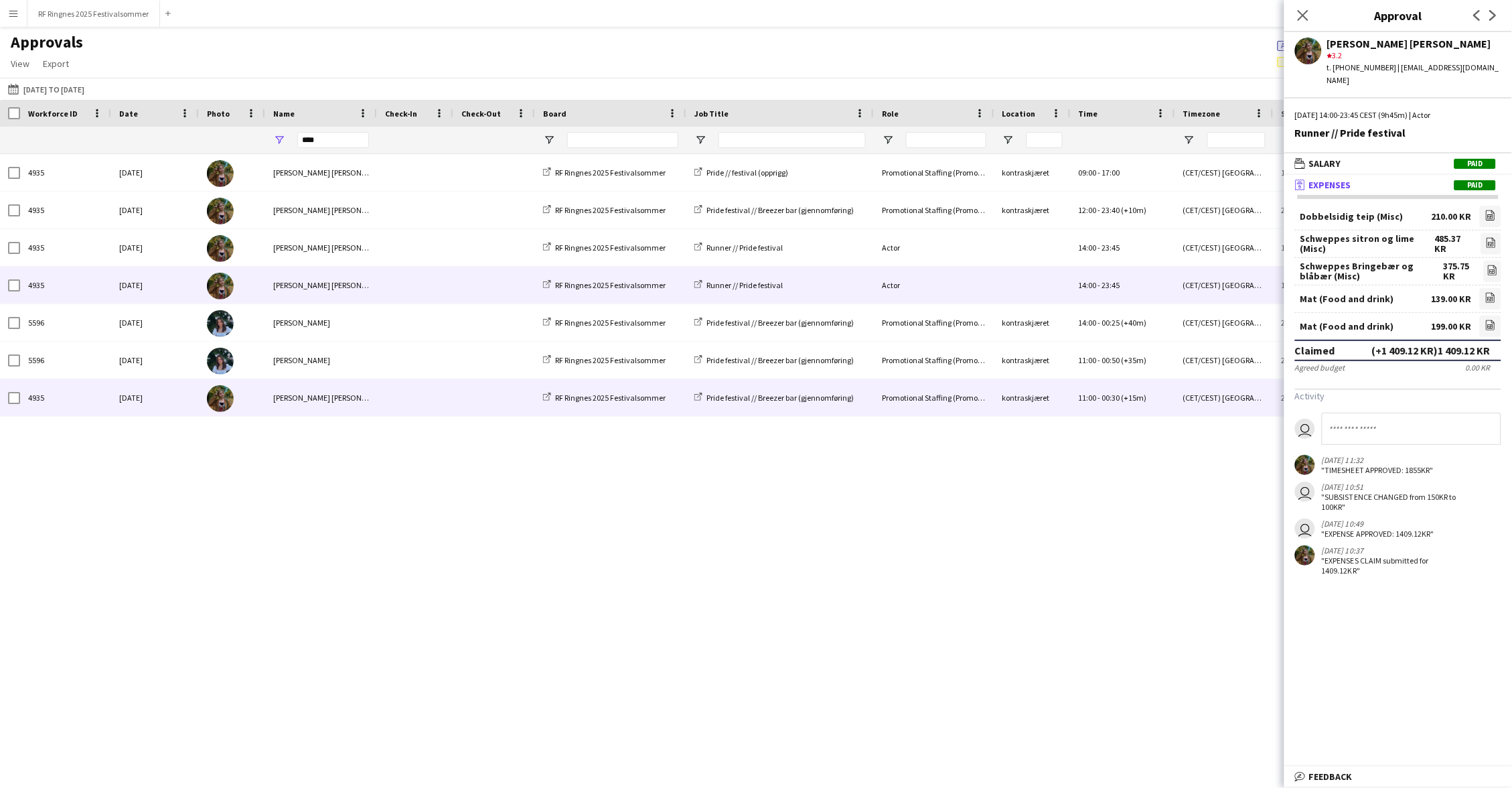
click at [421, 385] on span at bounding box center [415, 397] width 60 height 37
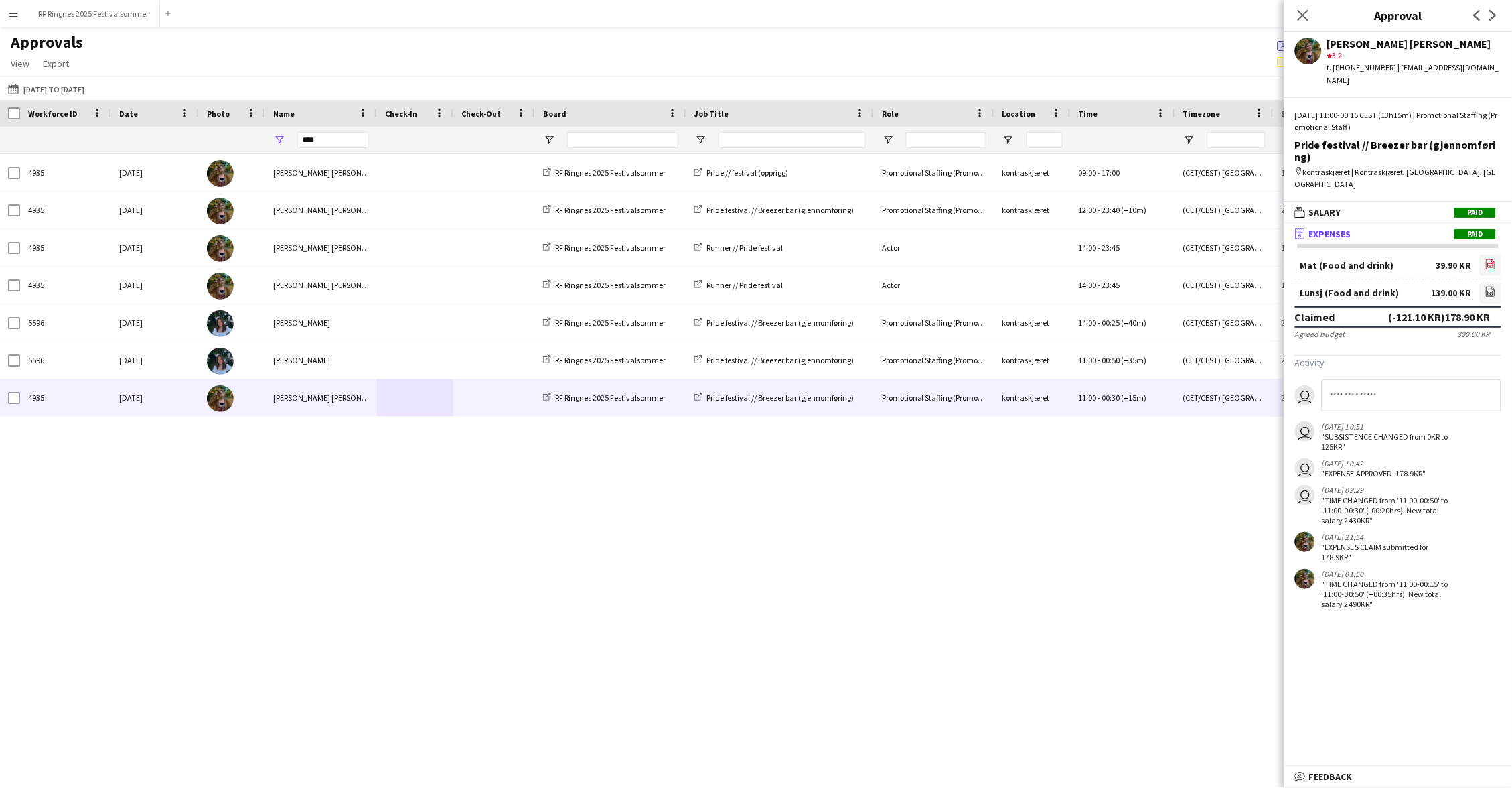
click at [1493, 263] on icon at bounding box center [1490, 265] width 5 height 4
click at [1498, 282] on link "file-image" at bounding box center [1490, 292] width 22 height 22
click at [1305, 18] on icon at bounding box center [1303, 15] width 13 height 13
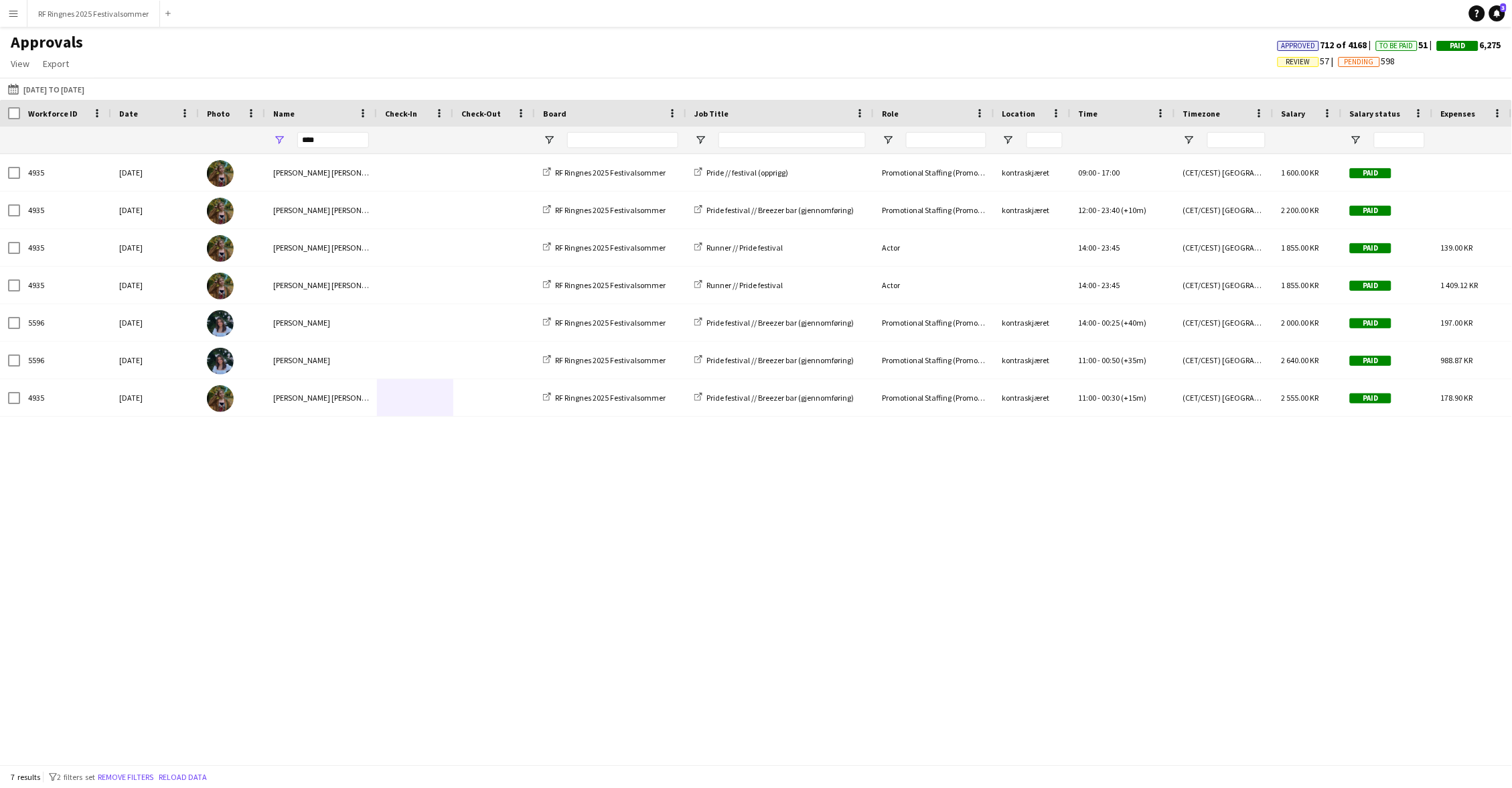
click at [1190, 55] on div "Approvals View Customise view Customise filters Reset Filters Reset View Reset …" at bounding box center [756, 55] width 1512 height 46
click at [343, 136] on input "****" at bounding box center [334, 139] width 72 height 16
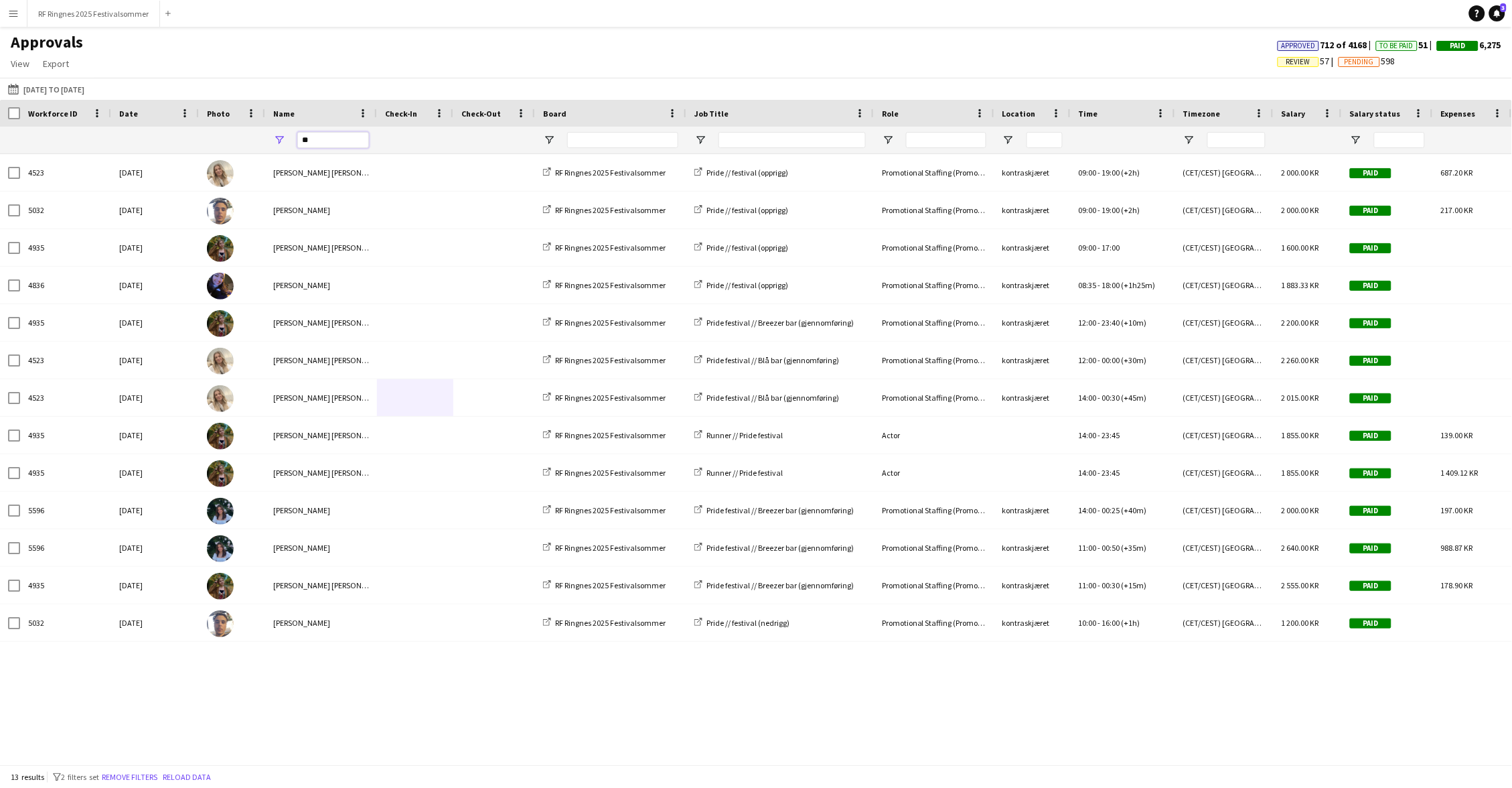
type input "*"
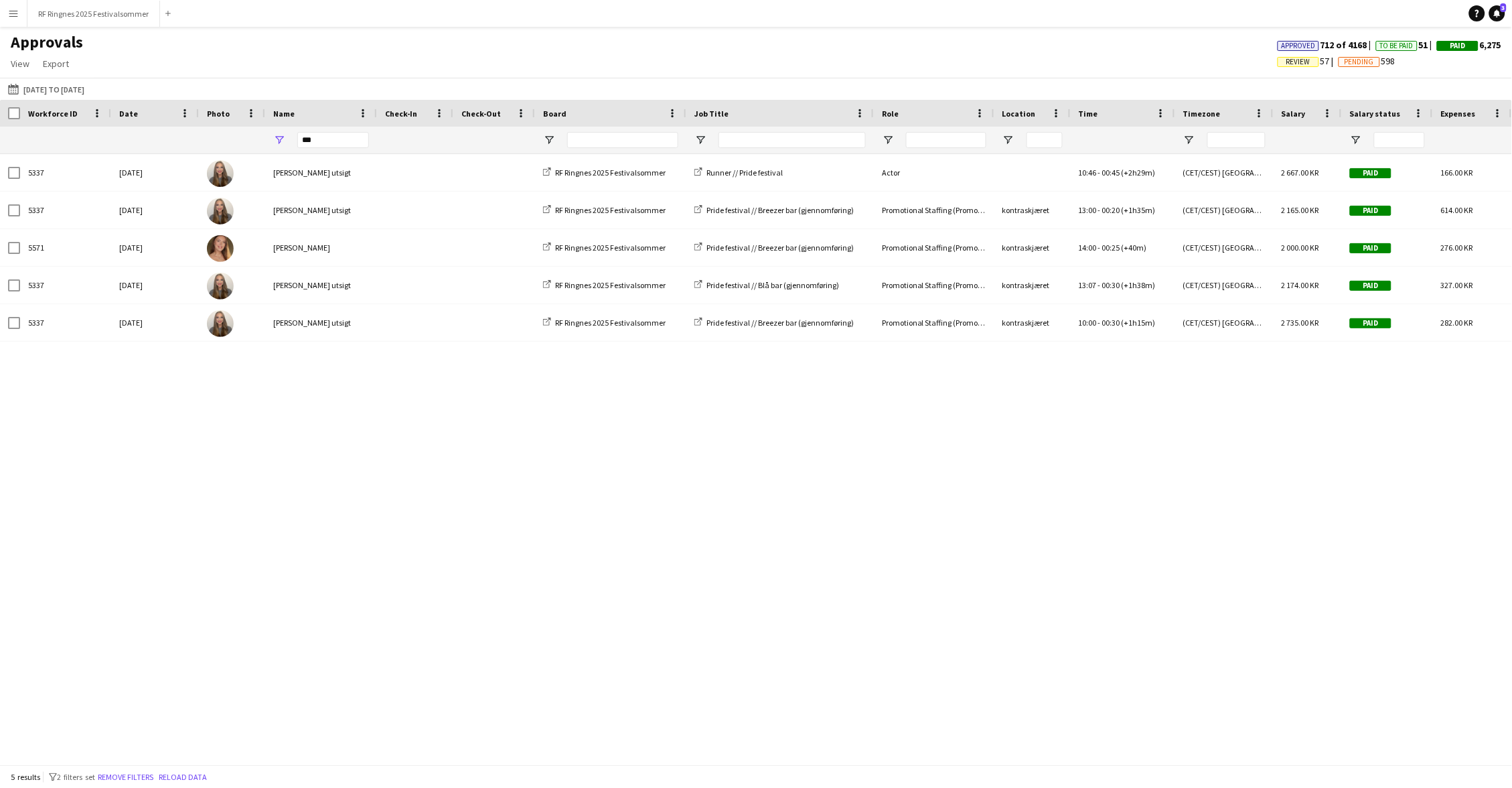
click at [418, 139] on div at bounding box center [415, 140] width 60 height 27
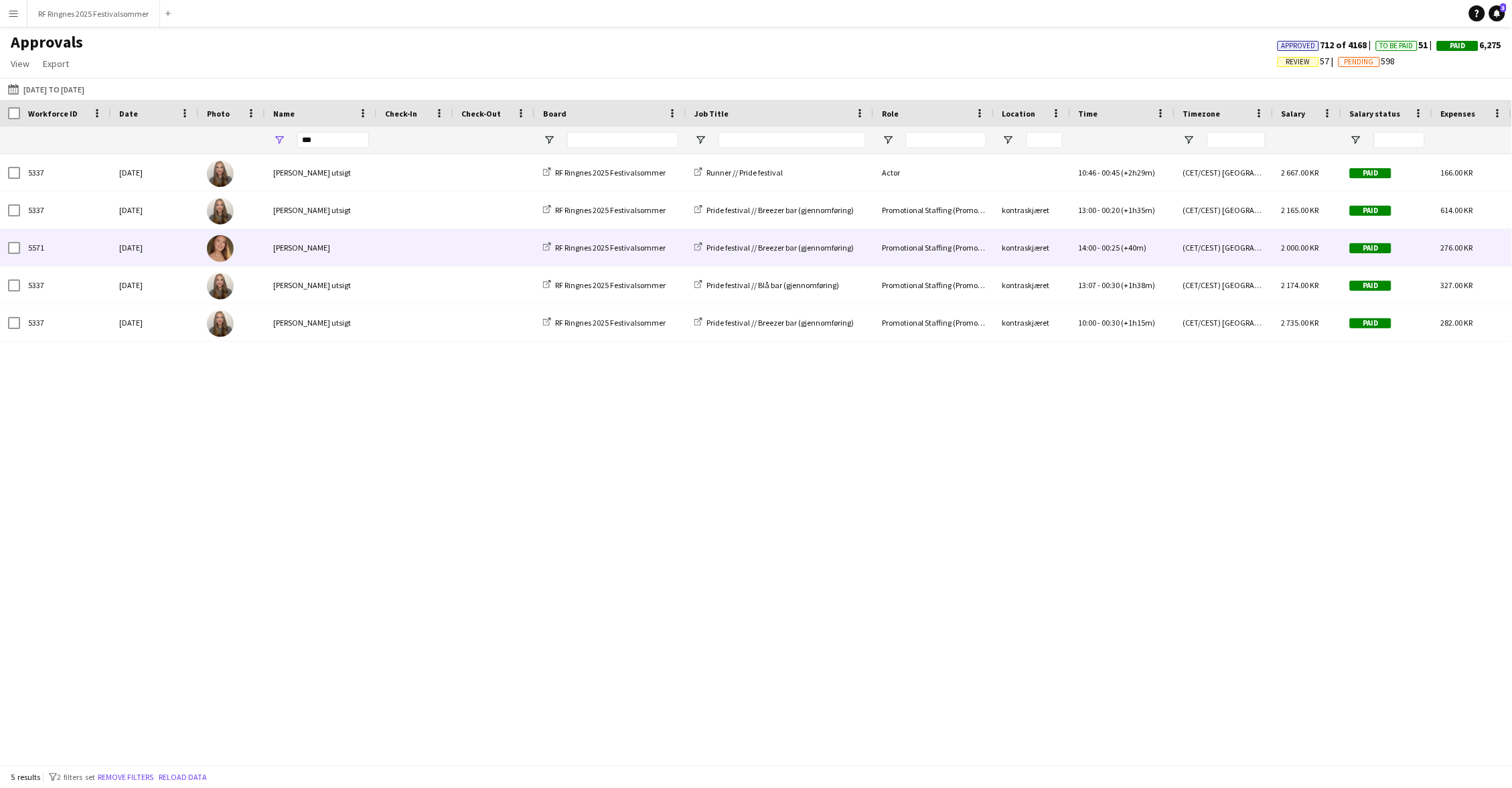
click at [396, 244] on span at bounding box center [415, 247] width 60 height 37
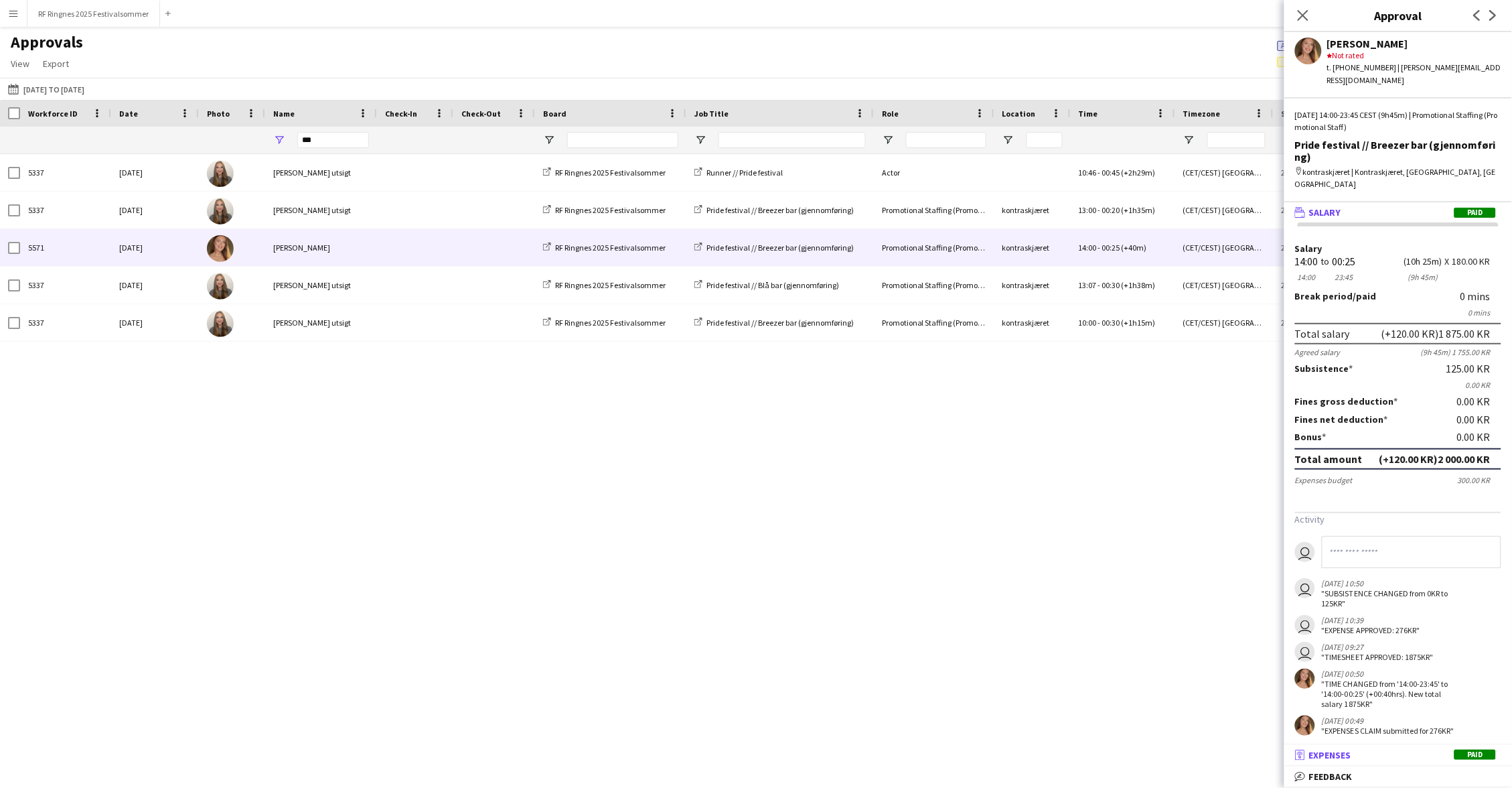
click at [1430, 748] on mat-expansion-panel-header "receipt Expenses Paid" at bounding box center [1398, 754] width 228 height 20
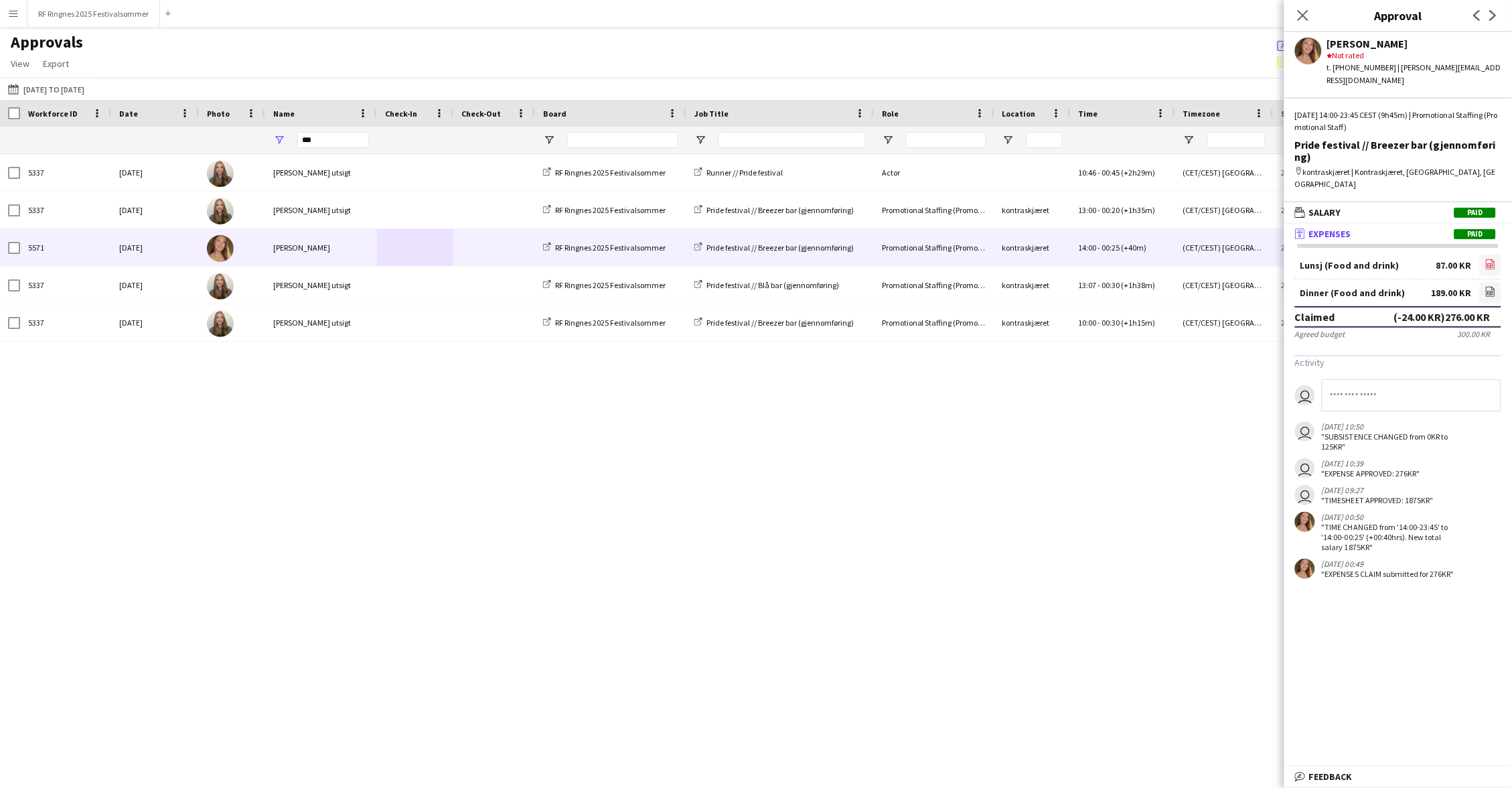
click at [1496, 259] on icon "file-image" at bounding box center [1490, 264] width 10 height 10
drag, startPoint x: 333, startPoint y: 139, endPoint x: 292, endPoint y: 139, distance: 41.0
click at [292, 139] on div "***" at bounding box center [321, 140] width 112 height 27
click at [331, 143] on input "***" at bounding box center [334, 139] width 72 height 16
drag, startPoint x: 324, startPoint y: 142, endPoint x: 295, endPoint y: 142, distance: 29.0
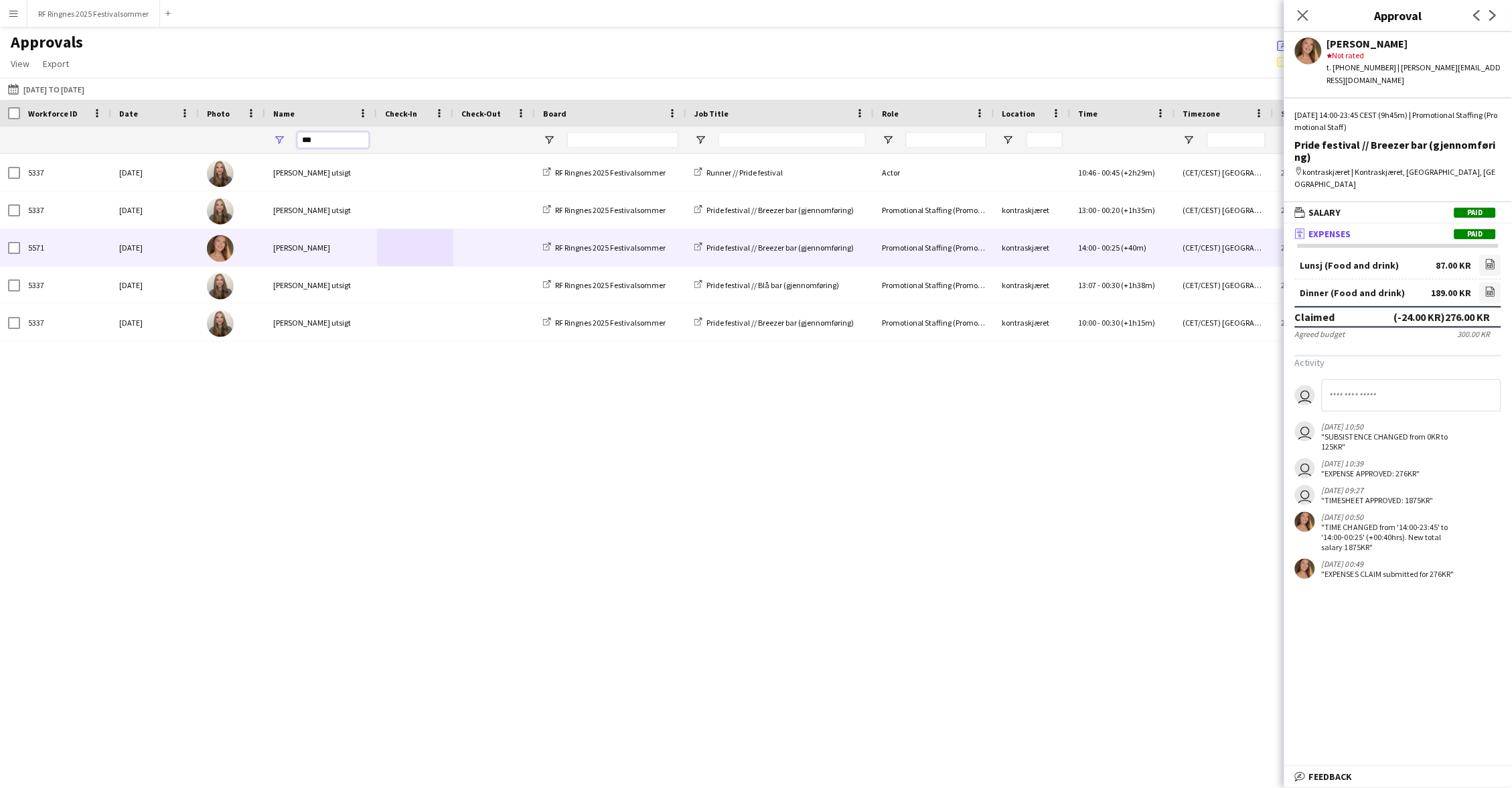
click at [295, 142] on div "***" at bounding box center [321, 140] width 112 height 27
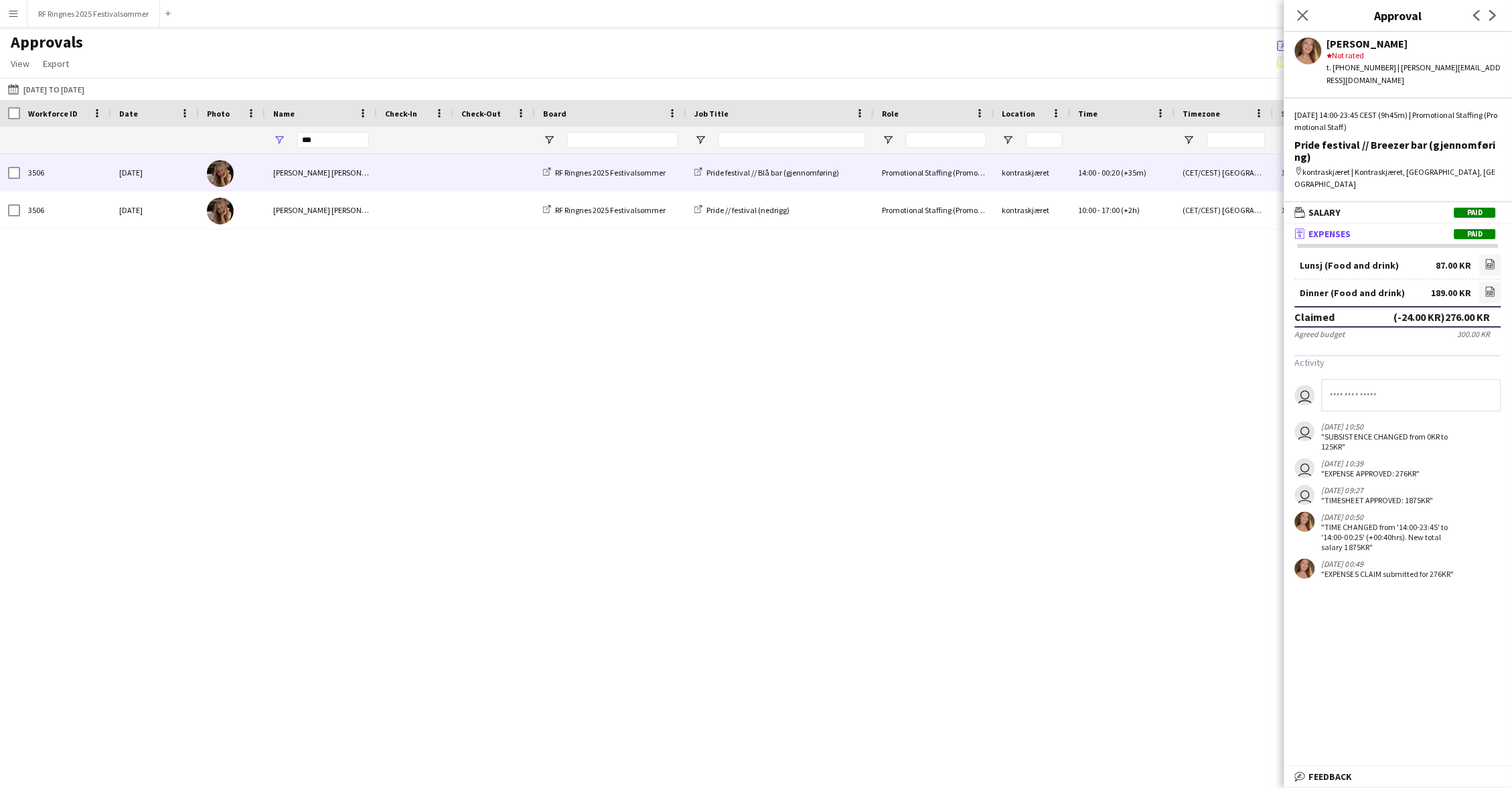
click at [387, 175] on span at bounding box center [415, 172] width 60 height 37
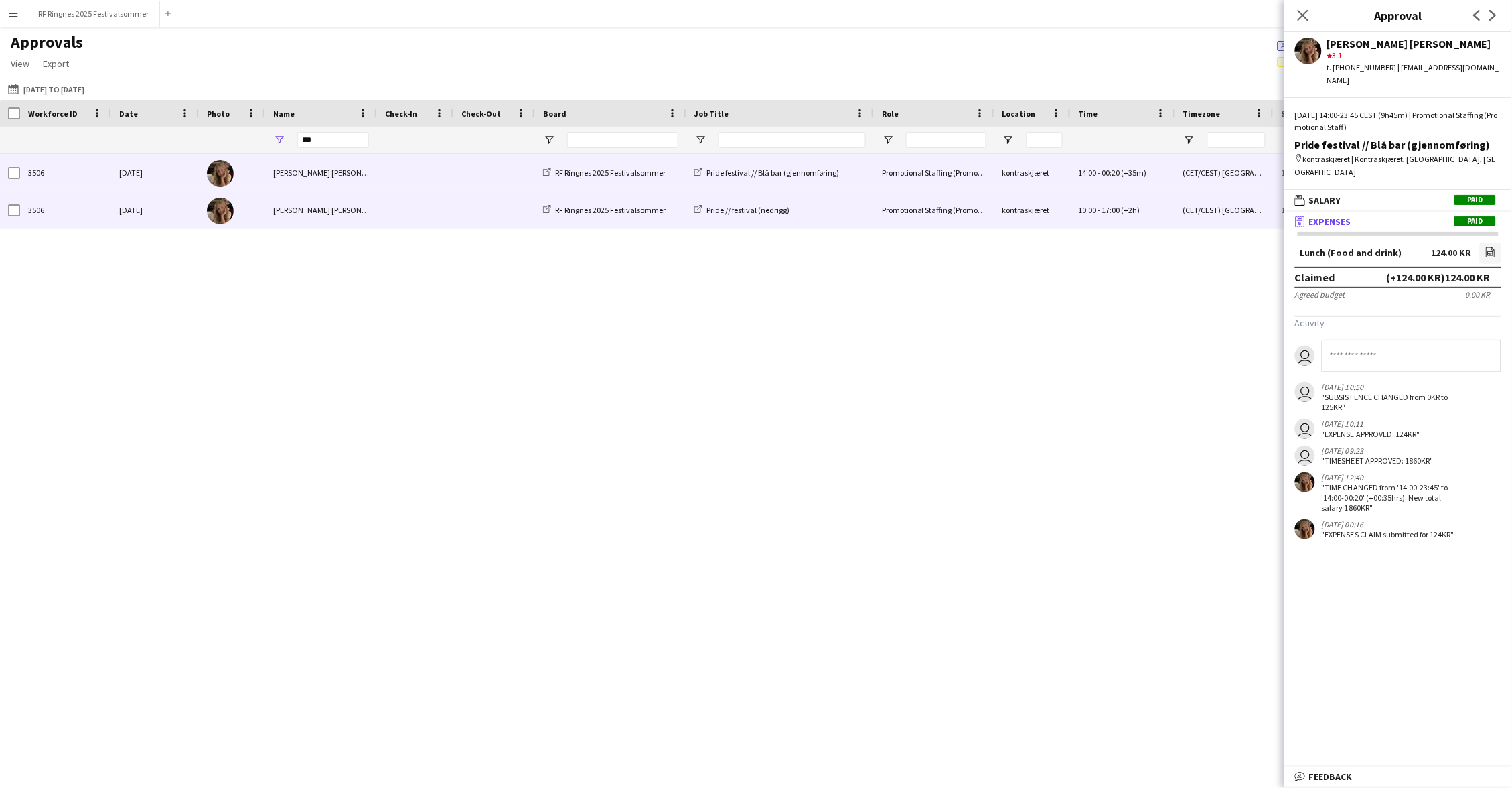
click at [392, 204] on span at bounding box center [415, 210] width 60 height 37
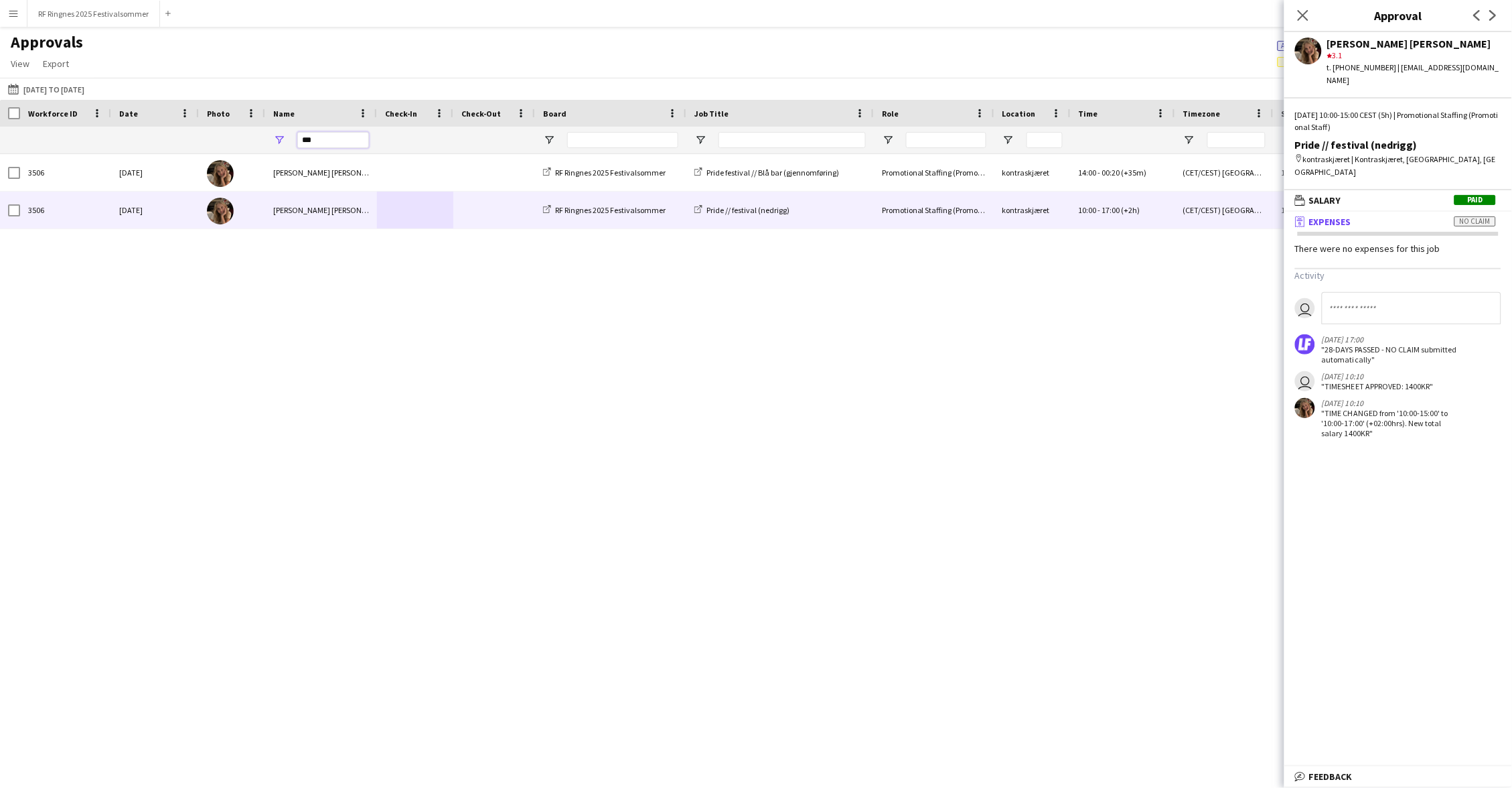
drag, startPoint x: 323, startPoint y: 135, endPoint x: 279, endPoint y: 135, distance: 44.0
click at [276, 135] on div "***" at bounding box center [321, 140] width 112 height 27
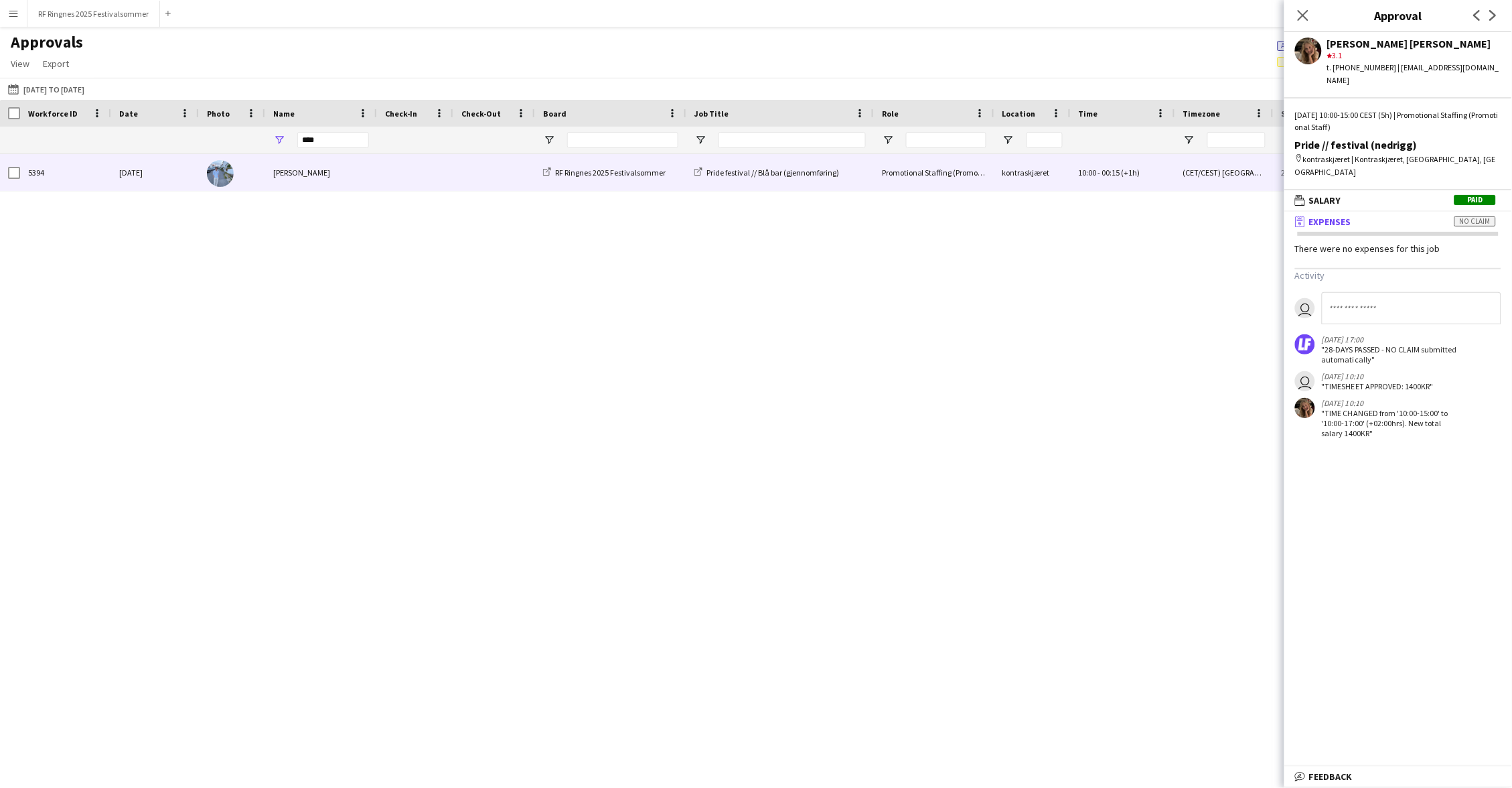
click at [346, 169] on div "[PERSON_NAME]" at bounding box center [321, 172] width 112 height 37
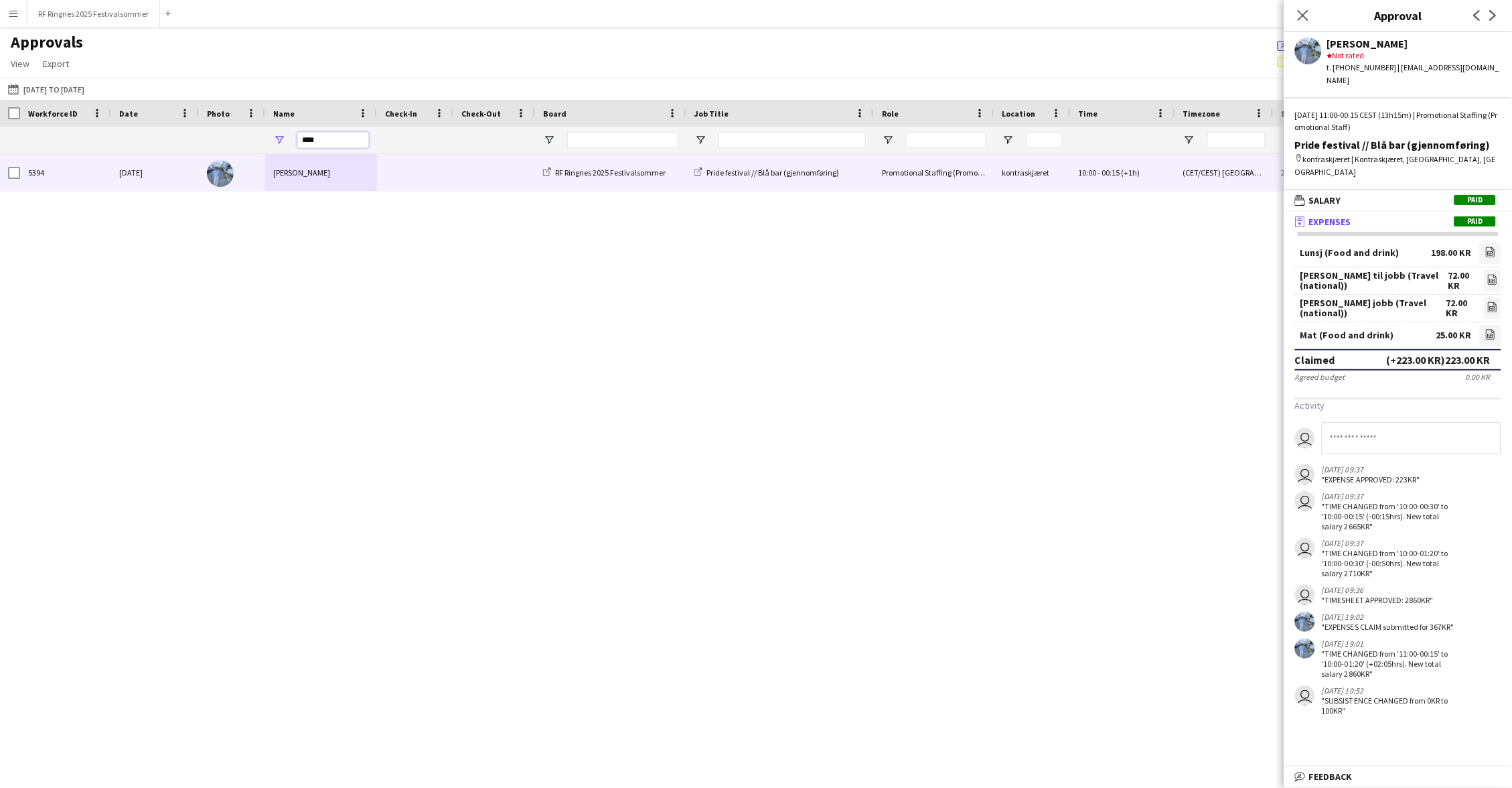
drag, startPoint x: 313, startPoint y: 140, endPoint x: 286, endPoint y: 140, distance: 27.0
click at [286, 140] on div "****" at bounding box center [321, 140] width 112 height 27
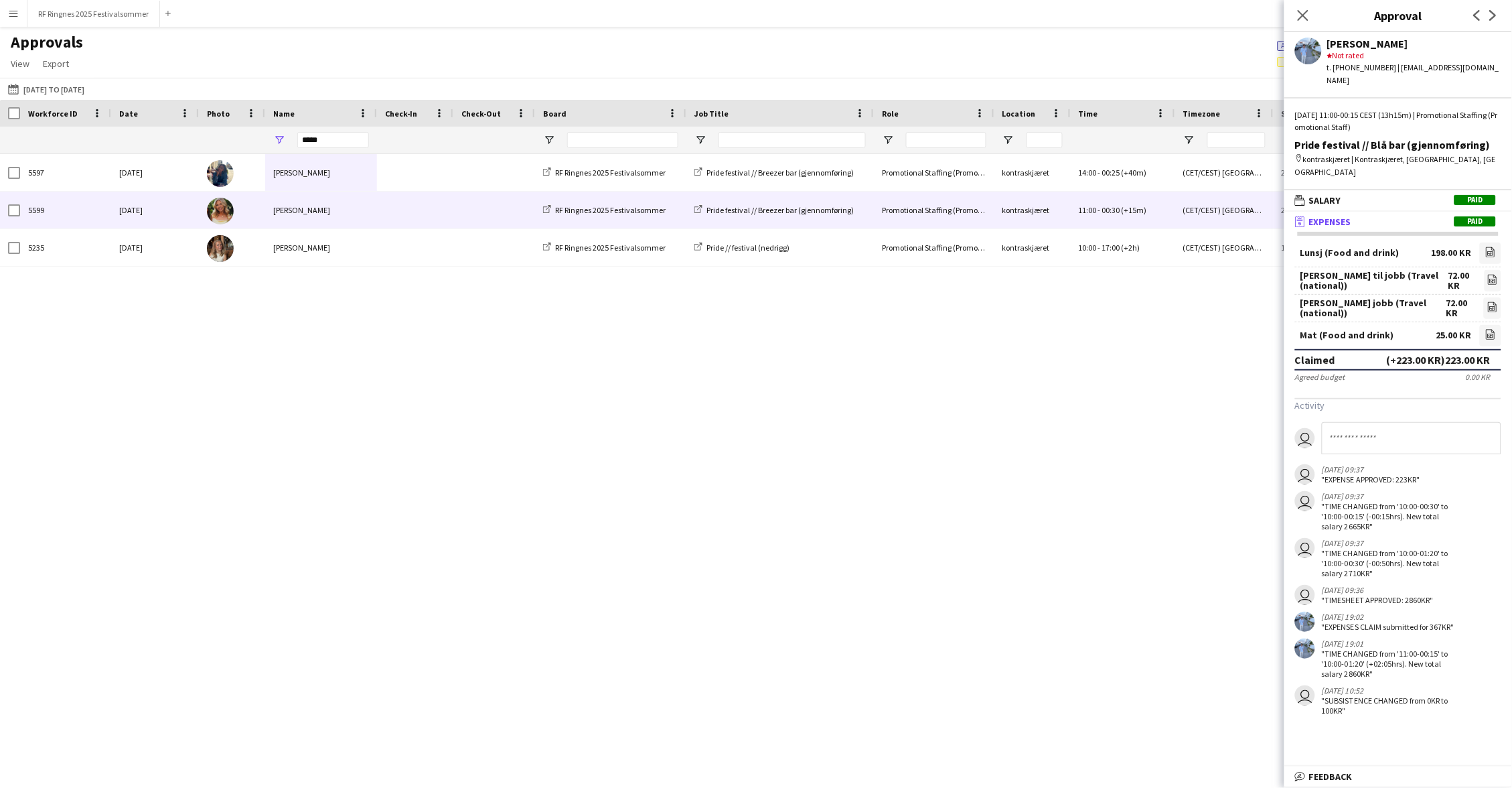
click at [443, 216] on span at bounding box center [415, 210] width 60 height 37
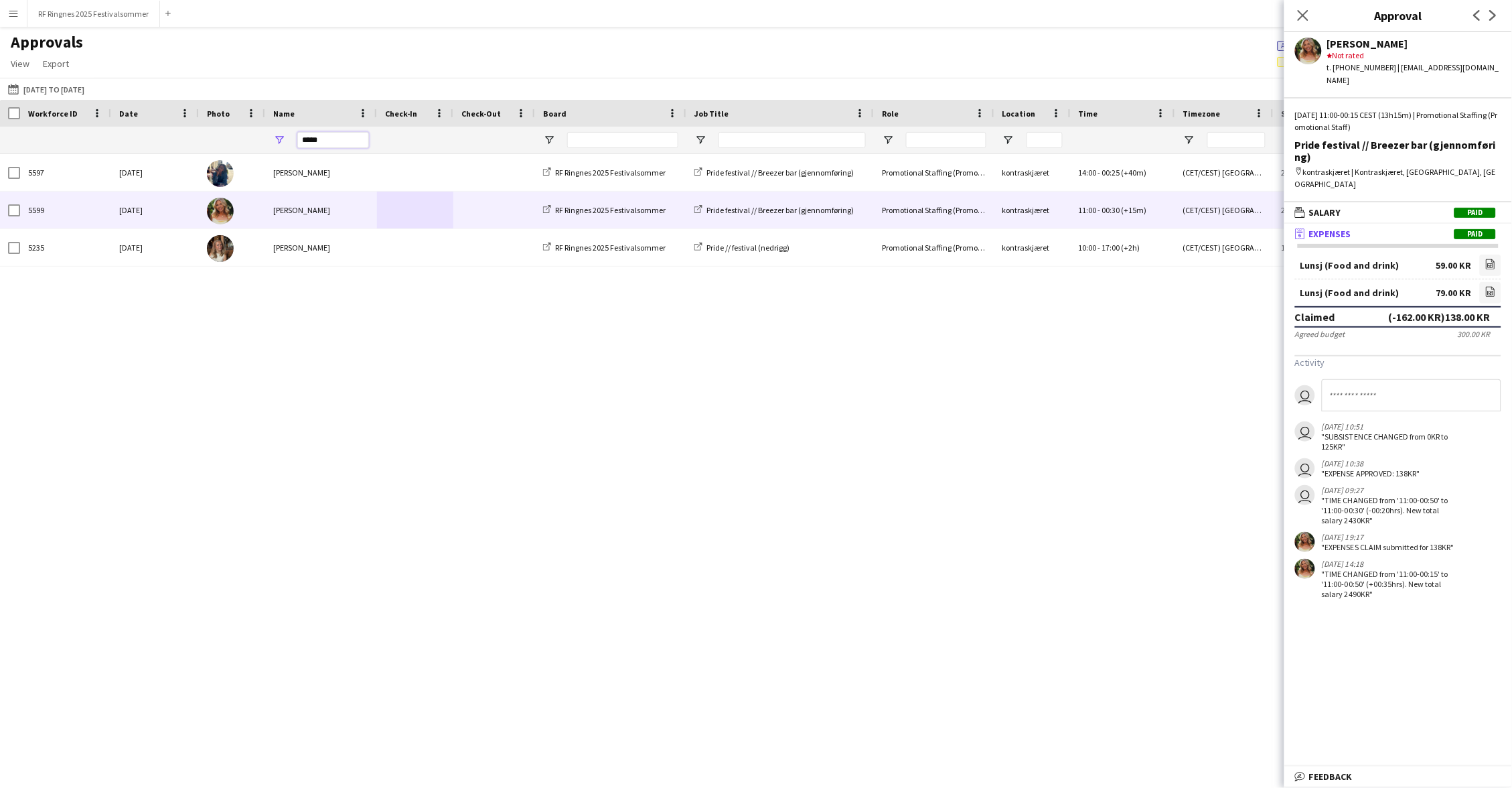
drag, startPoint x: 333, startPoint y: 137, endPoint x: 280, endPoint y: 137, distance: 53.0
click at [280, 137] on div "*****" at bounding box center [321, 140] width 112 height 27
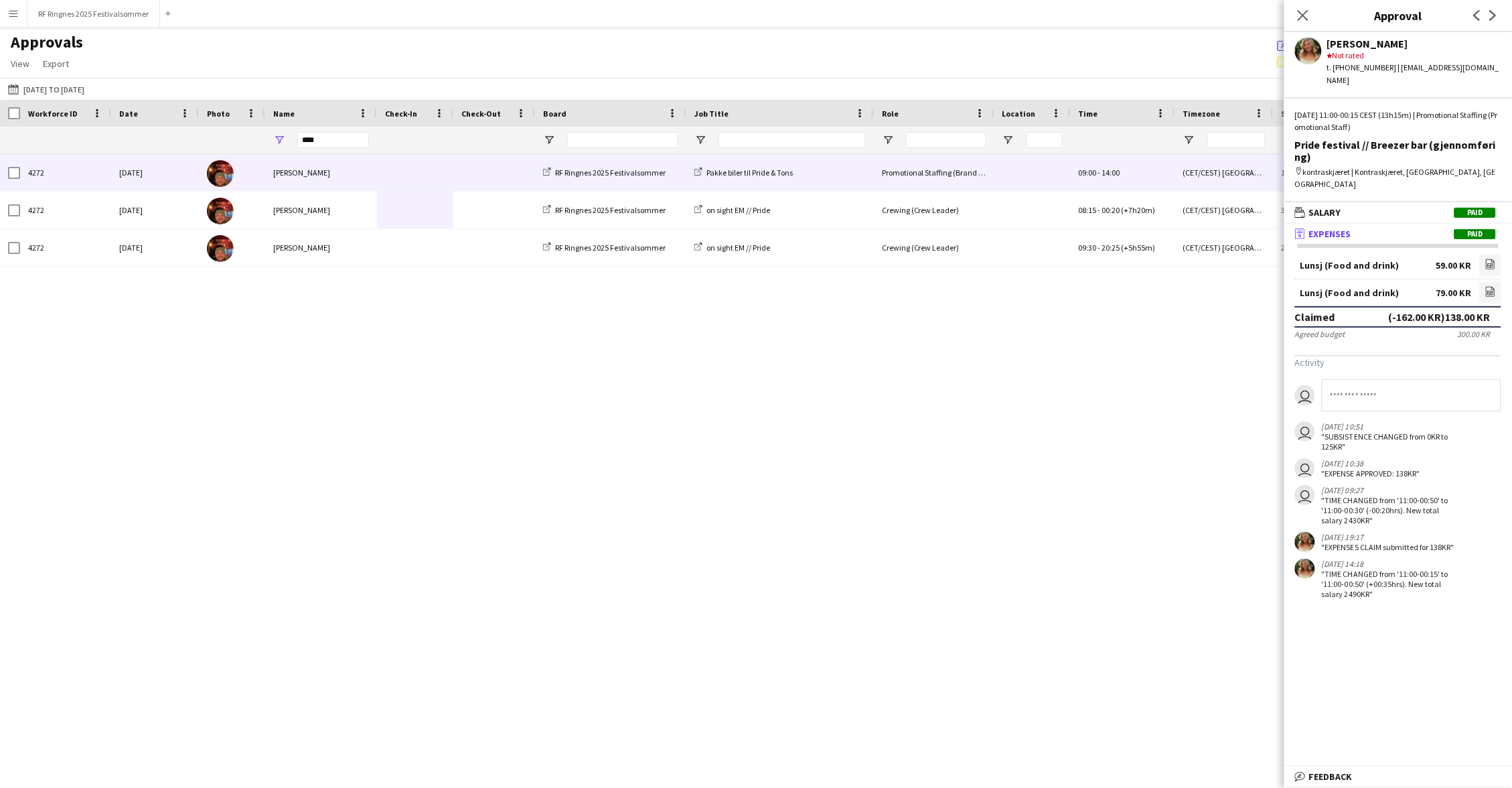
click at [337, 175] on div "[PERSON_NAME]" at bounding box center [321, 172] width 112 height 37
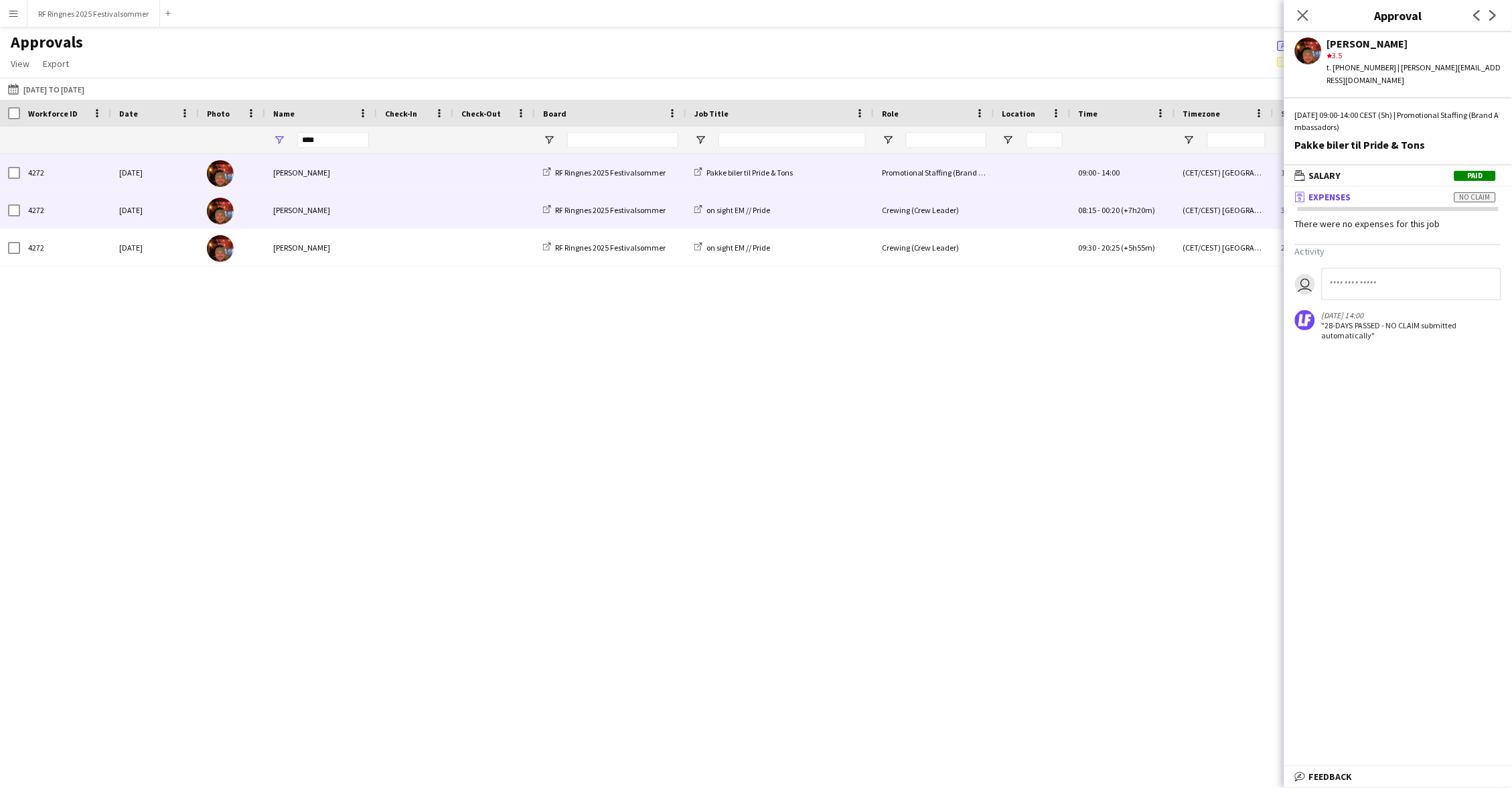
click at [398, 200] on span at bounding box center [415, 210] width 60 height 37
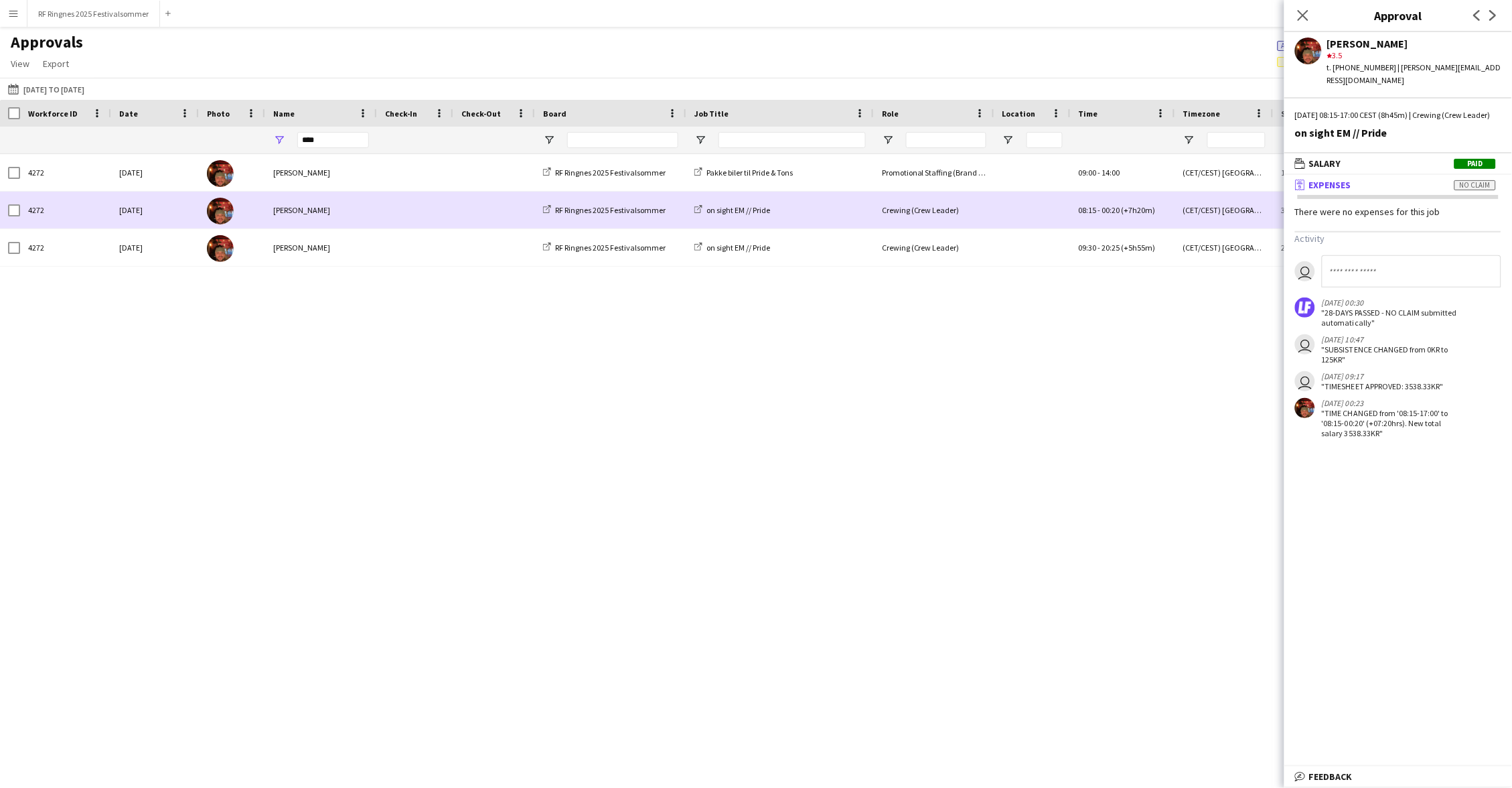
click at [395, 226] on span at bounding box center [415, 210] width 60 height 37
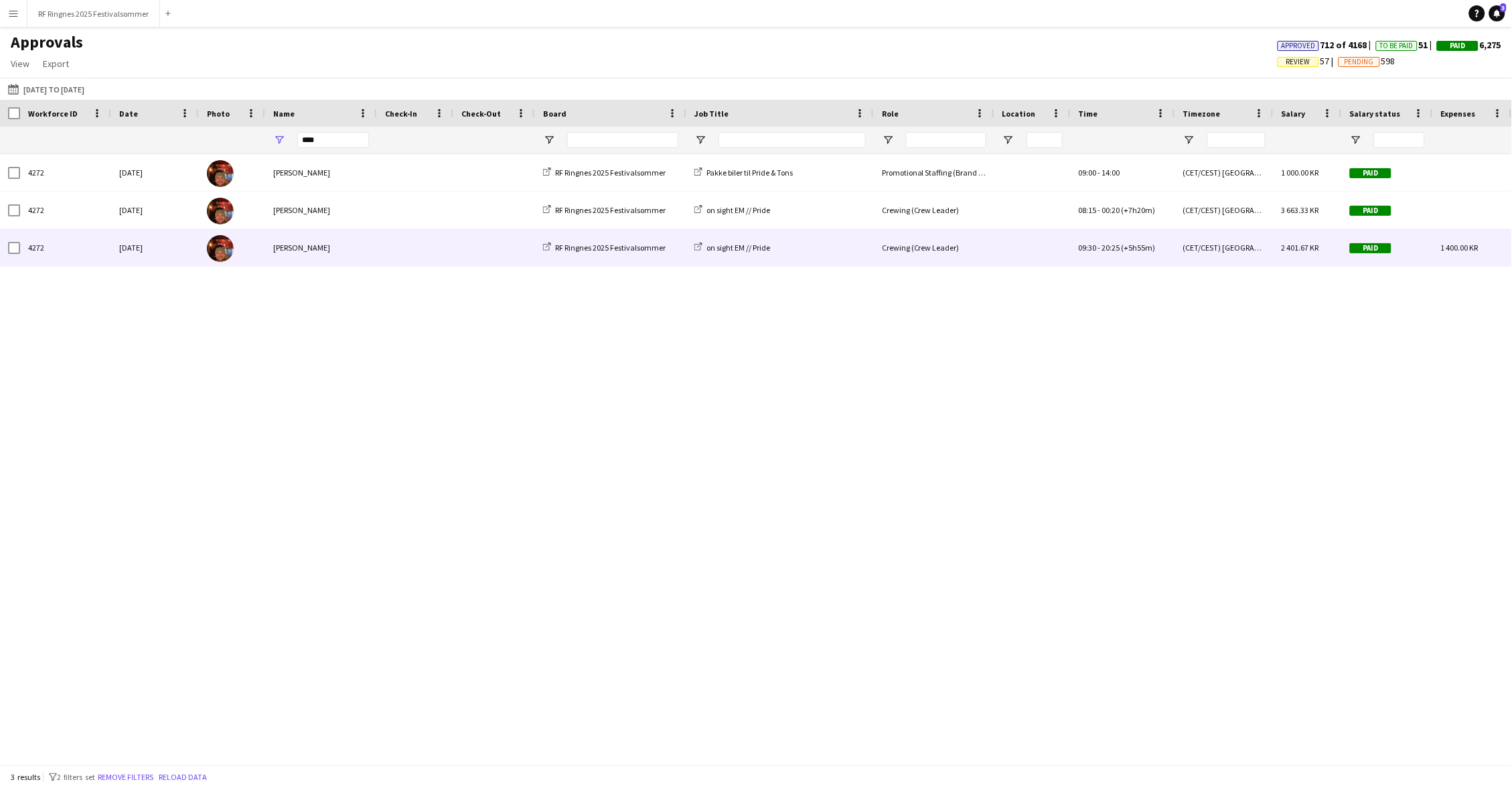
click at [382, 235] on div at bounding box center [415, 247] width 76 height 37
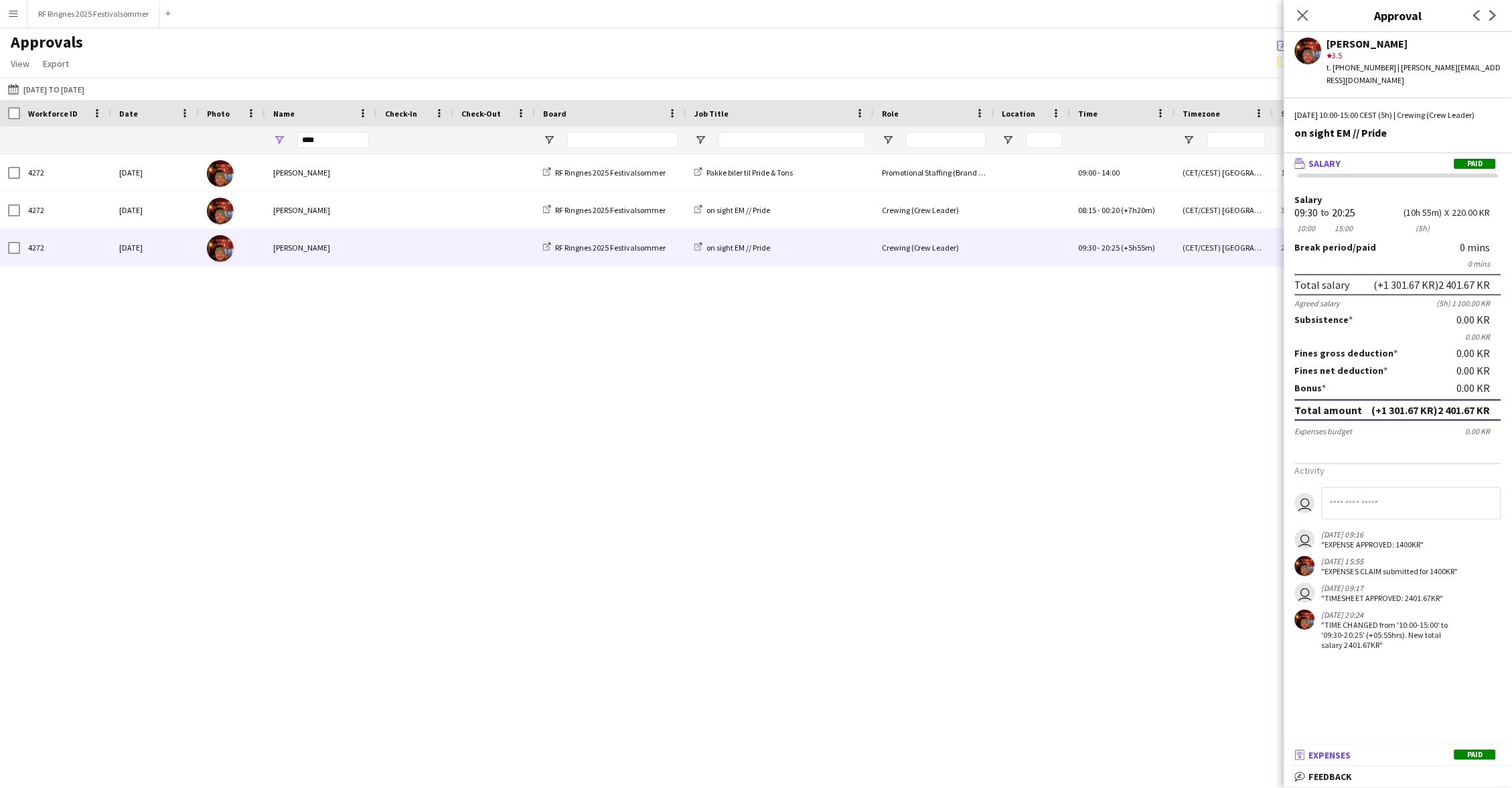
click at [1332, 747] on mat-expansion-panel-header "receipt Expenses Paid" at bounding box center [1398, 754] width 228 height 20
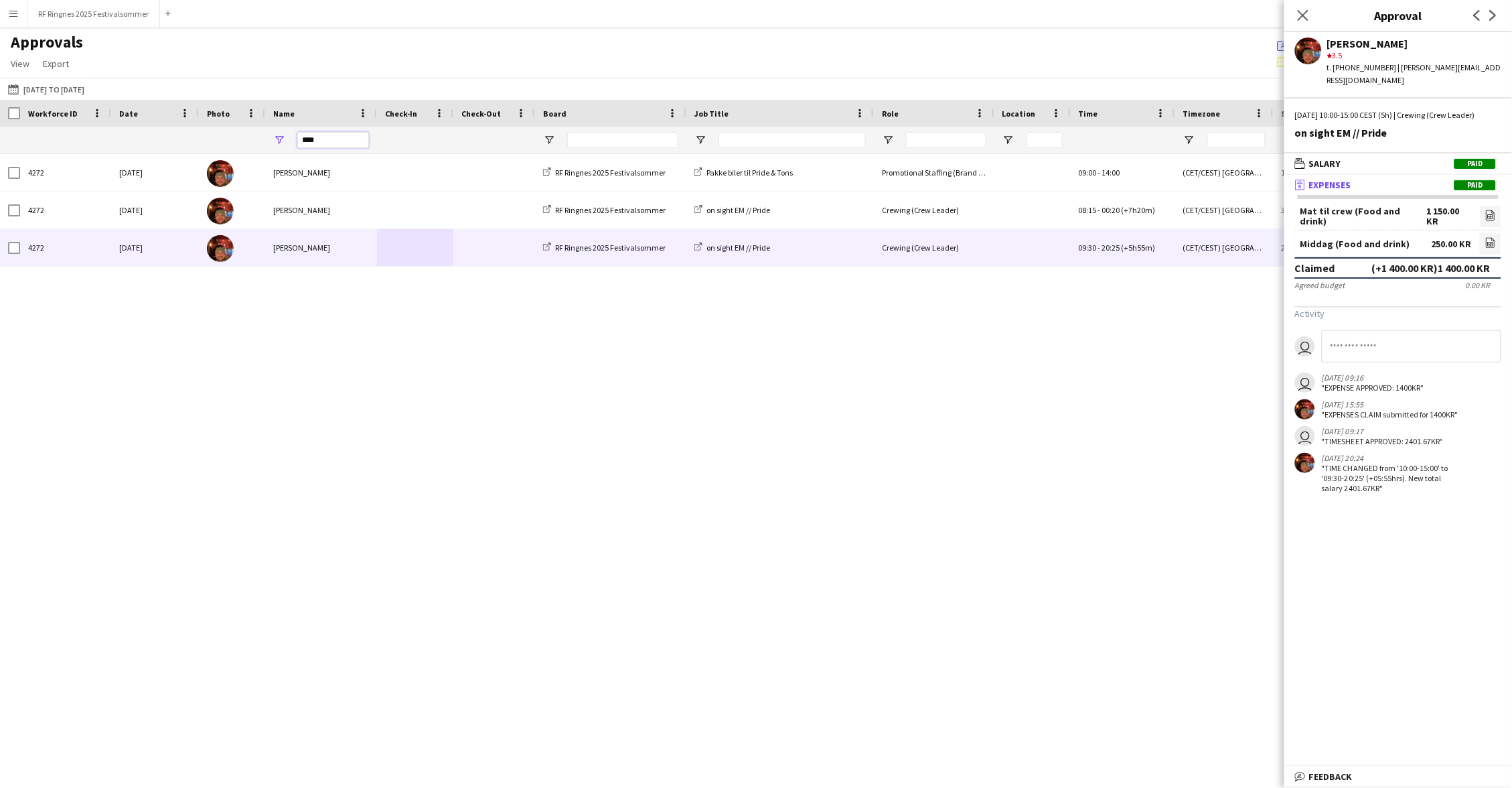
drag, startPoint x: 328, startPoint y: 142, endPoint x: 266, endPoint y: 142, distance: 62.0
click at [266, 142] on div "****" at bounding box center [321, 140] width 112 height 27
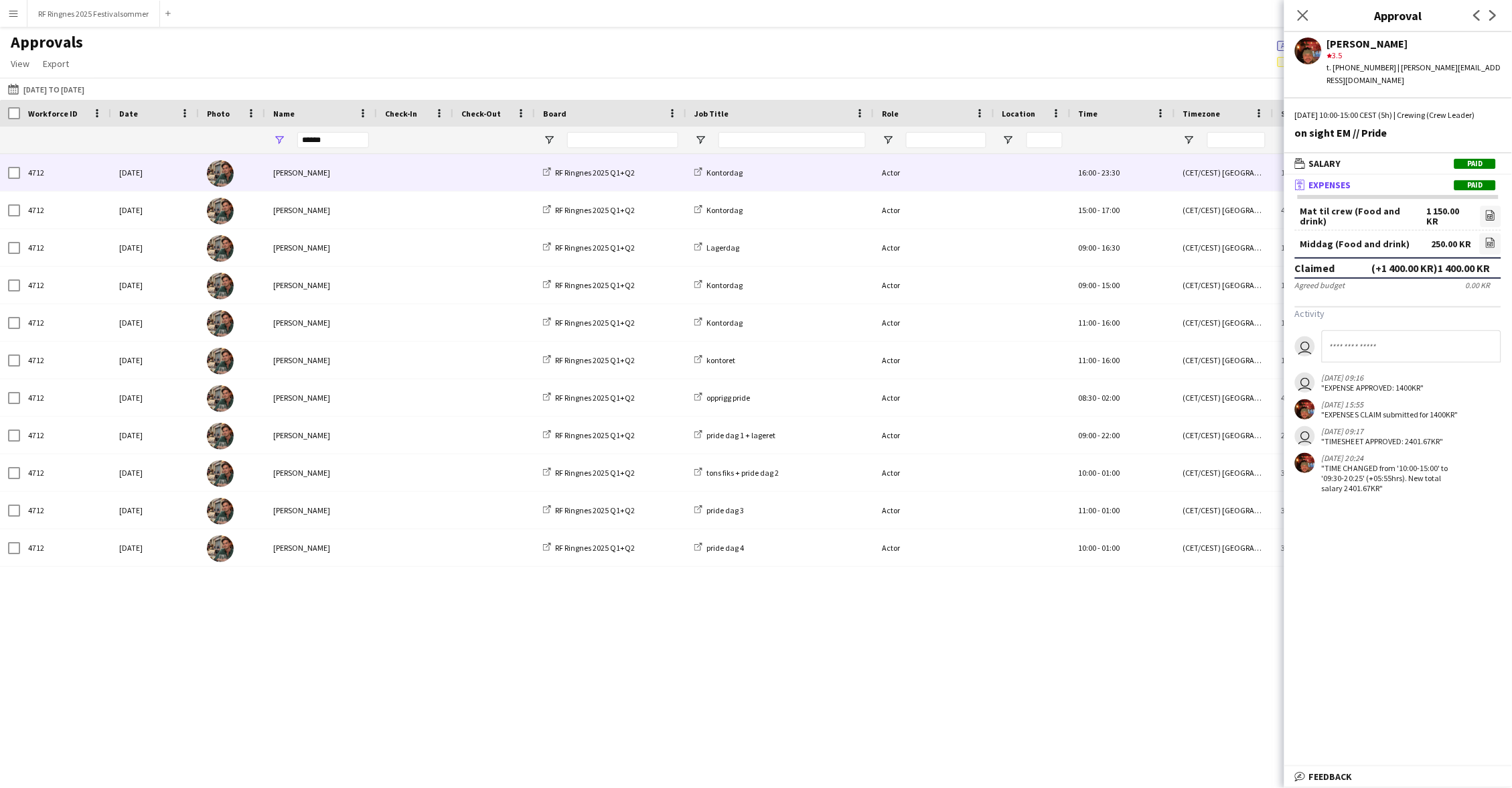
click at [379, 170] on div at bounding box center [415, 172] width 76 height 37
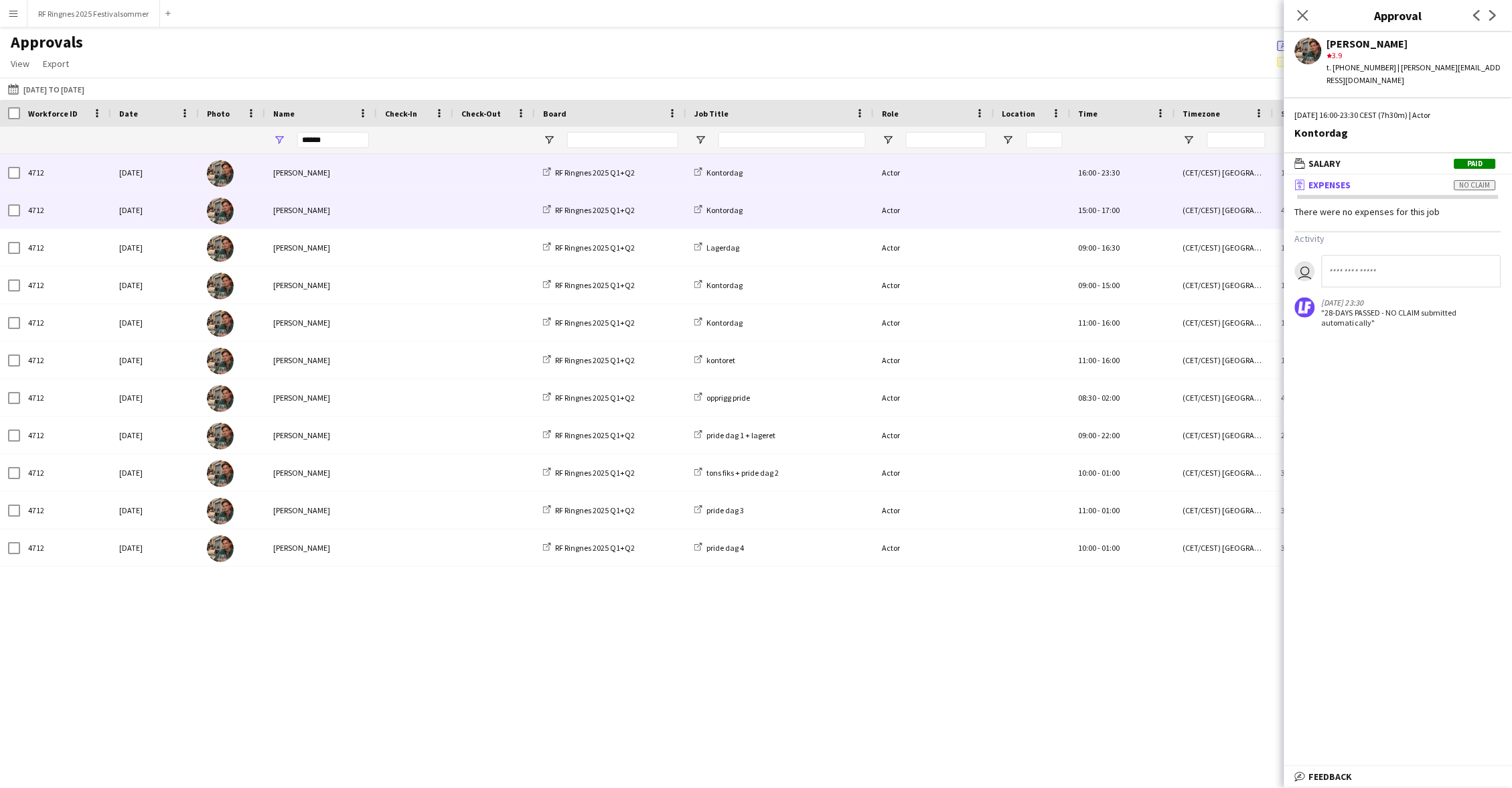
click at [374, 208] on div "[PERSON_NAME]" at bounding box center [321, 210] width 112 height 37
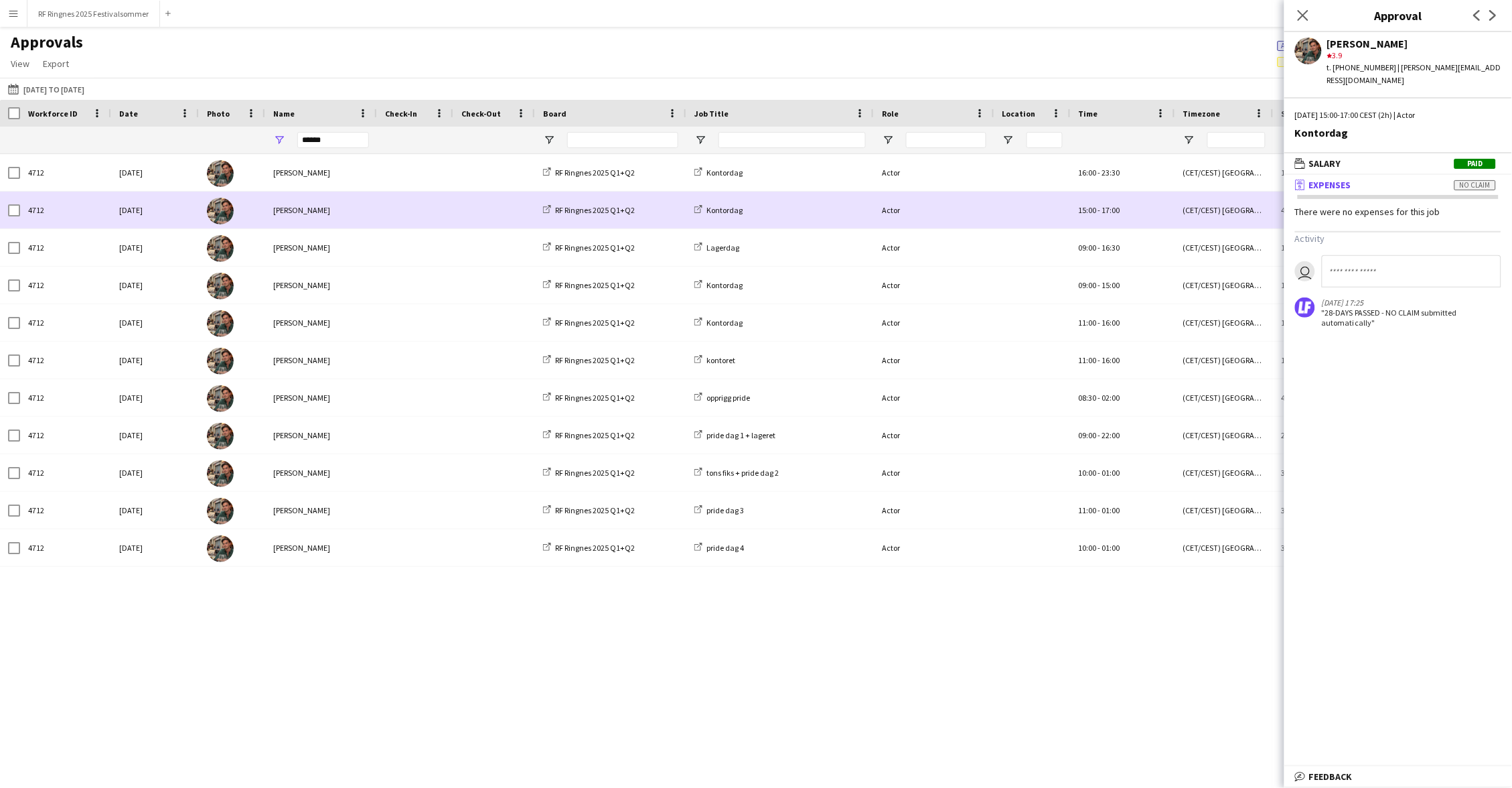
click at [382, 250] on div at bounding box center [415, 247] width 76 height 37
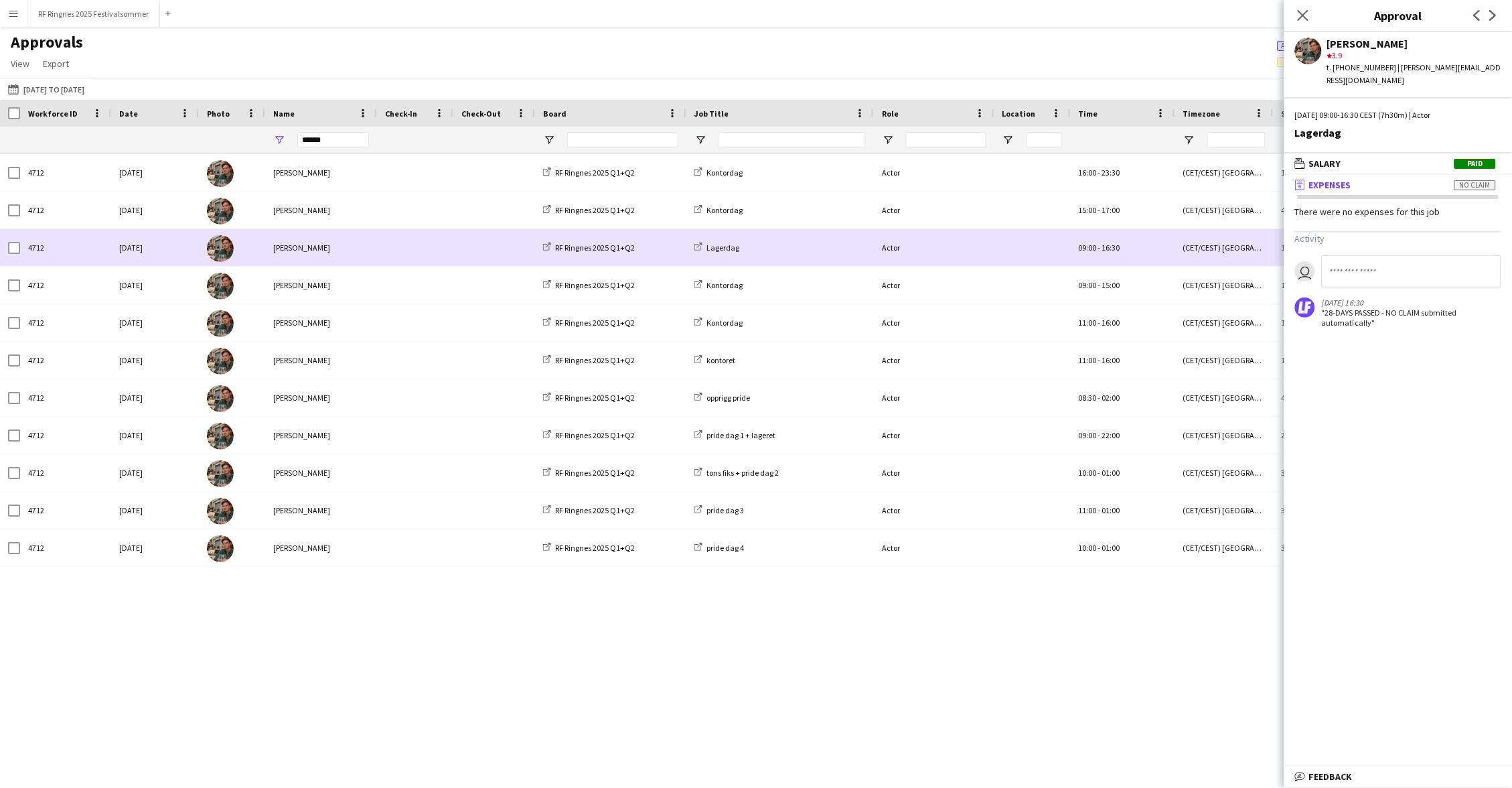
click at [383, 288] on div at bounding box center [415, 285] width 76 height 37
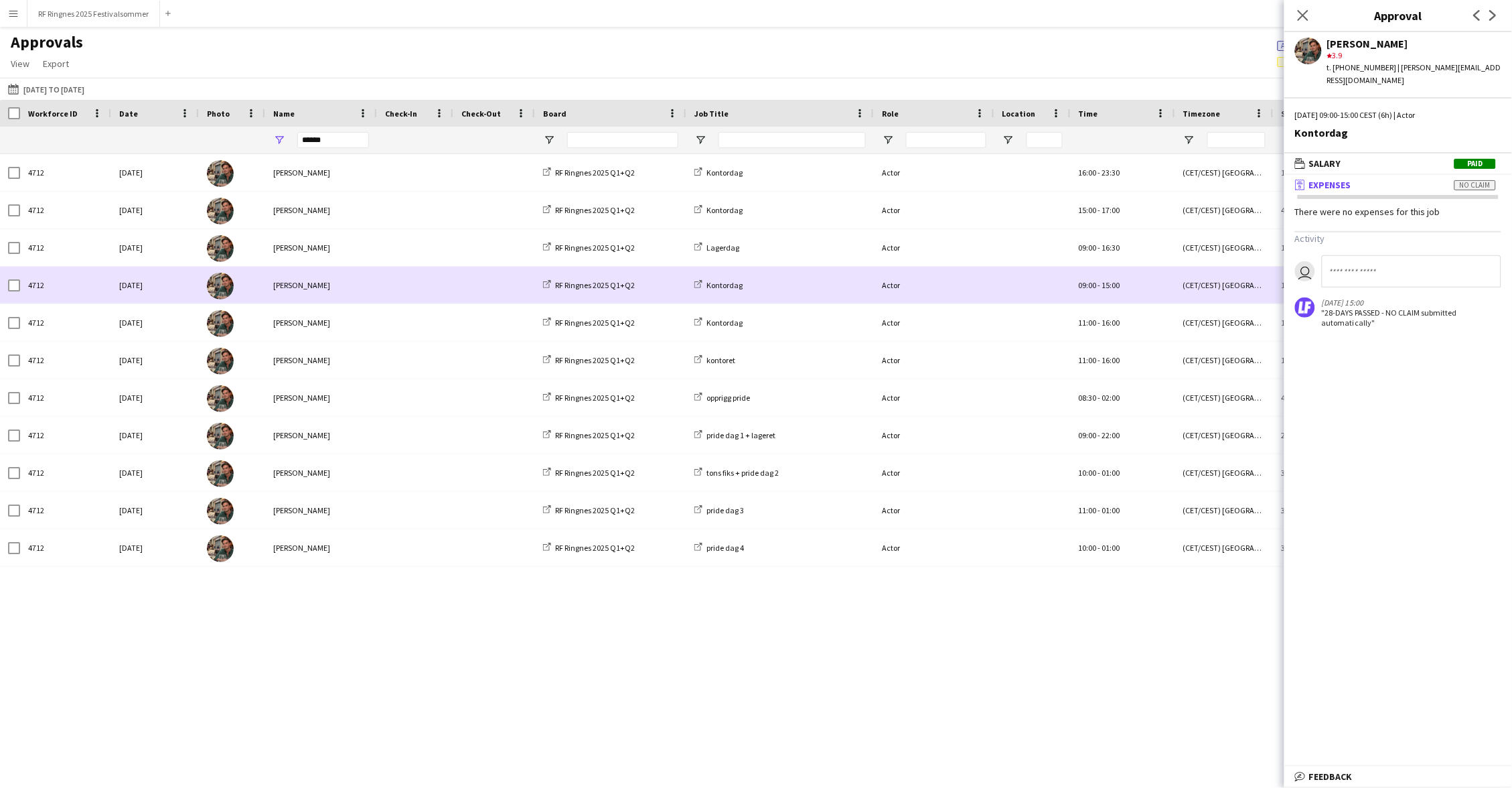
click at [391, 333] on span at bounding box center [415, 322] width 60 height 37
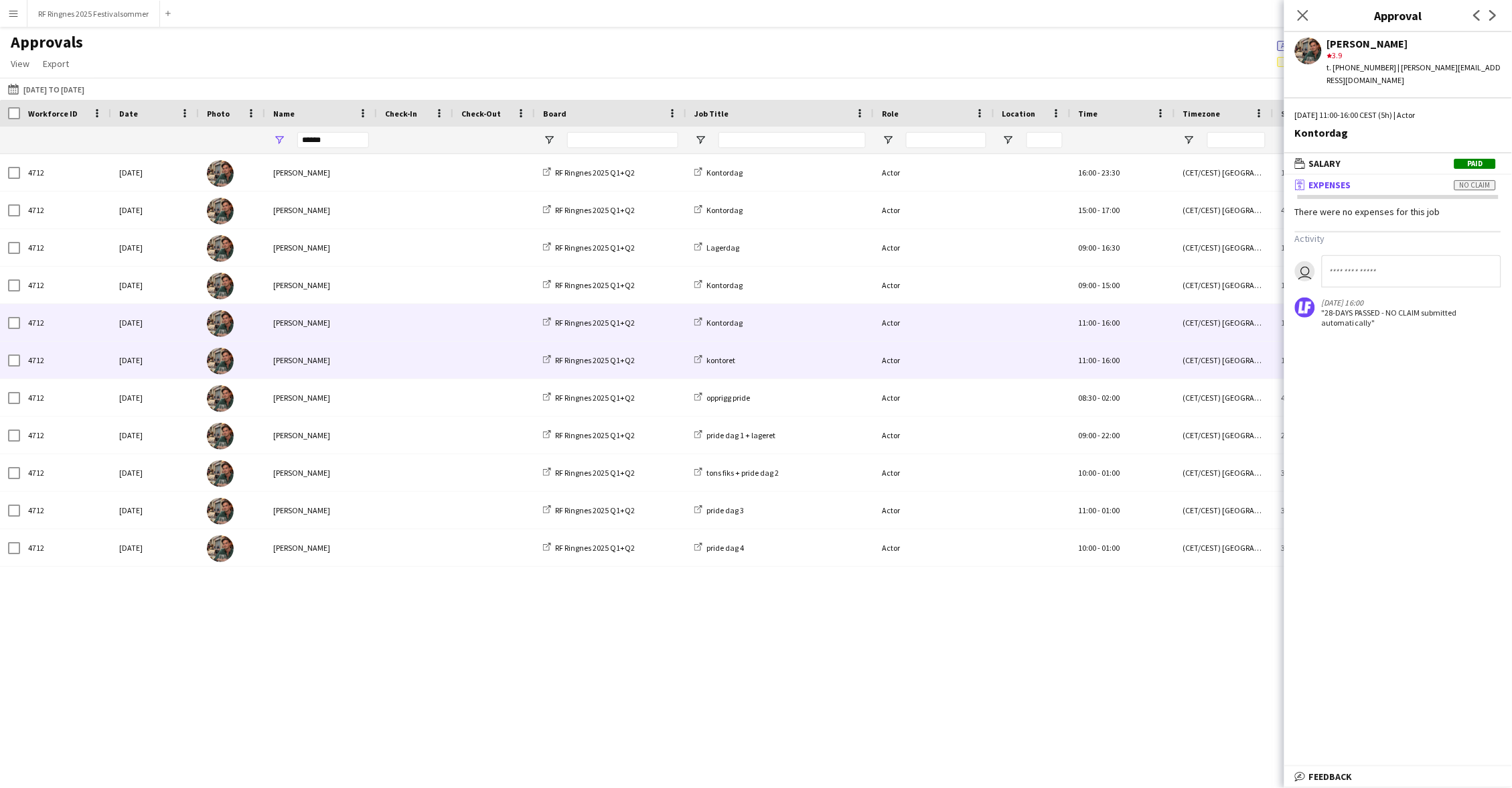
click at [398, 361] on span at bounding box center [415, 360] width 60 height 37
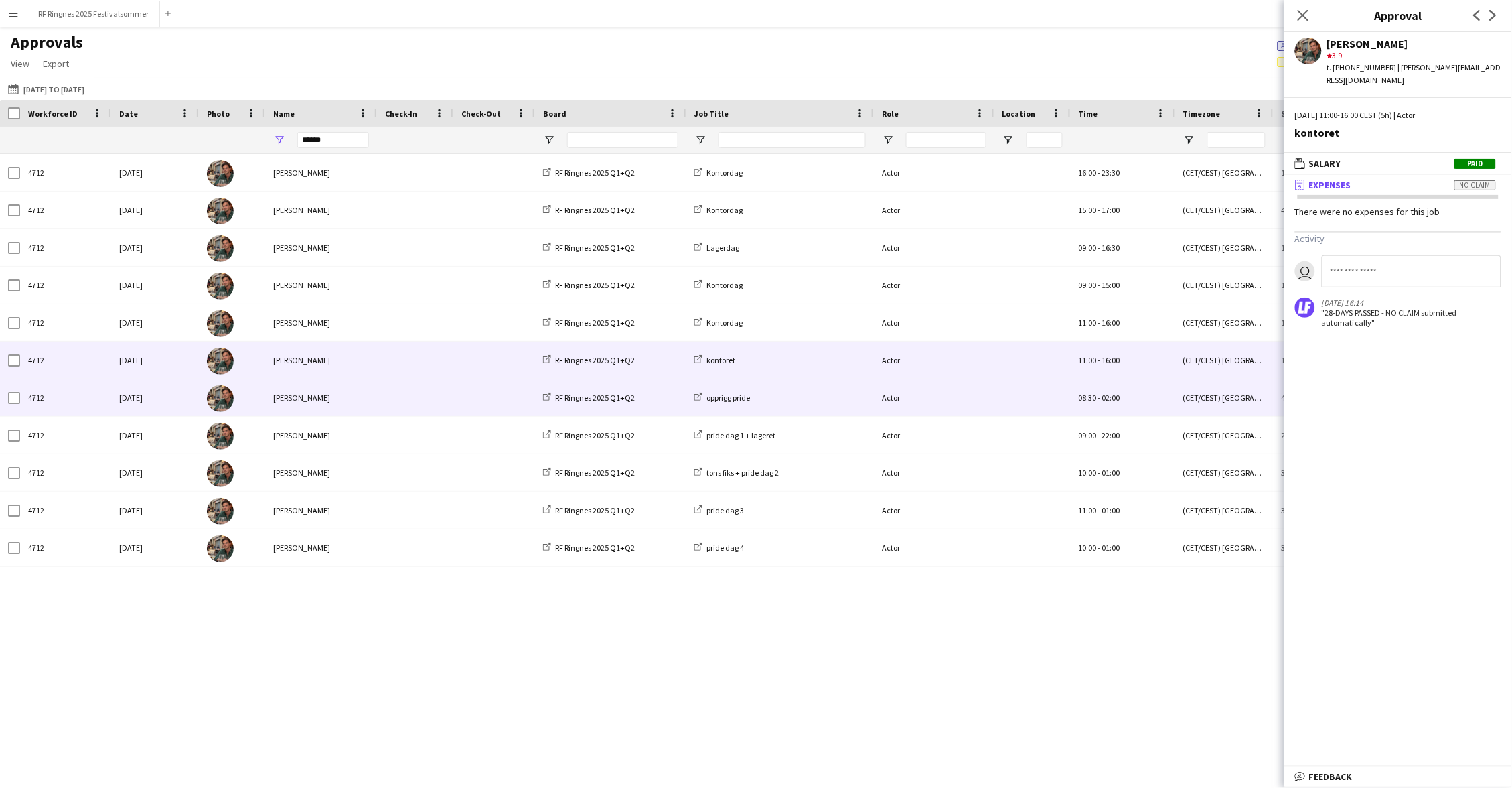
click at [407, 409] on span at bounding box center [415, 397] width 60 height 37
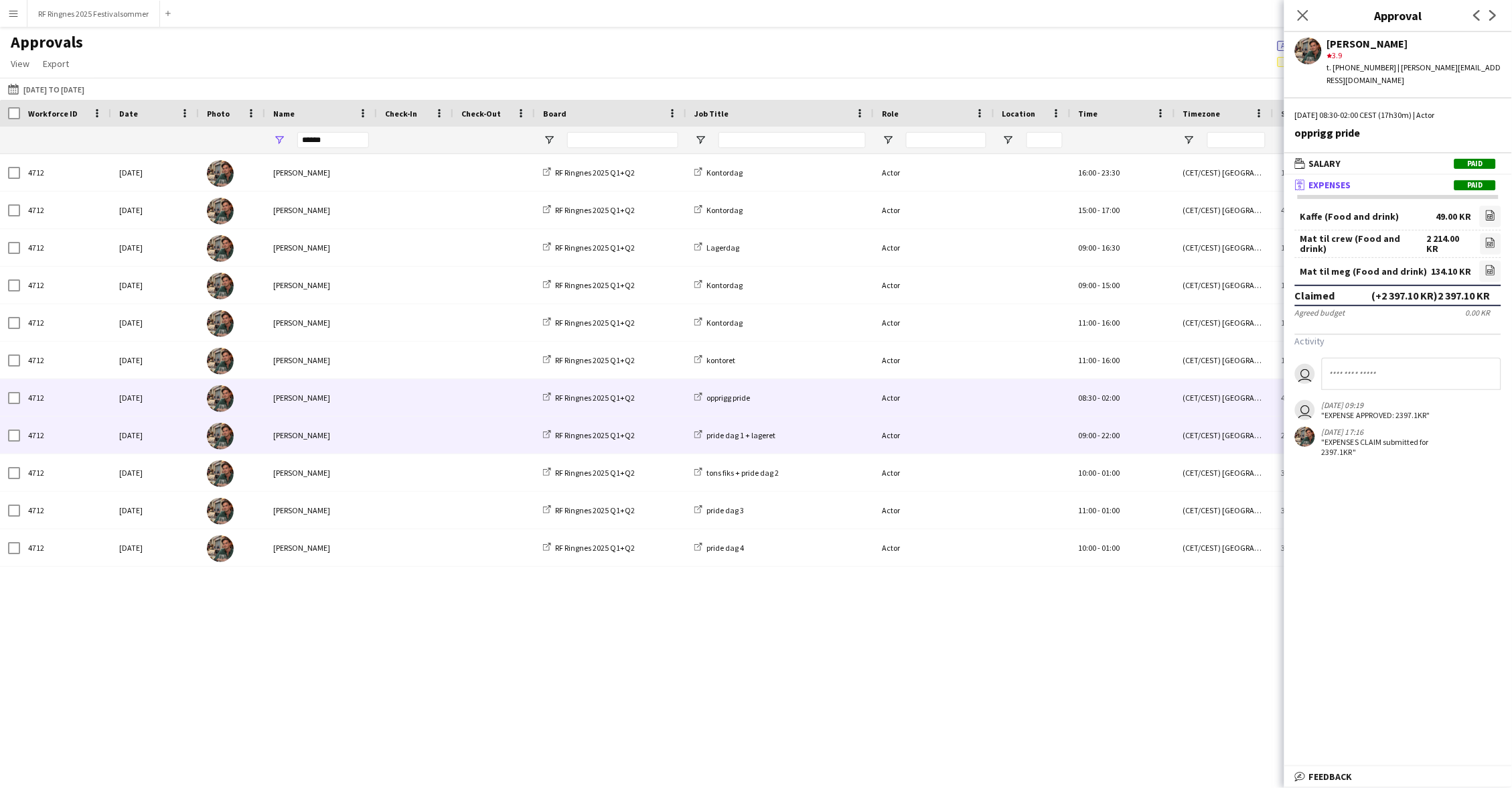
click at [412, 454] on span at bounding box center [415, 472] width 60 height 37
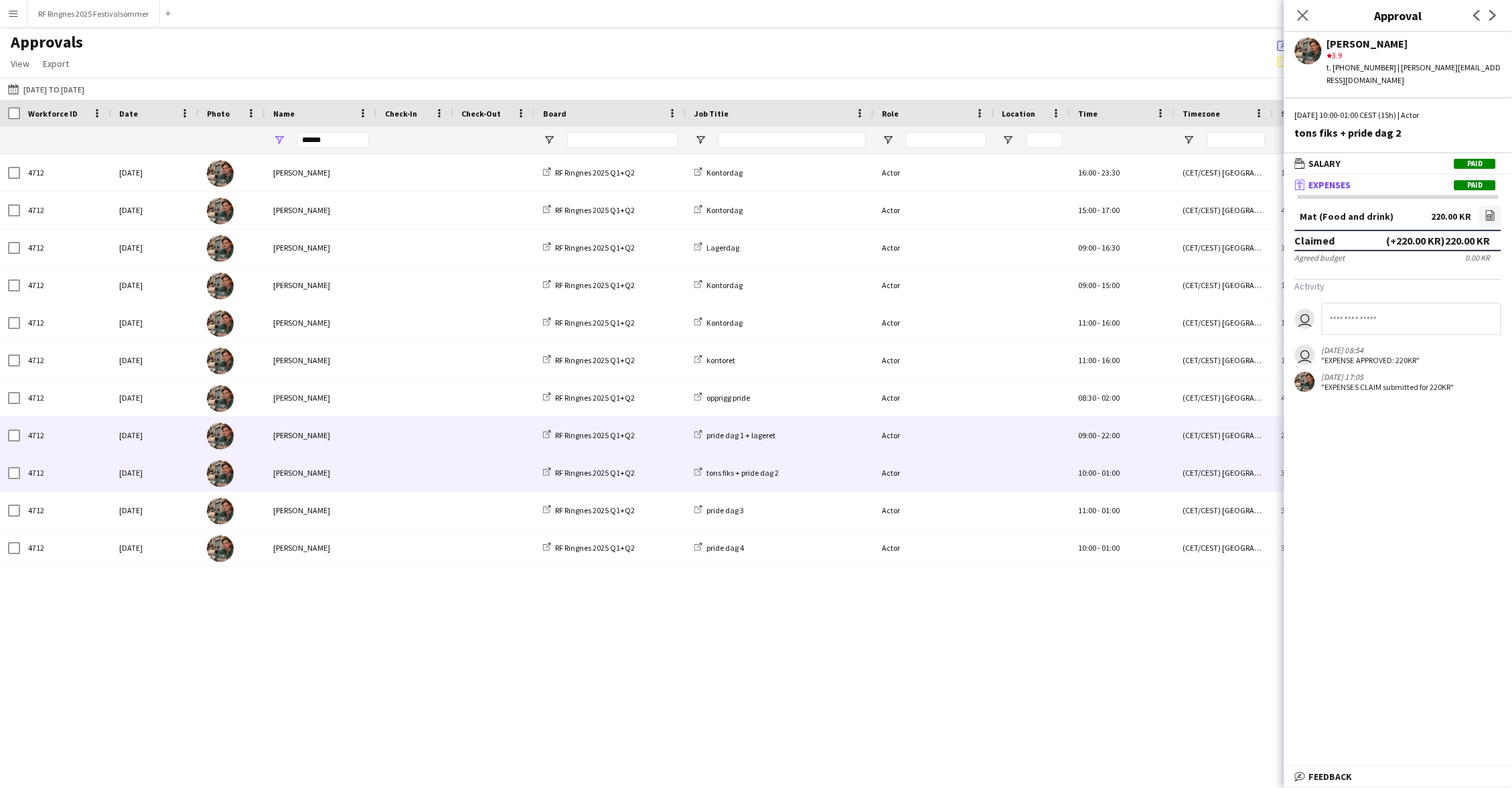
click at [405, 417] on span at bounding box center [415, 435] width 60 height 37
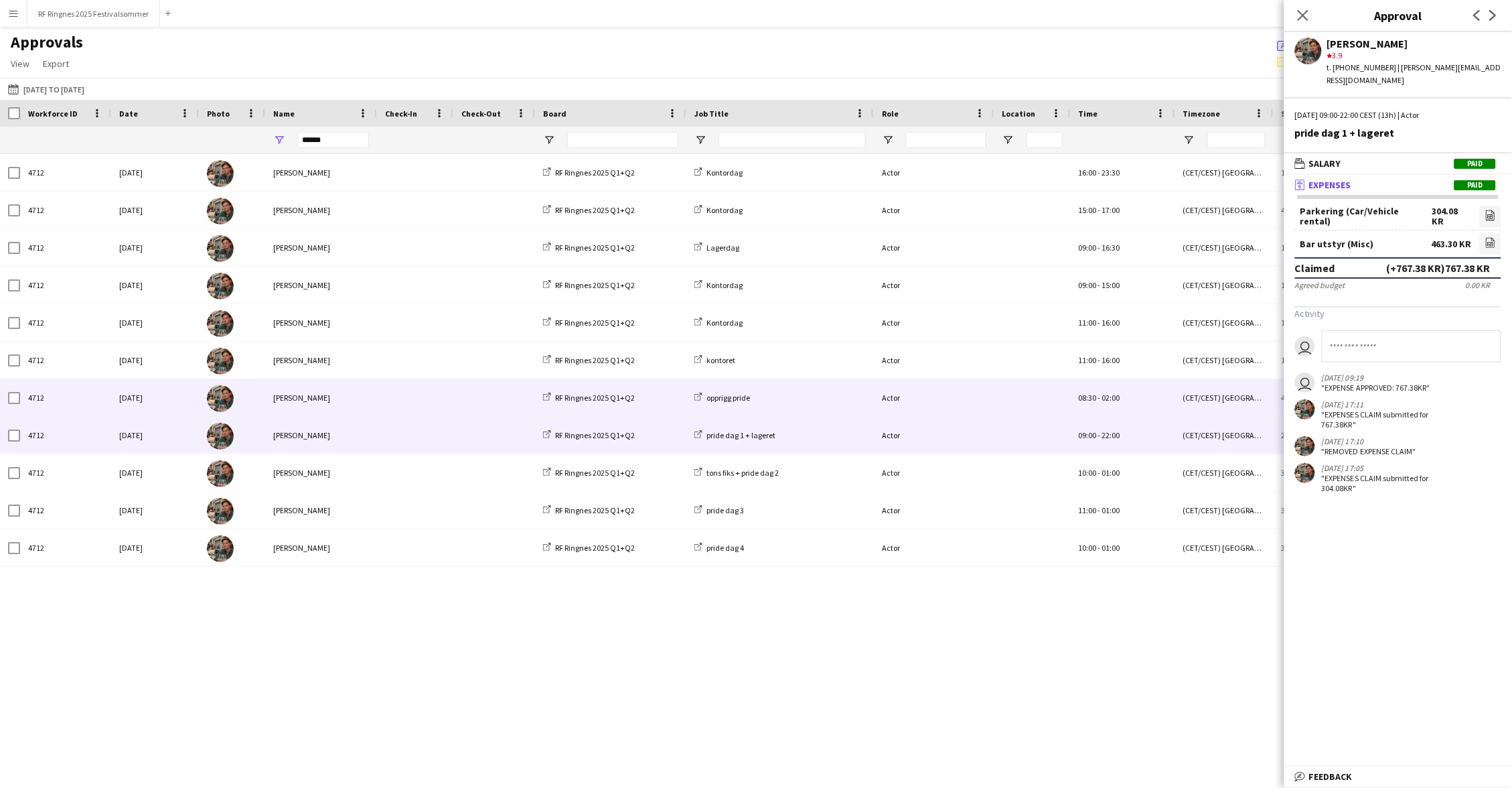
click at [395, 394] on span at bounding box center [415, 397] width 60 height 37
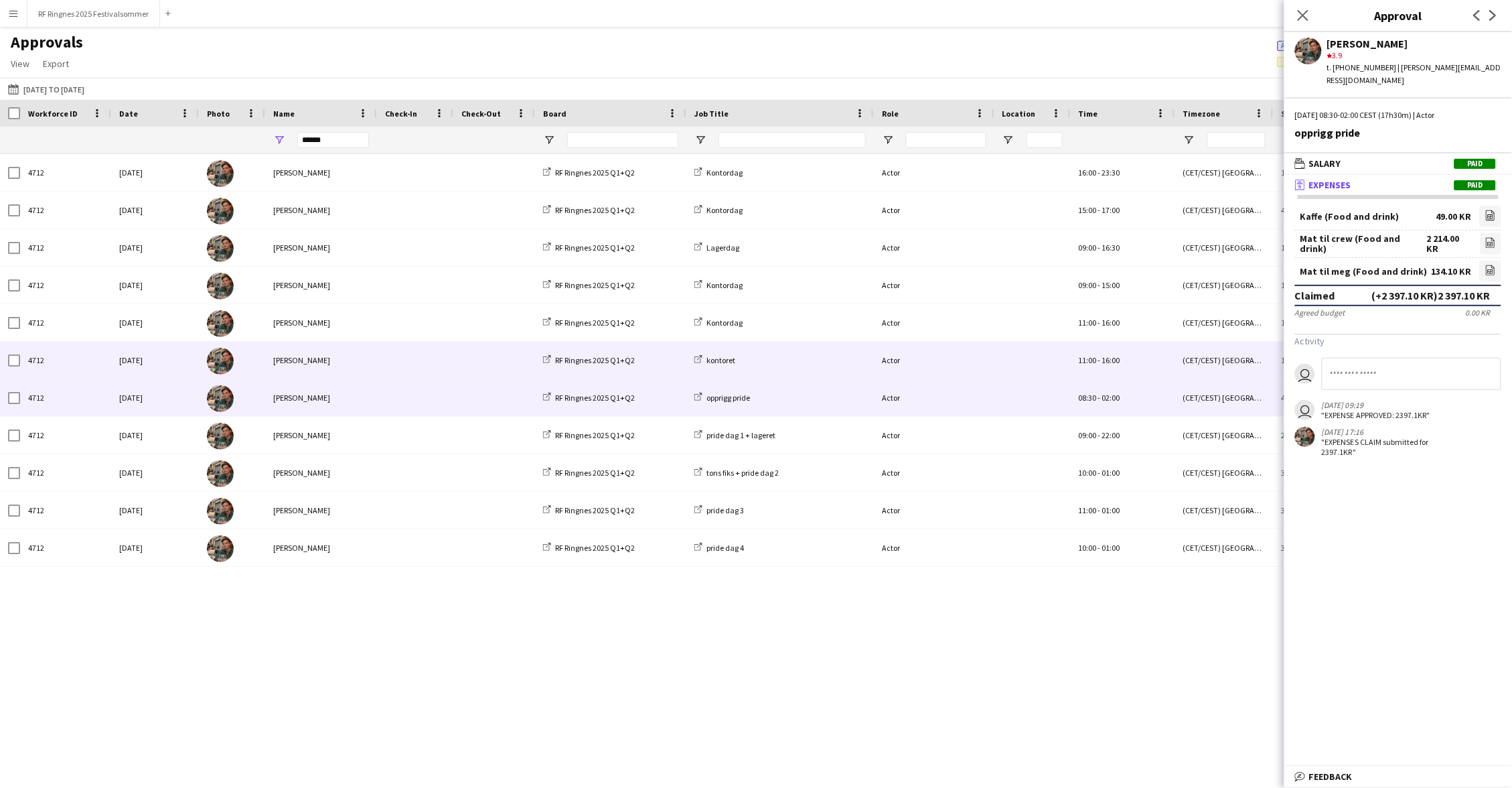
click at [393, 350] on span at bounding box center [415, 360] width 60 height 37
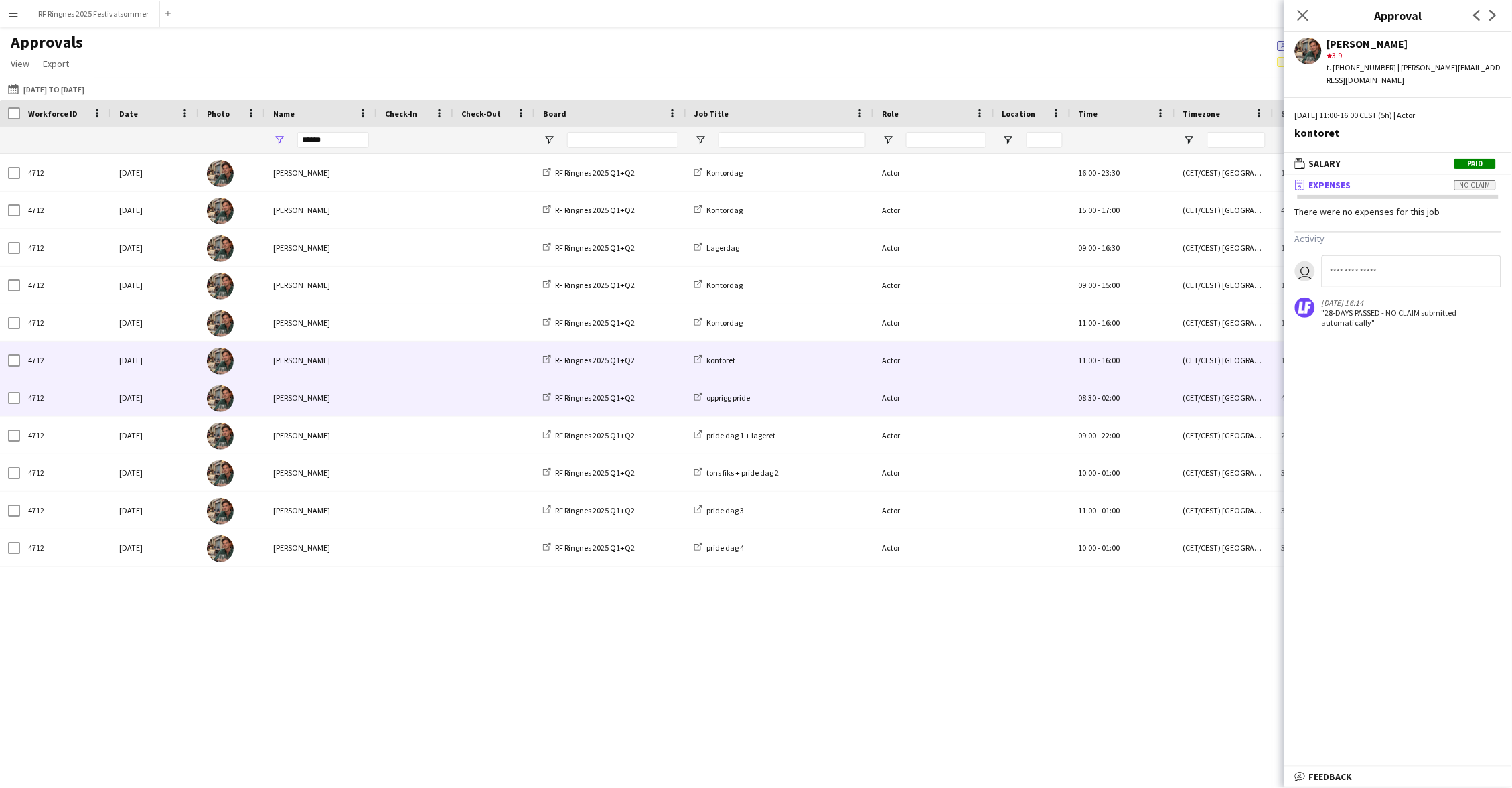
click at [398, 392] on span at bounding box center [415, 397] width 60 height 37
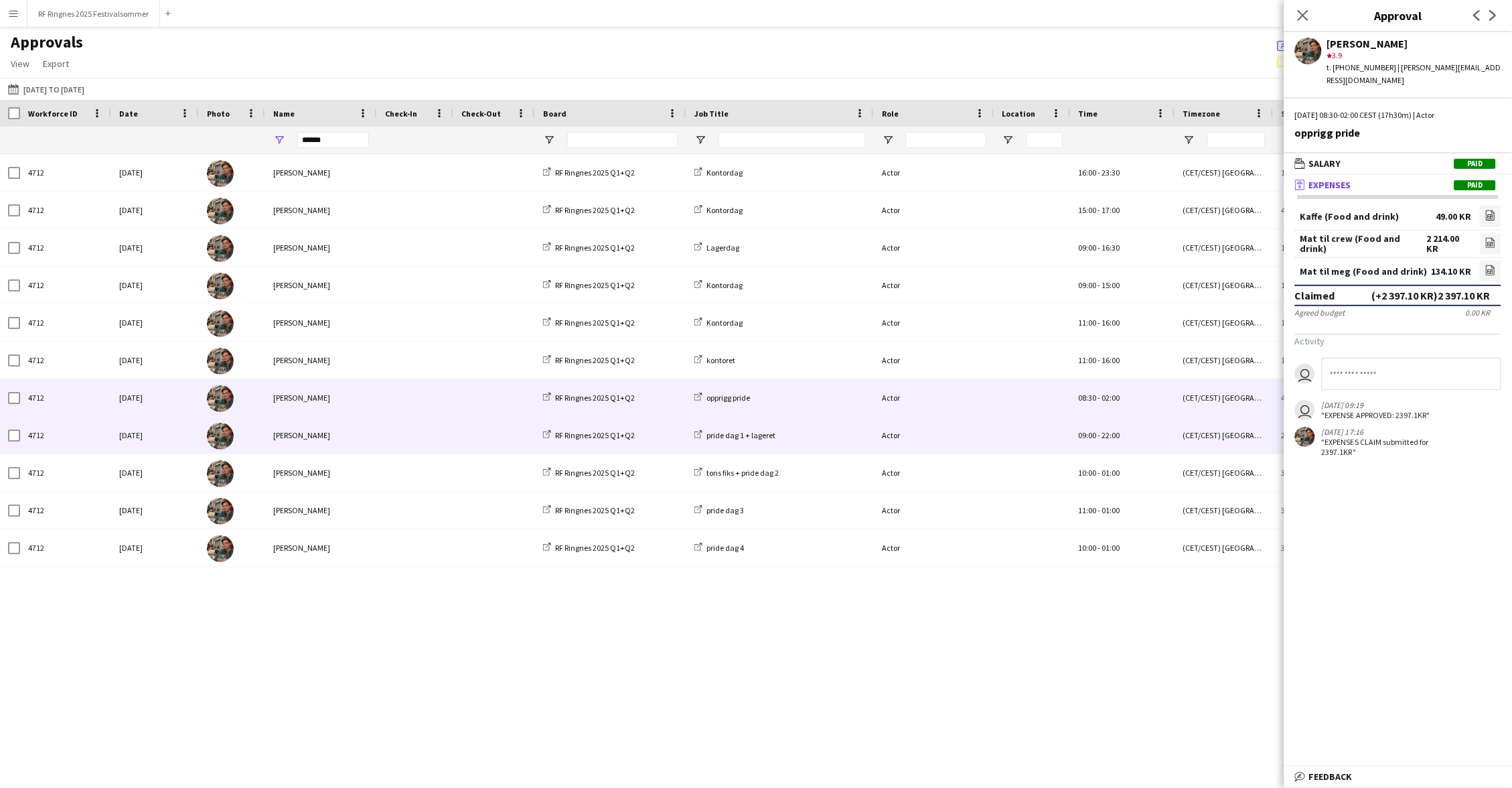
click at [399, 422] on span at bounding box center [415, 435] width 60 height 37
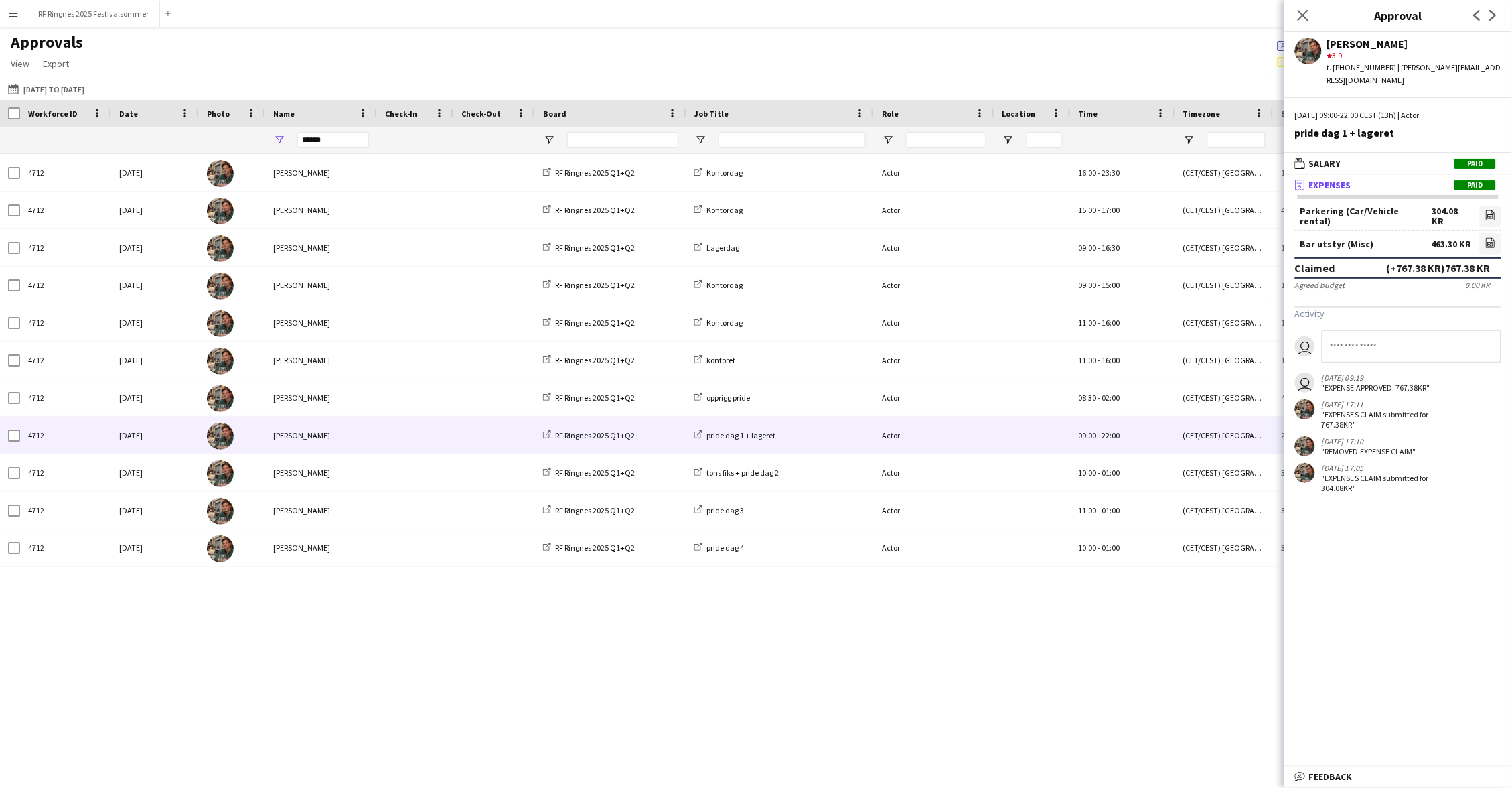
click at [1479, 205] on div "Parkering (Car/Vehicle rental) 304.08 KR file-image" at bounding box center [1398, 217] width 206 height 25
click at [1487, 211] on icon at bounding box center [1491, 215] width 9 height 10
click at [1492, 243] on icon at bounding box center [1492, 244] width 1 height 1
drag, startPoint x: 316, startPoint y: 139, endPoint x: 268, endPoint y: 139, distance: 48.0
click at [268, 139] on div "******" at bounding box center [321, 140] width 112 height 27
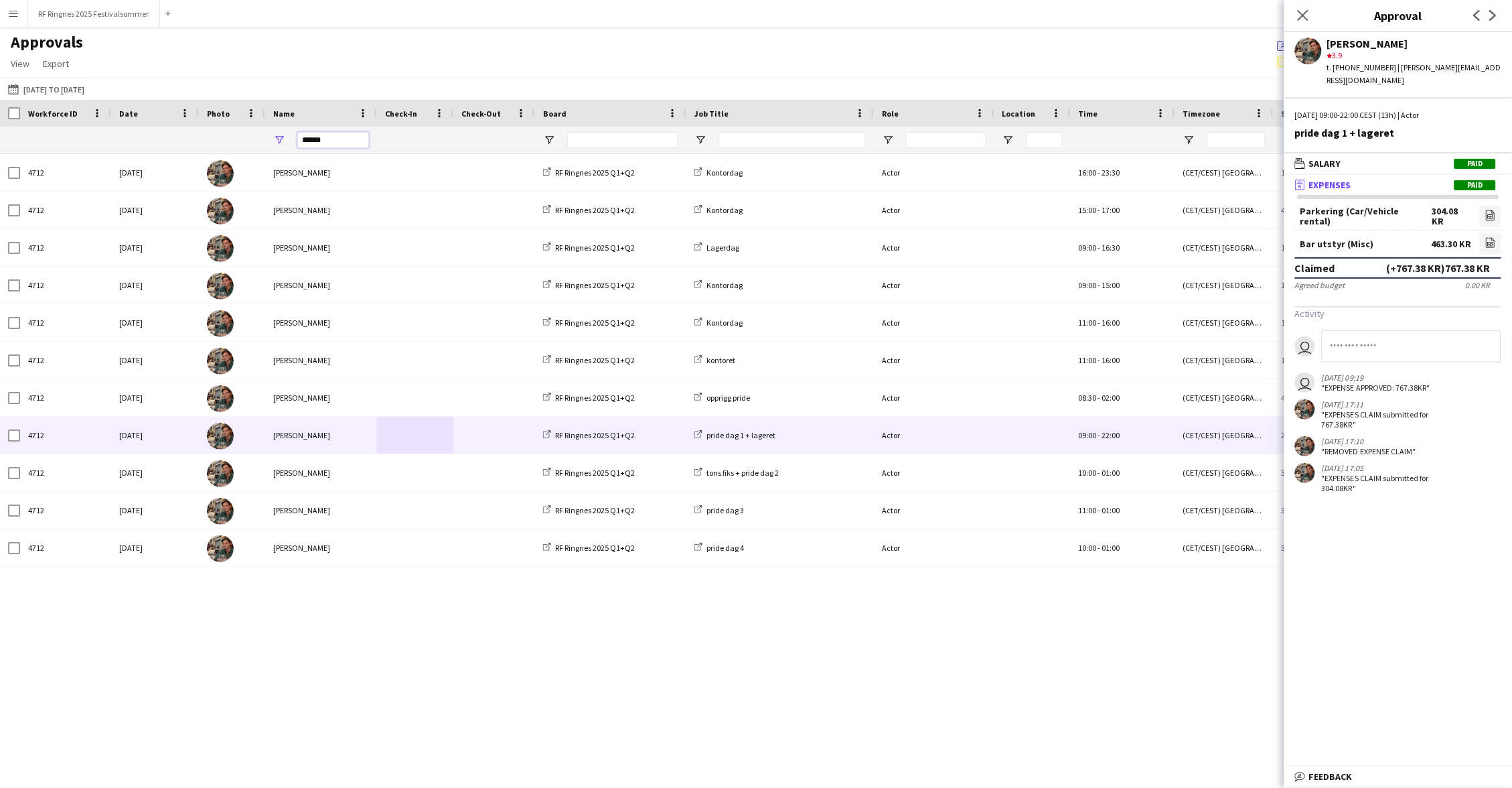
type input "*"
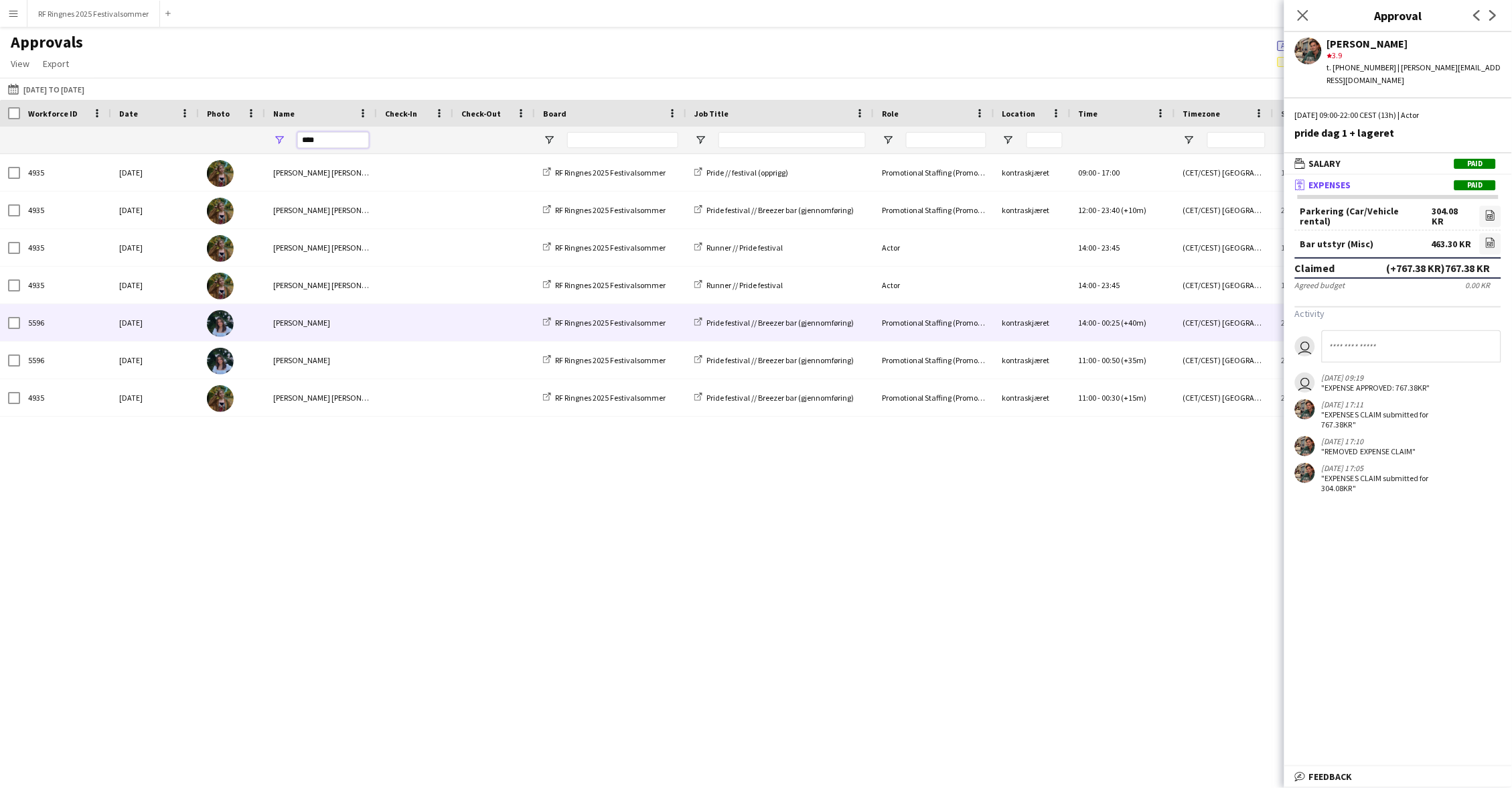
type input "****"
click at [396, 328] on span at bounding box center [415, 322] width 60 height 37
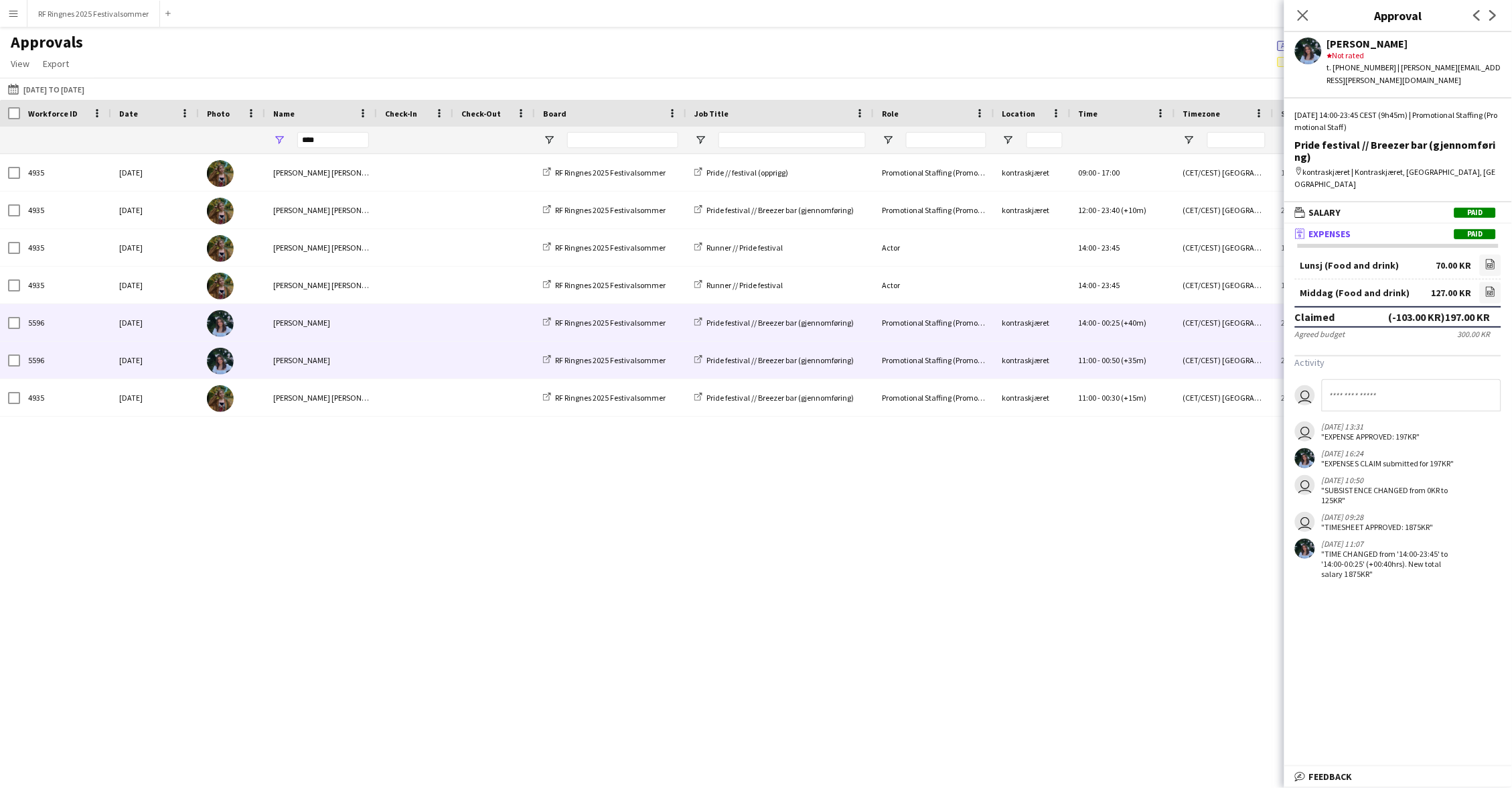
click at [451, 365] on div at bounding box center [415, 360] width 76 height 37
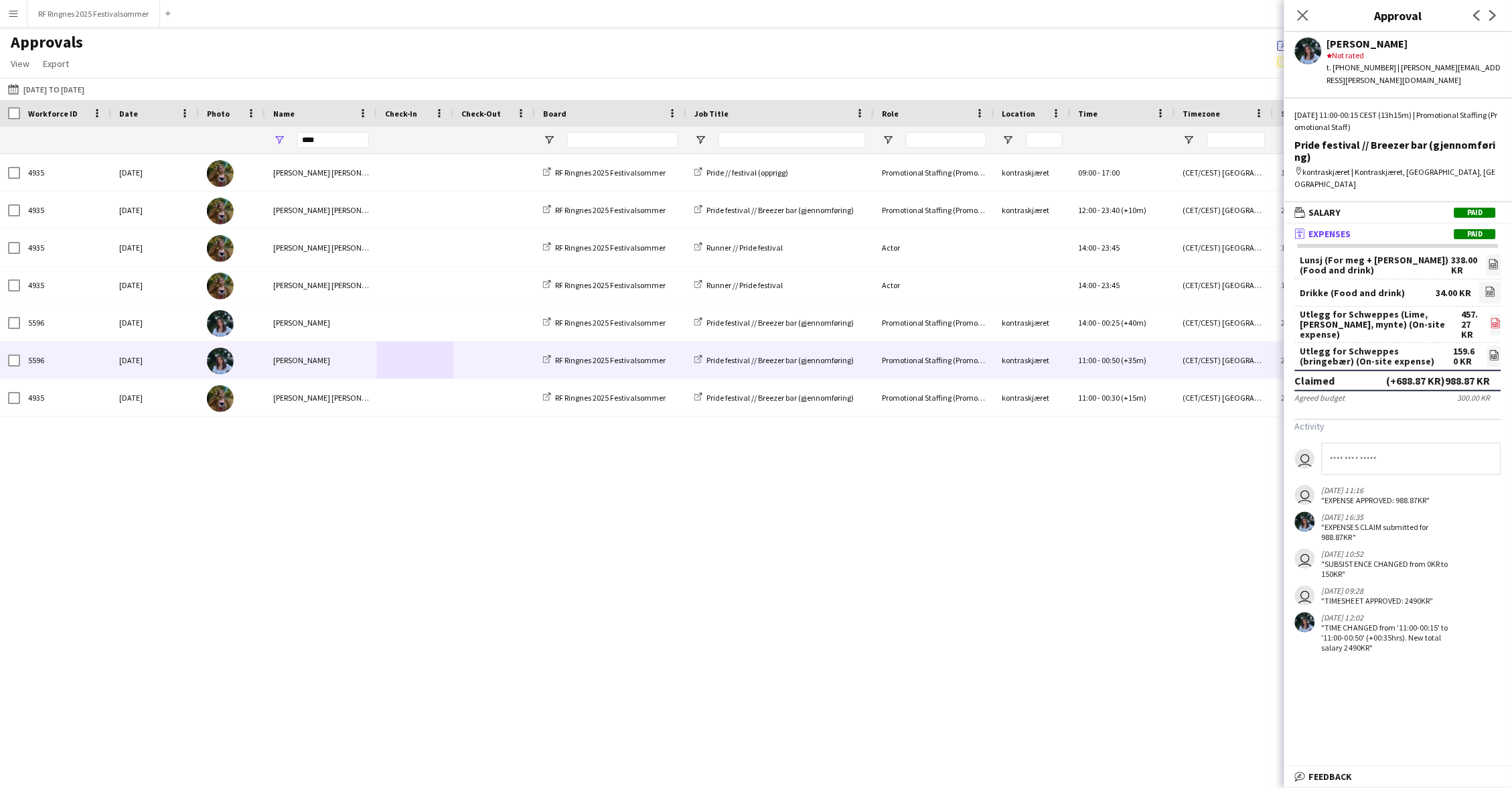
click at [1498, 317] on icon "file-image" at bounding box center [1496, 322] width 10 height 10
click at [1502, 346] on link "file-image" at bounding box center [1494, 356] width 14 height 22
click at [1497, 314] on link "file-image" at bounding box center [1496, 325] width 10 height 22
click at [88, 10] on button "RF Ringnes 2025 Festivalsommer Close" at bounding box center [94, 13] width 133 height 26
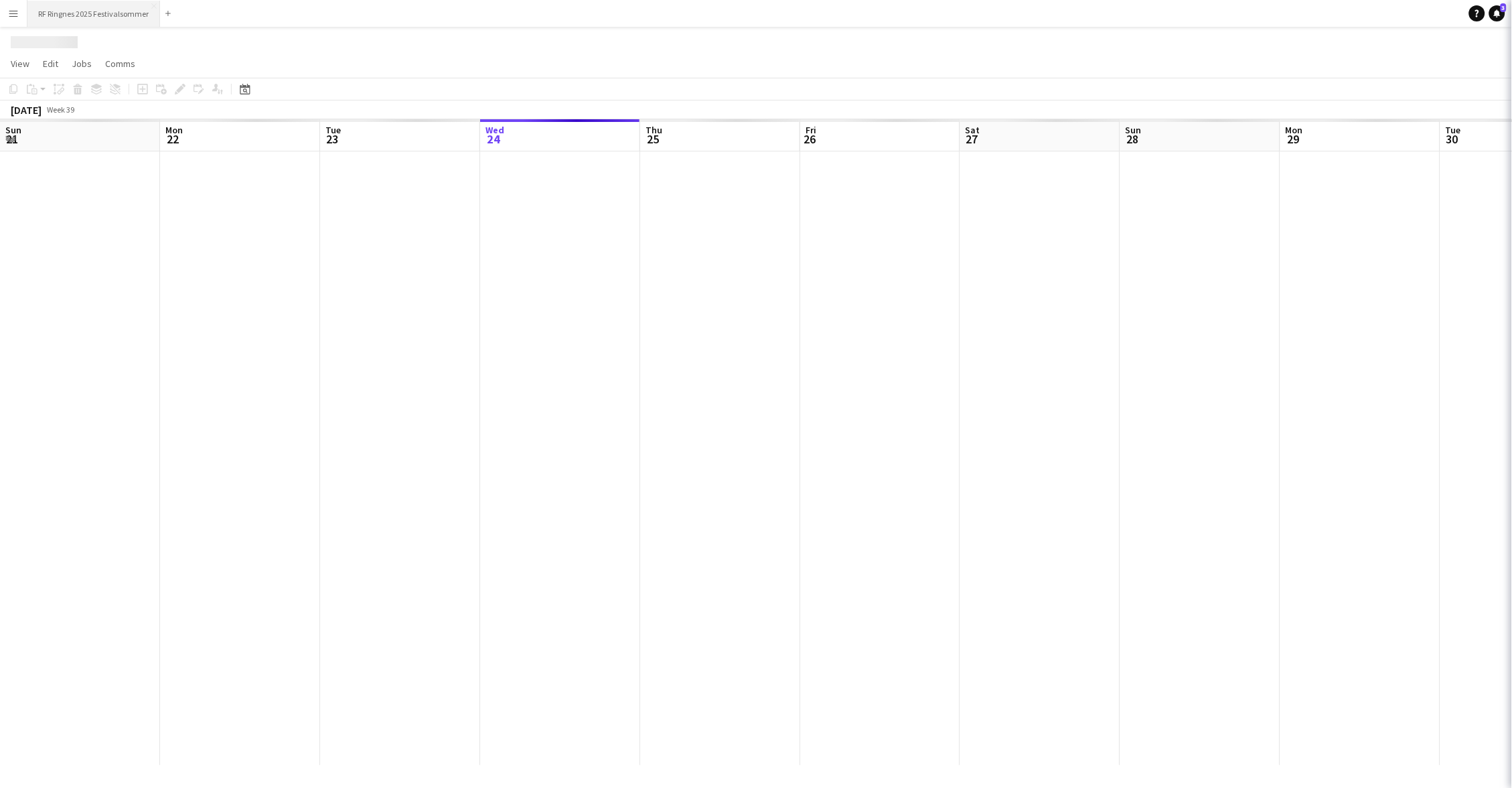
scroll to position [0, 319]
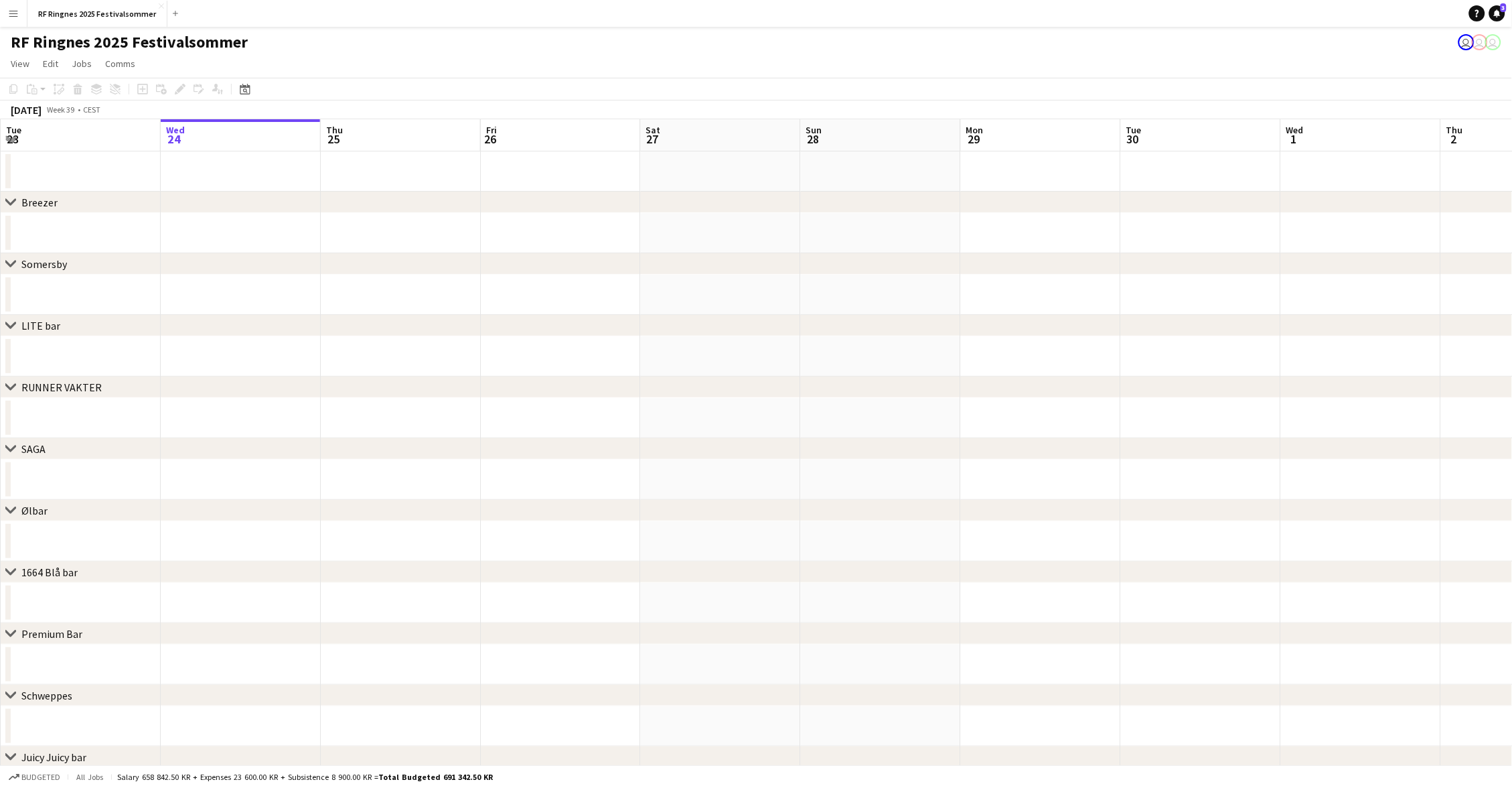
click at [12, 14] on app-icon "Menu" at bounding box center [13, 13] width 10 height 10
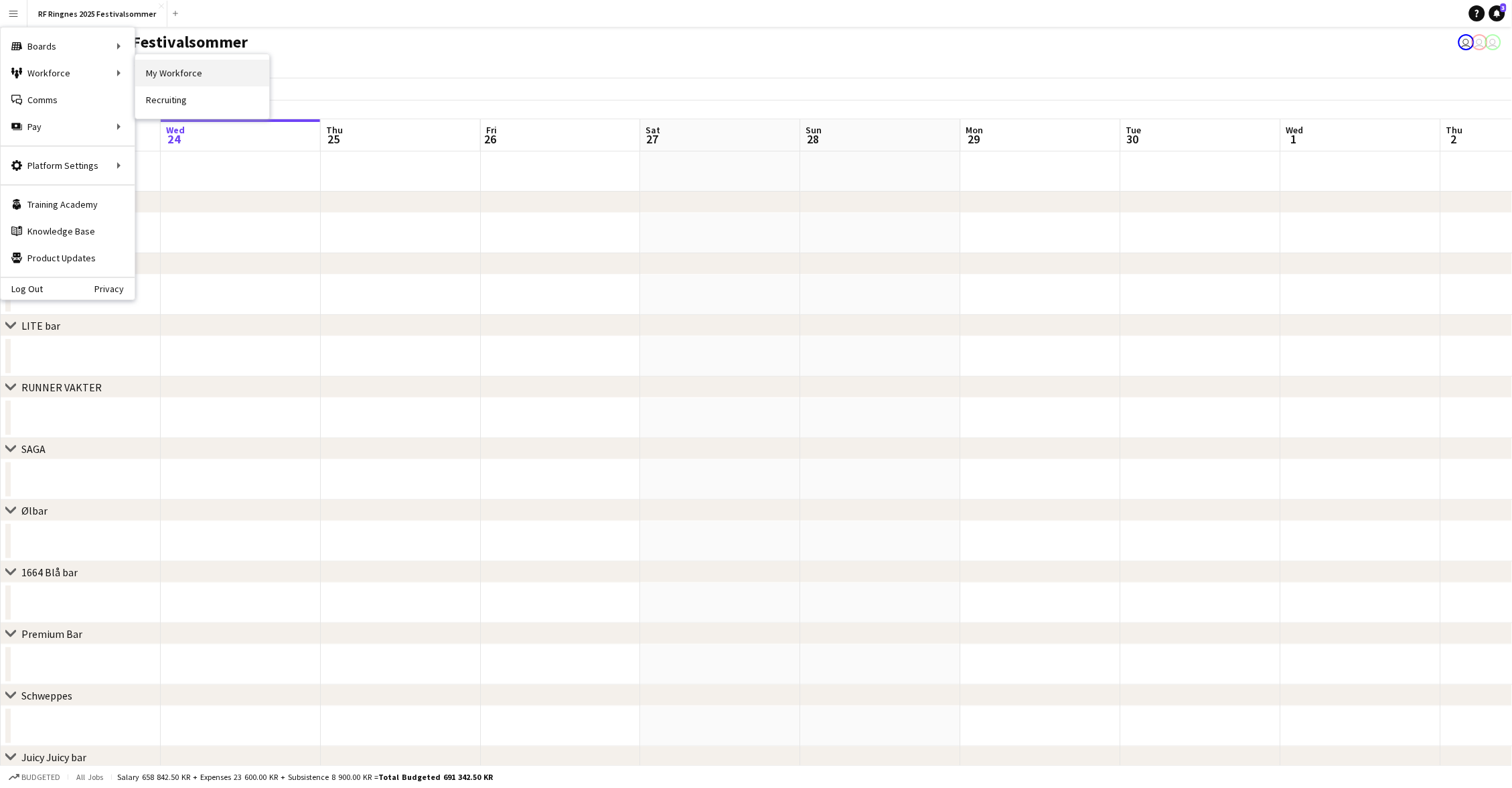
click at [143, 75] on link "My Workforce" at bounding box center [202, 73] width 134 height 27
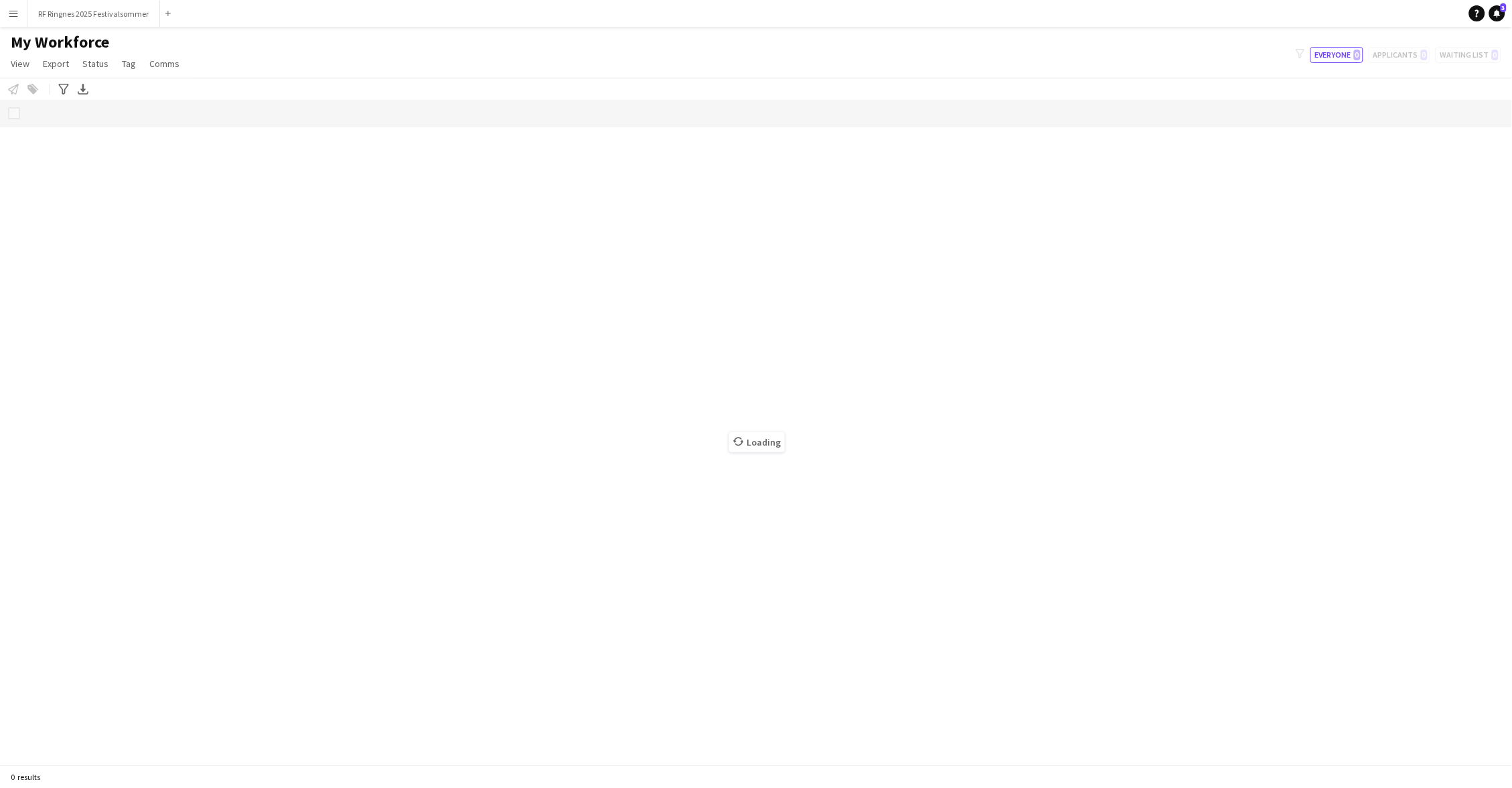
click at [5, 11] on button "Menu" at bounding box center [13, 13] width 27 height 27
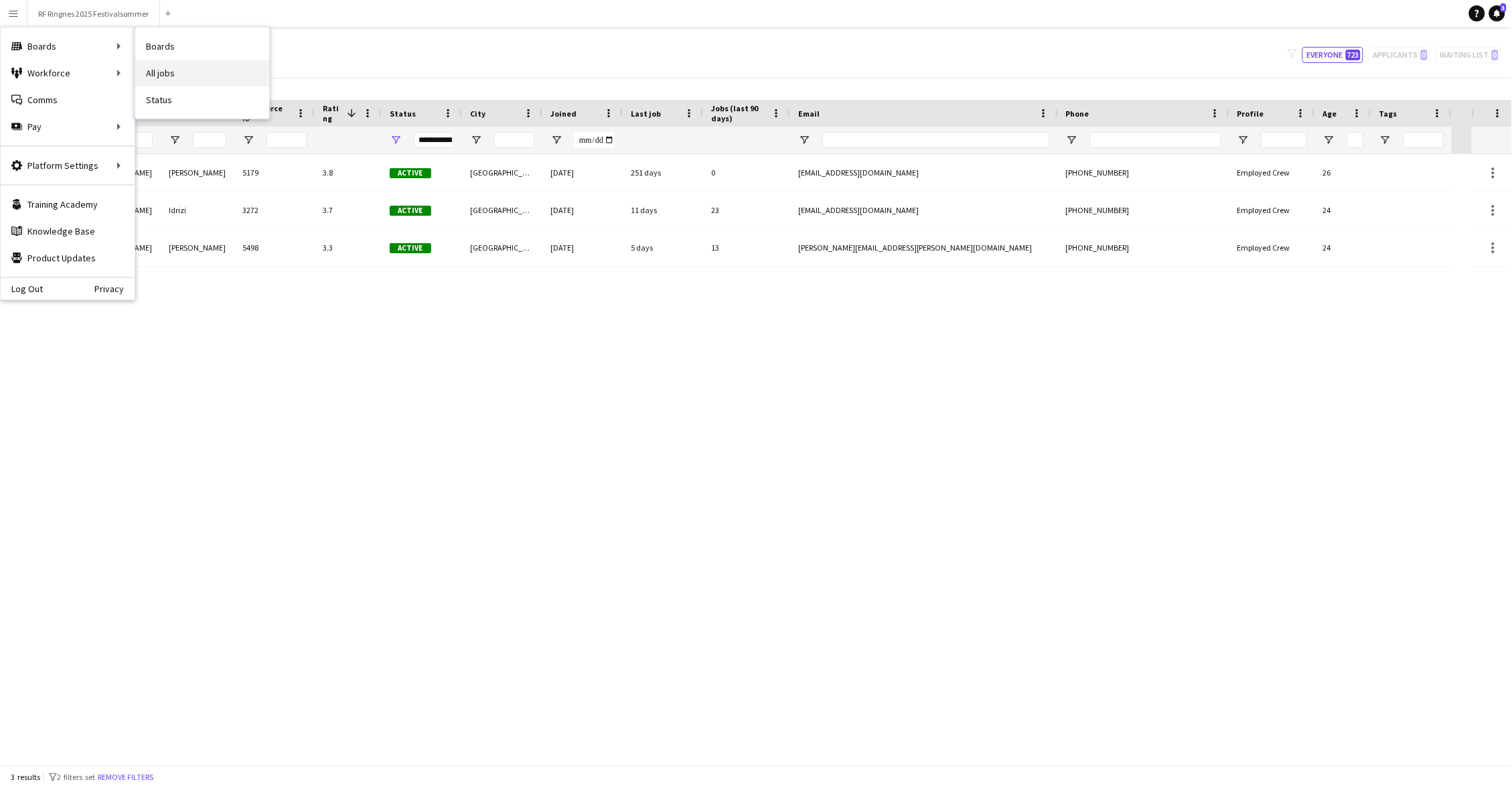
click at [225, 70] on link "All jobs" at bounding box center [202, 73] width 134 height 27
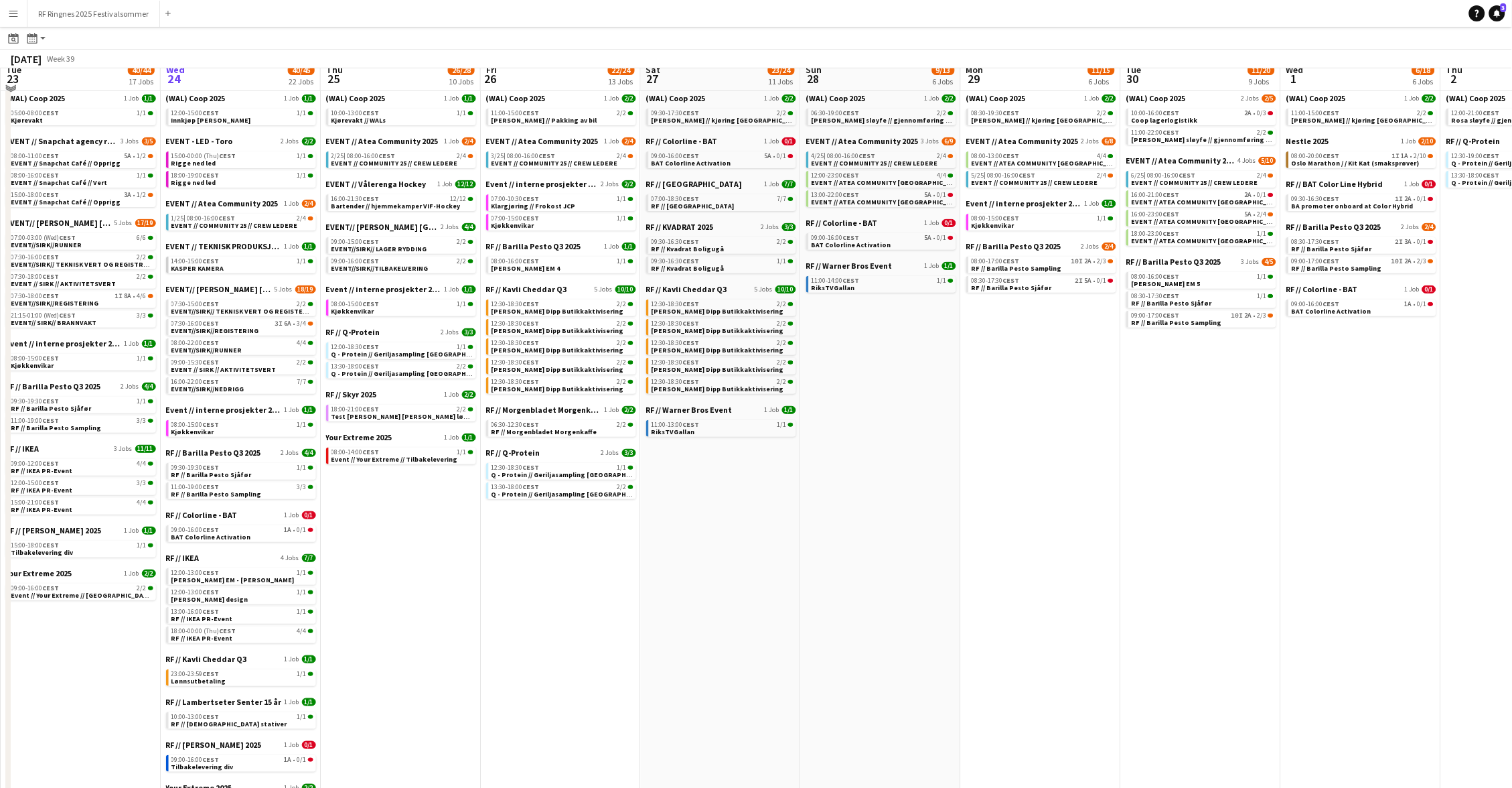
scroll to position [81, 0]
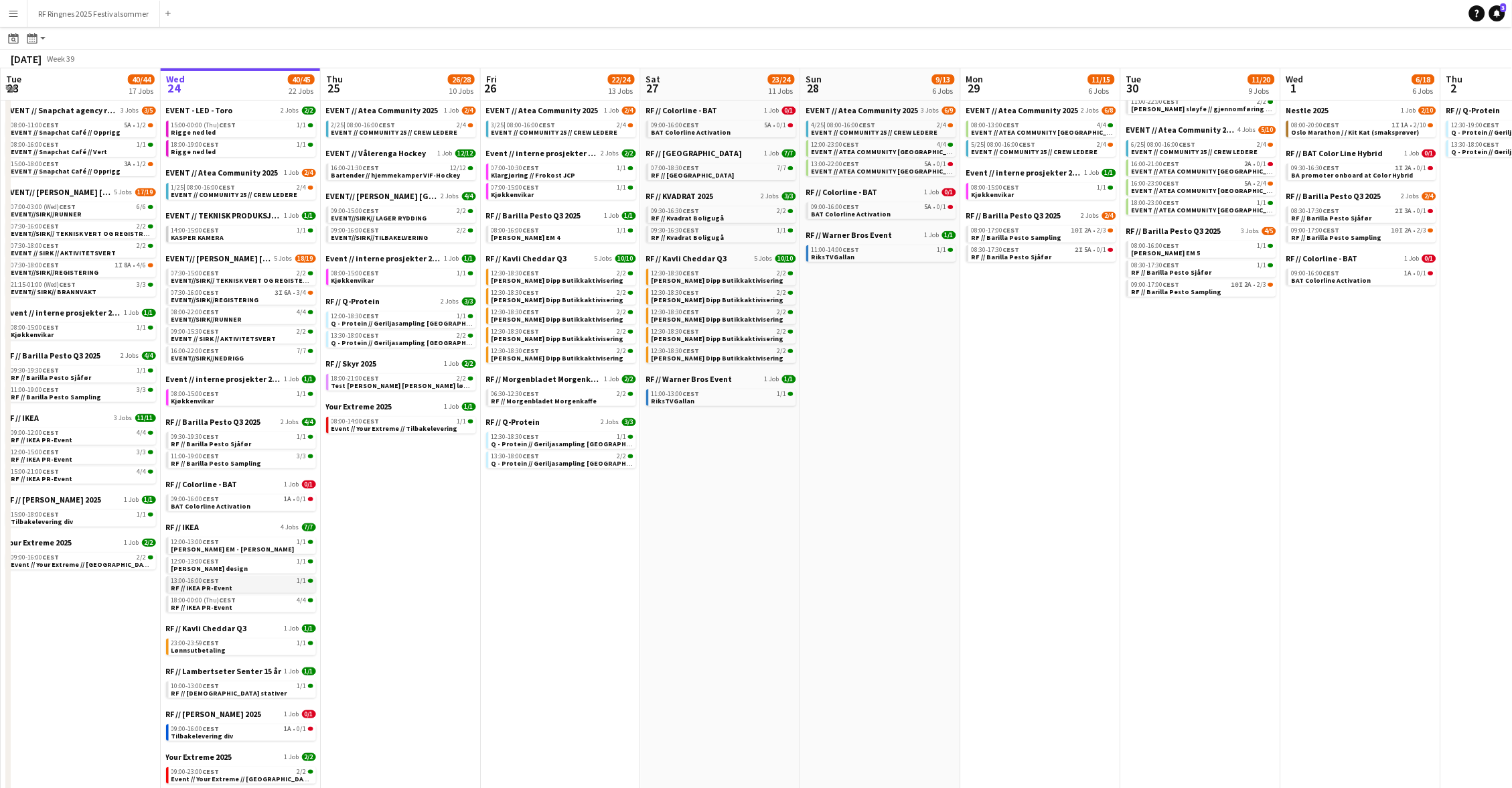
click at [261, 577] on div "13:00-16:00 CEST 1/1" at bounding box center [242, 580] width 142 height 7
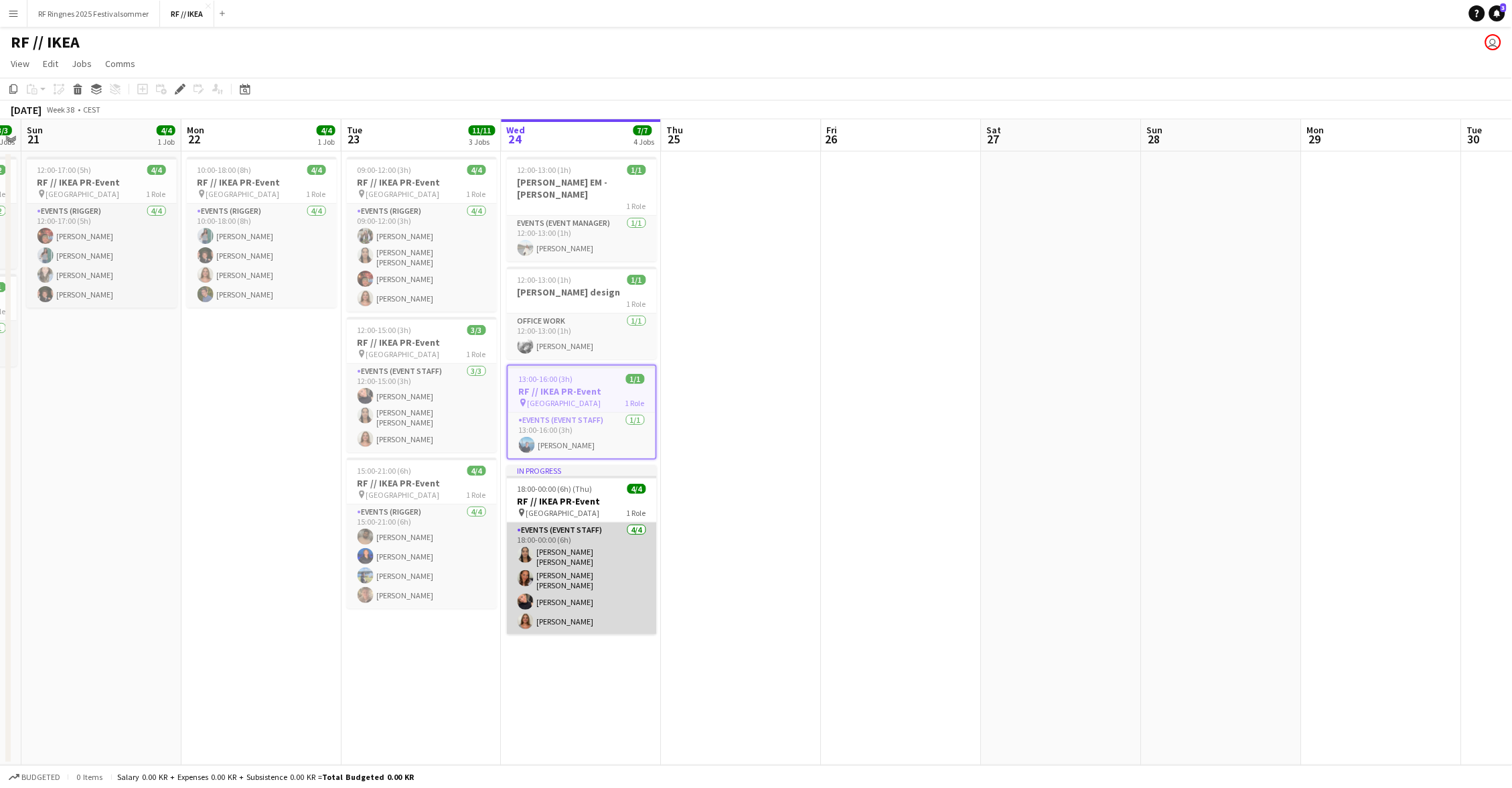
click at [596, 581] on app-card-role "Events (Event Staff) 4/4 18:00-00:00 (6h) Kristine Dahl Iyamu Selma Kheloufi Ha…" at bounding box center [582, 578] width 150 height 112
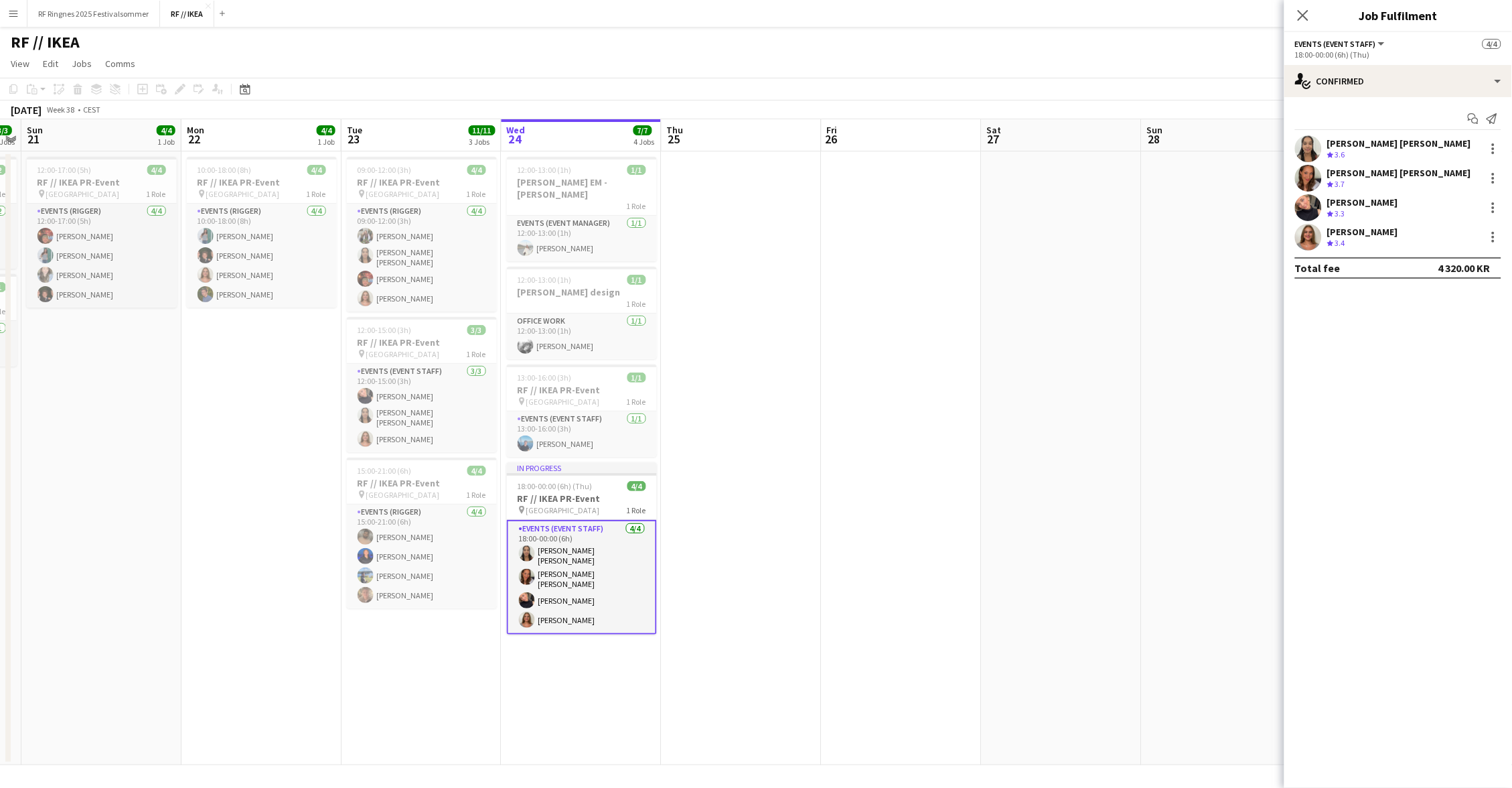
click at [1310, 226] on app-user-avatar at bounding box center [1309, 237] width 27 height 27
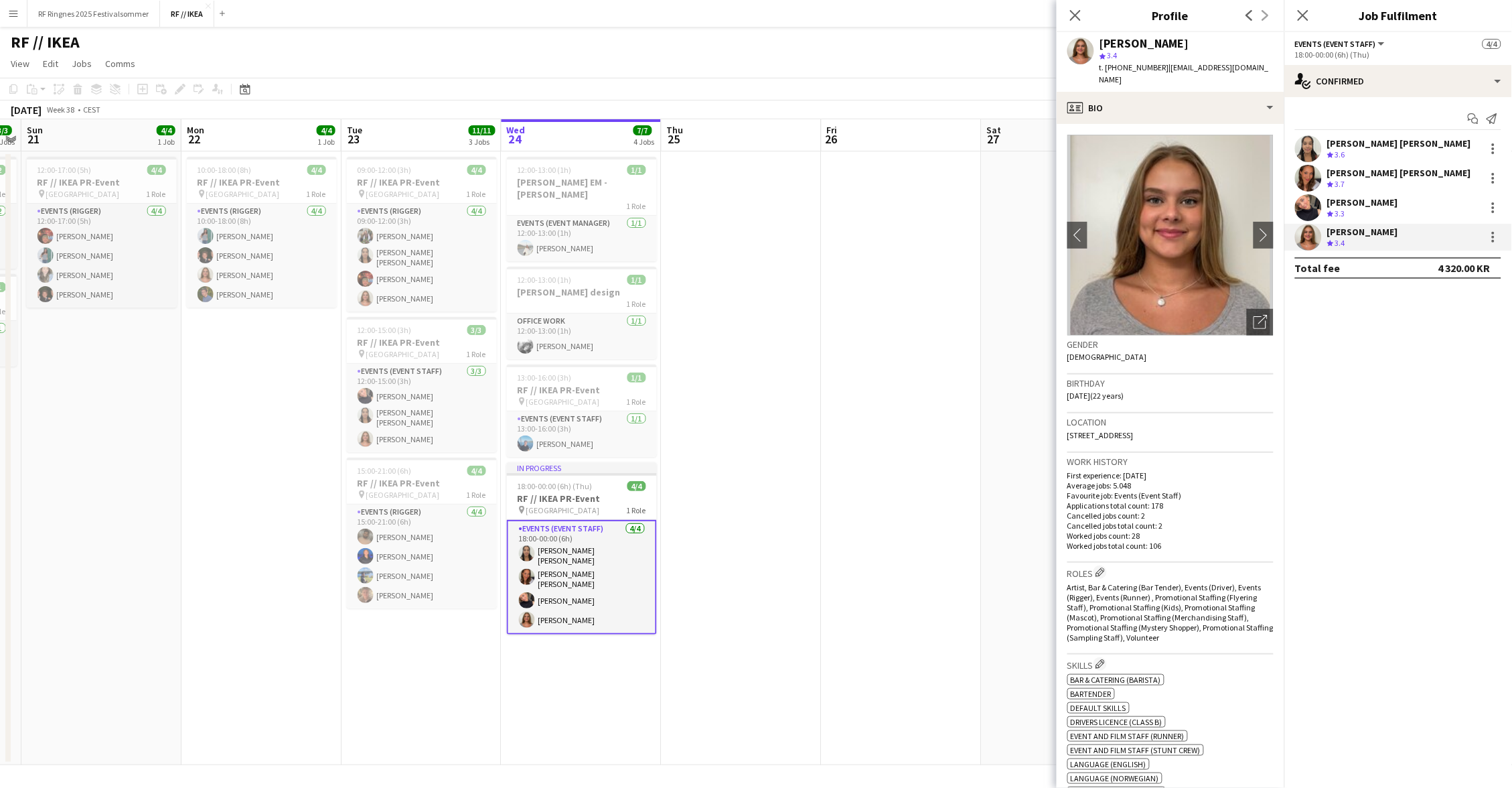
click at [1310, 204] on app-user-avatar at bounding box center [1309, 208] width 27 height 27
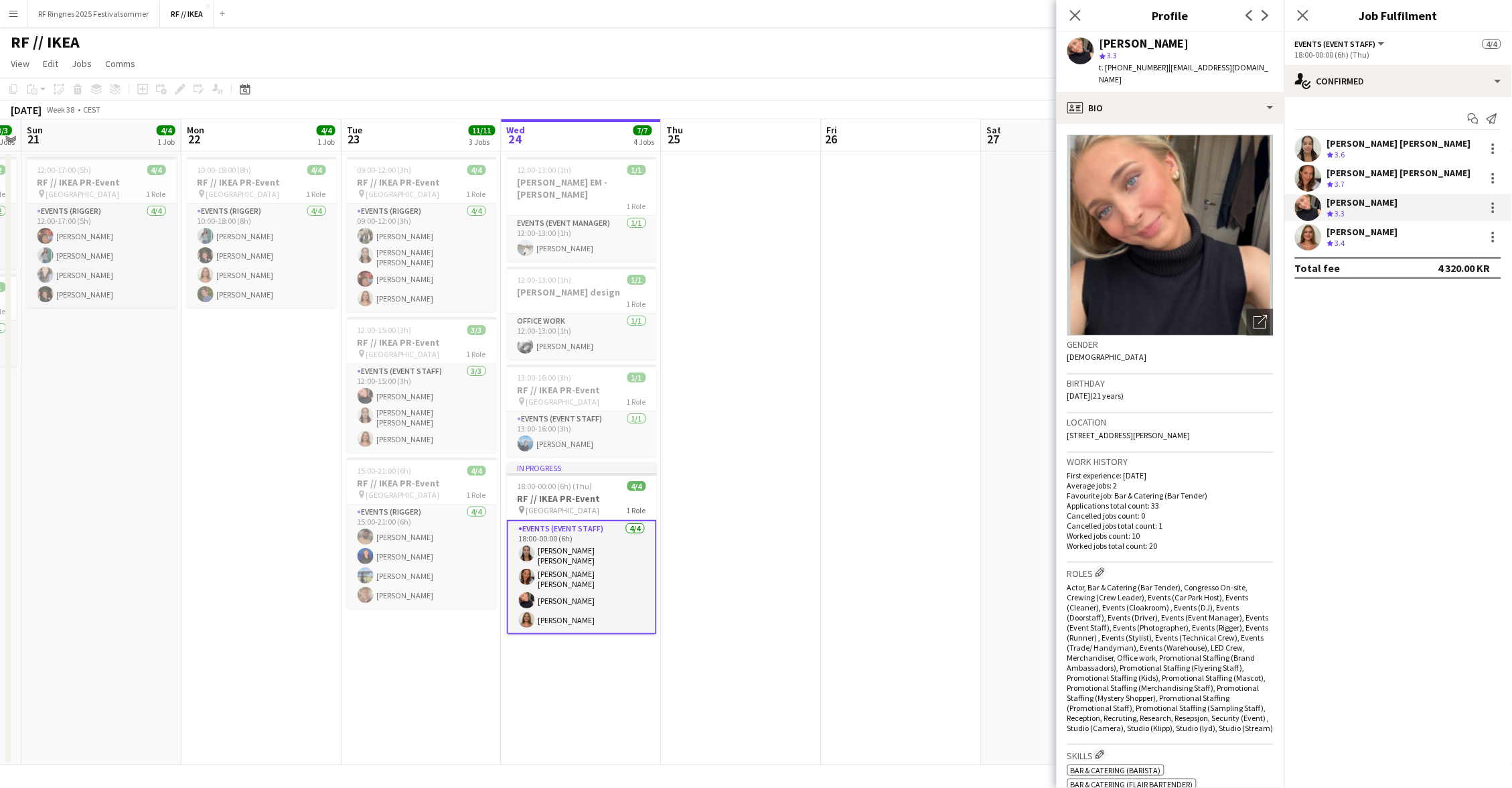
click at [1309, 184] on app-user-avatar at bounding box center [1309, 178] width 27 height 27
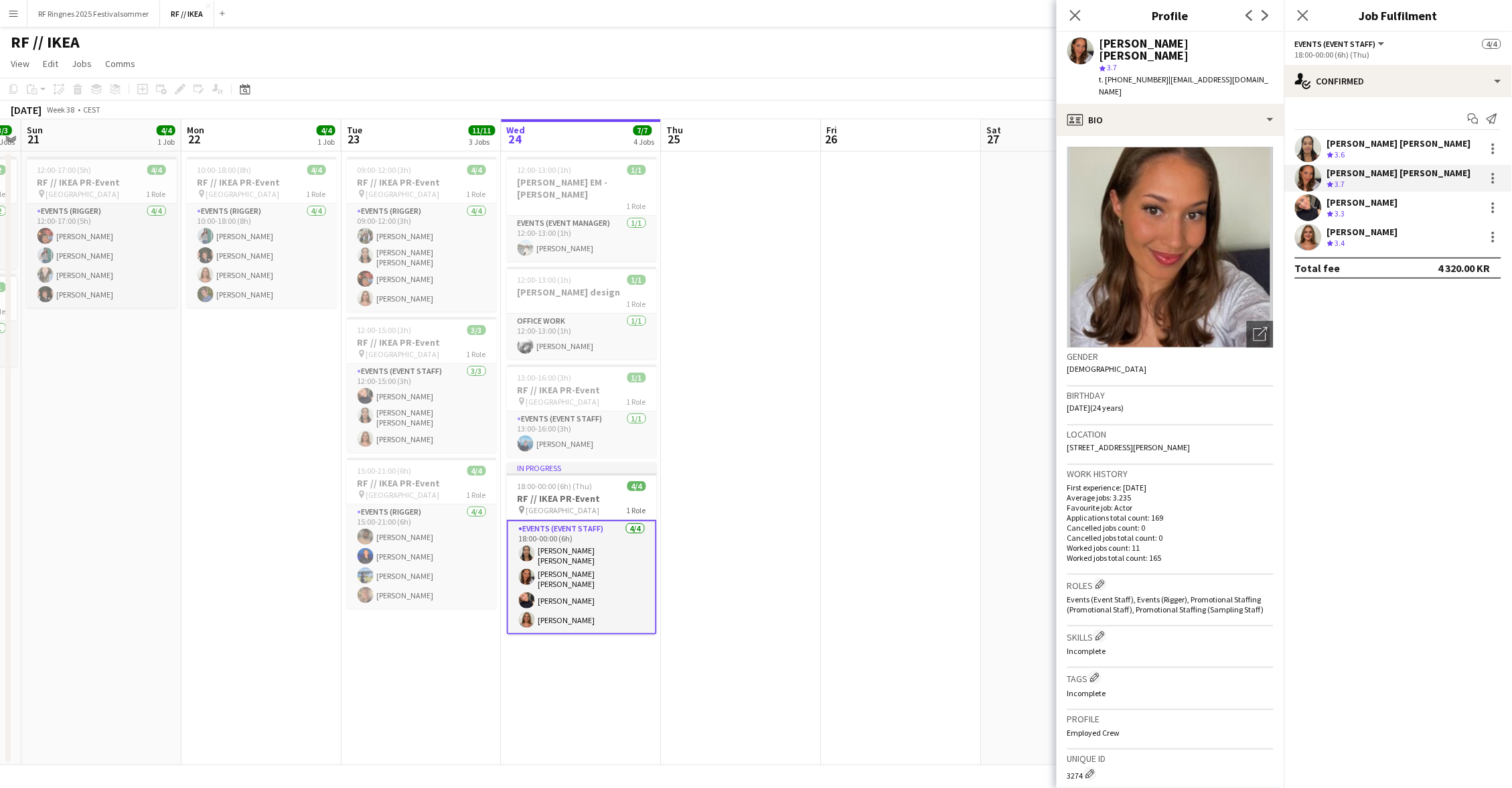
click at [1311, 149] on app-user-avatar at bounding box center [1309, 148] width 27 height 27
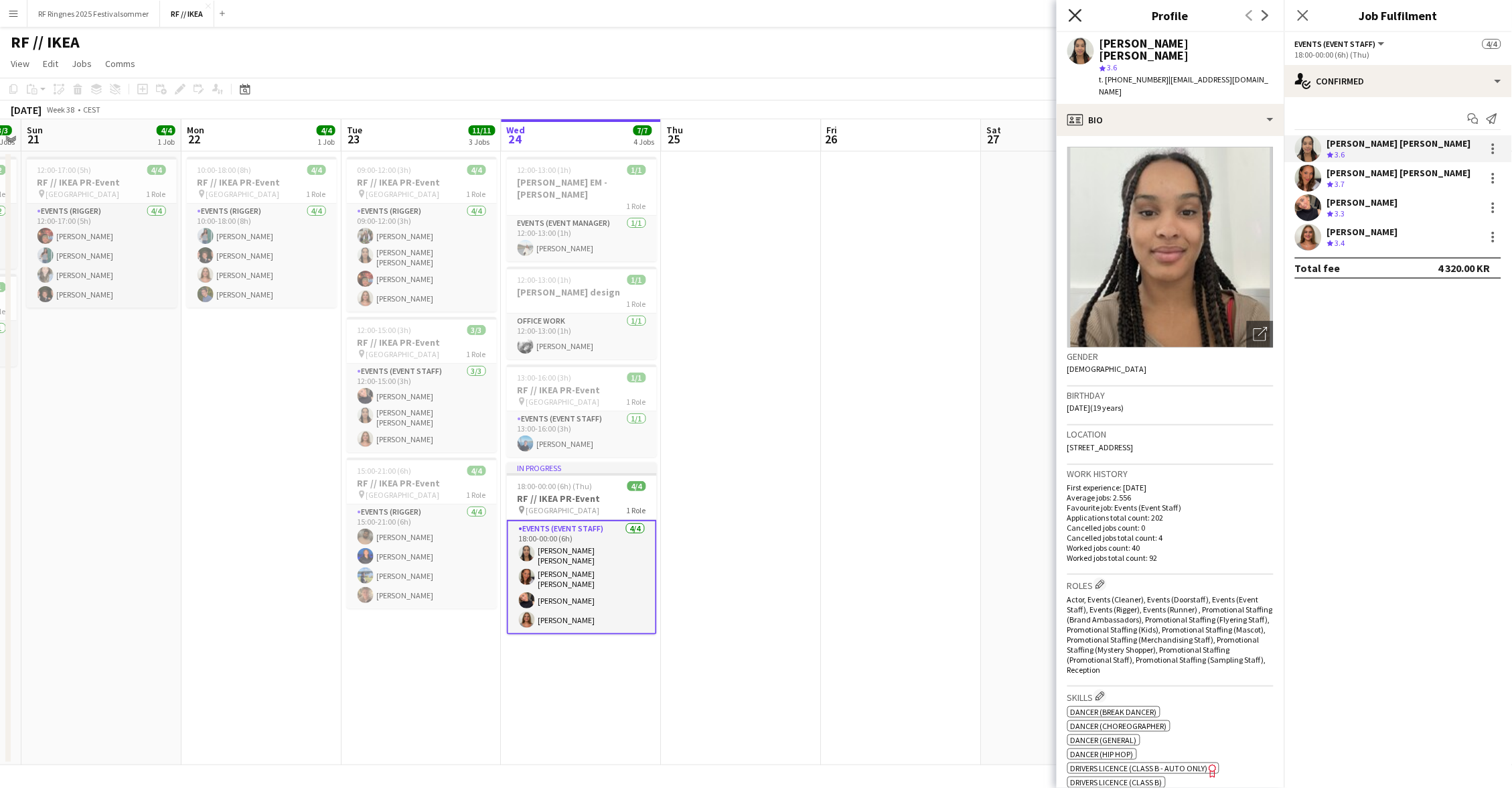
click at [1074, 14] on icon at bounding box center [1075, 15] width 13 height 13
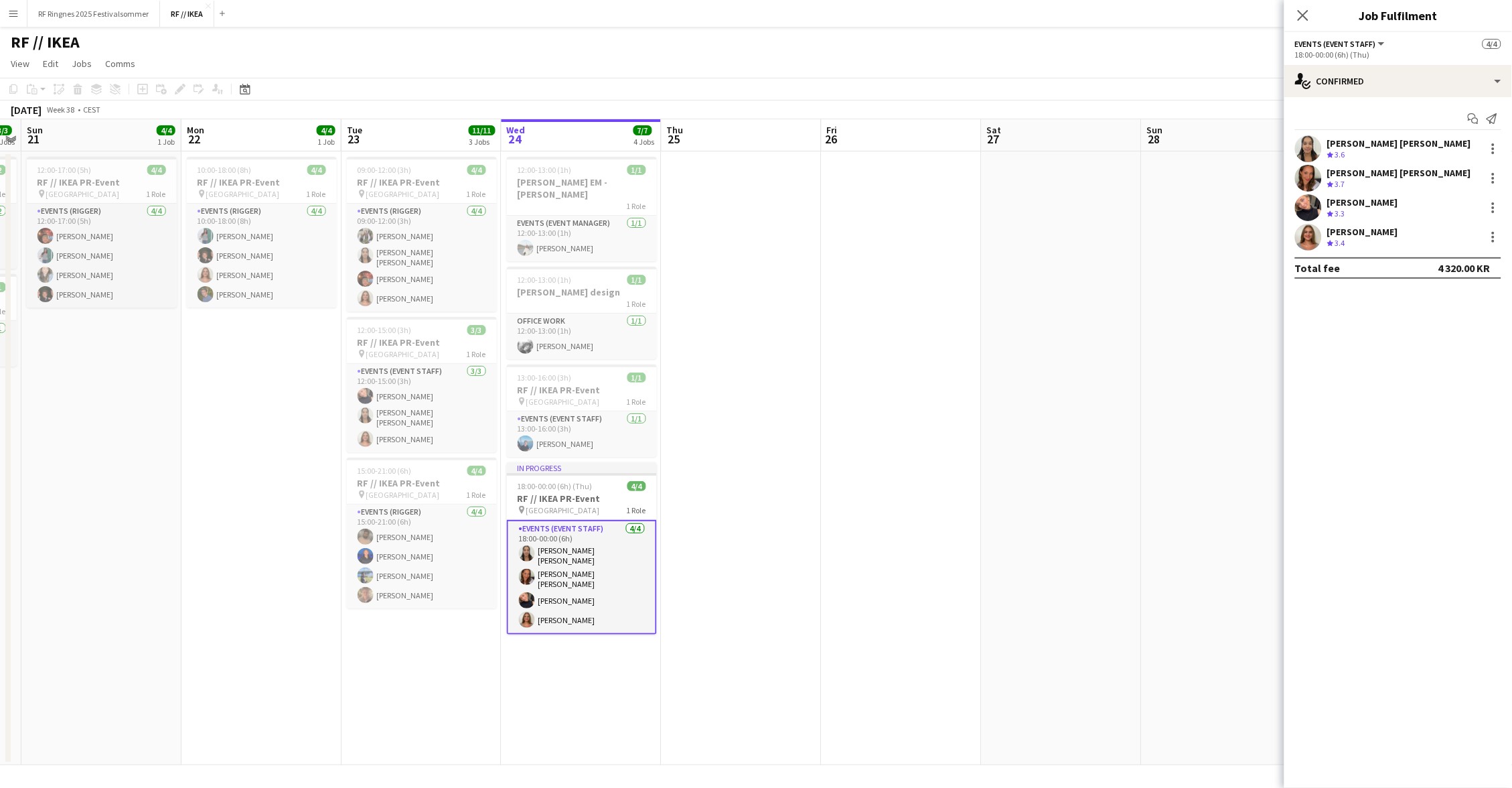
click at [832, 267] on app-date-cell at bounding box center [902, 458] width 160 height 613
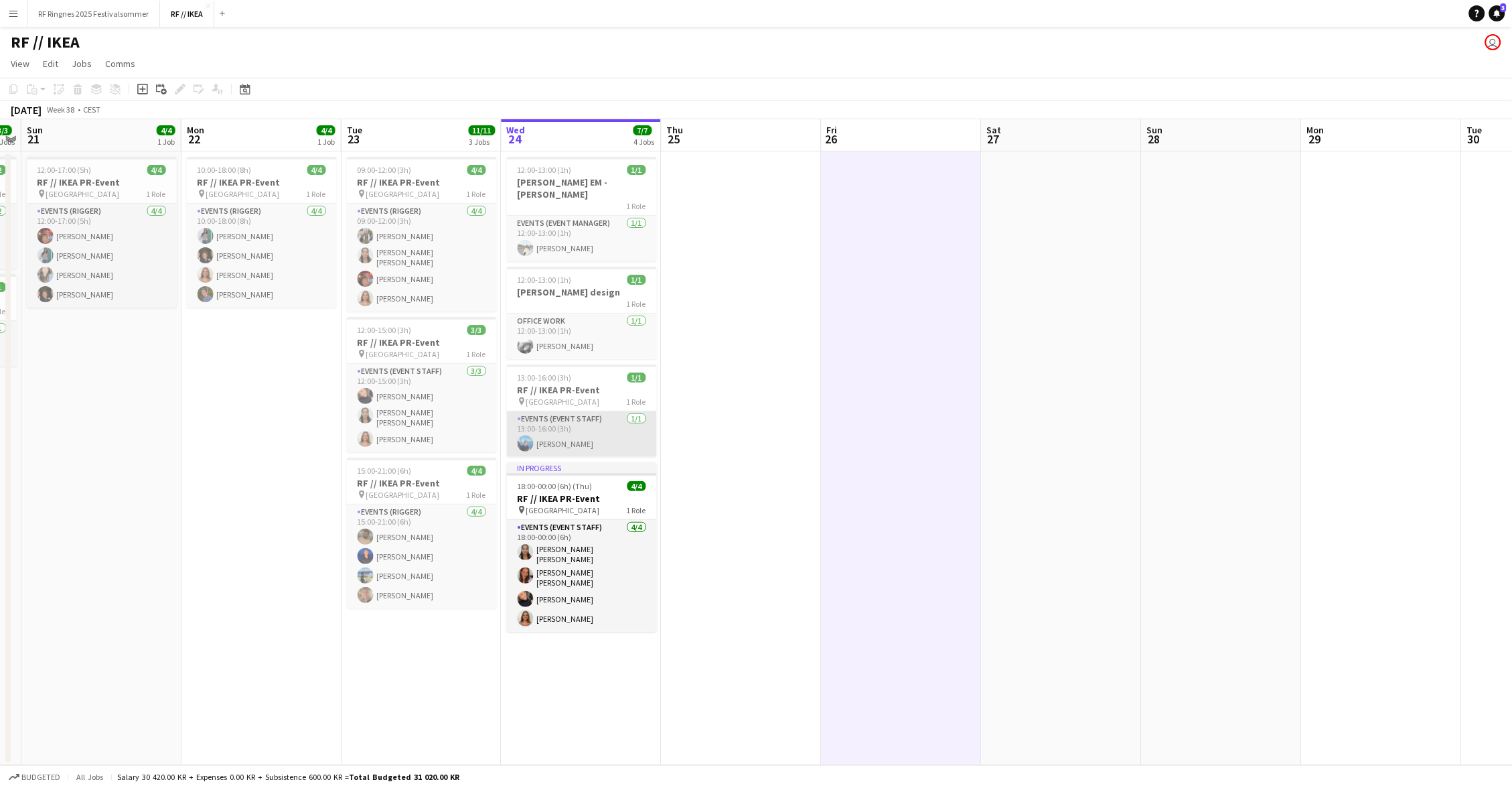
click at [581, 418] on app-card-role "Events (Event Staff) 1/1 13:00-16:00 (3h) Daniel Marthinsen" at bounding box center [582, 434] width 150 height 46
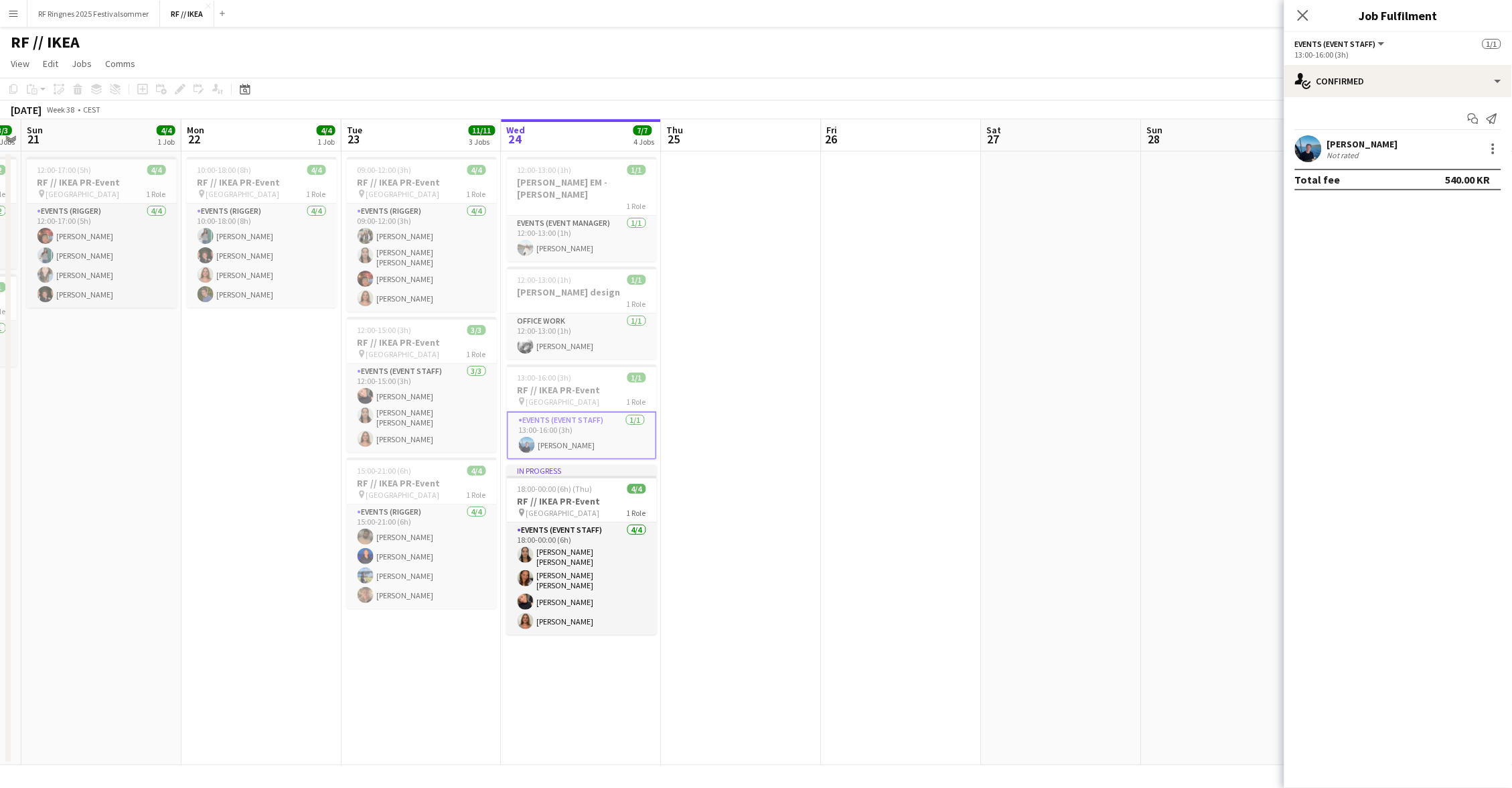
click at [1318, 145] on app-user-avatar at bounding box center [1309, 148] width 27 height 27
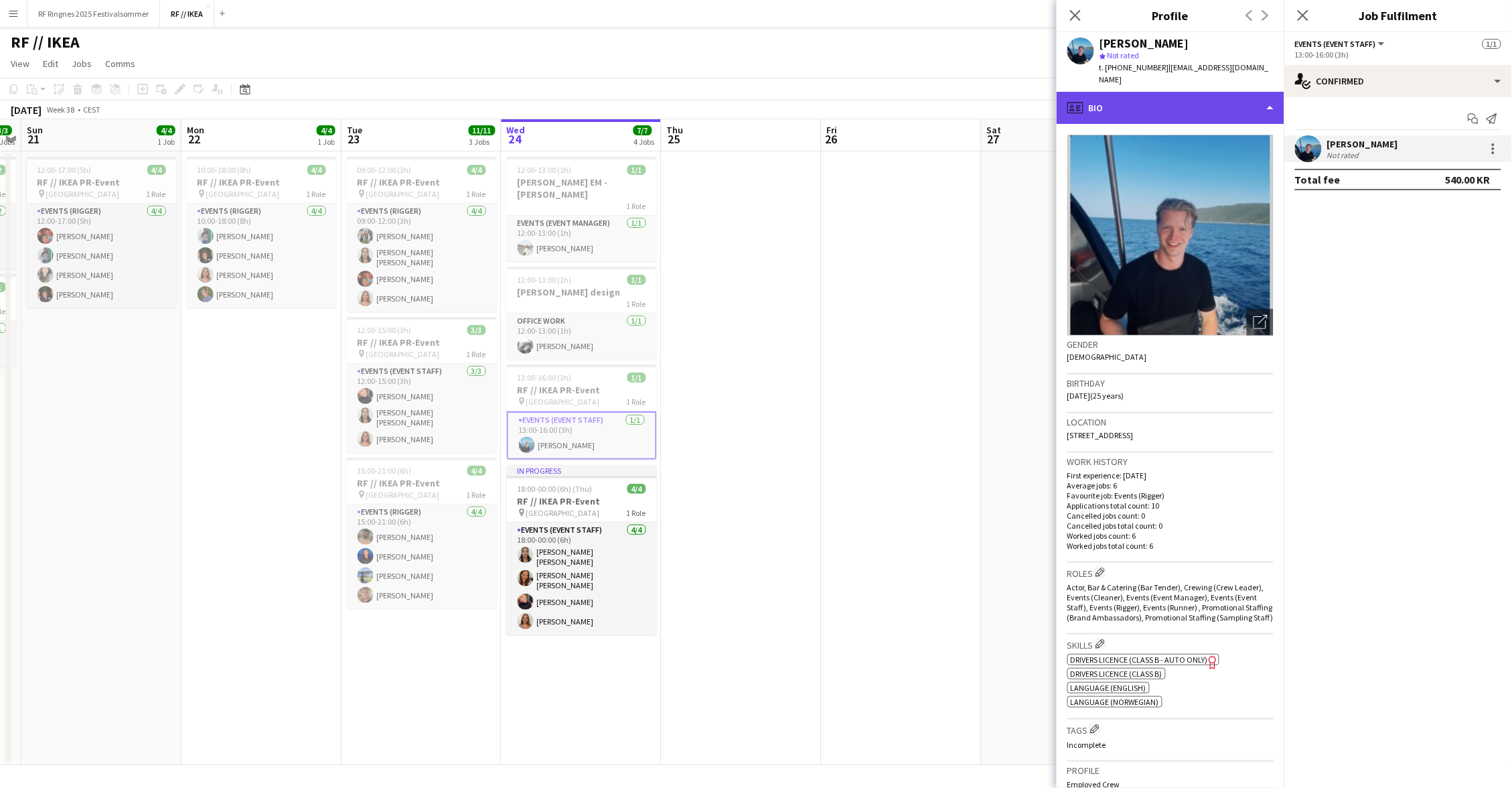
click at [1240, 103] on div "profile Bio" at bounding box center [1171, 107] width 228 height 32
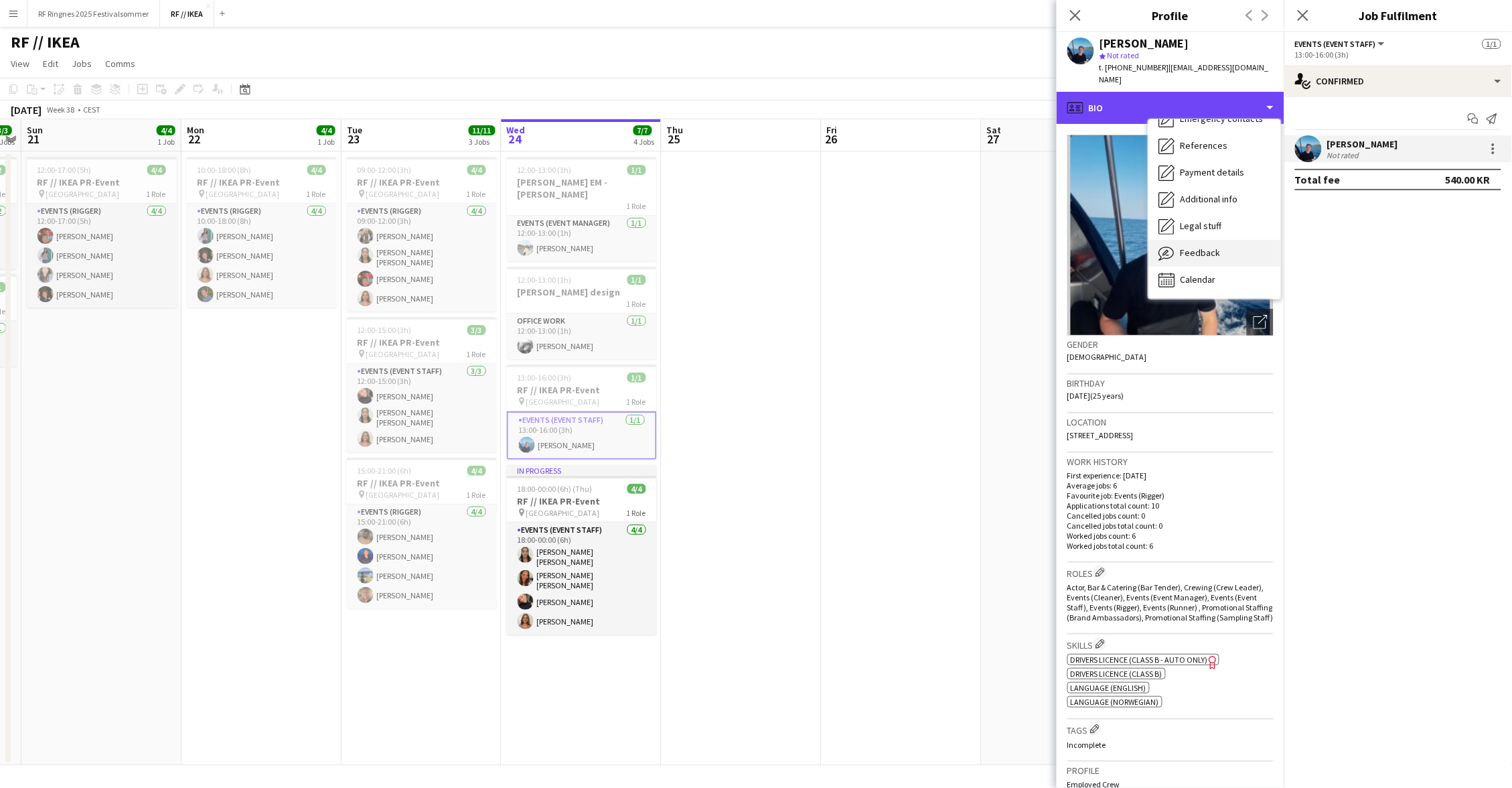
scroll to position [127, 0]
click at [1232, 247] on div "Feedback Feedback" at bounding box center [1214, 253] width 133 height 27
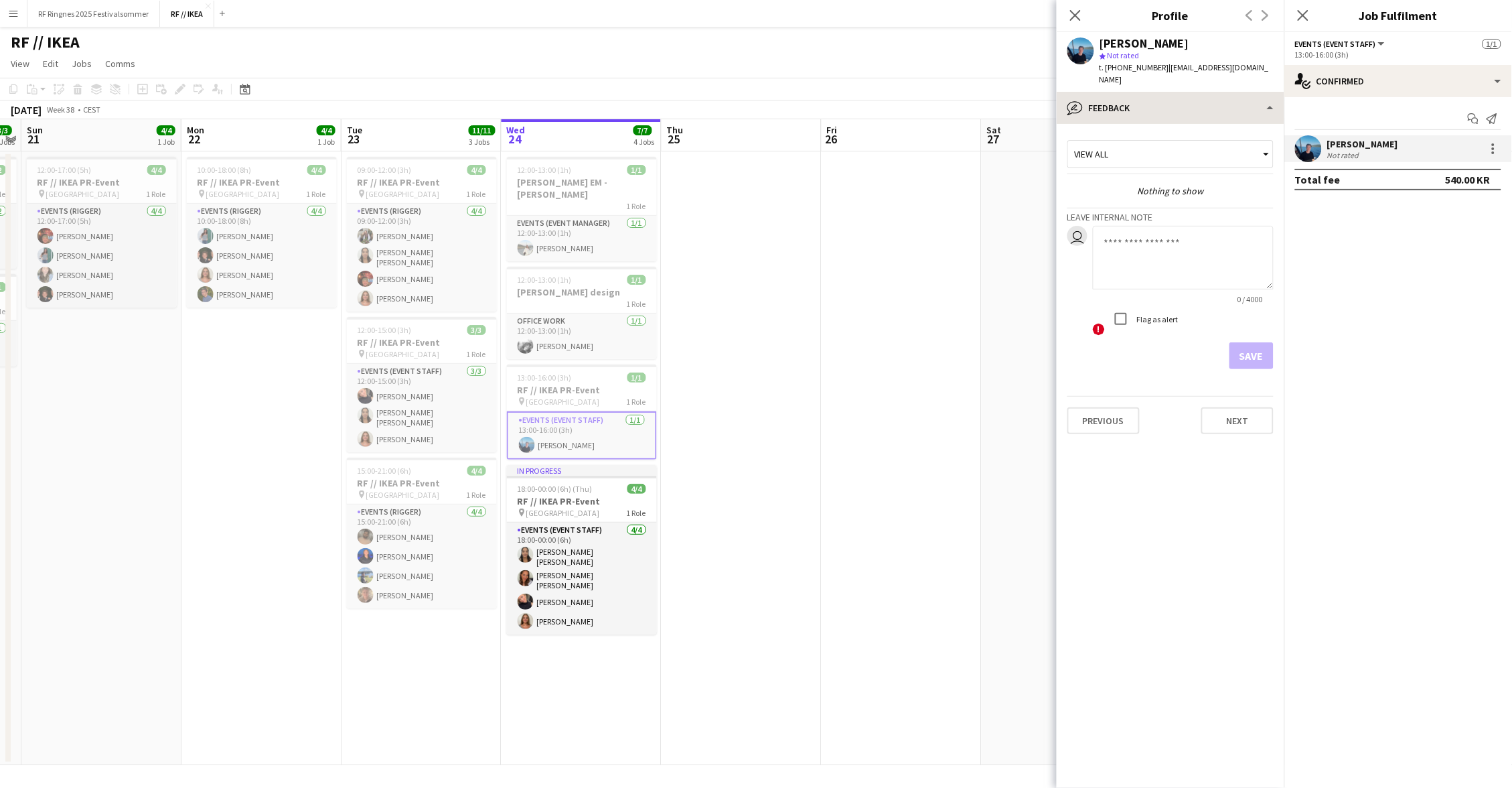
click at [1220, 110] on div "bubble-pencil Feedback Bio Bio Company application Company application Employme…" at bounding box center [1171, 439] width 228 height 696
click at [1249, 91] on div "bubble-pencil Feedback" at bounding box center [1171, 107] width 228 height 32
click at [1244, 267] on div "Calendar Calendar" at bounding box center [1214, 280] width 133 height 27
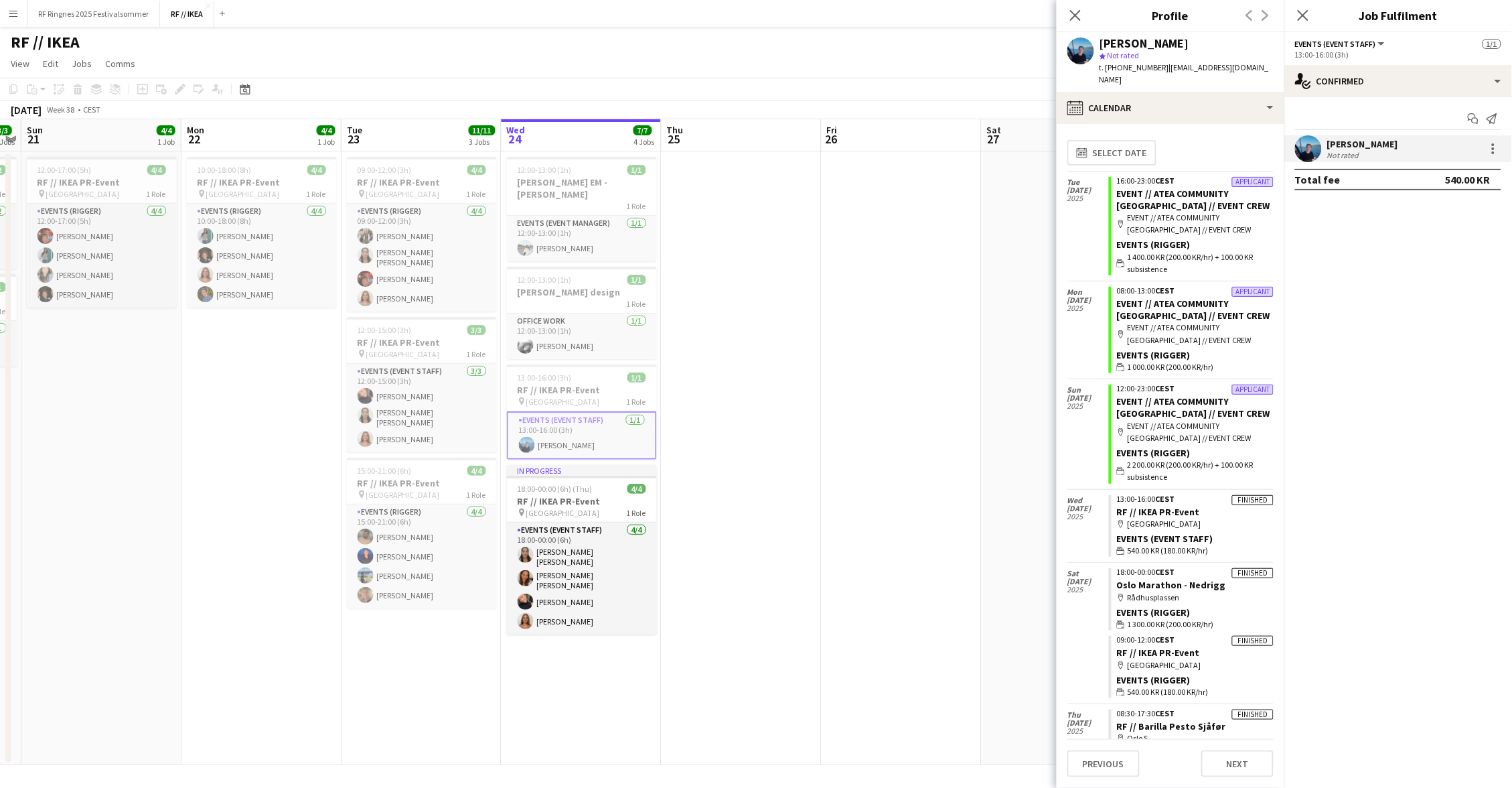
scroll to position [0, 0]
click at [233, 8] on app-navbar "Menu Boards Boards Boards All jobs Status Workforce Workforce My Workforce Recr…" at bounding box center [756, 13] width 1512 height 27
